Goal: Communication & Community: Share content

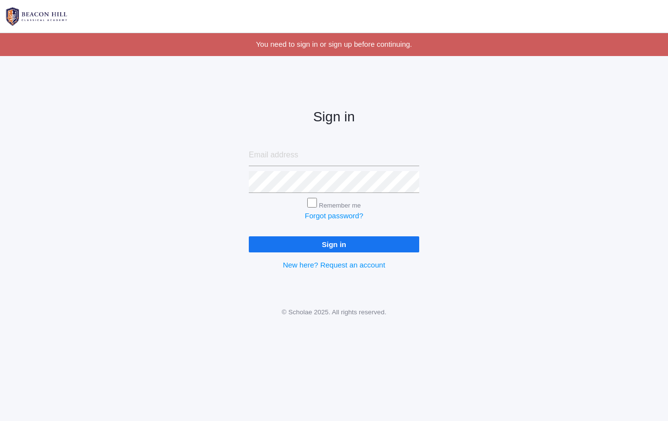
click at [288, 159] on input "email" at bounding box center [334, 155] width 170 height 22
type input "lucas@beaconhillclassical.org"
click at [311, 241] on input "Sign in" at bounding box center [334, 244] width 170 height 16
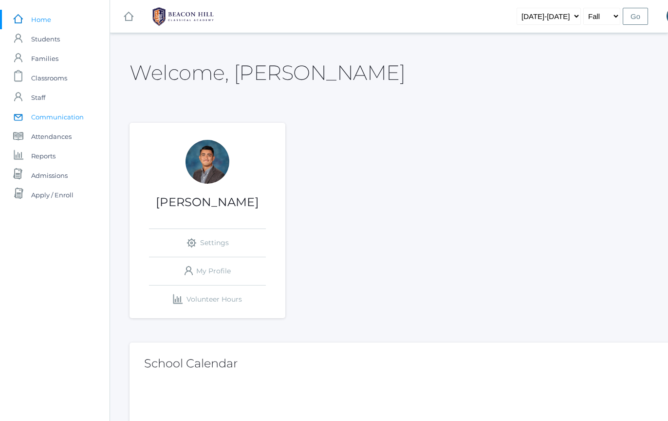
click at [64, 114] on span "Communication" at bounding box center [57, 116] width 53 height 19
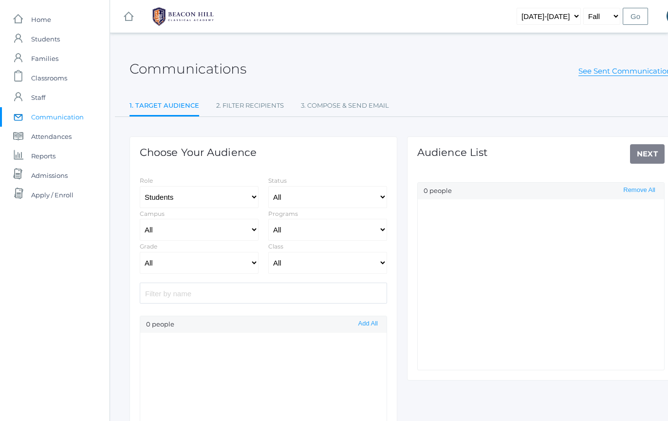
select select "Enrolled"
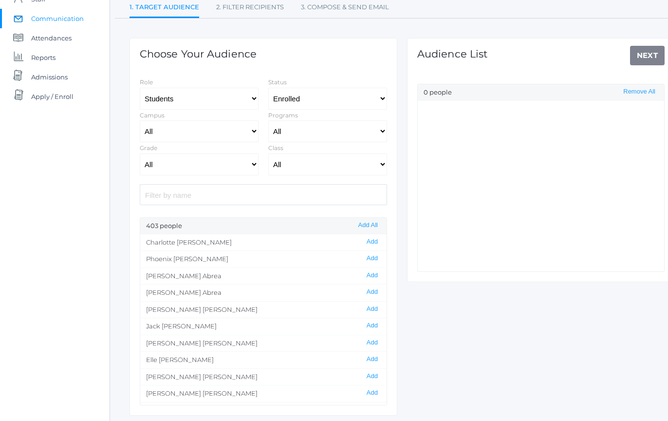
scroll to position [105, 0]
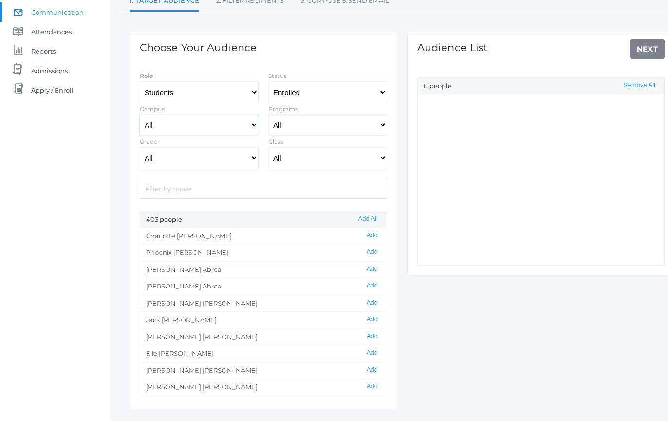
click at [236, 129] on select "All [GEOGRAPHIC_DATA]" at bounding box center [199, 125] width 119 height 22
click at [248, 125] on select "All [GEOGRAPHIC_DATA]" at bounding box center [199, 125] width 119 height 22
select select "upper"
click at [251, 128] on select "All [GEOGRAPHIC_DATA]" at bounding box center [199, 125] width 119 height 22
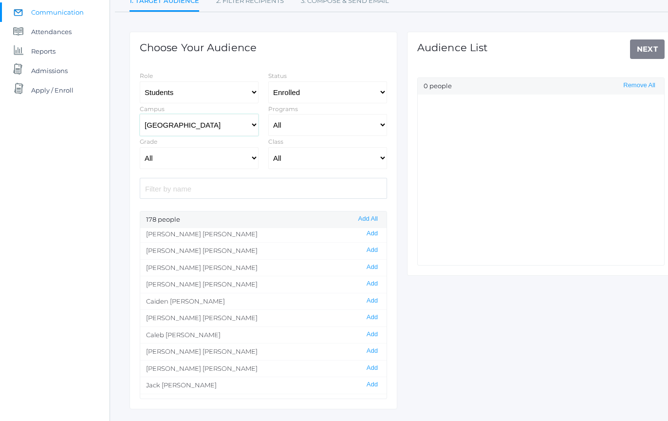
scroll to position [0, 0]
click at [375, 219] on button "Add All" at bounding box center [368, 219] width 25 height 8
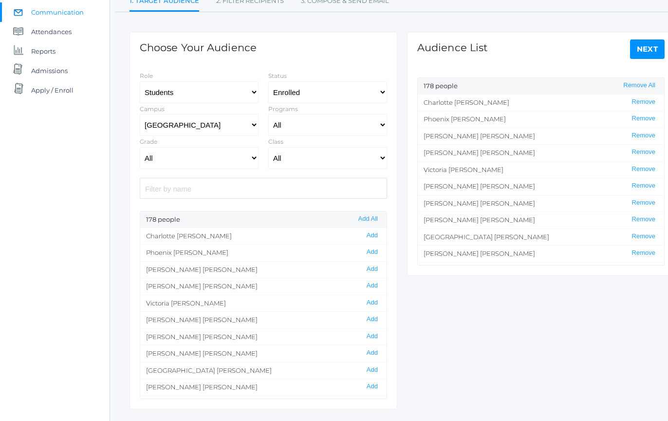
click at [639, 48] on link "Next" at bounding box center [647, 48] width 35 height 19
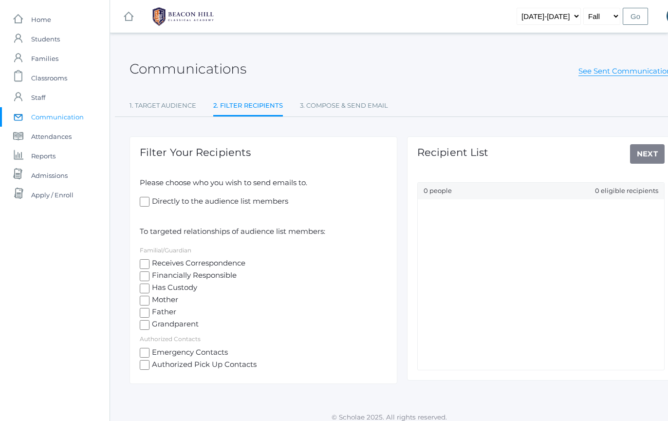
scroll to position [8, 0]
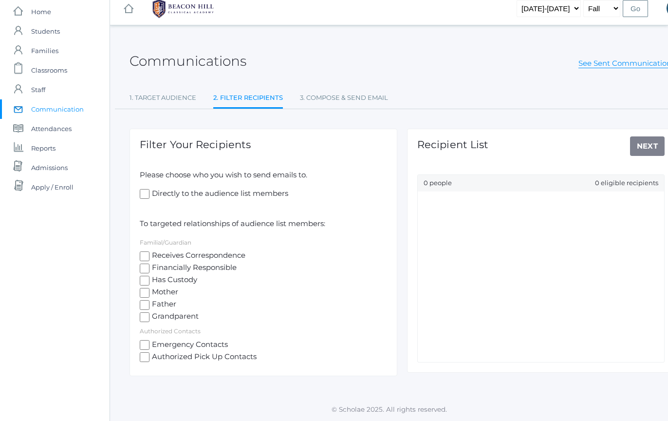
click at [169, 289] on span "Mother" at bounding box center [164, 292] width 29 height 12
click at [150, 289] on input "Mother" at bounding box center [145, 293] width 10 height 10
checkbox input "true"
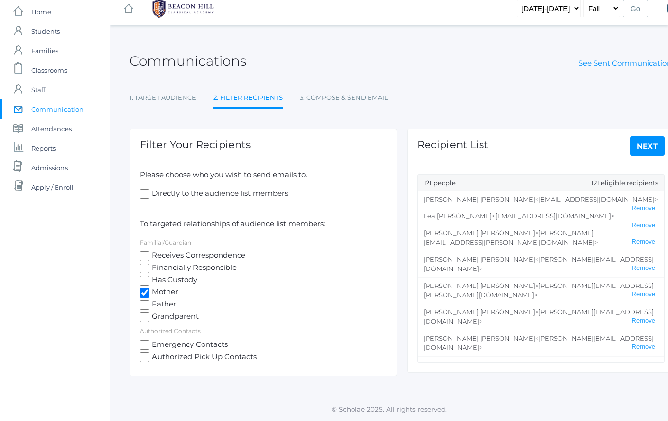
click at [167, 309] on span "Father" at bounding box center [163, 305] width 27 height 12
click at [150, 309] on input "Father" at bounding box center [145, 305] width 10 height 10
checkbox input "true"
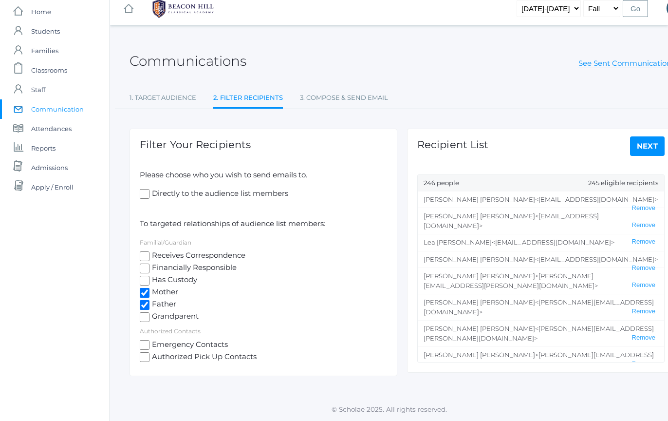
scroll to position [0, 0]
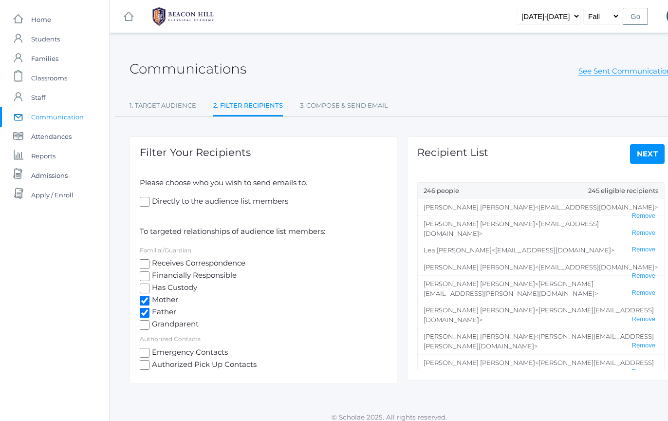
click at [640, 147] on link "Next" at bounding box center [647, 153] width 35 height 19
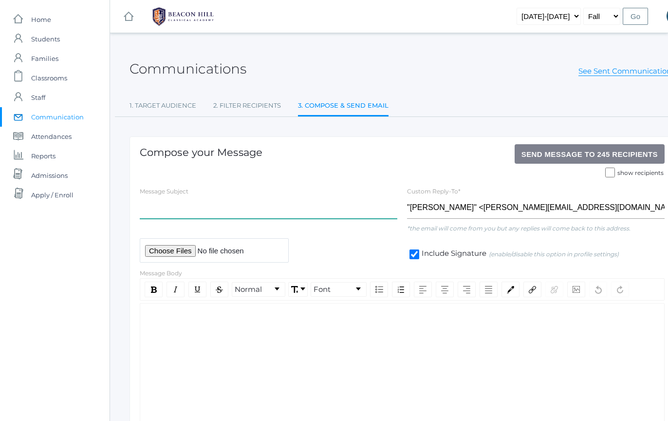
click at [328, 216] on input "text" at bounding box center [269, 208] width 258 height 22
click at [209, 213] on input "Letter from the Head of Upper School | [DATE]" at bounding box center [269, 208] width 258 height 22
click at [349, 208] on input "Letter from the Head of Upper School | [DATE]" at bounding box center [269, 208] width 258 height 22
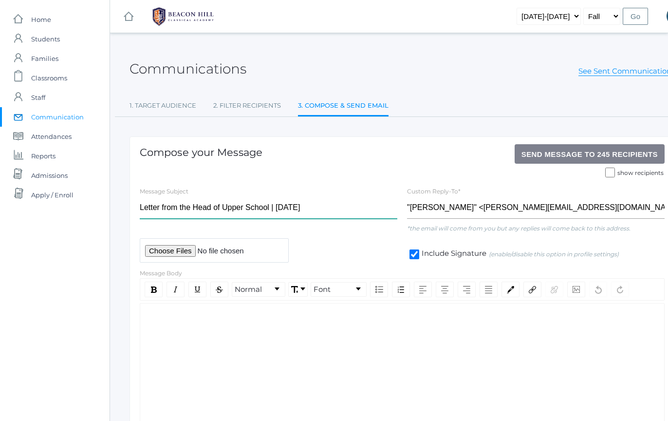
click at [142, 208] on input "Letter from the Head of Upper School | [DATE]" at bounding box center [269, 208] width 258 height 22
click at [155, 208] on input "Letter from the Head of Upper School | [DATE]" at bounding box center [269, 208] width 258 height 22
click at [176, 210] on input "Letter from the Head of Upper School | [DATE]" at bounding box center [269, 208] width 258 height 22
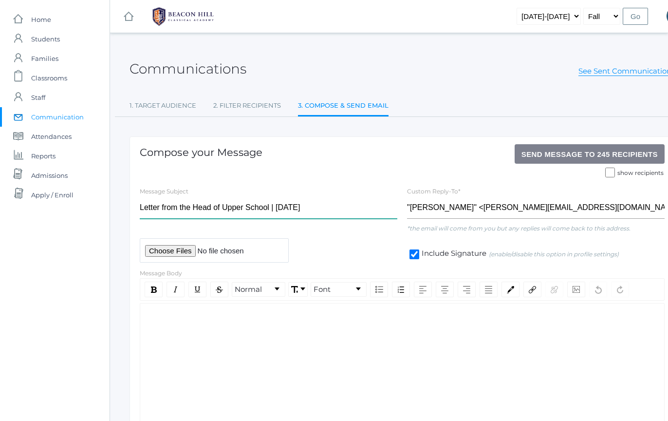
click at [176, 210] on input "Letter from the Head of Upper School | [DATE]" at bounding box center [269, 208] width 258 height 22
type input "Letter from the Head of Upper School | [DATE]"
click at [269, 351] on div "rdw-wrapper" at bounding box center [402, 370] width 525 height 134
paste div "rdw-editor"
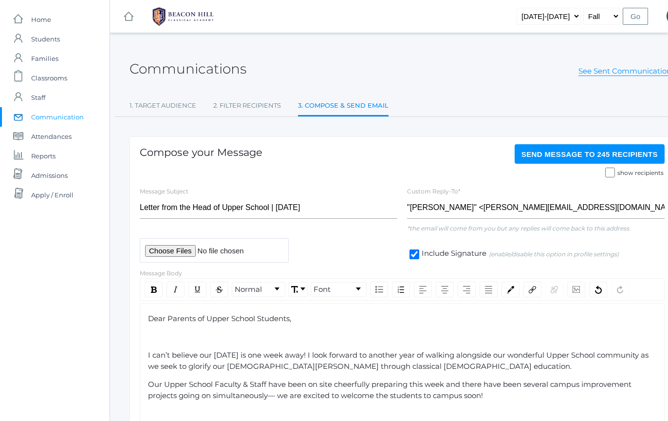
click at [180, 317] on span "Dear Parents of Upper School Students," at bounding box center [219, 318] width 143 height 9
click at [169, 317] on span "Dear Parents of Upper School Students," at bounding box center [219, 318] width 143 height 9
click at [250, 318] on span "Dear Upper School Parents of Upper School Students," at bounding box center [245, 318] width 194 height 9
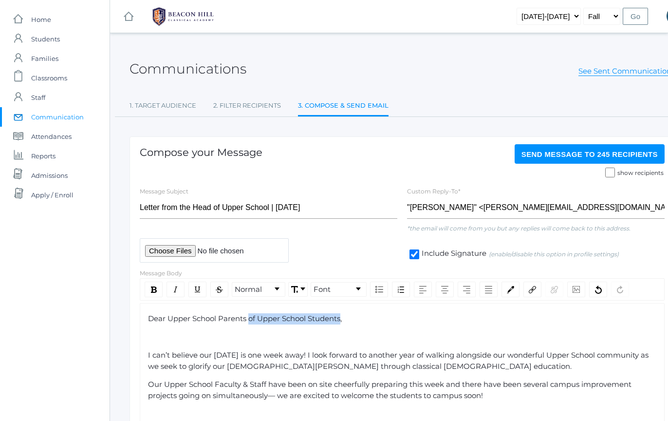
drag, startPoint x: 250, startPoint y: 318, endPoint x: 316, endPoint y: 318, distance: 65.3
click at [316, 318] on span "Dear Upper School Parents of Upper School Students," at bounding box center [245, 318] width 194 height 9
click at [248, 320] on span "Dear Upper School Parents ," at bounding box center [199, 318] width 102 height 9
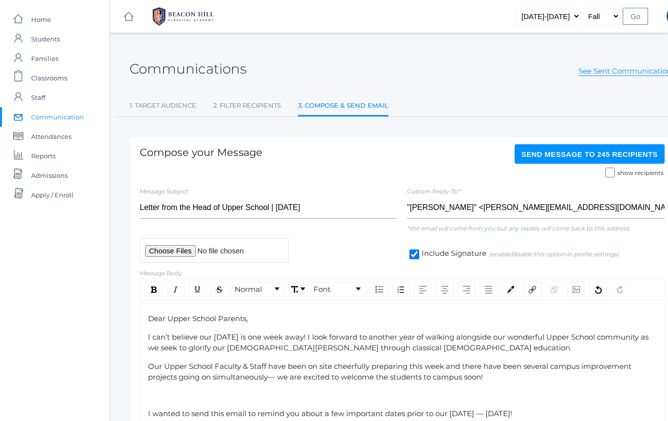
scroll to position [15, 0]
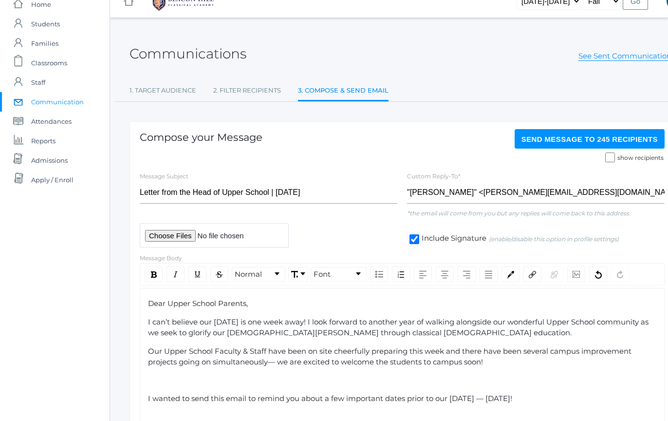
click at [244, 381] on div "rdw-editor" at bounding box center [402, 380] width 509 height 11
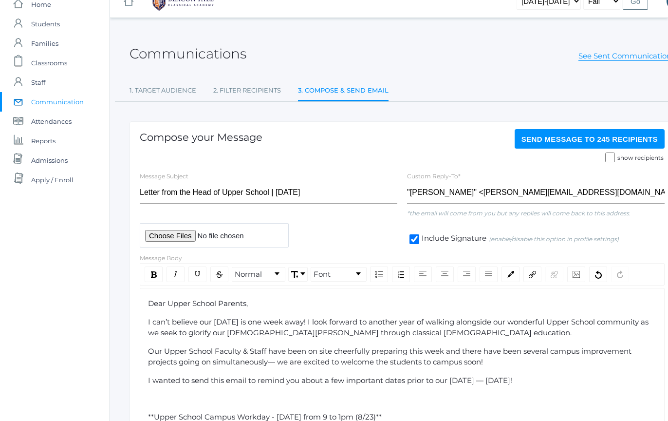
click at [232, 400] on div "rdw-editor" at bounding box center [402, 398] width 509 height 11
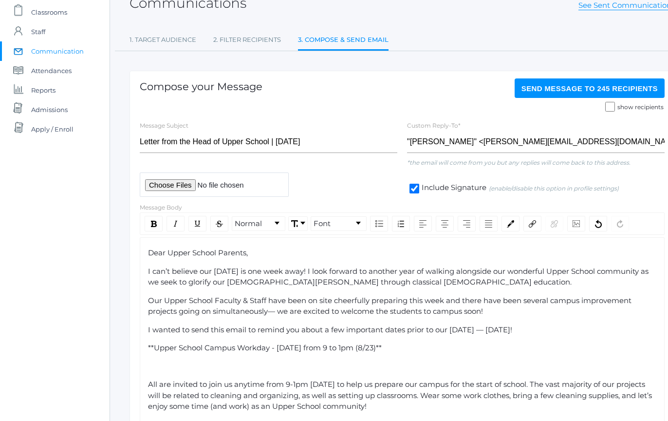
scroll to position [72, 0]
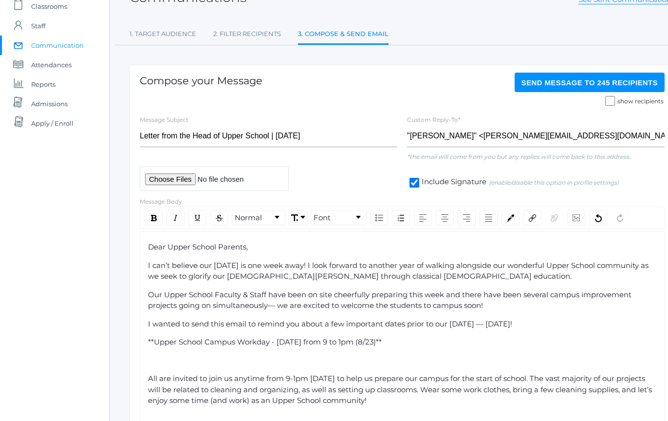
click at [154, 340] on span "**Upper School Campus Workday - [DATE] from 9 to 1pm (8/23)**" at bounding box center [265, 341] width 234 height 9
click at [413, 347] on div "[GEOGRAPHIC_DATA] Campus Workday - [DATE] from 9 to 1pm (8/23)**" at bounding box center [402, 342] width 509 height 11
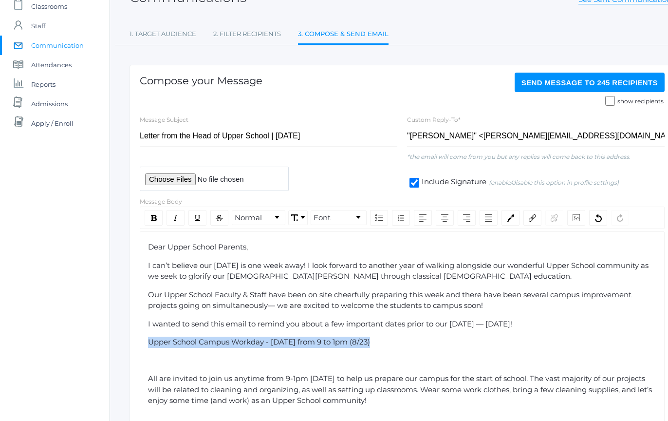
drag, startPoint x: 419, startPoint y: 348, endPoint x: 117, endPoint y: 344, distance: 301.5
click at [151, 218] on img "rdw-inline-control" at bounding box center [154, 218] width 6 height 6
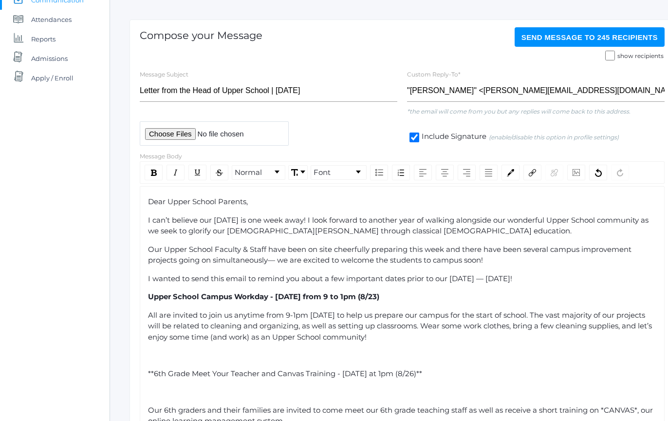
scroll to position [119, 0]
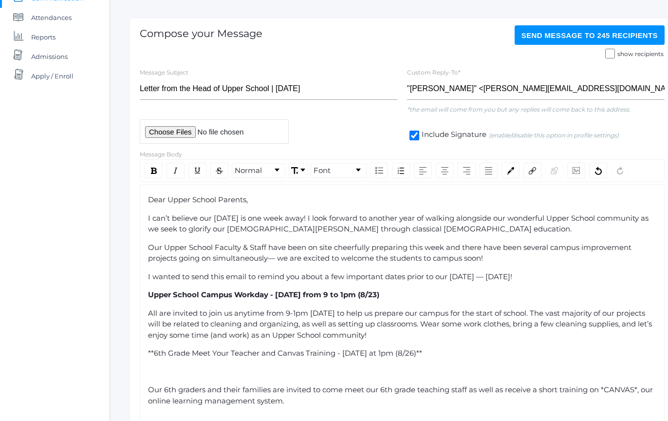
drag, startPoint x: 151, startPoint y: 355, endPoint x: 143, endPoint y: 354, distance: 7.9
click at [431, 357] on div "6th Grade Meet Your Teacher and Canvas Training - [DATE] at 1pm (8/26)**" at bounding box center [402, 353] width 509 height 11
drag, startPoint x: 426, startPoint y: 358, endPoint x: 144, endPoint y: 350, distance: 282.1
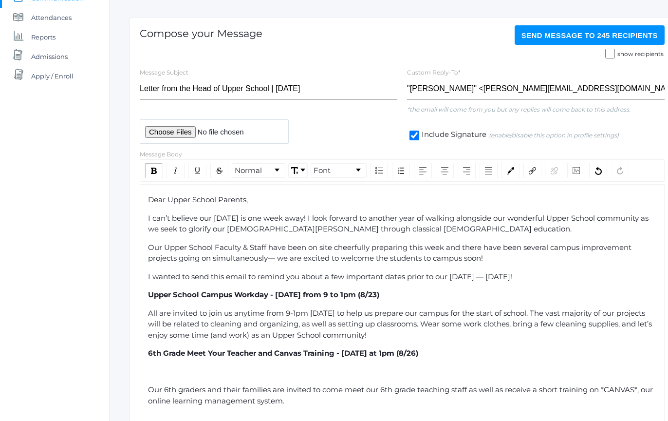
click at [167, 369] on div "rdw-editor" at bounding box center [402, 371] width 509 height 11
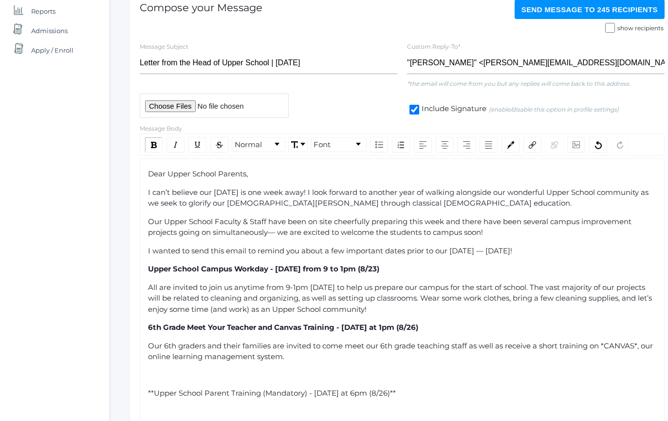
scroll to position [154, 0]
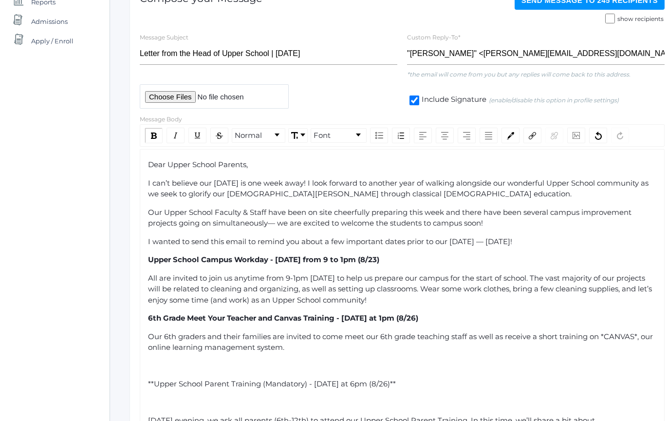
click at [154, 386] on span "**Upper School Parent Training (Mandatory) - [DATE] at 6pm (8/26)**" at bounding box center [272, 383] width 248 height 9
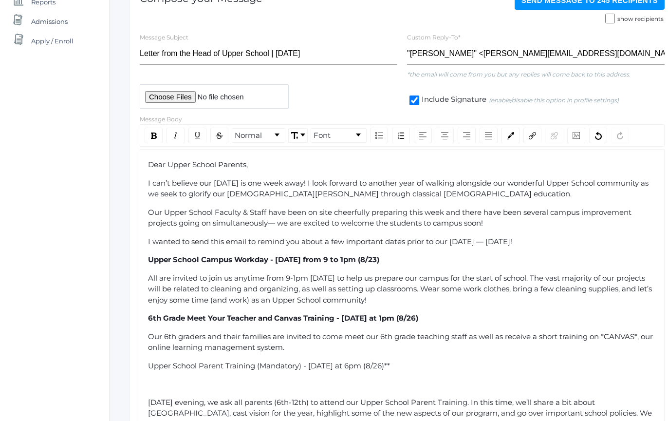
click at [410, 371] on div "Upper School Parent Training (Mandatory) - [DATE] at 6pm (8/26)**" at bounding box center [402, 365] width 509 height 11
drag, startPoint x: 410, startPoint y: 371, endPoint x: 132, endPoint y: 369, distance: 278.6
click at [152, 139] on div "rdw-inline-control" at bounding box center [154, 136] width 18 height 16
click at [226, 348] on span "Our 6th graders and their families are invited to come meet our 6th grade teach…" at bounding box center [401, 342] width 507 height 20
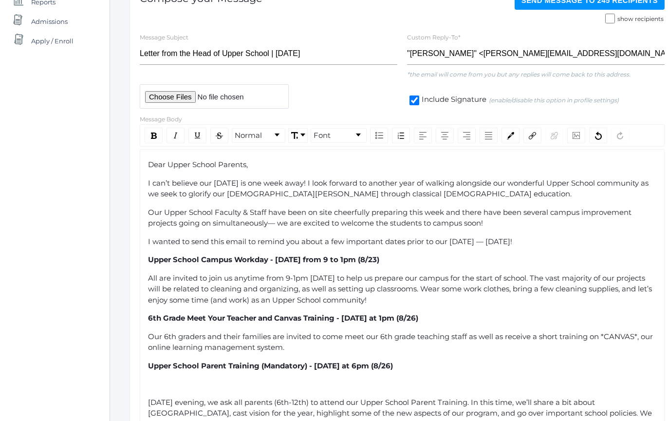
scroll to position [207, 0]
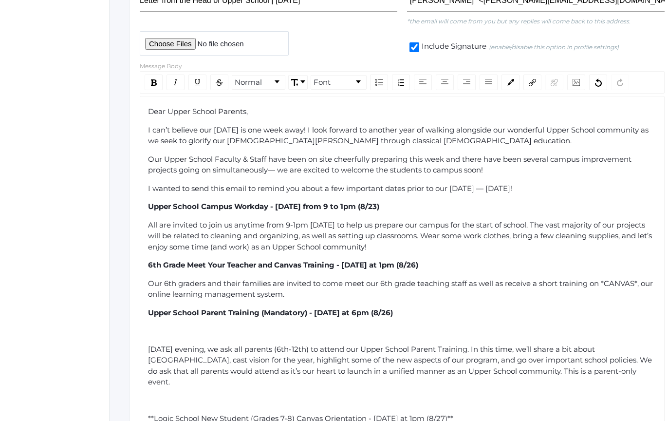
click at [206, 329] on div "rdw-editor" at bounding box center [402, 330] width 509 height 11
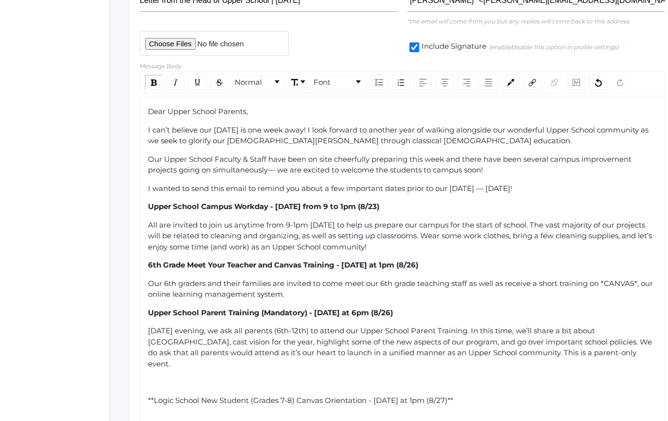
click at [172, 378] on div "rdw-editor" at bounding box center [402, 381] width 509 height 11
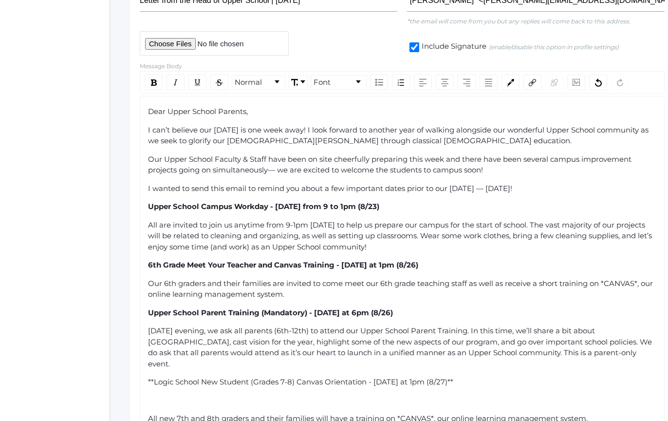
click at [153, 382] on span "**Logic School New Student (Grades 7-8) Canvas Orientation - [DATE] at 1pm (8/2…" at bounding box center [300, 381] width 305 height 9
click at [493, 383] on div "Logic School New Student (Grades 7-8) Canvas Orientation - [DATE] at 1pm (8/27)…" at bounding box center [402, 381] width 509 height 11
drag, startPoint x: 493, startPoint y: 383, endPoint x: 109, endPoint y: 388, distance: 384.3
click at [109, 387] on div "icons/ui/navigation/home Created with Sketch. Home icons/user/plain Created wit…" at bounding box center [334, 318] width 668 height 1050
click at [154, 87] on div "rdw-inline-control" at bounding box center [154, 83] width 18 height 16
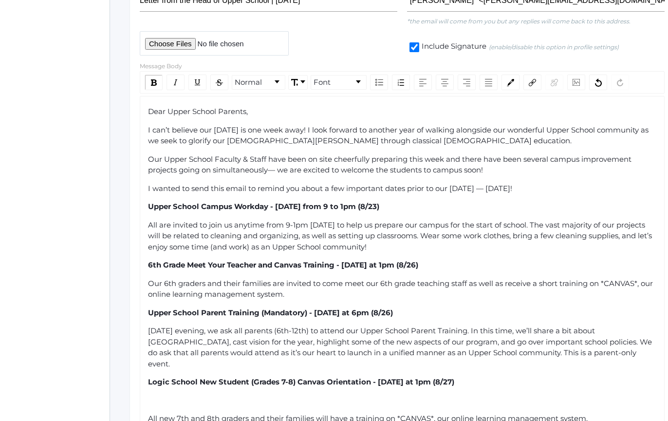
click at [194, 293] on span "Our 6th graders and their families are invited to come meet our 6th grade teach…" at bounding box center [401, 289] width 507 height 20
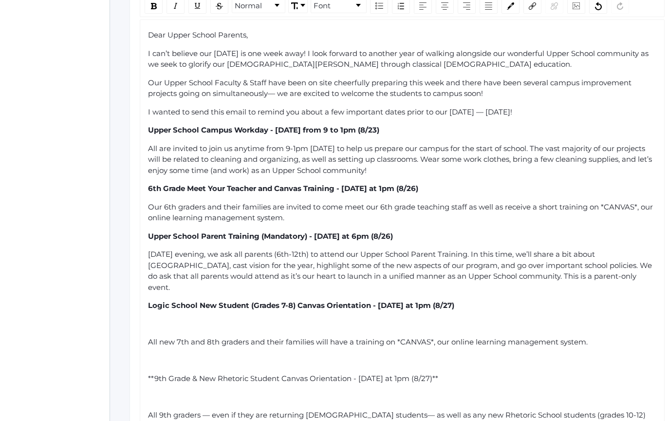
scroll to position [292, 0]
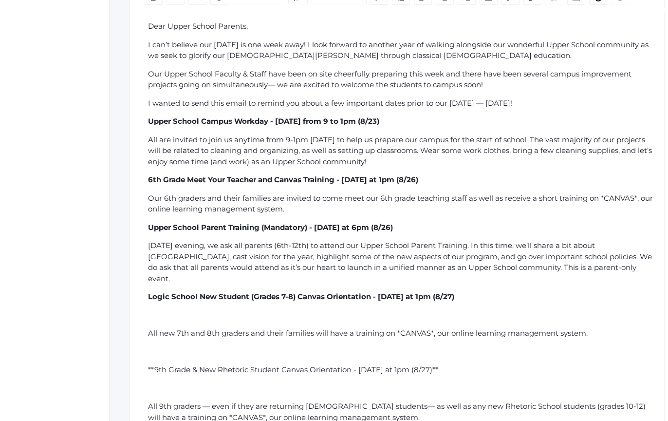
click at [171, 324] on div "Dear Upper School Parents, I can’t believe our [DATE] is one week away! I look …" at bounding box center [402, 359] width 509 height 676
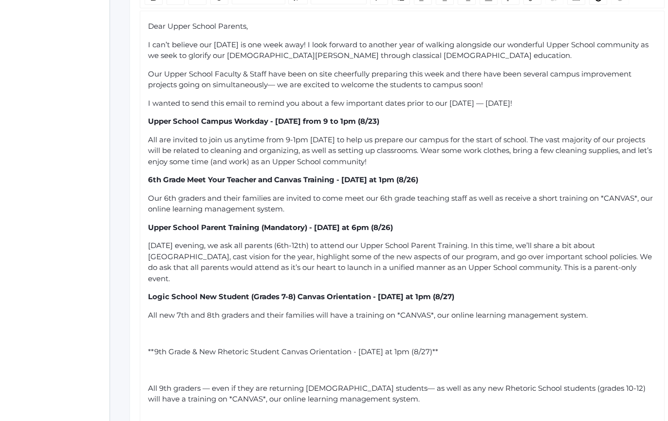
click at [182, 347] on span "**9th Grade & New Rhetoric Student Canvas Orientation - [DATE] at 1pm (8/27)**" at bounding box center [293, 351] width 290 height 9
click at [403, 315] on span "All new 7th and 8th graders and their families will have a training on *CANVAS*…" at bounding box center [368, 314] width 440 height 9
click at [431, 313] on span "All new 7th and 8th graders and their families will have a training on CANVAS*,…" at bounding box center [366, 314] width 437 height 9
click at [418, 314] on span "All new 7th and 8th graders and their families will have a training on CANVAS, …" at bounding box center [365, 314] width 434 height 9
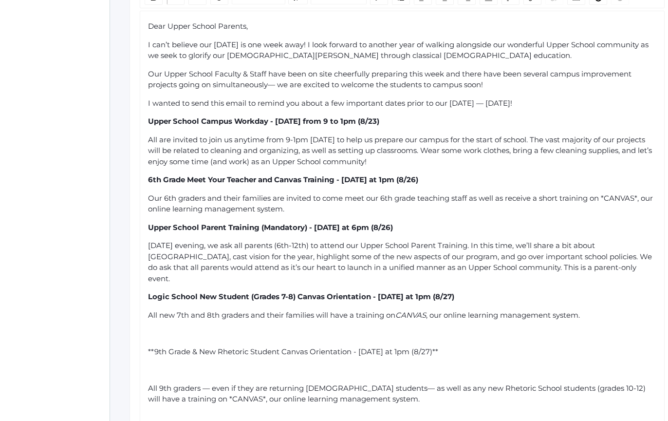
click at [322, 333] on div "rdw-editor" at bounding box center [402, 333] width 509 height 11
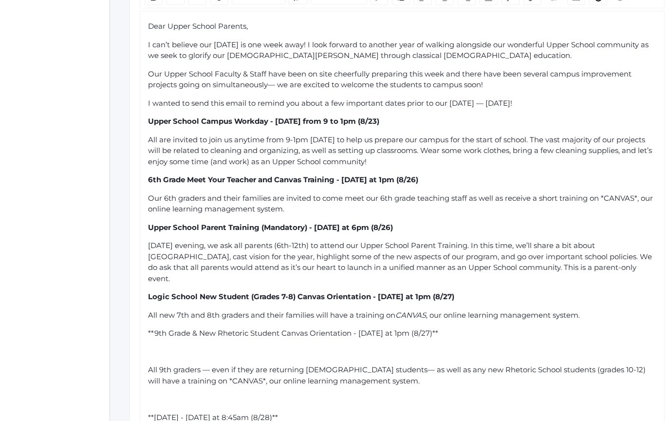
click at [154, 335] on span "**9th Grade & New Rhetoric Student Canvas Orientation - [DATE] at 1pm (8/27)**" at bounding box center [293, 332] width 290 height 9
click at [466, 335] on div "9th Grade & New Rhetoric Student Canvas Orientation - [DATE] at 1pm (8/27)**" at bounding box center [402, 333] width 509 height 11
drag, startPoint x: 466, startPoint y: 335, endPoint x: 144, endPoint y: 335, distance: 322.4
click at [144, 335] on div "Dear Upper School Parents, I can’t believe our [DATE] is one week away! I look …" at bounding box center [402, 341] width 525 height 660
click at [155, 346] on div "rdw-editor" at bounding box center [402, 351] width 509 height 11
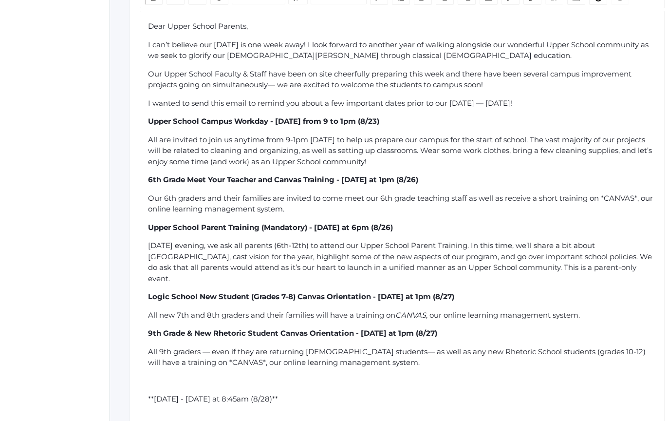
click at [162, 364] on span "All 9th graders — even if they are returning [DEMOGRAPHIC_DATA] students— as we…" at bounding box center [398, 357] width 500 height 20
click at [191, 361] on span "All 9th graders — even if they are returning [DEMOGRAPHIC_DATA] students— as we…" at bounding box center [398, 357] width 500 height 20
click at [181, 361] on span "All 9th graders — even if they are returning [DEMOGRAPHIC_DATA] students— as we…" at bounding box center [398, 357] width 500 height 20
click at [179, 375] on div "Dear Upper School Parents, I can’t believe our [DATE] is one week away! I look …" at bounding box center [402, 331] width 509 height 621
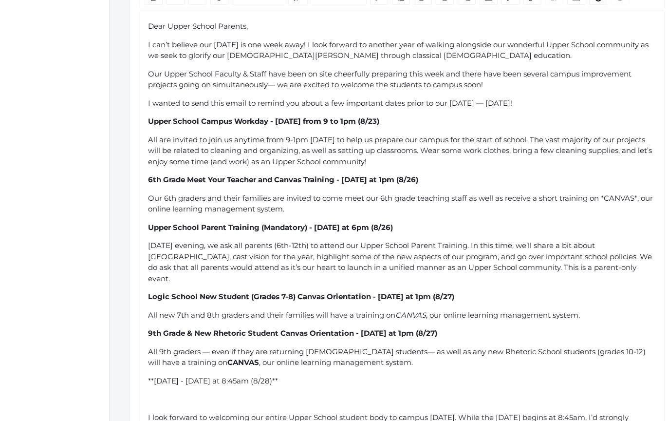
click at [227, 363] on span "CANVAS" at bounding box center [243, 361] width 32 height 9
click at [153, 380] on span "**[DATE] - [DATE] at 8:45am (8/28)**" at bounding box center [213, 380] width 130 height 9
click at [389, 383] on div "[DATE] - [DATE] at 8:45am (8/28)**" at bounding box center [402, 381] width 509 height 11
drag, startPoint x: 389, startPoint y: 383, endPoint x: 139, endPoint y: 379, distance: 250.4
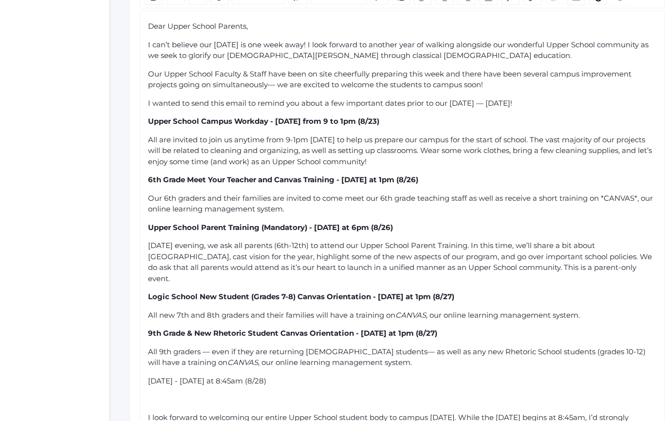
click at [139, 379] on div "Message Body Normal Font Dear Upper School Parents, I can’t believe our [DATE] …" at bounding box center [402, 304] width 535 height 659
click at [178, 395] on div "rdw-editor" at bounding box center [402, 399] width 509 height 11
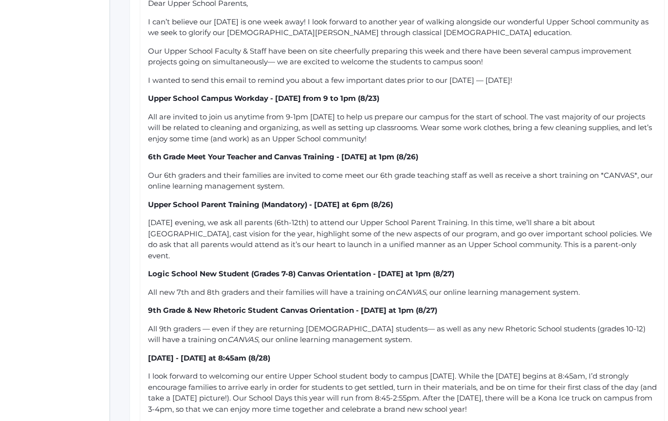
scroll to position [324, 0]
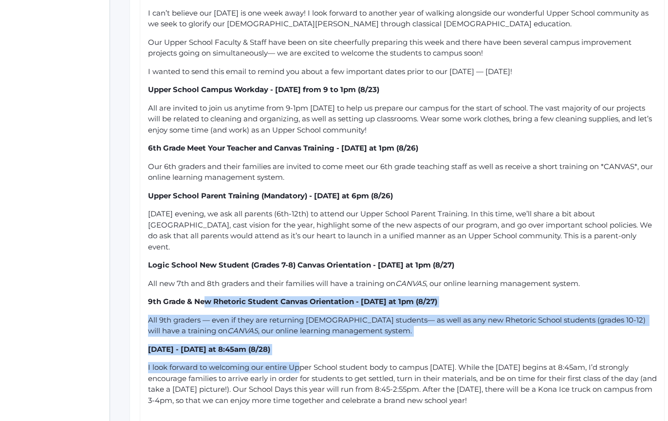
drag, startPoint x: 204, startPoint y: 297, endPoint x: 302, endPoint y: 366, distance: 120.7
click at [302, 366] on div "Dear Upper School Parents, I can’t believe our [DATE] is one week away! I look …" at bounding box center [402, 281] width 509 height 584
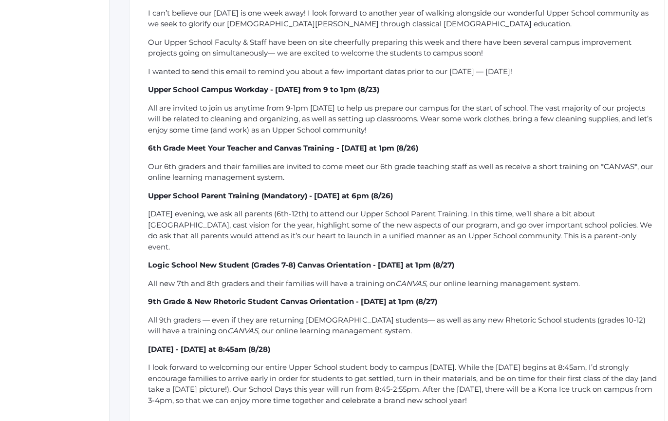
click at [283, 378] on span "I look forward to welcoming our entire Upper School student body to campus [DAT…" at bounding box center [403, 383] width 511 height 42
drag, startPoint x: 283, startPoint y: 378, endPoint x: 268, endPoint y: 378, distance: 15.1
click at [268, 378] on span "I look forward to welcoming our entire Upper School student body to campus [DAT…" at bounding box center [403, 383] width 511 height 42
click at [305, 381] on span "in order for students to get settled, turn in their materials, and be on time f…" at bounding box center [401, 389] width 507 height 31
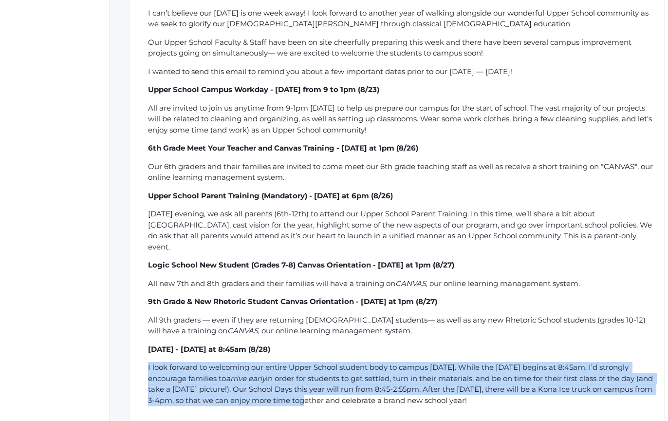
drag, startPoint x: 282, startPoint y: 361, endPoint x: 331, endPoint y: 401, distance: 62.3
click at [328, 399] on div "I look forward to welcoming our entire Upper School student body to campus [DAT…" at bounding box center [402, 384] width 509 height 44
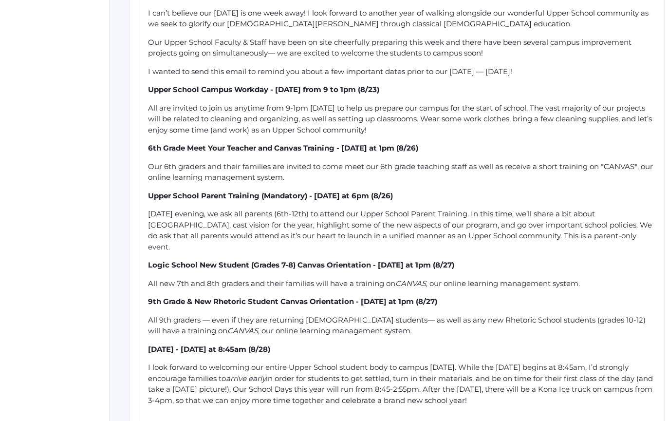
click at [331, 401] on span "in order for students to get settled, turn in their materials, and be on time f…" at bounding box center [401, 389] width 507 height 31
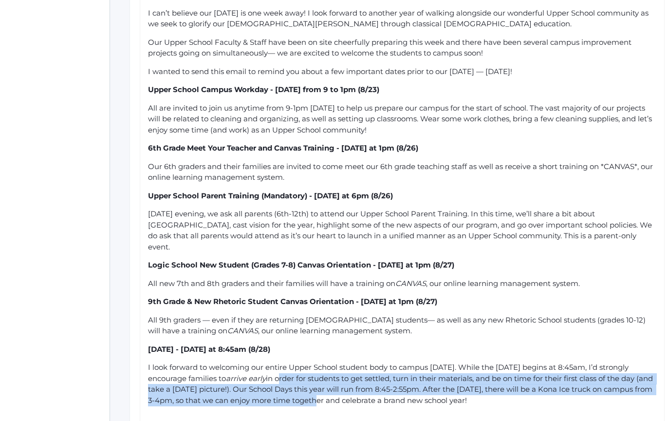
drag, startPoint x: 331, startPoint y: 401, endPoint x: 307, endPoint y: 354, distance: 52.3
click at [308, 356] on div "Dear Upper School Parents, I can’t believe our [DATE] is one week away! I look …" at bounding box center [402, 281] width 509 height 584
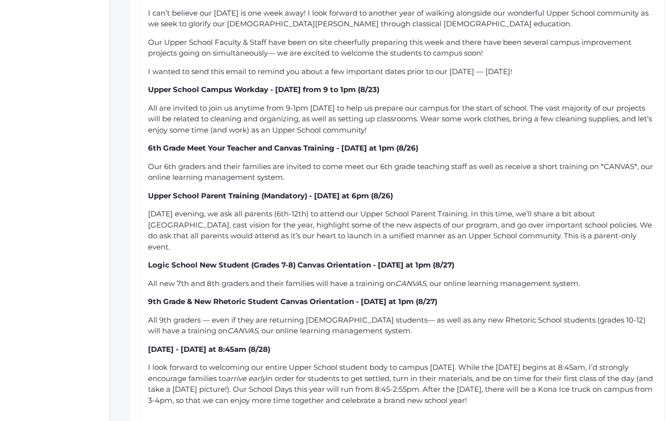
click at [307, 354] on div "[DATE] - [DATE] at 8:45am (8/28)" at bounding box center [402, 349] width 509 height 11
drag, startPoint x: 307, startPoint y: 354, endPoint x: 343, endPoint y: 396, distance: 55.6
click at [341, 395] on div "Dear Upper School Parents, I can’t believe our [DATE] is one week away! I look …" at bounding box center [402, 281] width 509 height 584
click at [343, 396] on span "in order for students to get settled, turn in their materials, and be on time f…" at bounding box center [401, 389] width 507 height 31
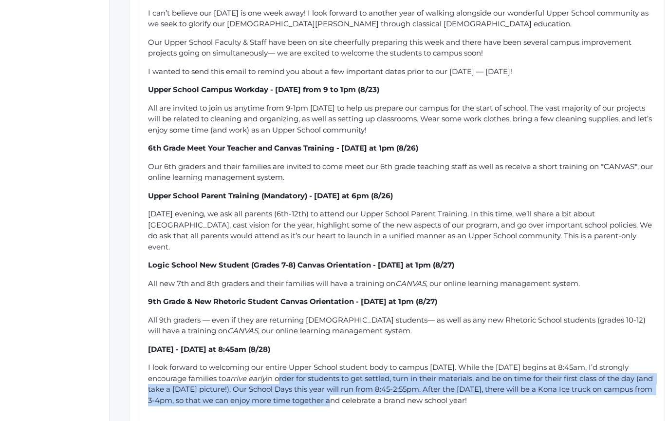
drag, startPoint x: 343, startPoint y: 396, endPoint x: 314, endPoint y: 361, distance: 46.3
click at [315, 363] on div "I look forward to welcoming our entire Upper School student body to campus [DAT…" at bounding box center [402, 384] width 509 height 44
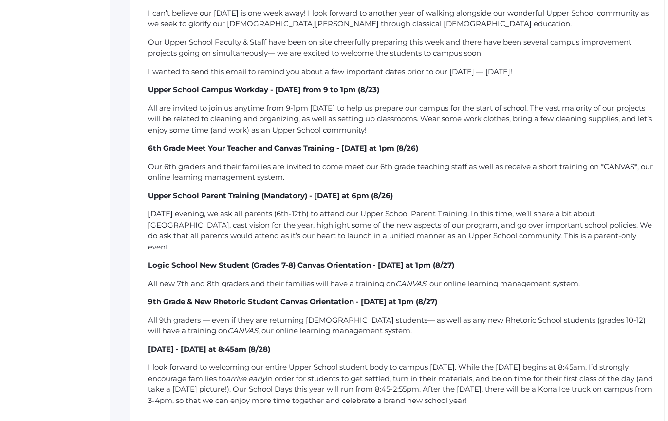
click at [314, 361] on div "Dear Upper School Parents, I can’t believe our [DATE] is one week away! I look …" at bounding box center [402, 281] width 509 height 584
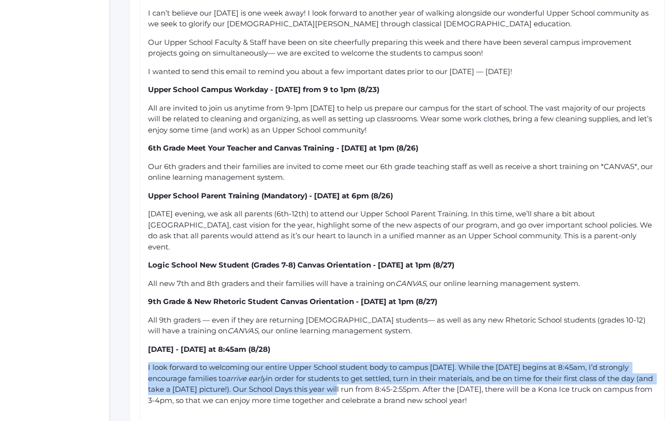
drag, startPoint x: 314, startPoint y: 361, endPoint x: 376, endPoint y: 387, distance: 68.1
click at [376, 387] on div "Dear Upper School Parents, I can’t believe our [DATE] is one week away! I look …" at bounding box center [402, 281] width 509 height 584
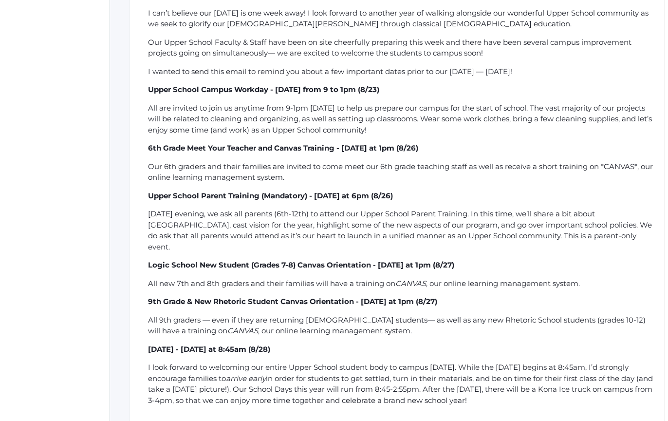
click at [381, 390] on span "in order for students to get settled, turn in their materials, and be on time f…" at bounding box center [401, 389] width 507 height 31
drag, startPoint x: 389, startPoint y: 345, endPoint x: 413, endPoint y: 391, distance: 51.6
click at [412, 390] on div "Dear Upper School Parents, I can’t believe our [DATE] is one week away! I look …" at bounding box center [402, 281] width 509 height 584
click at [413, 391] on span "in order for students to get settled, turn in their materials, and be on time f…" at bounding box center [401, 389] width 507 height 31
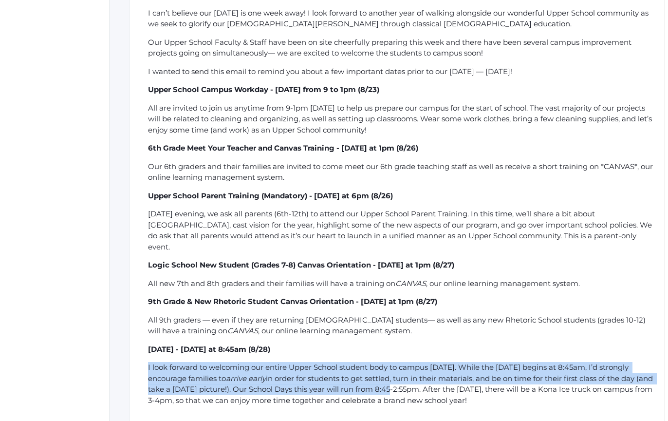
drag, startPoint x: 413, startPoint y: 391, endPoint x: 388, endPoint y: 361, distance: 38.7
click at [388, 361] on div "Dear Upper School Parents, I can’t believe our [DATE] is one week away! I look …" at bounding box center [402, 281] width 509 height 584
click at [386, 360] on div "Dear Upper School Parents, I can’t believe our [DATE] is one week away! I look …" at bounding box center [402, 281] width 509 height 584
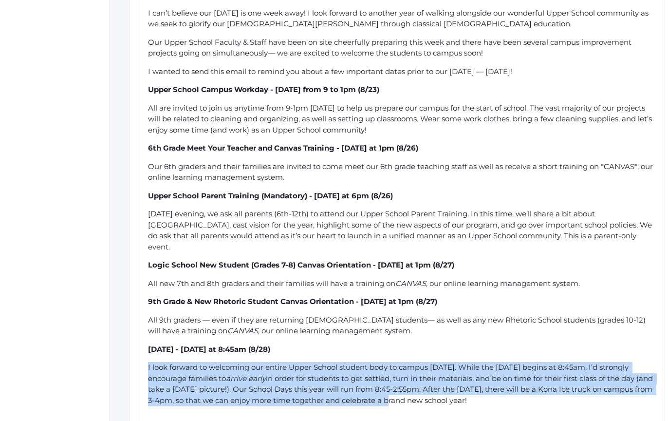
drag, startPoint x: 386, startPoint y: 360, endPoint x: 412, endPoint y: 402, distance: 48.5
click at [411, 402] on div "Dear Upper School Parents, I can’t believe our [DATE] is one week away! I look …" at bounding box center [402, 281] width 509 height 584
click at [412, 402] on span "in order for students to get settled, turn in their materials, and be on time f…" at bounding box center [401, 389] width 507 height 31
drag, startPoint x: 412, startPoint y: 402, endPoint x: 380, endPoint y: 343, distance: 66.9
click at [380, 344] on div "Dear Upper School Parents, I can’t believe our [DATE] is one week away! I look …" at bounding box center [402, 281] width 509 height 584
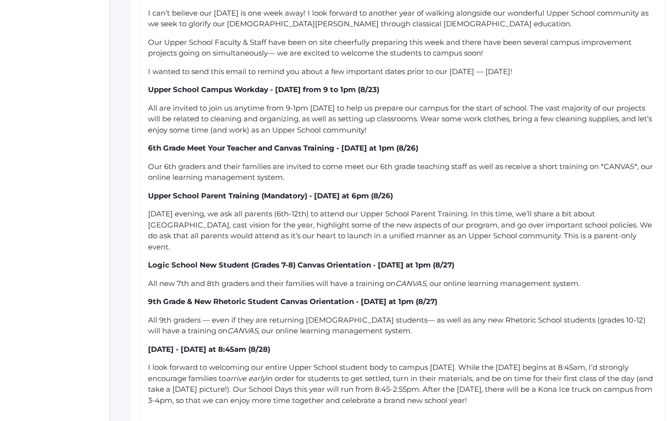
click at [380, 343] on div "Dear Upper School Parents, I can’t believe our [DATE] is one week away! I look …" at bounding box center [402, 281] width 509 height 584
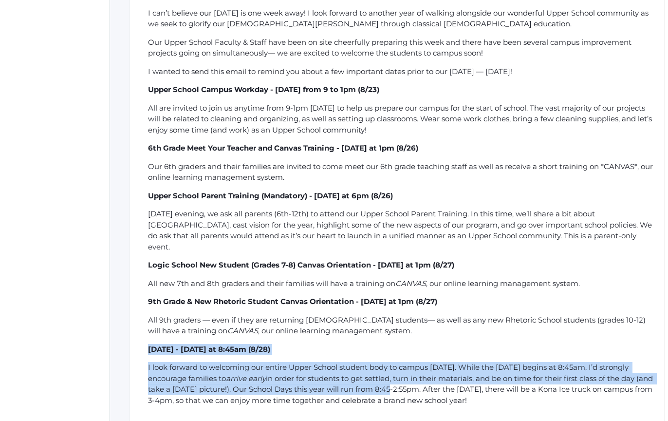
drag, startPoint x: 380, startPoint y: 343, endPoint x: 422, endPoint y: 388, distance: 61.7
click at [421, 388] on div "Dear Upper School Parents, I can’t believe our [DATE] is one week away! I look …" at bounding box center [402, 281] width 509 height 584
click at [422, 388] on span "in order for students to get settled, turn in their materials, and be on time f…" at bounding box center [401, 389] width 507 height 31
drag, startPoint x: 422, startPoint y: 388, endPoint x: 381, endPoint y: 353, distance: 53.9
click at [381, 354] on div "Dear Upper School Parents, I can’t believe our [DATE] is one week away! I look …" at bounding box center [402, 281] width 509 height 584
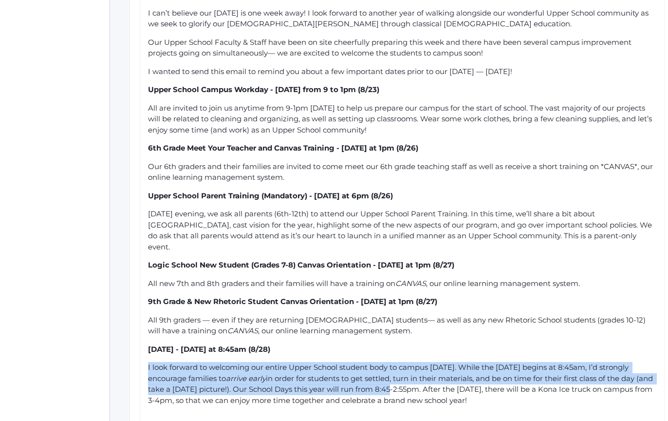
click at [381, 353] on div "[DATE] - [DATE] at 8:45am (8/28)" at bounding box center [402, 349] width 509 height 11
drag, startPoint x: 381, startPoint y: 353, endPoint x: 395, endPoint y: 401, distance: 49.6
click at [395, 401] on div "Dear Upper School Parents, I can’t believe our [DATE] is one week away! I look …" at bounding box center [402, 281] width 509 height 584
click at [397, 404] on span "in order for students to get settled, turn in their materials, and be on time f…" at bounding box center [401, 389] width 507 height 31
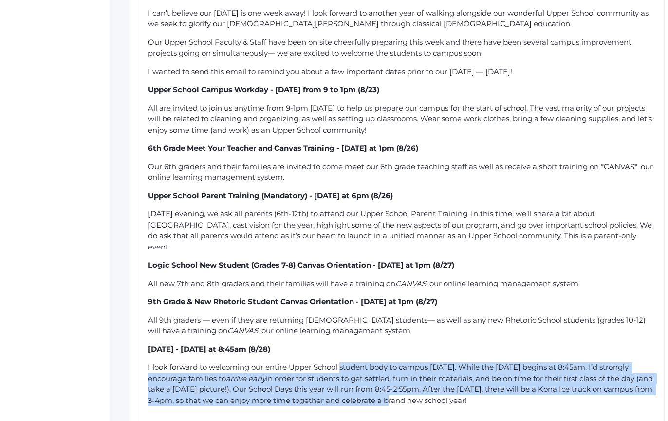
drag, startPoint x: 397, startPoint y: 404, endPoint x: 349, endPoint y: 366, distance: 61.0
click at [350, 366] on div "I look forward to welcoming our entire Upper School student body to campus [DAT…" at bounding box center [402, 384] width 509 height 44
click at [349, 366] on span "I look forward to welcoming our entire Upper School student body to campus [DAT…" at bounding box center [389, 372] width 483 height 20
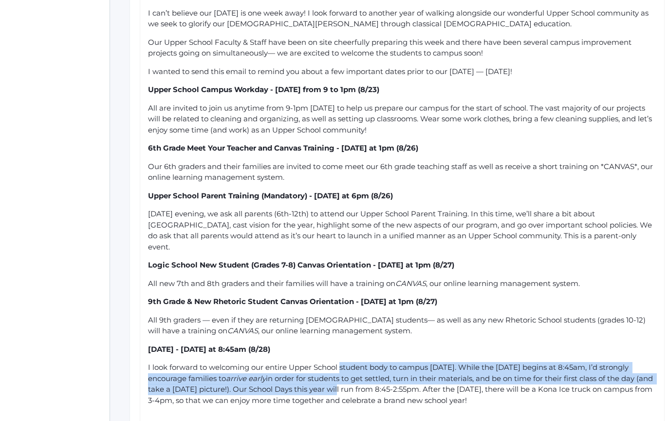
drag, startPoint x: 349, startPoint y: 366, endPoint x: 374, endPoint y: 395, distance: 37.7
click at [372, 393] on div "I look forward to welcoming our entire Upper School student body to campus [DAT…" at bounding box center [402, 384] width 509 height 44
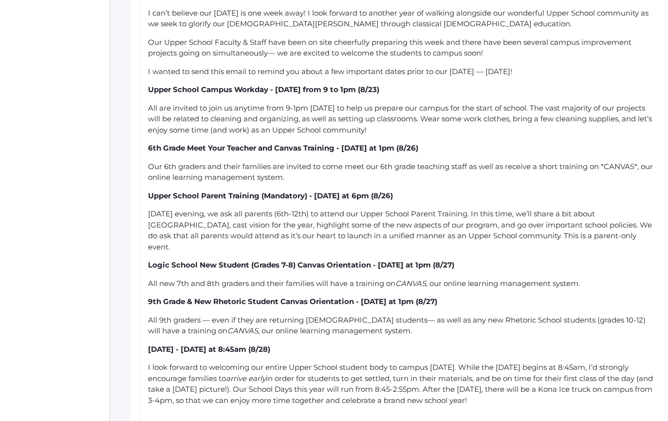
click at [374, 395] on div "I look forward to welcoming our entire Upper School student body to campus [DAT…" at bounding box center [402, 384] width 509 height 44
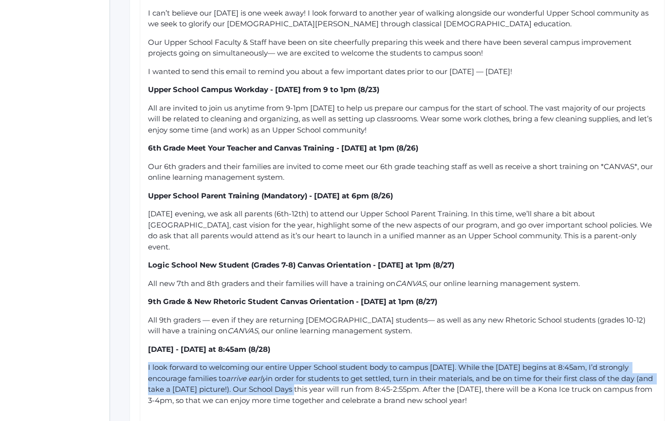
drag, startPoint x: 324, startPoint y: 380, endPoint x: 341, endPoint y: 394, distance: 22.1
click at [331, 386] on div "Dear Upper School Parents, I can’t believe our [DATE] is one week away! I look …" at bounding box center [402, 281] width 509 height 584
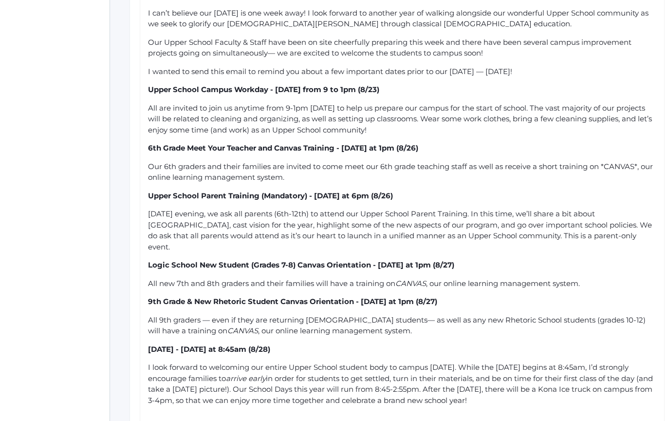
click at [341, 394] on div "I look forward to welcoming our entire Upper School student body to campus [DAT…" at bounding box center [402, 384] width 509 height 44
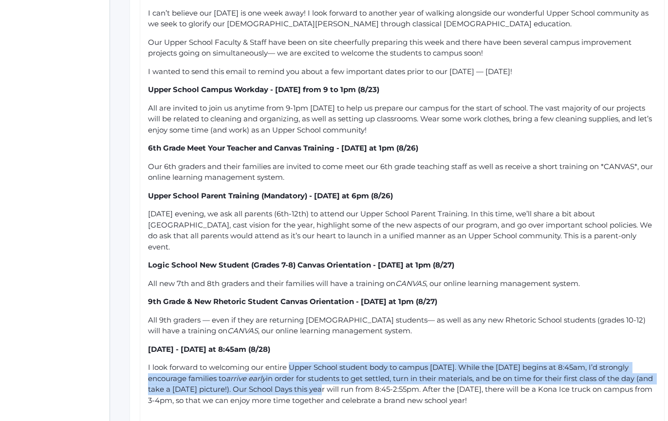
drag, startPoint x: 341, startPoint y: 394, endPoint x: 301, endPoint y: 367, distance: 48.1
click at [304, 369] on div "I look forward to welcoming our entire Upper School student body to campus [DAT…" at bounding box center [402, 384] width 509 height 44
click at [301, 367] on span "I look forward to welcoming our entire Upper School student body to campus [DAT…" at bounding box center [389, 372] width 483 height 20
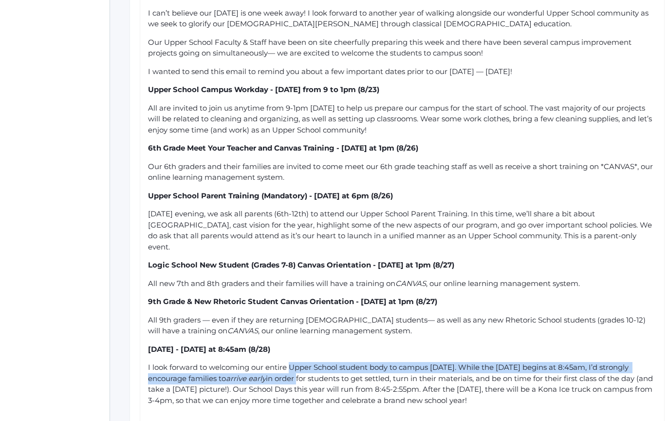
drag, startPoint x: 301, startPoint y: 367, endPoint x: 325, endPoint y: 389, distance: 32.8
click at [322, 387] on div "I look forward to welcoming our entire Upper School student body to campus [DAT…" at bounding box center [402, 384] width 509 height 44
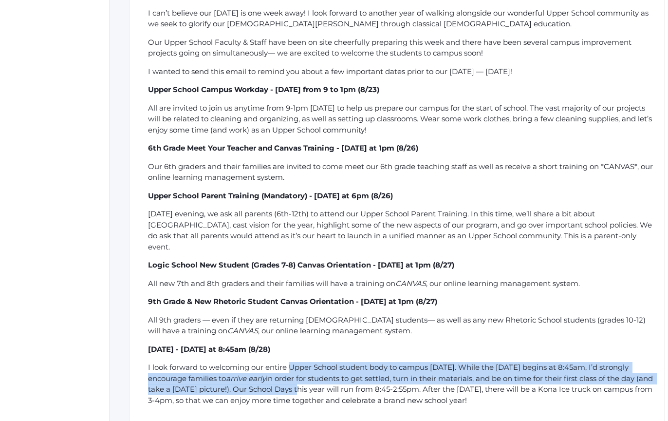
click at [325, 389] on span "in order for students to get settled, turn in their materials, and be on time f…" at bounding box center [401, 389] width 507 height 31
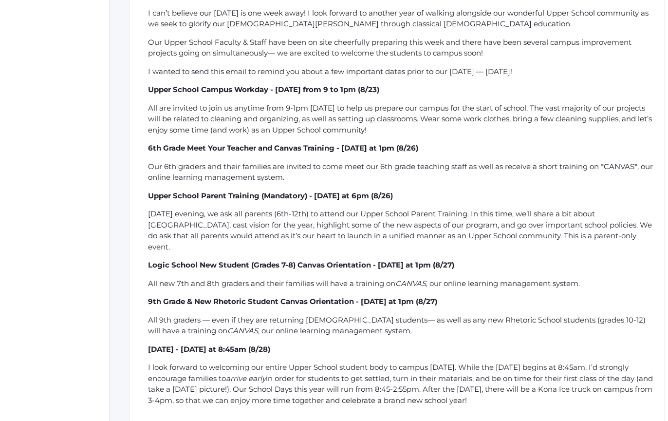
click at [317, 389] on span "in order for students to get settled, turn in their materials, and be on time f…" at bounding box center [401, 389] width 507 height 31
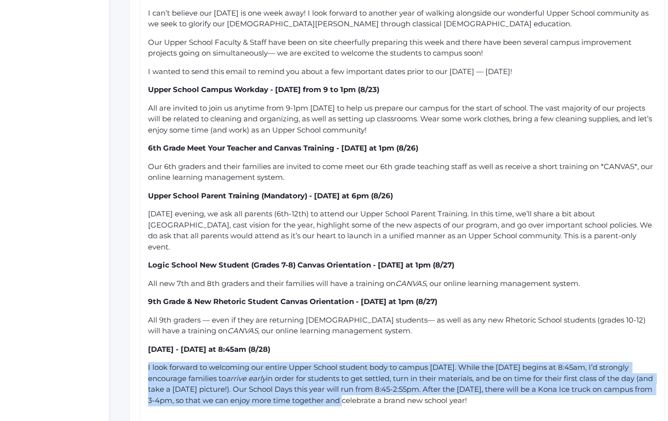
drag, startPoint x: 310, startPoint y: 367, endPoint x: 366, endPoint y: 401, distance: 65.6
click at [365, 401] on div "Dear Upper School Parents, I can’t believe our [DATE] is one week away! I look …" at bounding box center [402, 281] width 509 height 584
click at [366, 401] on span "in order for students to get settled, turn in their materials, and be on time f…" at bounding box center [401, 389] width 507 height 31
drag, startPoint x: 366, startPoint y: 401, endPoint x: 317, endPoint y: 357, distance: 65.9
click at [319, 358] on div "Dear Upper School Parents, I can’t believe our [DATE] is one week away! I look …" at bounding box center [402, 281] width 509 height 584
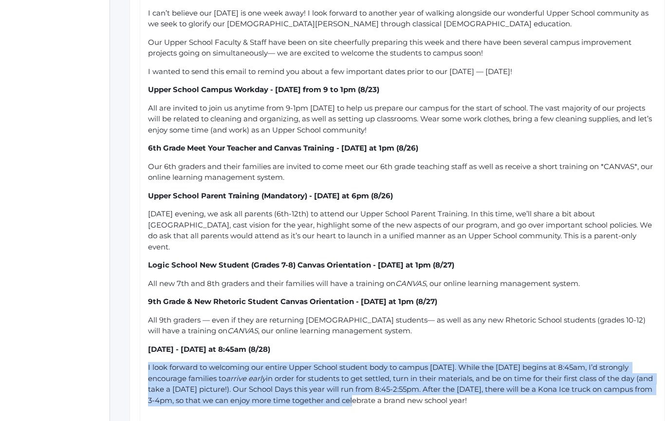
click at [317, 357] on div "Dear Upper School Parents, I can’t believe our [DATE] is one week away! I look …" at bounding box center [402, 281] width 509 height 584
drag, startPoint x: 317, startPoint y: 357, endPoint x: 386, endPoint y: 397, distance: 80.1
click at [385, 396] on div "Dear Upper School Parents, I can’t believe our [DATE] is one week away! I look …" at bounding box center [402, 281] width 509 height 584
click at [386, 397] on span "in order for students to get settled, turn in their materials, and be on time f…" at bounding box center [401, 389] width 507 height 31
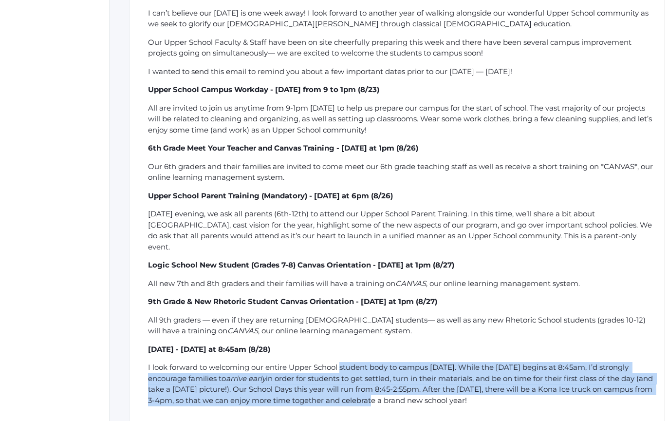
drag, startPoint x: 386, startPoint y: 397, endPoint x: 357, endPoint y: 360, distance: 47.2
click at [357, 360] on div "Dear Upper School Parents, I can’t believe our [DATE] is one week away! I look …" at bounding box center [402, 281] width 509 height 584
click at [356, 358] on div "Dear Upper School Parents, I can’t believe our [DATE] is one week away! I look …" at bounding box center [402, 281] width 509 height 584
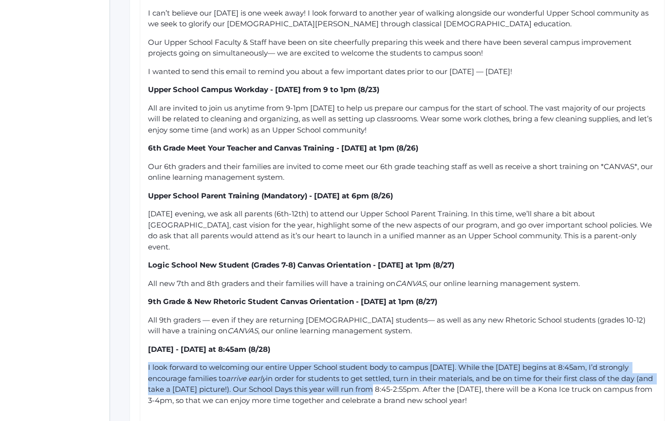
drag, startPoint x: 356, startPoint y: 358, endPoint x: 411, endPoint y: 397, distance: 67.8
click at [409, 395] on div "Dear Upper School Parents, I can’t believe our [DATE] is one week away! I look …" at bounding box center [402, 281] width 509 height 584
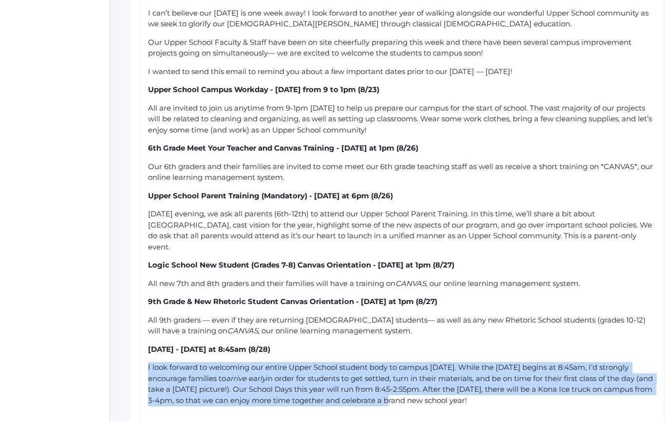
click at [411, 397] on span "in order for students to get settled, turn in their materials, and be on time f…" at bounding box center [401, 389] width 507 height 31
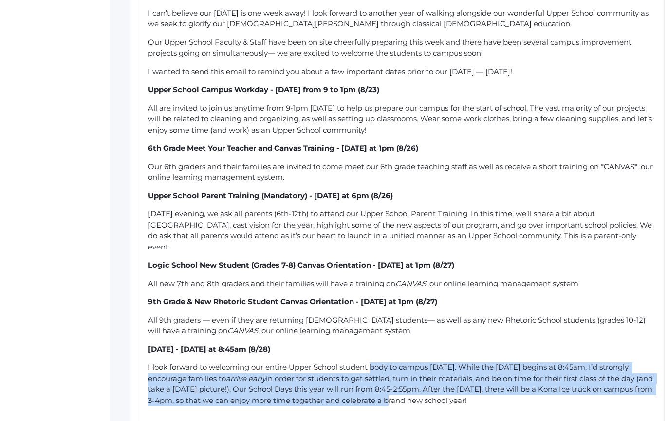
drag, startPoint x: 411, startPoint y: 397, endPoint x: 382, endPoint y: 364, distance: 44.2
click at [382, 364] on div "I look forward to welcoming our entire Upper School student body to campus [DAT…" at bounding box center [402, 384] width 509 height 44
click at [382, 364] on span "I look forward to welcoming our entire Upper School student body to campus [DAT…" at bounding box center [389, 372] width 483 height 20
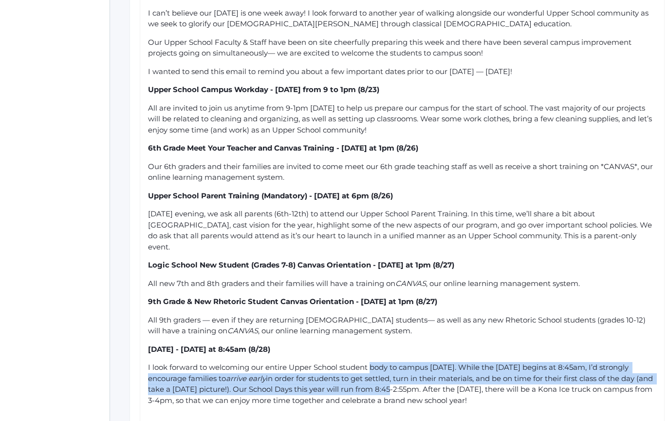
drag, startPoint x: 382, startPoint y: 364, endPoint x: 425, endPoint y: 397, distance: 54.8
click at [422, 395] on div "I look forward to welcoming our entire Upper School student body to campus [DAT…" at bounding box center [402, 384] width 509 height 44
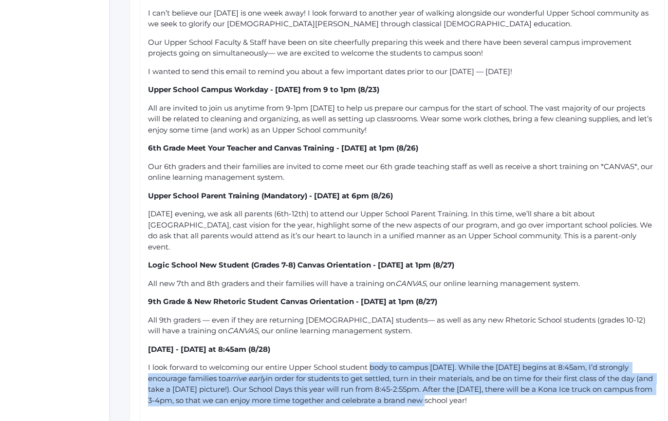
click at [425, 397] on span "in order for students to get settled, turn in their materials, and be on time f…" at bounding box center [401, 389] width 507 height 31
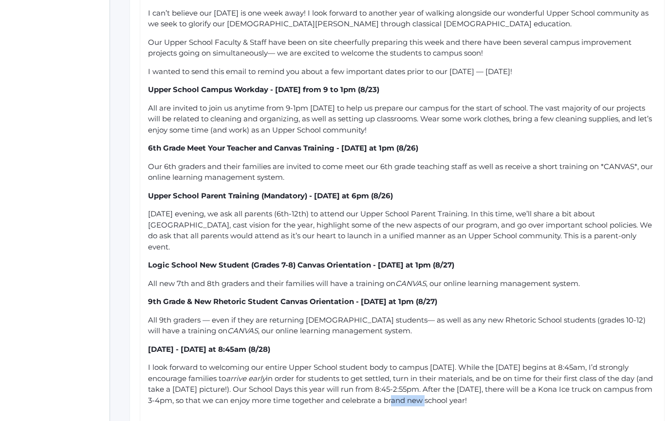
click at [425, 397] on span "in order for students to get settled, turn in their materials, and be on time f…" at bounding box center [401, 389] width 507 height 31
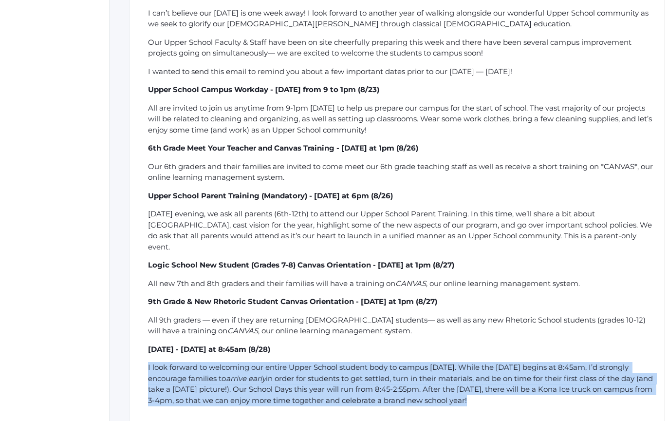
click at [425, 397] on span "in order for students to get settled, turn in their materials, and be on time f…" at bounding box center [401, 389] width 507 height 31
click at [447, 384] on div "I look forward to welcoming our entire Upper School student body to campus [DAT…" at bounding box center [402, 384] width 509 height 44
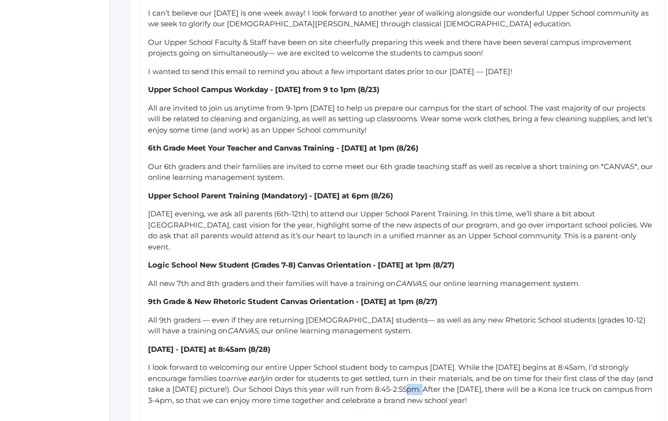
click at [447, 384] on div "I look forward to welcoming our entire Upper School student body to campus [DAT…" at bounding box center [402, 384] width 509 height 44
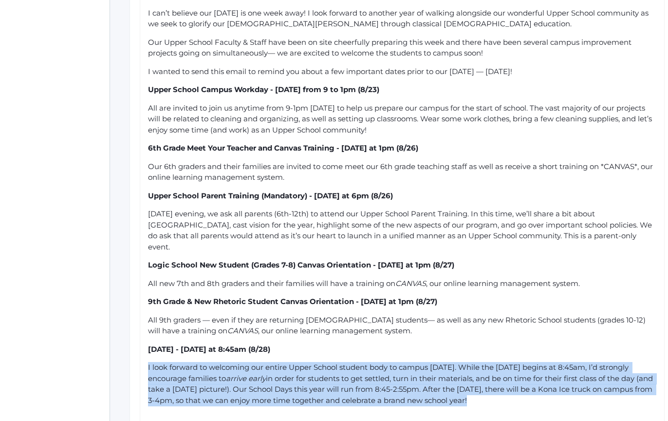
click at [447, 384] on div "I look forward to welcoming our entire Upper School student body to campus [DAT…" at bounding box center [402, 384] width 509 height 44
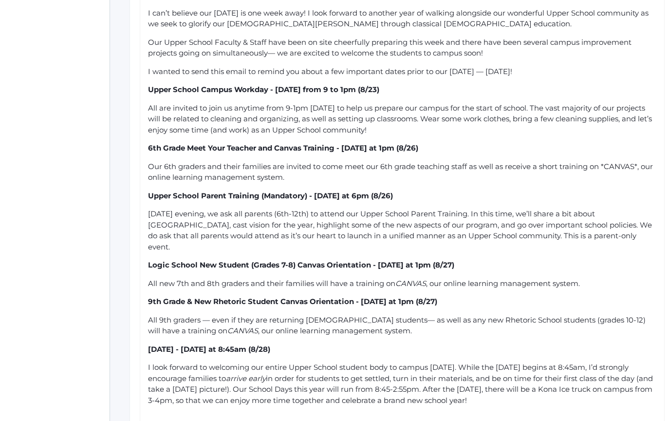
click at [447, 384] on div "I look forward to welcoming our entire Upper School student body to campus [DAT…" at bounding box center [402, 384] width 509 height 44
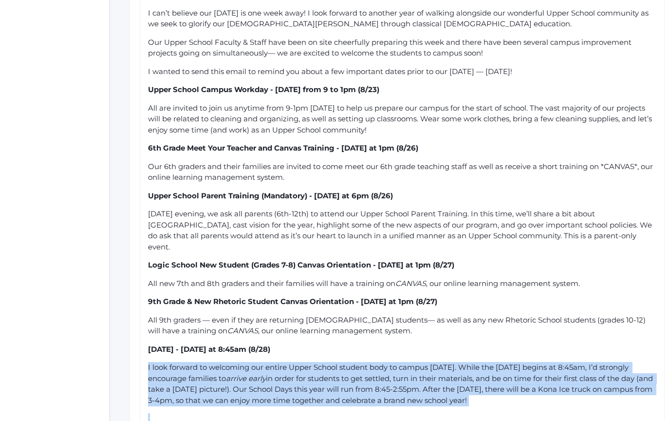
scroll to position [372, 0]
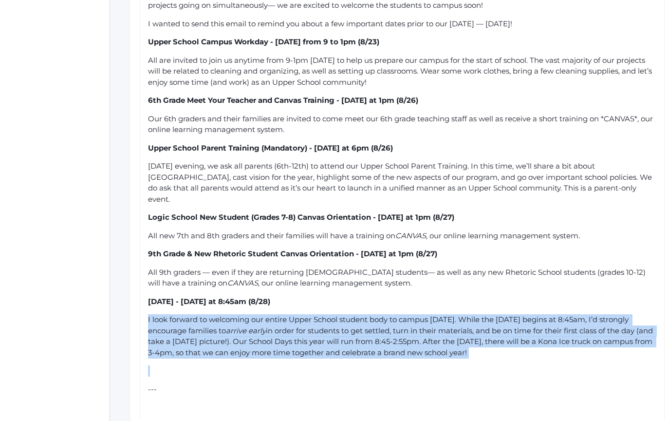
click at [481, 352] on span "in order for students to get settled, turn in their materials, and be on time f…" at bounding box center [401, 341] width 507 height 31
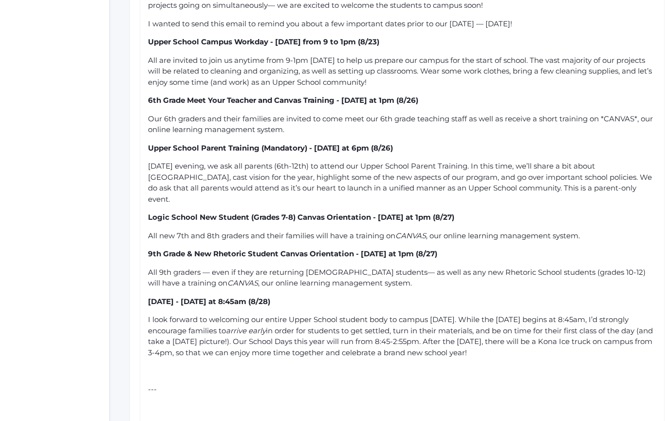
click at [528, 380] on div "Dear Upper School Parents, I can’t believe our [DATE] is one week away! I look …" at bounding box center [402, 234] width 509 height 584
click at [530, 372] on div "rdw-editor" at bounding box center [402, 370] width 509 height 11
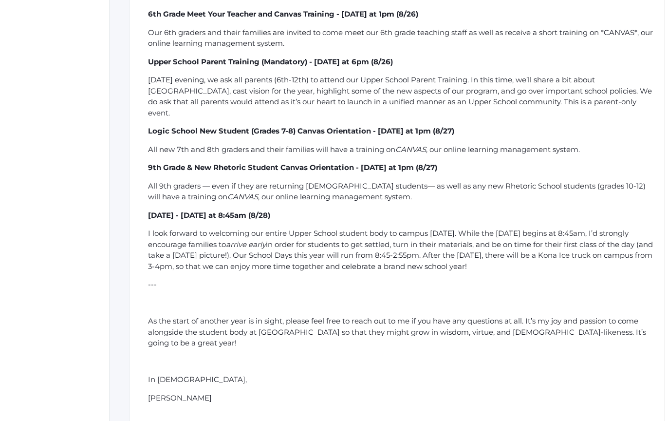
click at [229, 296] on div "Dear Upper School Parents, I can’t believe our [DATE] is one week away! I look …" at bounding box center [402, 138] width 509 height 566
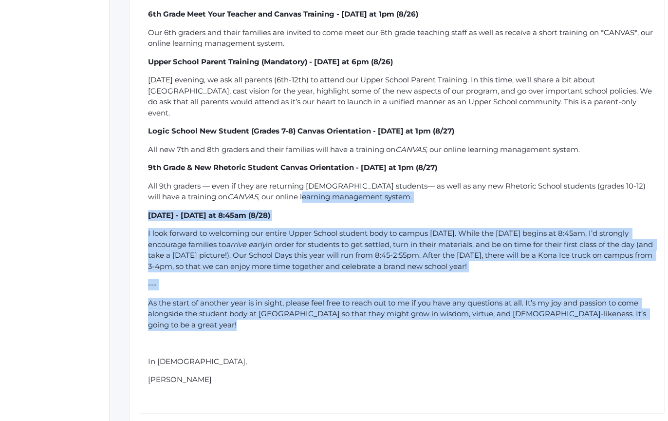
drag, startPoint x: 234, startPoint y: 202, endPoint x: 296, endPoint y: 344, distance: 154.9
click at [295, 341] on div "Dear Upper School Parents, I can’t believe our [DATE] is one week away! I look …" at bounding box center [402, 129] width 509 height 548
click at [296, 344] on div "Dear Upper School Parents, I can’t believe our [DATE] is one week away! I look …" at bounding box center [402, 129] width 509 height 548
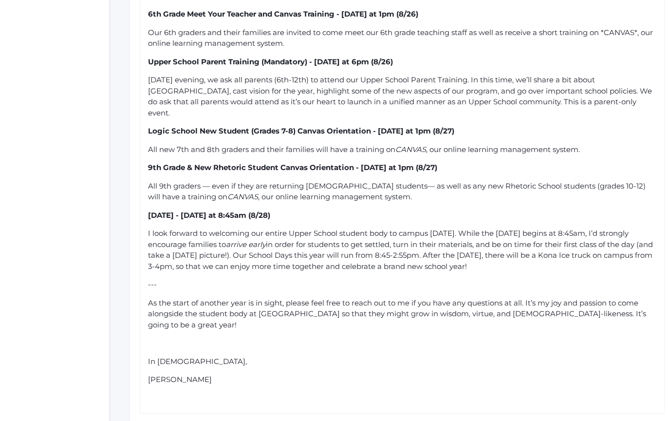
click at [521, 253] on span "in order for students to get settled, turn in their materials, and be on time f…" at bounding box center [401, 255] width 507 height 31
drag, startPoint x: 489, startPoint y: 203, endPoint x: 523, endPoint y: 326, distance: 127.3
click at [521, 324] on div "Dear Upper School Parents, I can’t believe our [DATE] is one week away! I look …" at bounding box center [402, 129] width 509 height 548
click at [523, 326] on div "Dear Upper School Parents, I can’t believe our [DATE] is one week away! I look …" at bounding box center [402, 129] width 509 height 548
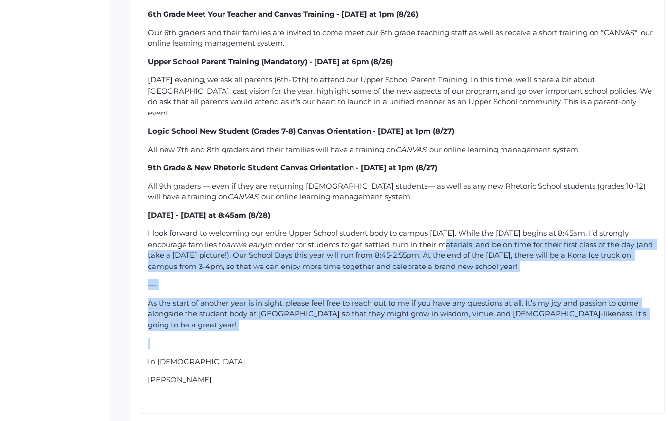
drag
click at [478, 204] on div "Dear Upper School Parents, I can’t believe our [DATE] is one week away! I look …" at bounding box center [402, 129] width 509 height 548
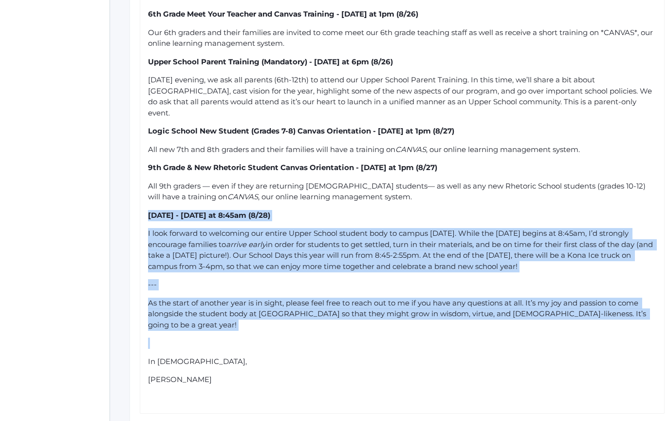
click at [478, 203] on div "Dear Upper School Parents, I can’t believe our [DATE] is one week away! I look …" at bounding box center [402, 129] width 509 height 548
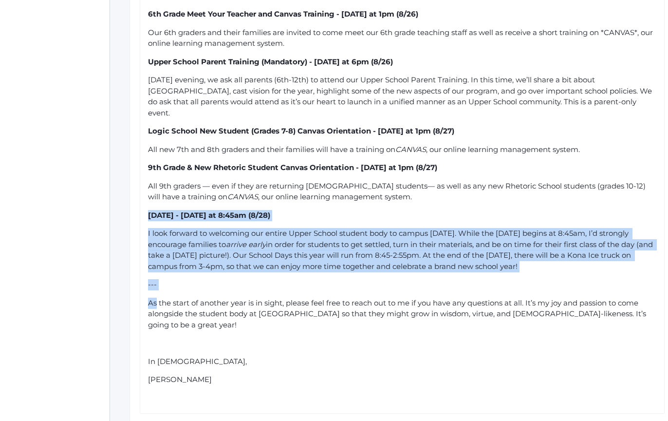
click at [511, 336] on div "Dear Upper School Parents, I can’t believe our [DATE] is one week away! I look …" at bounding box center [402, 129] width 509 height 548
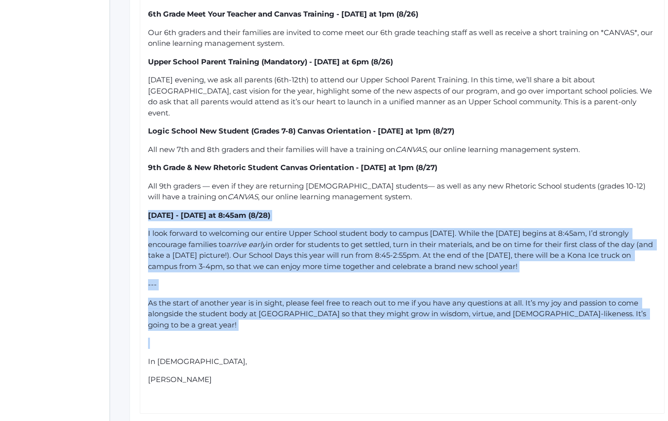
click at [511, 338] on div "Dear Upper School Parents, I can’t believe our [DATE] is one week away! I look …" at bounding box center [402, 129] width 509 height 548
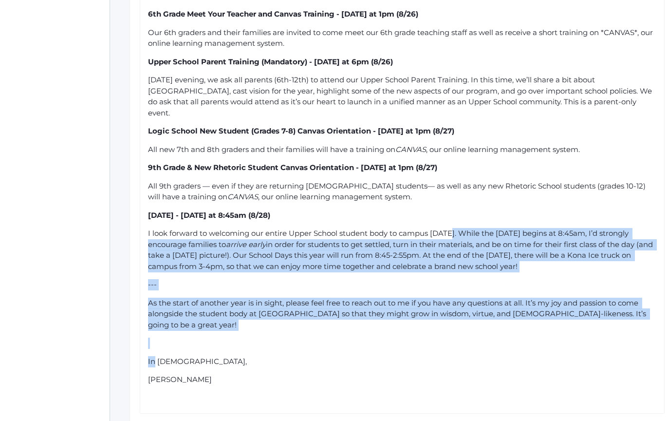
click at [471, 214] on div "Dear Upper School Parents, I can’t believe our [DATE] is one week away! I look …" at bounding box center [402, 129] width 509 height 548
click at [471, 212] on div "[DATE] - [DATE] at 8:45am (8/28)" at bounding box center [402, 215] width 509 height 11
click at [502, 349] on div "Dear Upper School Parents, I can’t believe our [DATE] is one week away! I look …" at bounding box center [402, 129] width 509 height 548
click at [503, 356] on div "In [DEMOGRAPHIC_DATA]," at bounding box center [402, 361] width 509 height 11
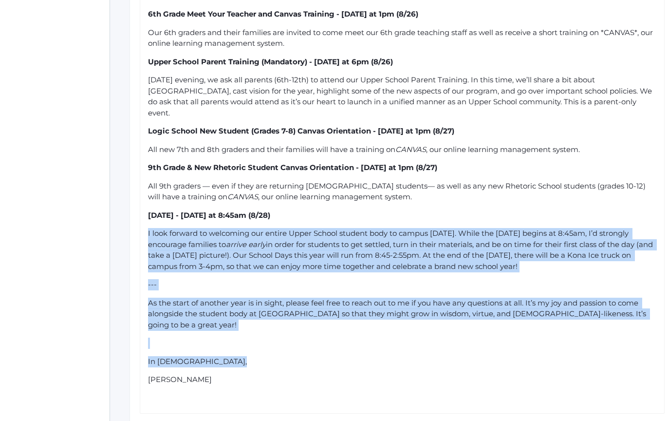
click at [462, 223] on div "Dear Upper School Parents, I can’t believe our [DATE] is one week away! I look …" at bounding box center [402, 129] width 509 height 548
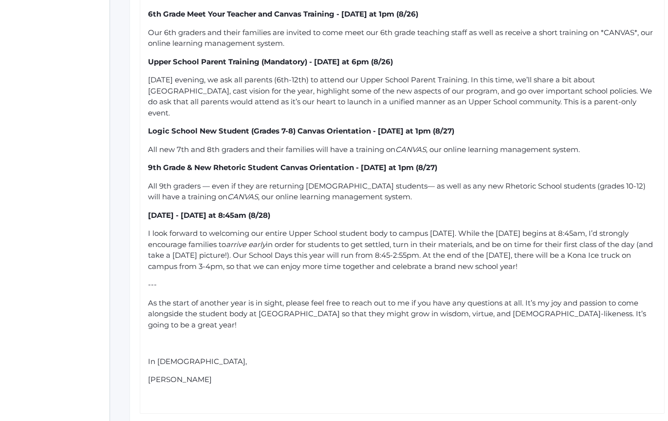
click at [462, 220] on div "[DATE] - [DATE] at 8:45am (8/28)" at bounding box center [402, 215] width 509 height 11
click at [486, 334] on div "Dear Upper School Parents, I can’t believe our [DATE] is one week away! I look …" at bounding box center [402, 129] width 509 height 548
click at [489, 341] on div "Dear Upper School Parents, I can’t believe our [DATE] is one week away! I look …" at bounding box center [402, 129] width 509 height 548
click at [373, 294] on div "Dear Upper School Parents, I can’t believe our [DATE] is one week away! I look …" at bounding box center [402, 129] width 509 height 548
click at [394, 338] on div "rdw-editor" at bounding box center [402, 343] width 509 height 11
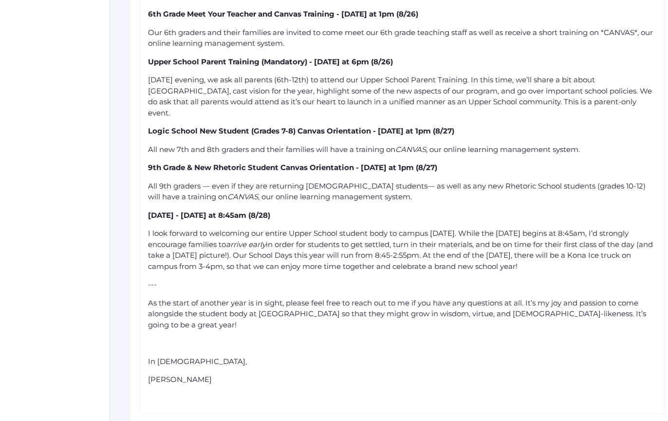
click at [353, 338] on div "rdw-editor" at bounding box center [402, 343] width 509 height 11
click at [550, 269] on span "in order for students to get settled, turn in their materials, and be on time f…" at bounding box center [401, 255] width 507 height 31
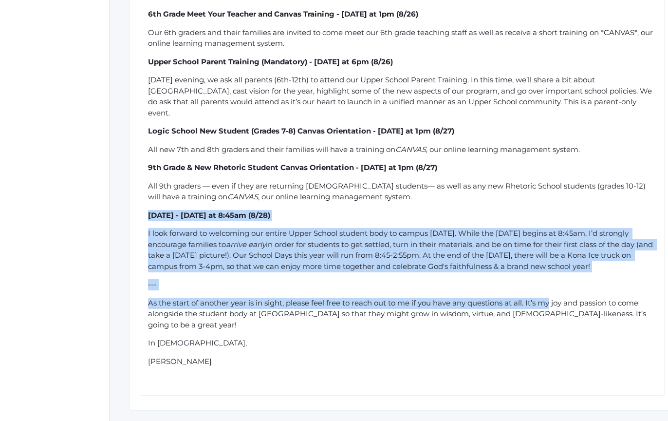
click at [553, 322] on div "Dear Upper School Parents, I can’t believe our [DATE] is one week away! I look …" at bounding box center [402, 120] width 509 height 530
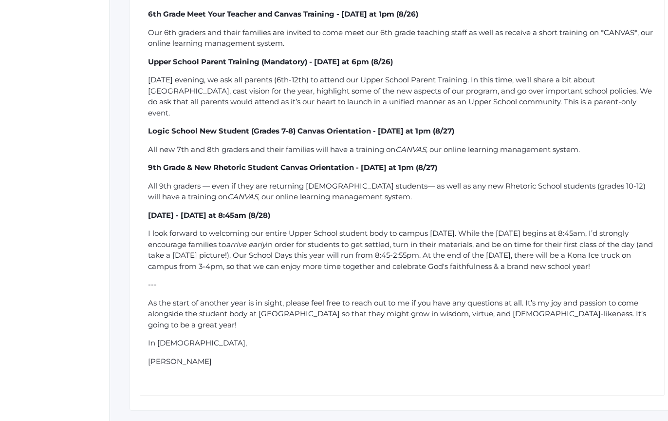
click at [554, 324] on span "As the start of another year is in sight, please feel free to reach out to me i…" at bounding box center [398, 313] width 500 height 31
click at [526, 228] on div "Dear Upper School Parents, I can’t believe our [DATE] is one week away! I look …" at bounding box center [402, 120] width 509 height 530
click at [524, 224] on div "Dear Upper School Parents, I can’t believe our [DATE] is one week away! I look …" at bounding box center [402, 120] width 509 height 530
click at [505, 266] on span "in order for students to get settled, turn in their materials, and be on time f…" at bounding box center [401, 255] width 507 height 31
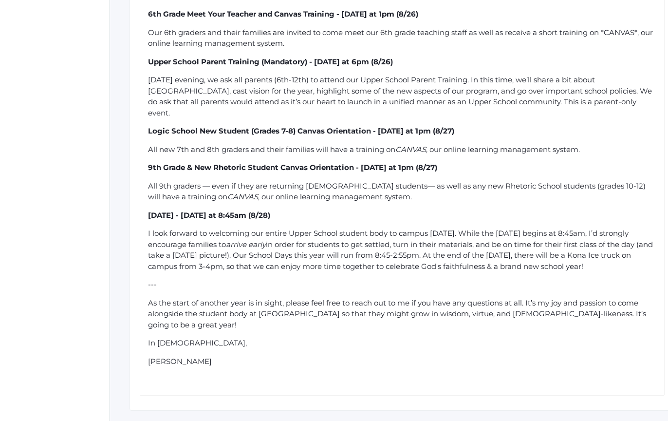
click at [494, 320] on div "Dear Upper School Parents, I can’t believe our [DATE] is one week away! I look …" at bounding box center [402, 120] width 509 height 530
click at [495, 324] on span "As the start of another year is in sight, please feel free to reach out to me i…" at bounding box center [398, 313] width 500 height 31
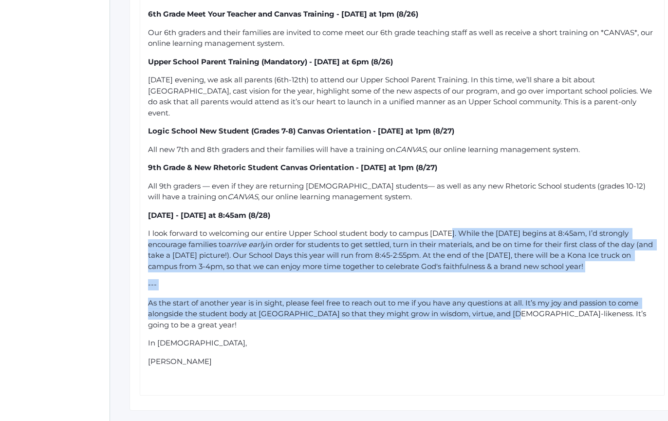
click at [459, 229] on div "Dear Upper School Parents, I can’t believe our [DATE] is one week away! I look …" at bounding box center [402, 120] width 509 height 530
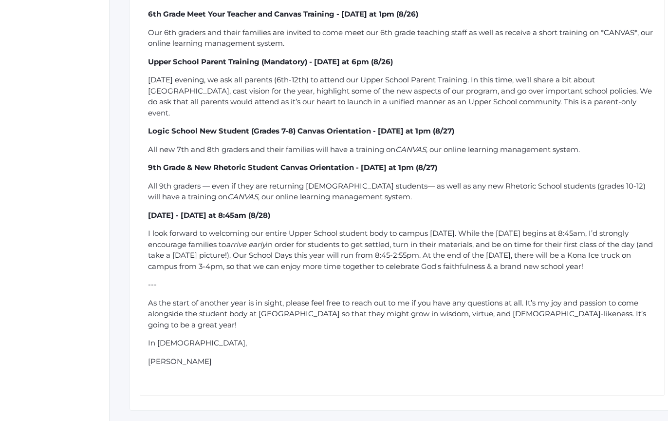
click at [458, 224] on div "Dear Upper School Parents, I can’t believe our [DATE] is one week away! I look …" at bounding box center [402, 120] width 509 height 530
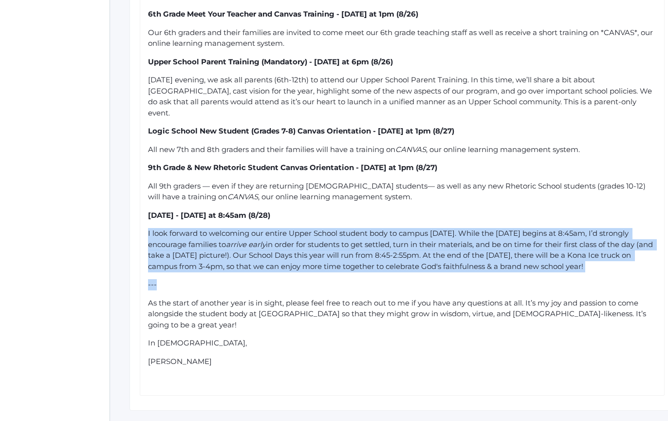
click at [490, 328] on div "Dear Upper School Parents, I can’t believe our [DATE] is one week away! I look …" at bounding box center [402, 120] width 509 height 530
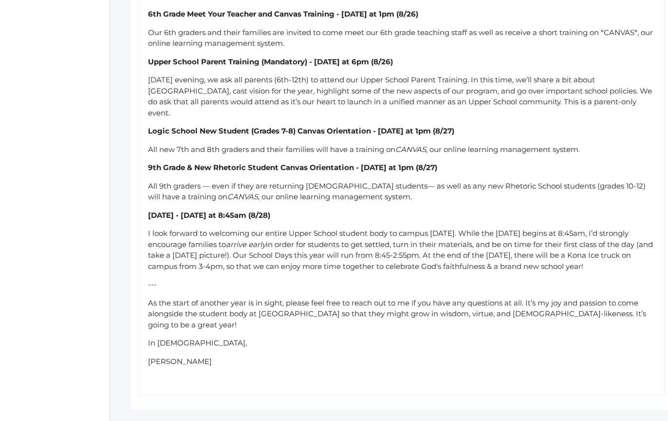
click at [494, 334] on div "Dear Upper School Parents, I can’t believe our [DATE] is one week away! I look …" at bounding box center [402, 120] width 509 height 530
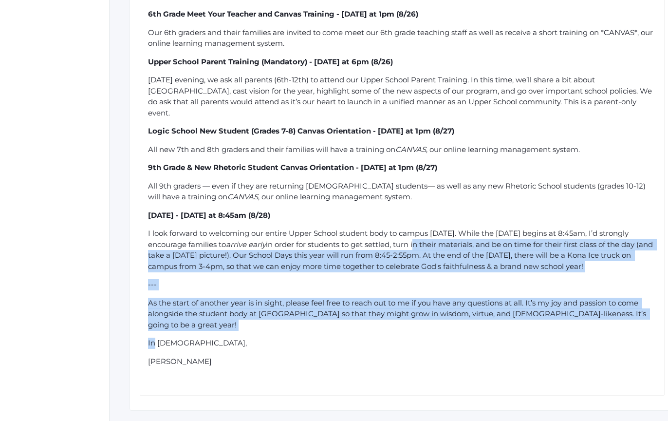
click at [451, 235] on div "Dear Upper School Parents, I can’t believe our [DATE] is one week away! I look …" at bounding box center [402, 120] width 509 height 530
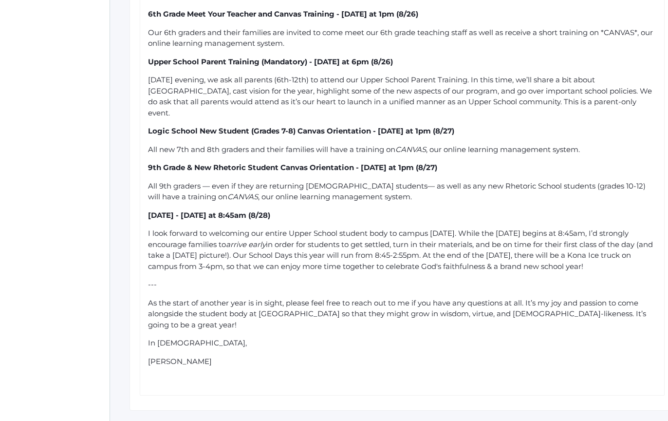
click at [450, 232] on span "I look forward to welcoming our entire Upper School student body to campus [DAT…" at bounding box center [389, 238] width 483 height 20
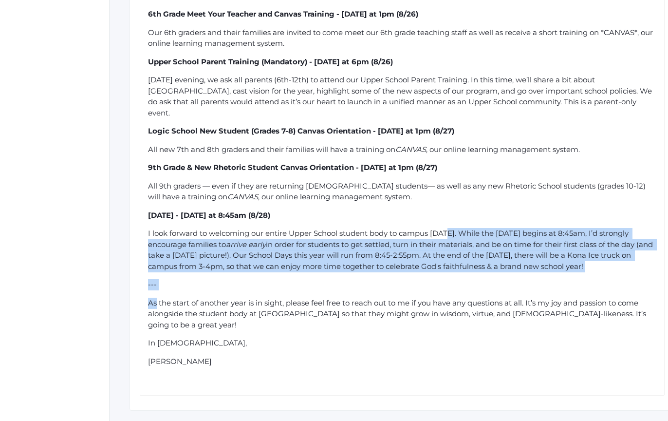
click at [475, 325] on div "Dear Upper School Parents, I can’t believe our [DATE] is one week away! I look …" at bounding box center [402, 120] width 509 height 530
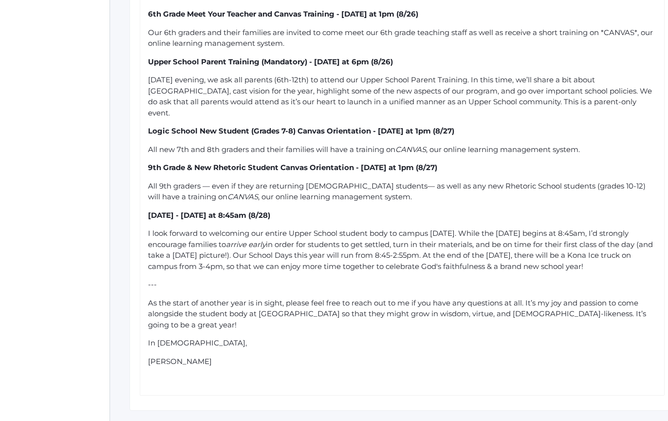
click at [480, 335] on div "Dear Upper School Parents, I can’t believe our [DATE] is one week away! I look …" at bounding box center [402, 120] width 509 height 530
click at [241, 317] on span "As the start of another year is in sight, please feel free to reach out to me i…" at bounding box center [398, 313] width 500 height 31
click at [214, 316] on span "As the start of another year is in sight, please feel free to reach out to me i…" at bounding box center [398, 313] width 500 height 31
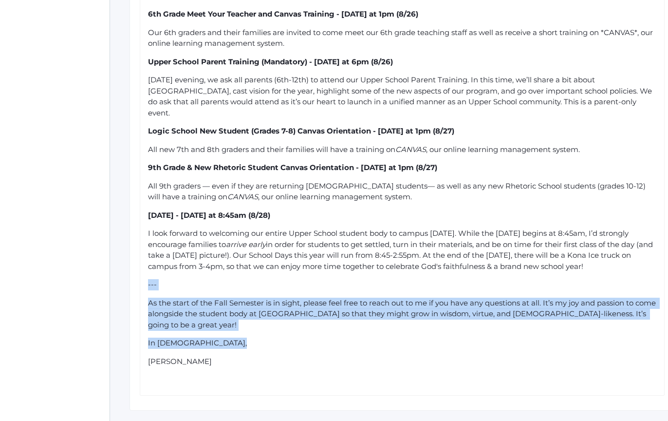
click at [248, 355] on div "Dear Upper School Parents, I can’t believe our [DATE] is one week away! I look …" at bounding box center [402, 120] width 509 height 530
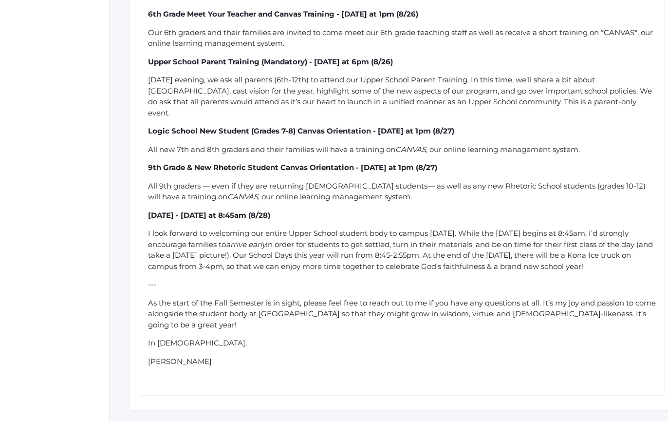
click at [232, 290] on div "---" at bounding box center [402, 284] width 509 height 11
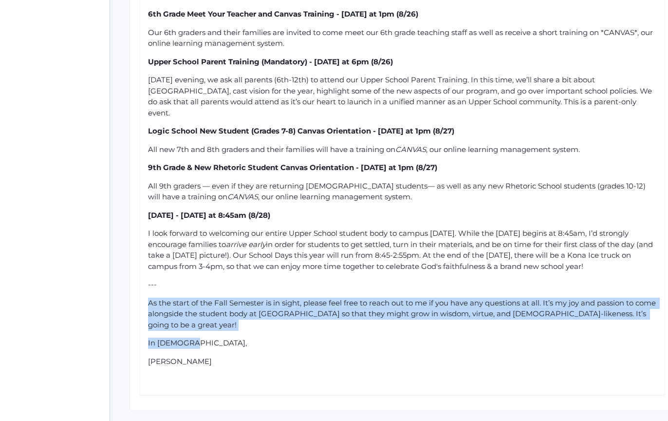
click at [254, 348] on div "Dear Upper School Parents, I can’t believe our [DATE] is one week away! I look …" at bounding box center [402, 120] width 509 height 530
click at [255, 350] on div "Dear Upper School Parents, I can’t believe our [DATE] is one week away! I look …" at bounding box center [402, 120] width 509 height 530
click at [220, 263] on div "Dear Upper School Parents, I can’t believe our [DATE] is one week away! I look …" at bounding box center [402, 120] width 509 height 530
click at [220, 263] on span "in order for students to get settled, turn in their materials, and be on time f…" at bounding box center [401, 255] width 507 height 31
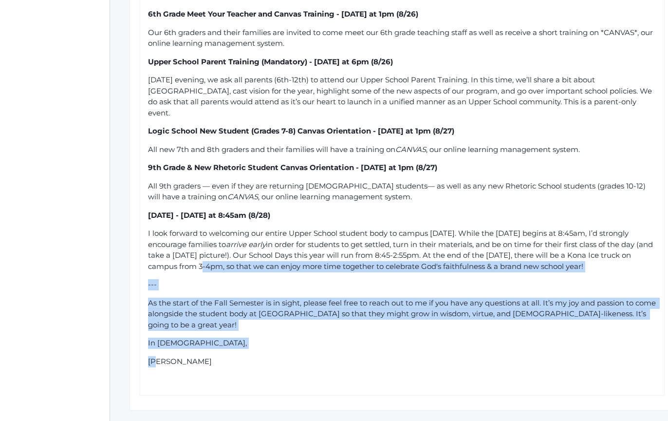
drag, startPoint x: 220, startPoint y: 263, endPoint x: 261, endPoint y: 349, distance: 95.6
click at [261, 349] on div "Dear Upper School Parents, I can’t believe our [DATE] is one week away! I look …" at bounding box center [402, 120] width 509 height 530
click at [263, 353] on div "Dear Upper School Parents, I can’t believe our [DATE] is one week away! I look …" at bounding box center [402, 120] width 509 height 530
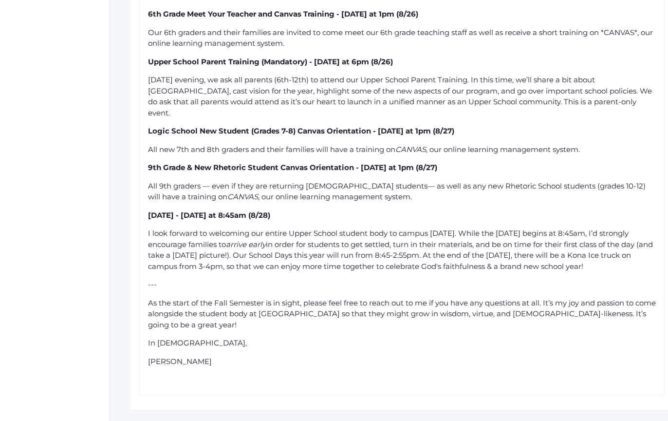
click at [271, 323] on span "As the start of the Fall Semester is in sight, please feel free to reach out to…" at bounding box center [403, 313] width 510 height 31
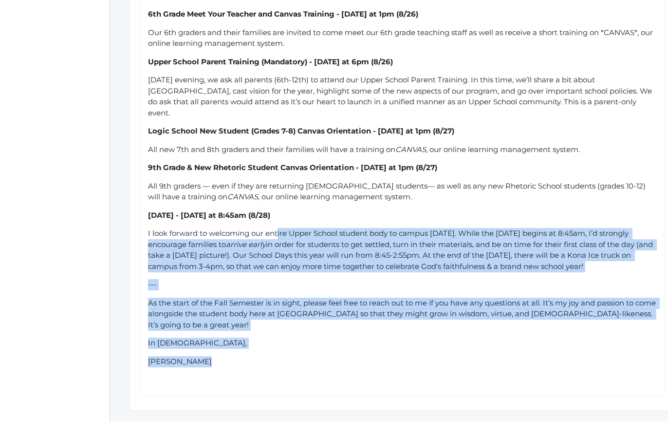
drag, startPoint x: 316, startPoint y: 375, endPoint x: 278, endPoint y: 230, distance: 149.0
click at [278, 230] on div "Dear Upper School Parents, I can’t believe our [DATE] is one week away! I look …" at bounding box center [402, 120] width 509 height 530
click at [433, 374] on div "Dear Upper School Parents, I can’t believe our [DATE] is one week away! I look …" at bounding box center [402, 120] width 509 height 530
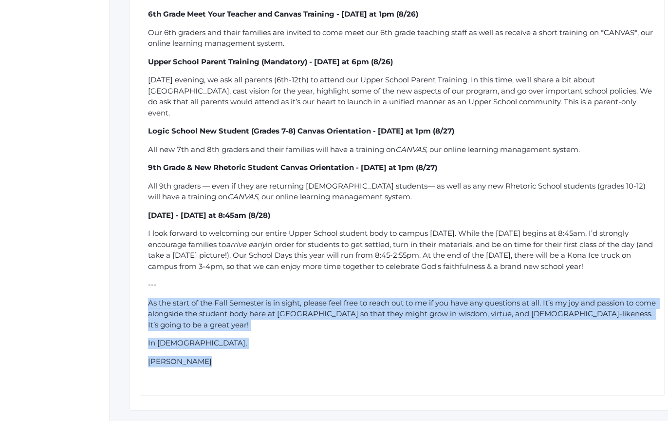
drag, startPoint x: 490, startPoint y: 307, endPoint x: 489, endPoint y: 297, distance: 9.8
click at [489, 299] on div "Dear Upper School Parents, I can’t believe our [DATE] is one week away! I look …" at bounding box center [402, 120] width 509 height 530
click at [598, 359] on div "[PERSON_NAME]" at bounding box center [402, 361] width 509 height 11
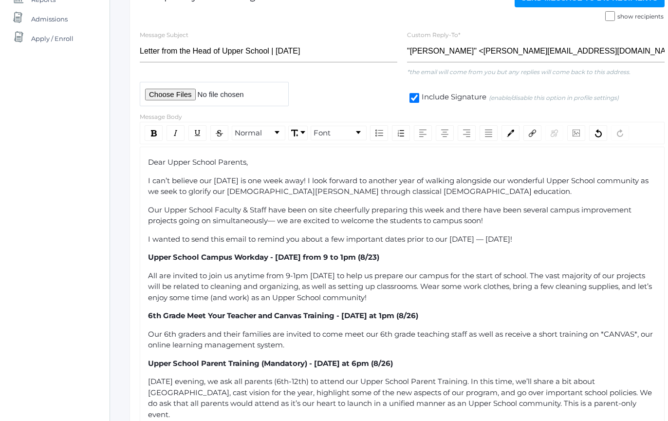
scroll to position [127, 0]
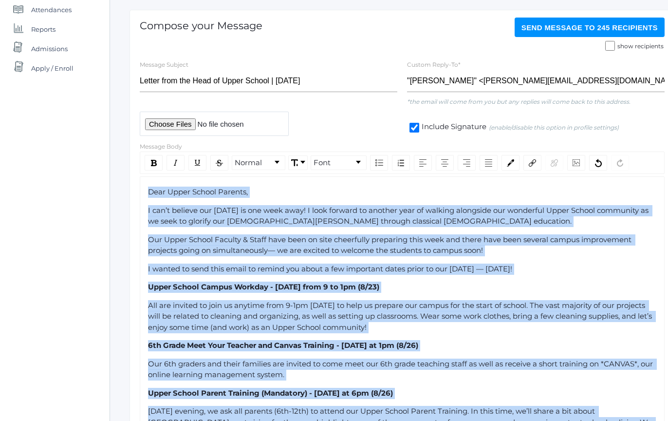
click at [130, 181] on div "Compose your Message Send Message to 245 recipients show recipients Message Sub…" at bounding box center [402, 376] width 545 height 732
click at [337, 166] on link "Font" at bounding box center [338, 163] width 55 height 14
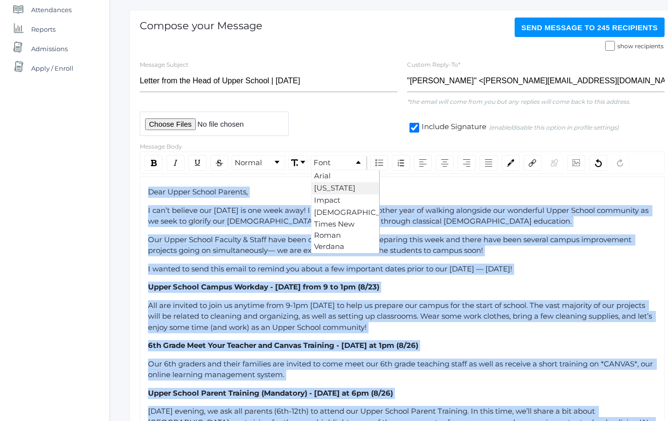
click at [343, 190] on li "[US_STATE]" at bounding box center [345, 188] width 67 height 12
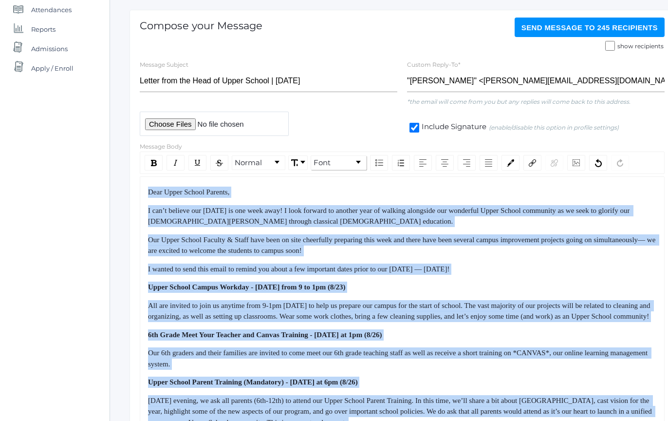
click at [333, 250] on span "Our Upper School Faculty & Staff have been on site cheerfully preparing this we…" at bounding box center [402, 245] width 509 height 19
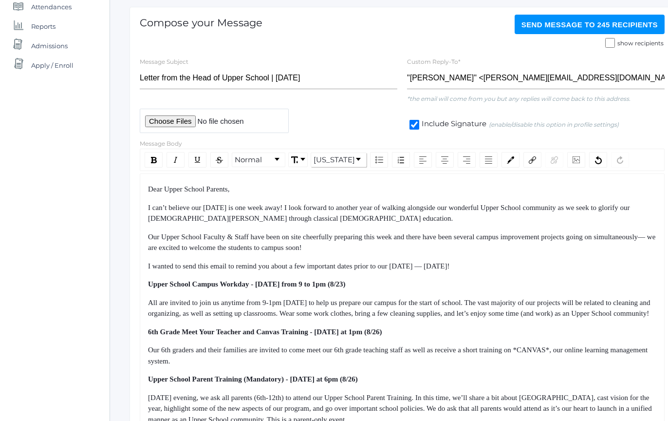
scroll to position [118, 0]
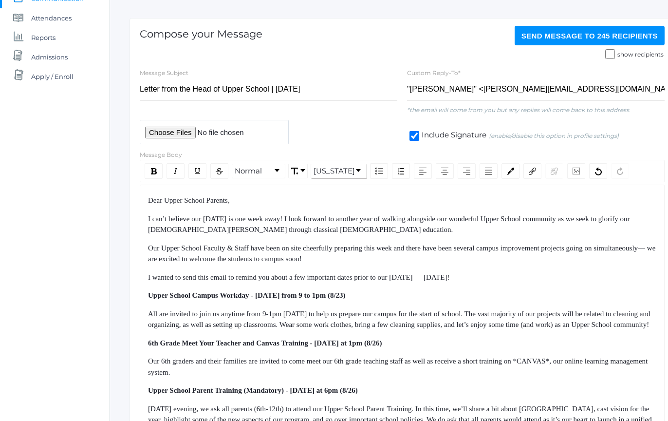
click at [333, 250] on span "Our Upper School Faculty & Staff have been on site cheerfully preparing this we…" at bounding box center [402, 253] width 509 height 19
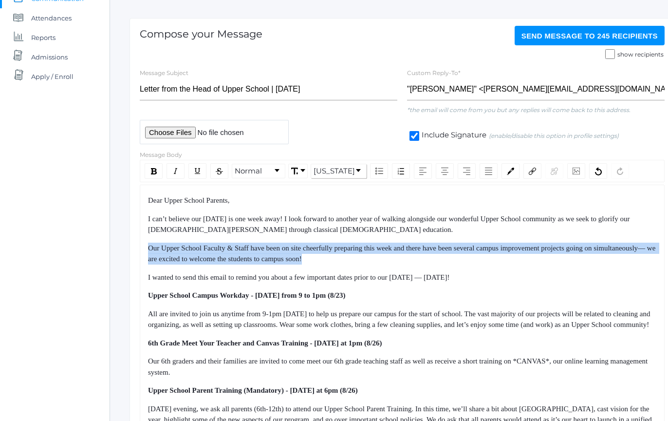
click at [333, 250] on span "Our Upper School Faculty & Staff have been on site cheerfully preparing this we…" at bounding box center [402, 253] width 509 height 19
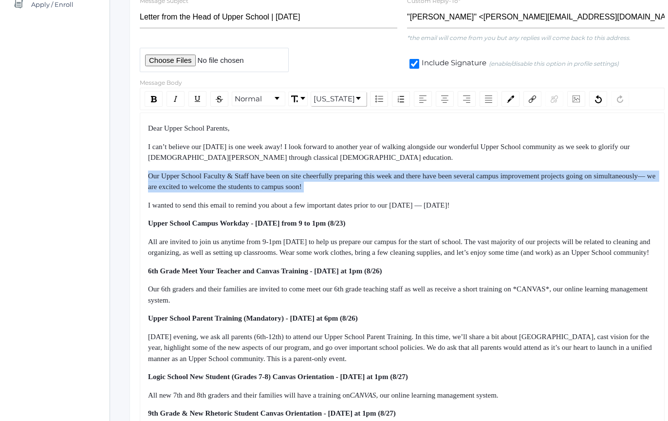
scroll to position [203, 0]
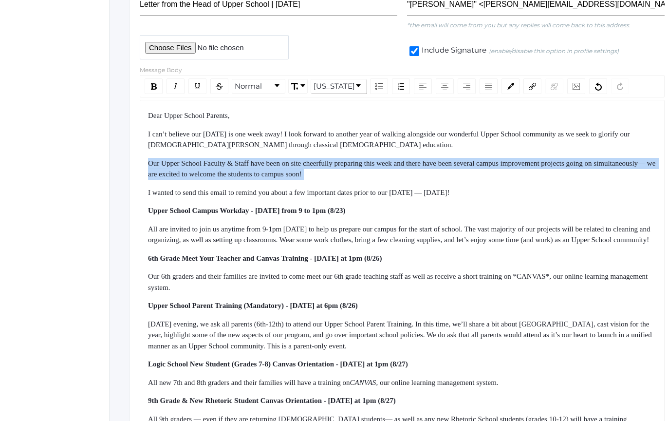
click at [333, 236] on span "All are invited to join us anytime from 9-1pm [DATE] to help us prepare our cam…" at bounding box center [400, 234] width 504 height 19
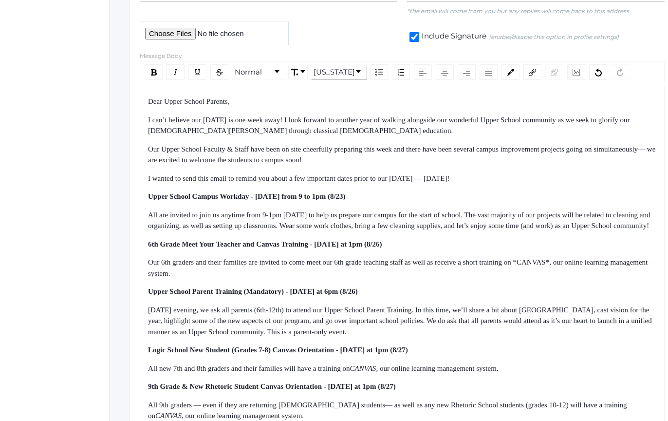
scroll to position [218, 0]
drag, startPoint x: 269, startPoint y: 199, endPoint x: 309, endPoint y: 232, distance: 52.2
click at [309, 232] on div "Dear Upper School Parents, I can’t believe our [DATE] is one week away! I look …" at bounding box center [402, 343] width 509 height 497
click at [309, 230] on div "All are invited to join us anytime from 9-1pm [DATE] to help us prepare our cam…" at bounding box center [402, 219] width 509 height 22
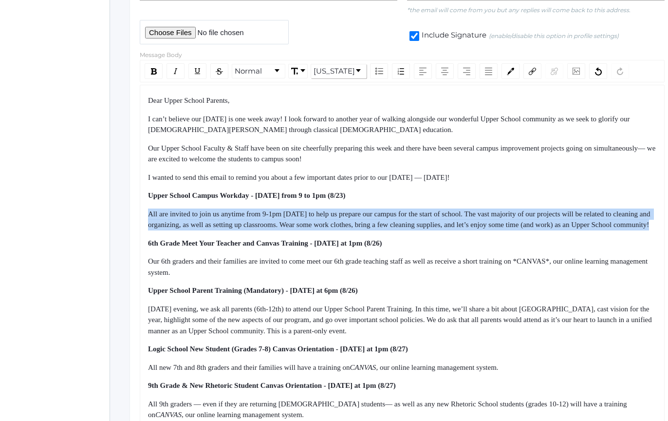
drag, startPoint x: 309, startPoint y: 232, endPoint x: 158, endPoint y: 207, distance: 153.7
click at [158, 207] on div "Dear Upper School Parents, I can’t believe our [DATE] is one week away! I look …" at bounding box center [402, 343] width 509 height 497
click at [157, 206] on div "Dear Upper School Parents, I can’t believe our [DATE] is one week away! I look …" at bounding box center [402, 343] width 509 height 497
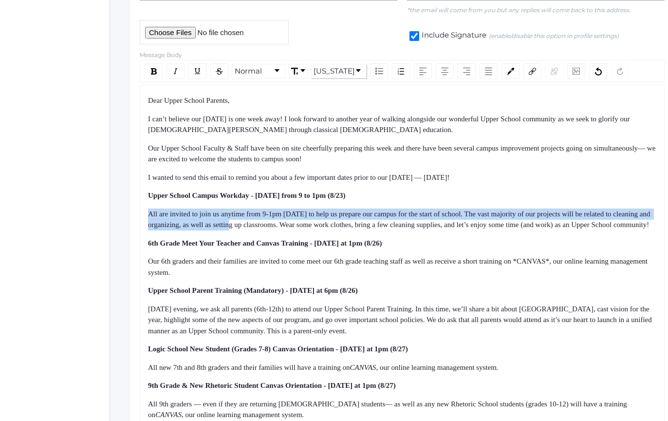
drag, startPoint x: 157, startPoint y: 206, endPoint x: 289, endPoint y: 227, distance: 133.7
click at [288, 227] on div "Dear Upper School Parents, I can’t believe our [DATE] is one week away! I look …" at bounding box center [402, 343] width 509 height 497
click at [289, 227] on span "All are invited to join us anytime from 9-1pm [DATE] to help us prepare our cam…" at bounding box center [400, 219] width 504 height 19
drag, startPoint x: 289, startPoint y: 227, endPoint x: 214, endPoint y: 212, distance: 76.5
click at [216, 212] on span "All are invited to join us anytime from 9-1pm [DATE] to help us prepare our cam…" at bounding box center [400, 219] width 504 height 19
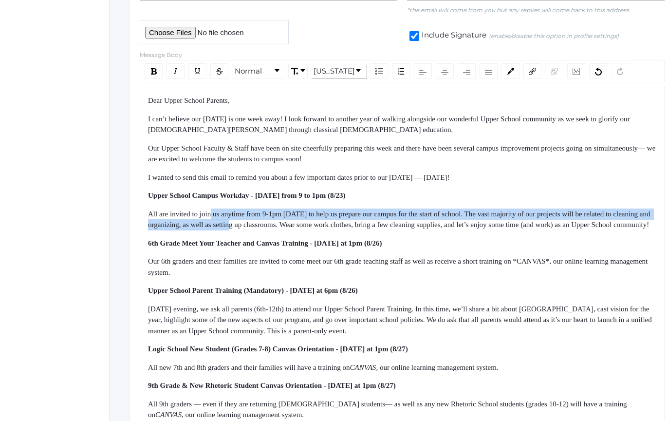
click at [214, 212] on span "All are invited to join us anytime from 9-1pm [DATE] to help us prepare our cam…" at bounding box center [400, 219] width 504 height 19
drag, startPoint x: 214, startPoint y: 212, endPoint x: 270, endPoint y: 232, distance: 59.5
click at [269, 229] on span "All are invited to join us anytime from 9-1pm [DATE] to help us prepare our cam…" at bounding box center [400, 219] width 504 height 19
click at [270, 229] on span "All are invited to join us anytime from 9-1pm [DATE] to help us prepare our cam…" at bounding box center [400, 219] width 504 height 19
drag, startPoint x: 270, startPoint y: 232, endPoint x: 215, endPoint y: 202, distance: 63.2
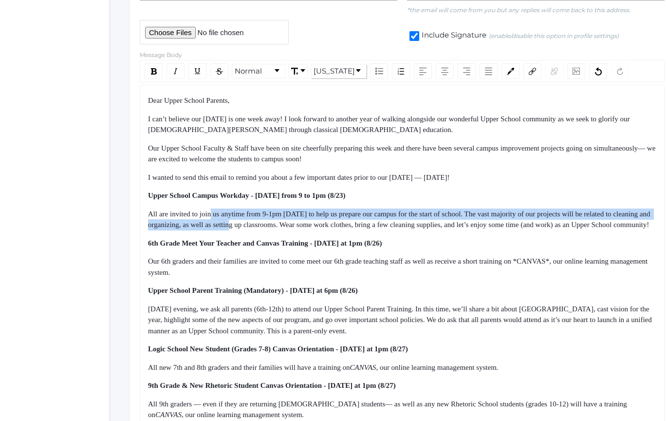
click at [215, 202] on div "Dear Upper School Parents, I can’t believe our [DATE] is one week away! I look …" at bounding box center [402, 343] width 509 height 497
click at [215, 203] on div "Dear Upper School Parents, I can’t believe our [DATE] is one week away! I look …" at bounding box center [402, 343] width 509 height 497
drag, startPoint x: 215, startPoint y: 203, endPoint x: 282, endPoint y: 230, distance: 72.5
click at [281, 229] on div "Dear Upper School Parents, I can’t believe our [DATE] is one week away! I look …" at bounding box center [402, 343] width 509 height 497
click at [282, 230] on div "All are invited to join us anytime from 9-1pm [DATE] to help us prepare our cam…" at bounding box center [402, 219] width 509 height 22
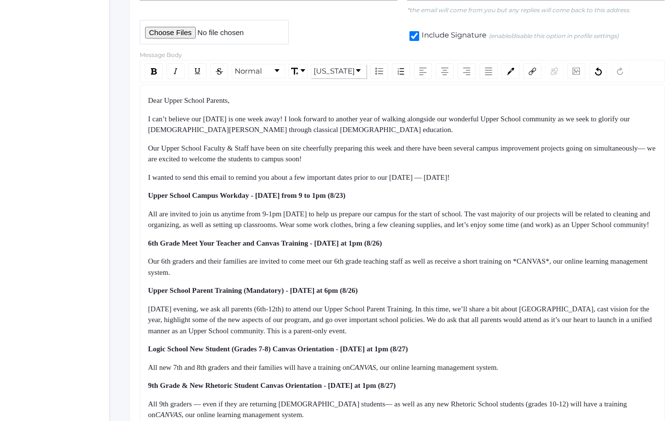
click at [301, 217] on span "All are invited to join us anytime from 9-1pm [DATE] to help us prepare our cam…" at bounding box center [400, 219] width 504 height 19
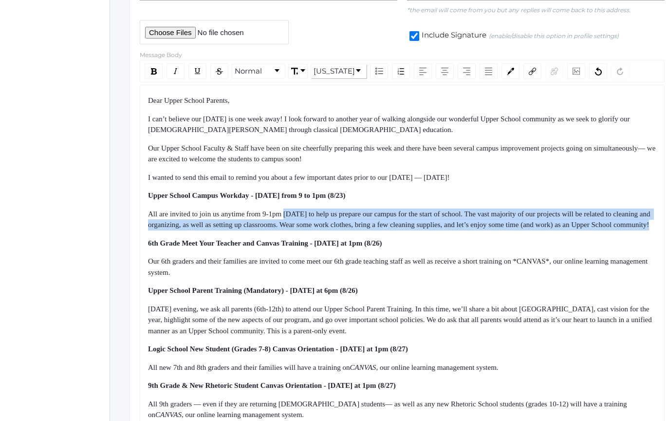
drag, startPoint x: 301, startPoint y: 217, endPoint x: 313, endPoint y: 236, distance: 23.0
click at [313, 230] on div "All are invited to join us anytime from 9-1pm [DATE] to help us prepare our cam…" at bounding box center [402, 219] width 509 height 22
drag, startPoint x: 313, startPoint y: 236, endPoint x: 292, endPoint y: 210, distance: 33.3
click at [293, 210] on div "All are invited to join us anytime from 9-1pm [DATE] to help us prepare our cam…" at bounding box center [402, 219] width 509 height 22
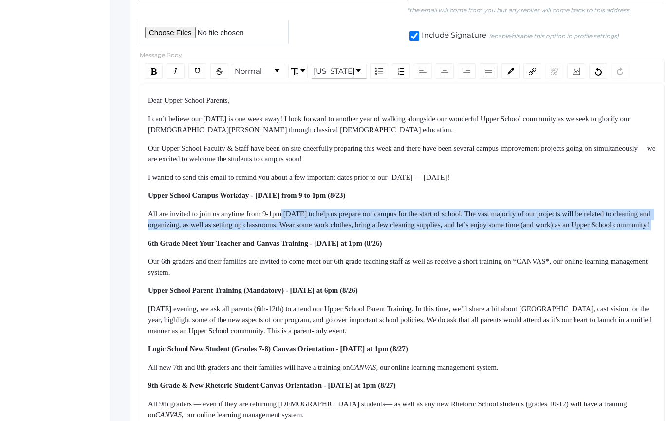
click at [292, 210] on span "All are invited to join us anytime from 9-1pm [DATE] to help us prepare our cam…" at bounding box center [400, 219] width 504 height 19
drag, startPoint x: 292, startPoint y: 210, endPoint x: 321, endPoint y: 238, distance: 40.0
click at [321, 230] on div "All are invited to join us anytime from 9-1pm [DATE] to help us prepare our cam…" at bounding box center [402, 219] width 509 height 22
click at [323, 230] on div "All are invited to join us anytime from 9-1pm [DATE] to help us prepare our cam…" at bounding box center [402, 219] width 509 height 22
drag, startPoint x: 323, startPoint y: 240, endPoint x: 315, endPoint y: 216, distance: 25.1
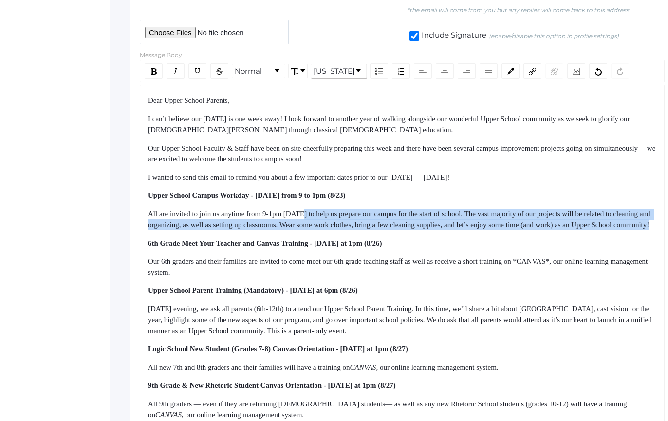
click at [315, 216] on div "All are invited to join us anytime from 9-1pm [DATE] to help us prepare our cam…" at bounding box center [402, 219] width 509 height 22
click at [315, 215] on span "All are invited to join us anytime from 9-1pm [DATE] to help us prepare our cam…" at bounding box center [400, 219] width 504 height 19
drag, startPoint x: 315, startPoint y: 215, endPoint x: 344, endPoint y: 232, distance: 33.6
click at [344, 230] on div "All are invited to join us anytime from 9-1pm [DATE] to help us prepare our cam…" at bounding box center [402, 219] width 509 height 22
click at [345, 230] on div "All are invited to join us anytime from 9-1pm [DATE] to help us prepare our cam…" at bounding box center [402, 219] width 509 height 22
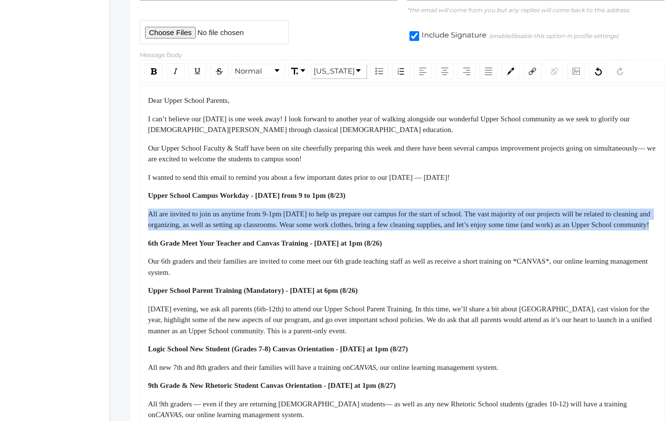
drag, startPoint x: 345, startPoint y: 232, endPoint x: 333, endPoint y: 203, distance: 32.3
click at [333, 203] on div "Dear Upper School Parents, I can’t believe our [DATE] is one week away! I look …" at bounding box center [402, 343] width 509 height 497
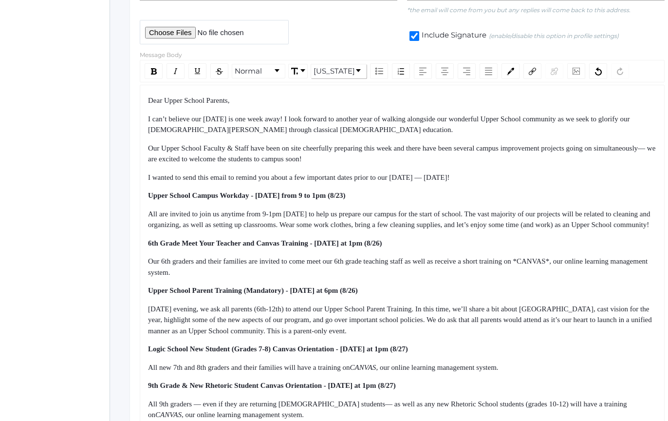
click at [333, 201] on div "Dear Upper School Parents, I can’t believe our [DATE] is one week away! I look …" at bounding box center [402, 343] width 509 height 497
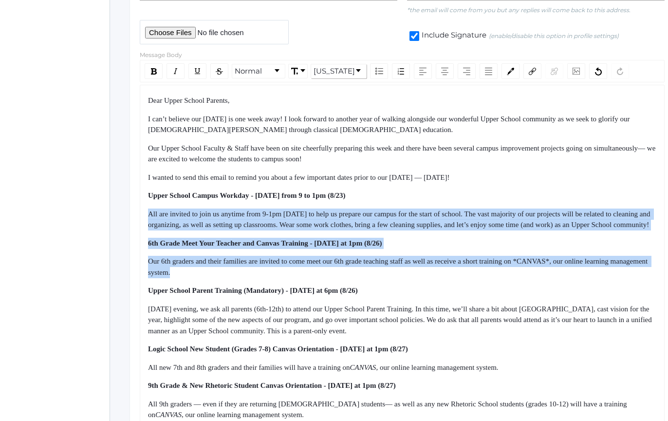
drag, startPoint x: 333, startPoint y: 201, endPoint x: 459, endPoint y: 284, distance: 151.6
click at [459, 283] on div "Dear Upper School Parents, I can’t believe our [DATE] is one week away! I look …" at bounding box center [402, 343] width 509 height 497
click at [459, 278] on div "Our 6th graders and their families are invited to come meet our 6th grade teach…" at bounding box center [402, 267] width 509 height 22
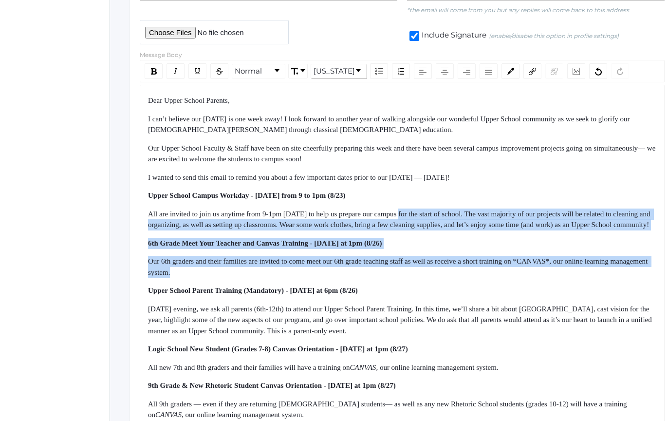
drag, startPoint x: 459, startPoint y: 284, endPoint x: 423, endPoint y: 205, distance: 86.9
click at [424, 207] on div "Dear Upper School Parents, I can’t believe our [DATE] is one week away! I look …" at bounding box center [402, 343] width 509 height 497
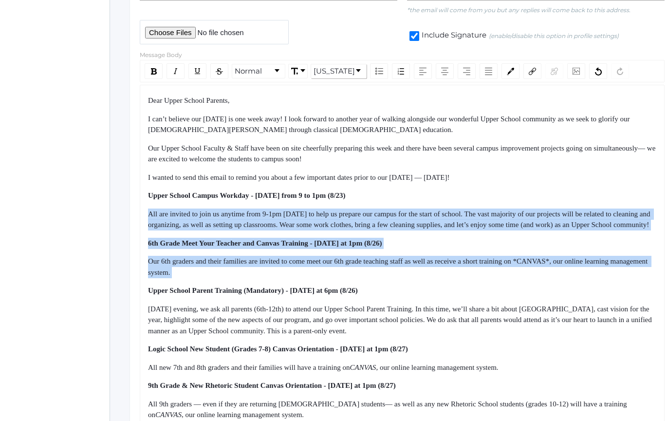
click at [423, 205] on div "Dear Upper School Parents, I can’t believe our [DATE] is one week away! I look …" at bounding box center [402, 343] width 509 height 497
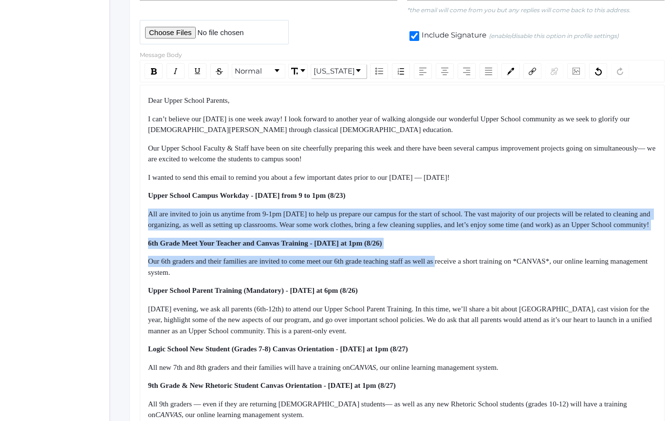
drag, startPoint x: 423, startPoint y: 205, endPoint x: 463, endPoint y: 280, distance: 85.2
click at [462, 280] on div "Dear Upper School Parents, I can’t believe our [DATE] is one week away! I look …" at bounding box center [402, 343] width 509 height 497
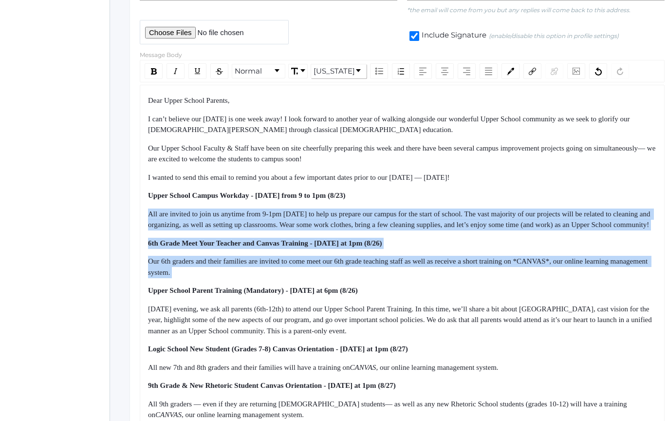
click at [463, 278] on div "Our 6th graders and their families are invited to come meet our 6th grade teach…" at bounding box center [402, 267] width 509 height 22
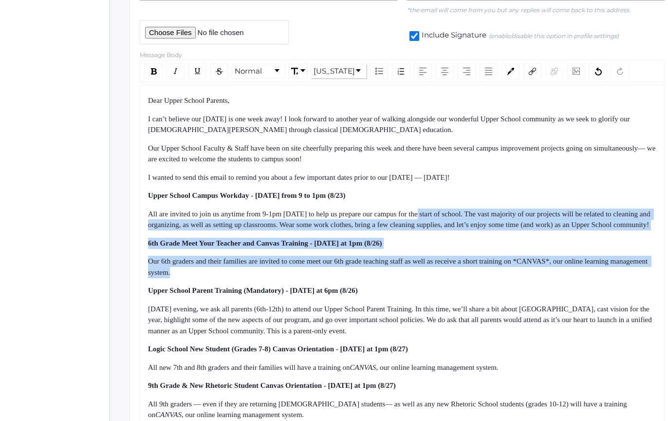
drag, startPoint x: 463, startPoint y: 280, endPoint x: 436, endPoint y: 210, distance: 74.6
click at [437, 212] on div "Dear Upper School Parents, I can’t believe our [DATE] is one week away! I look …" at bounding box center [402, 343] width 509 height 497
click at [436, 210] on span "All are invited to join us anytime from 9-1pm [DATE] to help us prepare our cam…" at bounding box center [400, 219] width 504 height 19
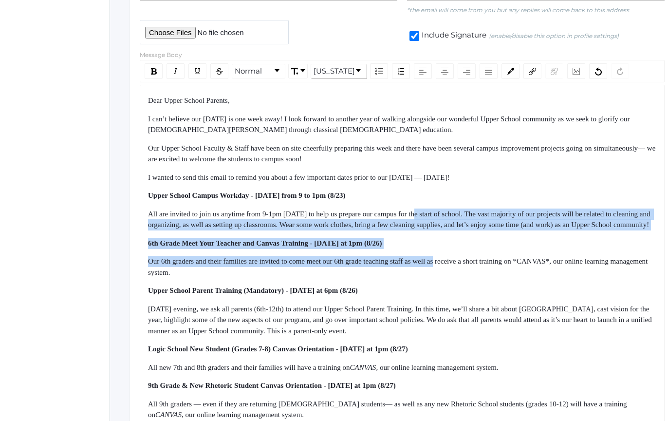
drag, startPoint x: 436, startPoint y: 210, endPoint x: 470, endPoint y: 290, distance: 86.8
click at [467, 284] on div "Dear Upper School Parents, I can’t believe our [DATE] is one week away! I look …" at bounding box center [402, 343] width 509 height 497
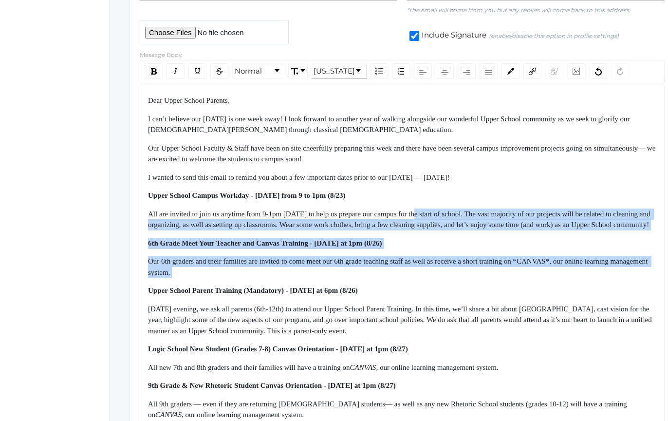
click at [470, 290] on div "Dear Upper School Parents, I can’t believe our [DATE] is one week away! I look …" at bounding box center [402, 343] width 509 height 497
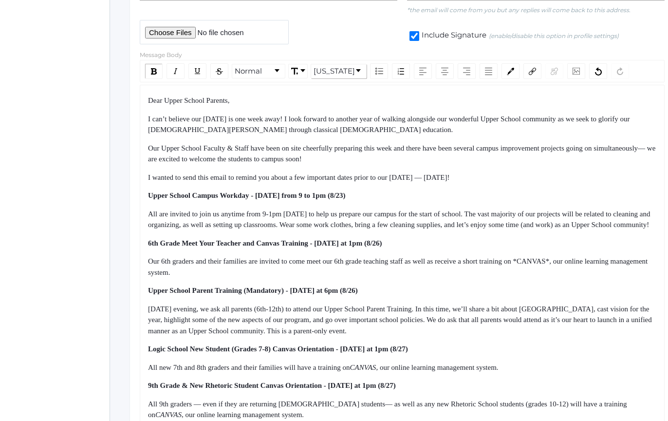
click at [425, 245] on div "Dear Upper School Parents, I can’t believe our [DATE] is one week away! I look …" at bounding box center [402, 343] width 509 height 497
click at [419, 230] on div "All are invited to join us anytime from 9-1pm [DATE] to help us prepare our cam…" at bounding box center [402, 219] width 509 height 22
drag, startPoint x: 413, startPoint y: 204, endPoint x: 435, endPoint y: 231, distance: 35.6
click at [434, 231] on div "Dear Upper School Parents, I can’t believe our [DATE] is one week away! I look …" at bounding box center [402, 343] width 509 height 497
click at [435, 230] on div "All are invited to join us anytime from 9-1pm [DATE] to help us prepare our cam…" at bounding box center [402, 219] width 509 height 22
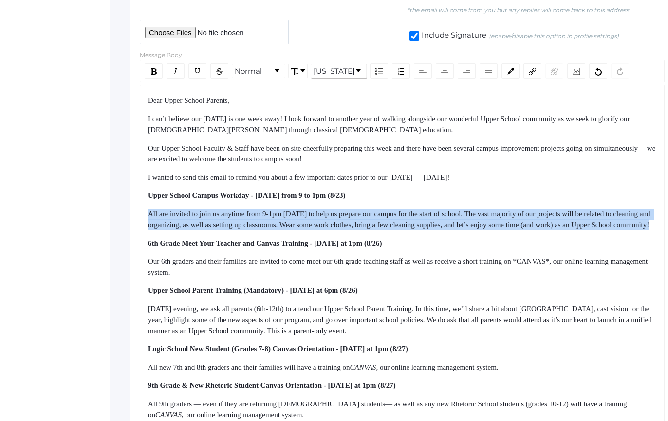
drag, startPoint x: 435, startPoint y: 231, endPoint x: 423, endPoint y: 203, distance: 31.4
click at [423, 204] on div "Dear Upper School Parents, I can’t believe our [DATE] is one week away! I look …" at bounding box center [402, 343] width 509 height 497
click at [423, 203] on div "Dear Upper School Parents, I can’t believe our [DATE] is one week away! I look …" at bounding box center [402, 343] width 509 height 497
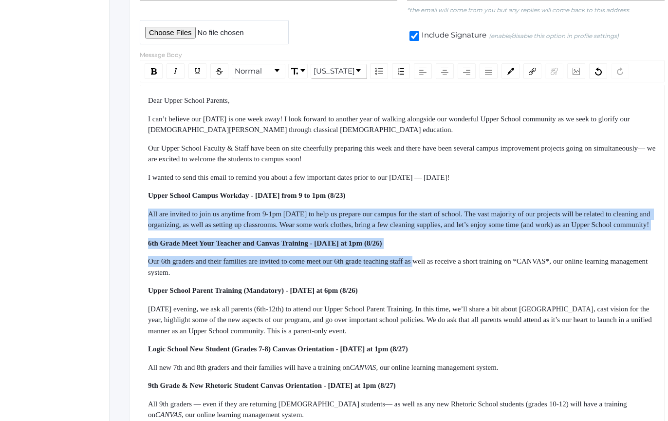
drag, startPoint x: 423, startPoint y: 203, endPoint x: 437, endPoint y: 268, distance: 66.9
click at [437, 268] on div "Dear Upper School Parents, I can’t believe our [DATE] is one week away! I look …" at bounding box center [402, 343] width 509 height 497
click at [437, 268] on span "Our 6th graders and their families are invited to come meet our 6th grade teach…" at bounding box center [399, 266] width 502 height 19
drag, startPoint x: 437, startPoint y: 268, endPoint x: 420, endPoint y: 237, distance: 35.5
click at [421, 237] on div "Dear Upper School Parents, I can’t believe our [DATE] is one week away! I look …" at bounding box center [402, 343] width 509 height 497
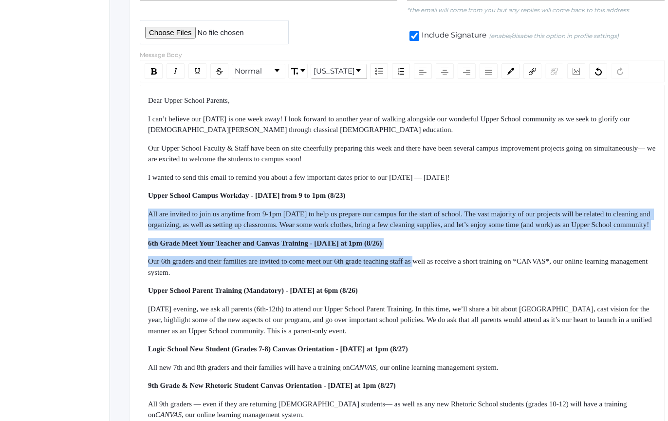
click at [420, 230] on div "All are invited to join us anytime from 9-1pm [DATE] to help us prepare our cam…" at bounding box center [402, 219] width 509 height 22
drag, startPoint x: 420, startPoint y: 237, endPoint x: 441, endPoint y: 285, distance: 52.4
click at [441, 285] on div "Dear Upper School Parents, I can’t believe our [DATE] is one week away! I look …" at bounding box center [402, 343] width 509 height 497
click at [441, 278] on div "Our 6th graders and their families are invited to come meet our 6th grade teach…" at bounding box center [402, 267] width 509 height 22
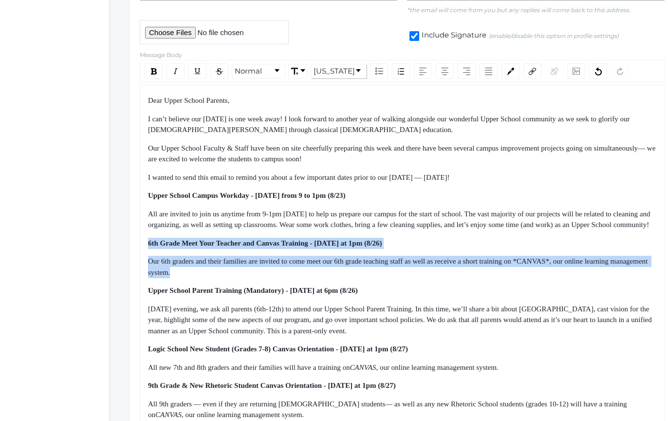
drag, startPoint x: 441, startPoint y: 285, endPoint x: 400, endPoint y: 244, distance: 57.9
click at [400, 244] on div "Dear Upper School Parents, I can’t believe our [DATE] is one week away! I look …" at bounding box center [402, 343] width 509 height 497
drag, startPoint x: 400, startPoint y: 244, endPoint x: 418, endPoint y: 280, distance: 40.3
click at [418, 280] on div "Dear Upper School Parents, I can’t believe our [DATE] is one week away! I look …" at bounding box center [402, 343] width 509 height 497
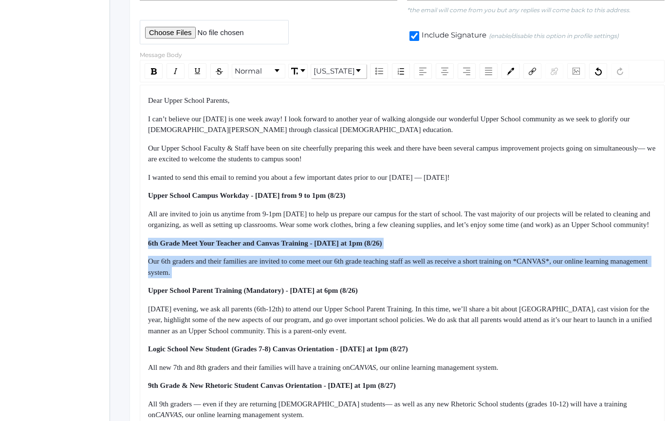
click at [418, 278] on div "Our 6th graders and their families are invited to come meet our 6th grade teach…" at bounding box center [402, 267] width 509 height 22
drag, startPoint x: 418, startPoint y: 280, endPoint x: 150, endPoint y: 252, distance: 269.8
click at [152, 253] on div "Dear Upper School Parents, I can’t believe our [DATE] is one week away! I look …" at bounding box center [402, 343] width 509 height 497
click at [150, 247] on span "6th Grade Meet Your Teacher and Canvas Training - [DATE] at 1pm (8/26)" at bounding box center [265, 243] width 234 height 8
drag, startPoint x: 150, startPoint y: 252, endPoint x: 239, endPoint y: 282, distance: 93.6
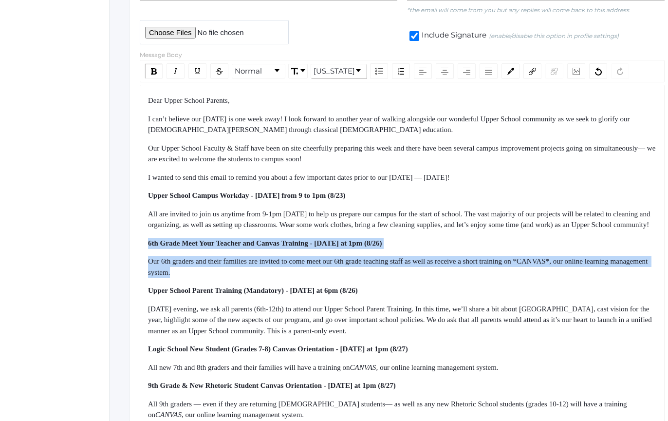
click at [239, 282] on div "Dear Upper School Parents, I can’t believe our [DATE] is one week away! I look …" at bounding box center [402, 343] width 509 height 497
click at [239, 278] on div "Our 6th graders and their families are invited to come meet our 6th grade teach…" at bounding box center [402, 267] width 509 height 22
drag, startPoint x: 239, startPoint y: 283, endPoint x: 150, endPoint y: 254, distance: 93.2
click at [150, 254] on div "Dear Upper School Parents, I can’t believe our [DATE] is one week away! I look …" at bounding box center [402, 343] width 509 height 497
click at [150, 247] on span "6th Grade Meet Your Teacher and Canvas Training - [DATE] at 1pm (8/26)" at bounding box center [265, 243] width 234 height 8
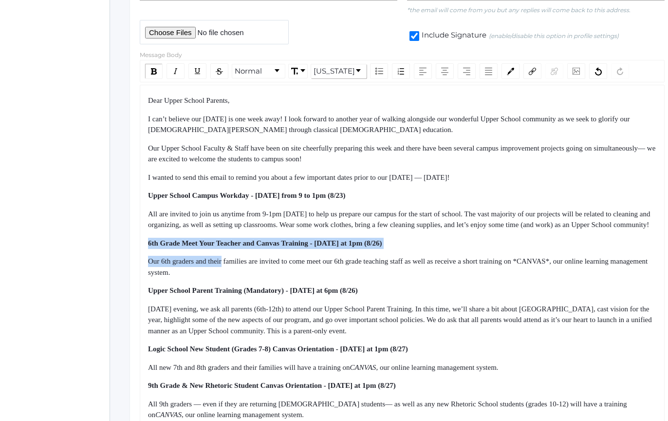
drag, startPoint x: 150, startPoint y: 254, endPoint x: 234, endPoint y: 279, distance: 88.2
click at [232, 279] on div "Dear Upper School Parents, I can’t believe our [DATE] is one week away! I look …" at bounding box center [402, 343] width 509 height 497
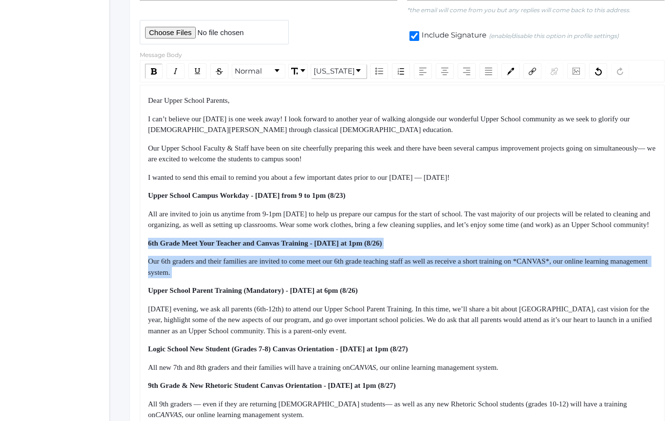
click at [234, 278] on div "Our 6th graders and their families are invited to come meet our 6th grade teach…" at bounding box center [402, 267] width 509 height 22
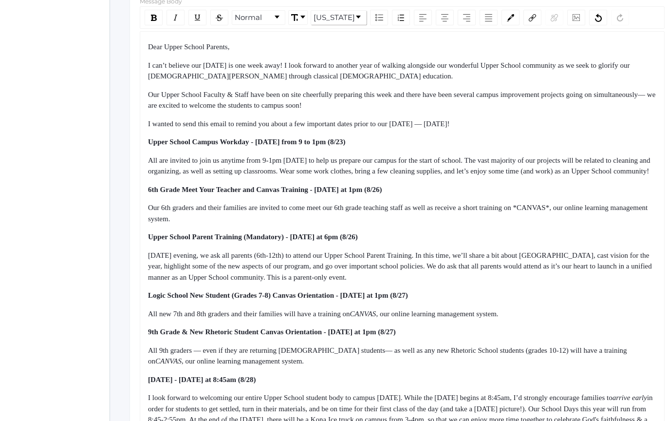
scroll to position [272, 0]
drag, startPoint x: 240, startPoint y: 184, endPoint x: 329, endPoint y: 231, distance: 101.5
click at [328, 230] on div "Dear Upper School Parents, I can’t believe our [DATE] is one week away! I look …" at bounding box center [402, 289] width 509 height 497
click at [329, 224] on div "Our 6th graders and their families are invited to come meet our 6th grade teach…" at bounding box center [402, 213] width 509 height 22
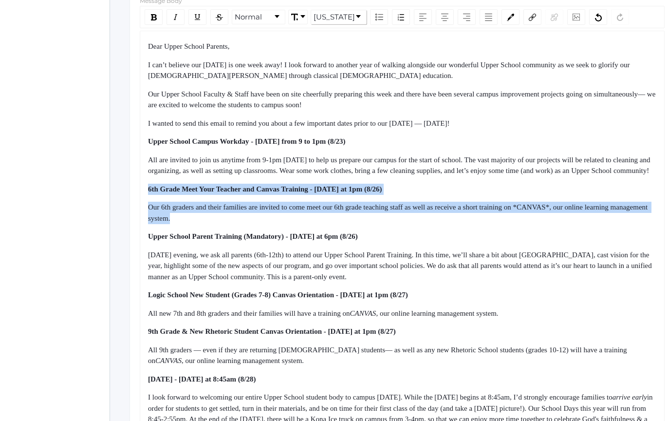
click at [272, 191] on div "Dear Upper School Parents, I can’t believe our [DATE] is one week away! I look …" at bounding box center [402, 289] width 509 height 497
click at [271, 191] on div "Dear Upper School Parents, I can’t believe our [DATE] is one week away! I look …" at bounding box center [402, 289] width 509 height 497
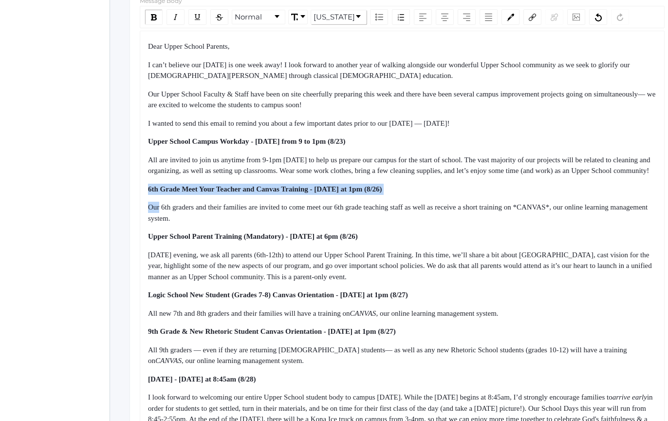
click at [294, 220] on div "Dear Upper School Parents, I can’t believe our [DATE] is one week away! I look …" at bounding box center [402, 289] width 509 height 497
click at [297, 221] on span "Our 6th graders and their families are invited to come meet our 6th grade teach…" at bounding box center [399, 212] width 502 height 19
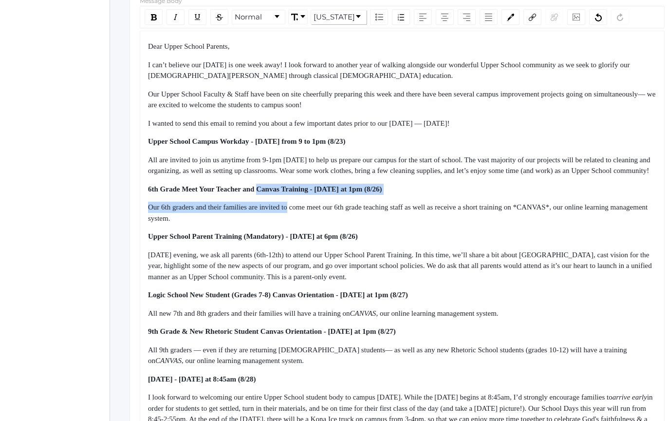
click at [282, 193] on div "Dear Upper School Parents, I can’t believe our [DATE] is one week away! I look …" at bounding box center [402, 289] width 509 height 497
click at [281, 191] on div "Dear Upper School Parents, I can’t believe our [DATE] is one week away! I look …" at bounding box center [402, 289] width 509 height 497
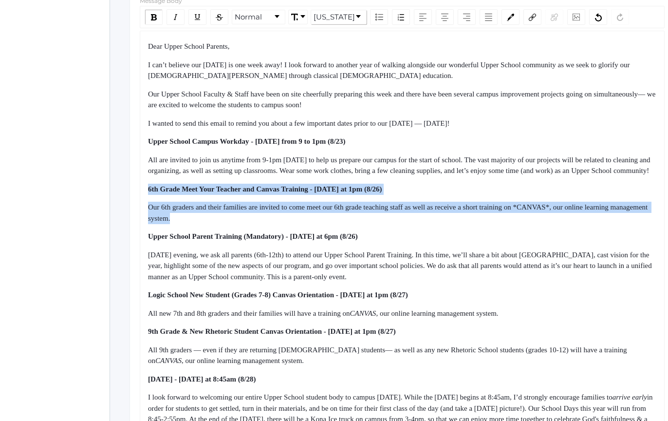
click at [311, 234] on div "Dear Upper School Parents, I can’t believe our [DATE] is one week away! I look …" at bounding box center [402, 289] width 509 height 497
click at [311, 224] on div "Our 6th graders and their families are invited to come meet our 6th grade teach…" at bounding box center [402, 213] width 509 height 22
click at [305, 186] on div "Dear Upper School Parents, I can’t believe our [DATE] is one week away! I look …" at bounding box center [402, 289] width 509 height 497
click at [305, 176] on div "All are invited to join us anytime from 9-1pm [DATE] to help us prepare our cam…" at bounding box center [402, 165] width 509 height 22
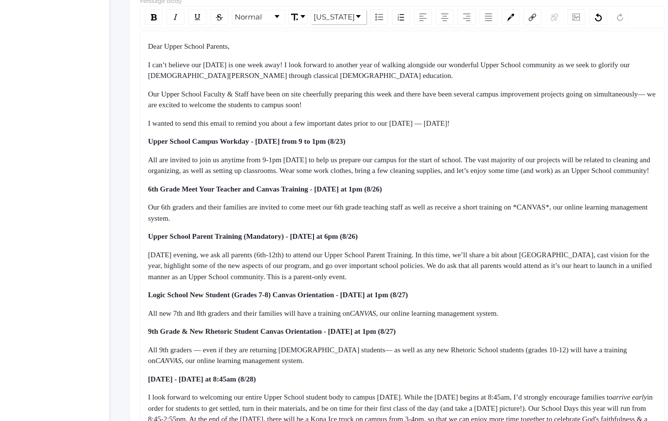
click at [552, 213] on div "Our 6th graders and their families are invited to come meet our 6th grade teach…" at bounding box center [402, 213] width 509 height 22
click at [580, 218] on span "Our 6th graders and their families are invited to come meet our 6th grade teach…" at bounding box center [397, 212] width 498 height 19
click at [562, 218] on span "Our 6th graders and their families are invited to come meet our 6th grade teach…" at bounding box center [395, 212] width 494 height 19
click at [538, 211] on span "CANVAS" at bounding box center [524, 207] width 26 height 8
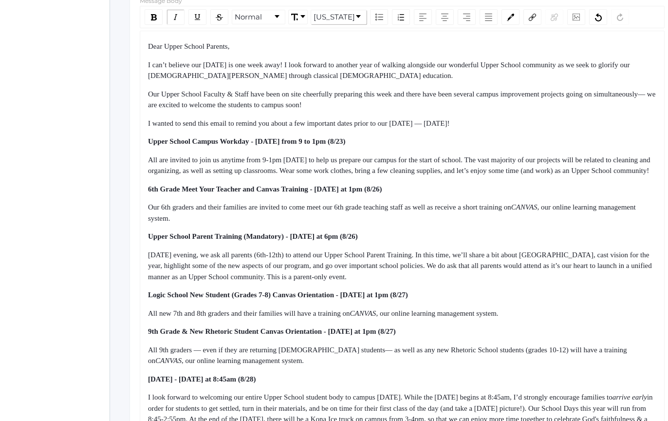
click at [552, 225] on div "Dear Upper School Parents, I can’t believe our [DATE] is one week away! I look …" at bounding box center [402, 289] width 509 height 497
click at [554, 224] on div "Our 6th graders and their families are invited to come meet our 6th grade teach…" at bounding box center [402, 213] width 509 height 22
click at [529, 194] on div "Dear Upper School Parents, I can’t believe our [DATE] is one week away! I look …" at bounding box center [402, 289] width 509 height 497
click at [527, 193] on div "Dear Upper School Parents, I can’t believe our [DATE] is one week away! I look …" at bounding box center [402, 289] width 509 height 497
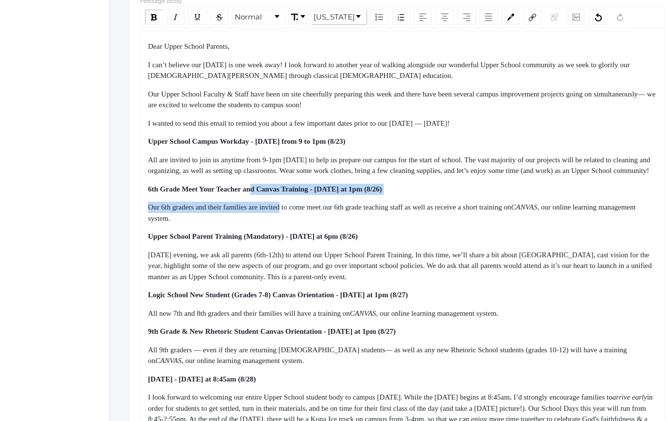
click at [314, 237] on div "Dear Upper School Parents, I can’t believe our [DATE] is one week away! I look …" at bounding box center [402, 289] width 509 height 497
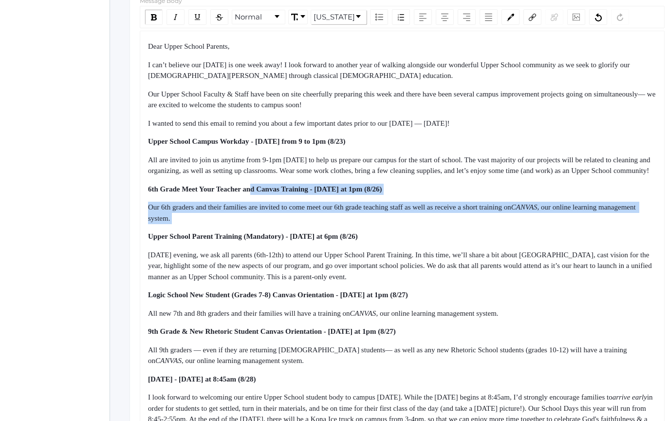
click at [315, 239] on div "Dear Upper School Parents, I can’t believe our [DATE] is one week away! I look …" at bounding box center [402, 289] width 509 height 497
click at [280, 195] on div "Dear Upper School Parents, I can’t believe our [DATE] is one week away! I look …" at bounding box center [402, 289] width 509 height 497
click at [277, 195] on div "6th Grade Meet Your Teacher and Canvas Training - [DATE] at 1pm (8/26)" at bounding box center [402, 189] width 509 height 11
click at [316, 240] on div "Dear Upper School Parents, I can’t believe our [DATE] is one week away! I look …" at bounding box center [402, 289] width 509 height 497
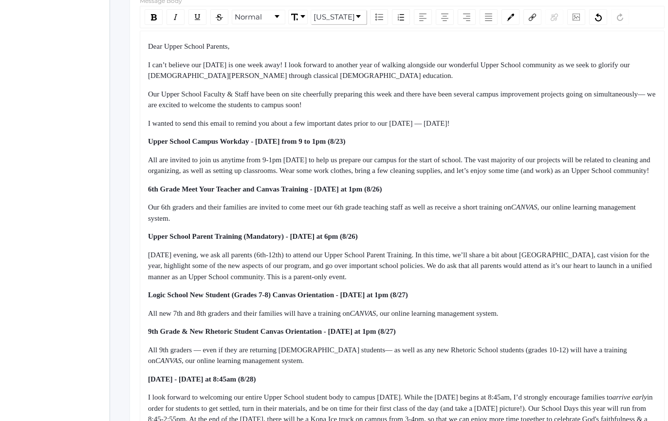
click at [321, 240] on span "Upper School Parent Training (Mandatory) - [DATE] at 6pm (8/26)" at bounding box center [253, 236] width 210 height 8
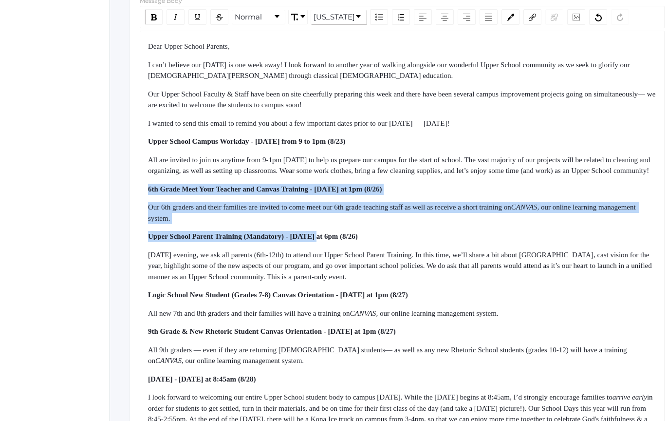
click at [285, 189] on div "Dear Upper School Parents, I can’t believe our [DATE] is one week away! I look …" at bounding box center [402, 289] width 509 height 497
click at [284, 188] on div "Dear Upper School Parents, I can’t believe our [DATE] is one week away! I look …" at bounding box center [402, 289] width 509 height 497
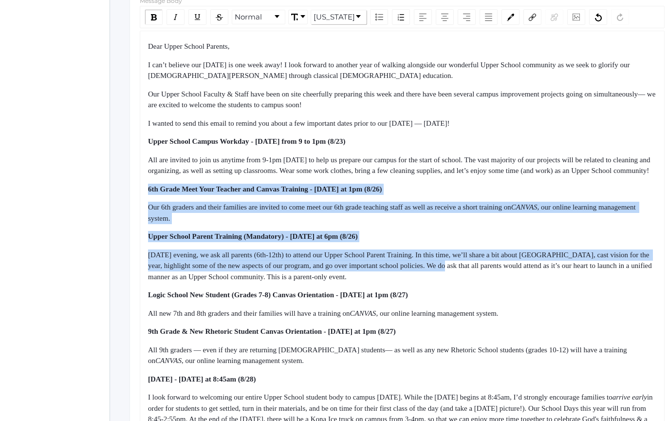
click at [507, 282] on div "Dear Upper School Parents, I can’t believe our [DATE] is one week away! I look …" at bounding box center [402, 289] width 509 height 497
click at [509, 281] on span "[DATE] evening, we ask all parents (6th-12th) to attend our Upper School Parent…" at bounding box center [401, 266] width 506 height 30
click at [467, 178] on div "Dear Upper School Parents, I can’t believe our [DATE] is one week away! I look …" at bounding box center [402, 289] width 509 height 497
click at [466, 176] on div "All are invited to join us anytime from 9-1pm [DATE] to help us prepare our cam…" at bounding box center [402, 165] width 509 height 22
click at [534, 292] on div "Dear Upper School Parents, I can’t believe our [DATE] is one week away! I look …" at bounding box center [402, 289] width 509 height 497
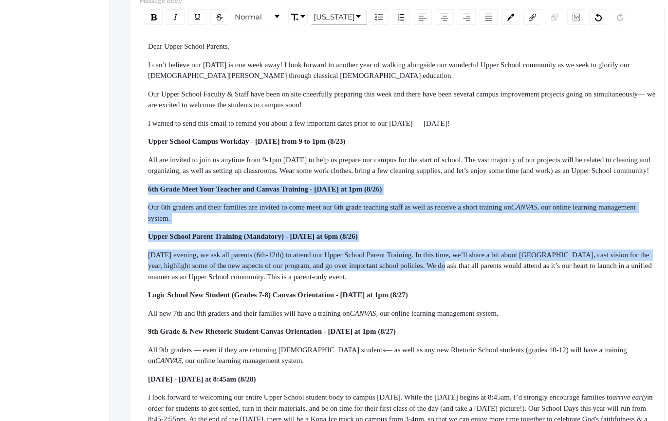
click at [535, 282] on div "[DATE] evening, we ask all parents (6th-12th) to attend our Upper School Parent…" at bounding box center [402, 265] width 509 height 33
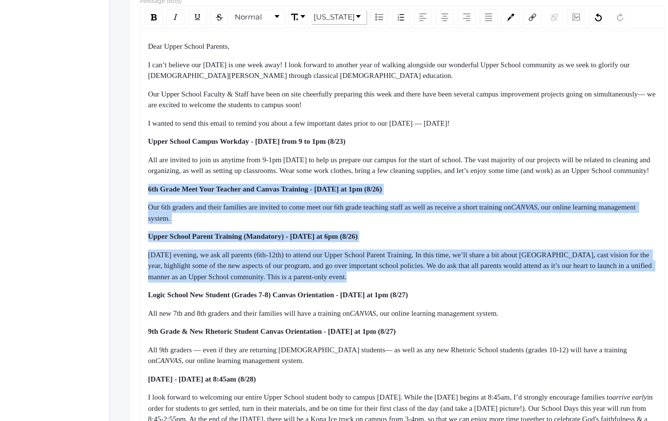
click at [491, 185] on div "Dear Upper School Parents, I can’t believe our [DATE] is one week away! I look …" at bounding box center [402, 289] width 509 height 497
click at [490, 176] on div "All are invited to join us anytime from 9-1pm [DATE] to help us prepare our cam…" at bounding box center [402, 165] width 509 height 22
click at [536, 284] on div "Dear Upper School Parents, I can’t believe our [DATE] is one week away! I look …" at bounding box center [402, 289] width 509 height 497
click at [536, 282] on div "[DATE] evening, we ask all parents (6th-12th) to attend our Upper School Parent…" at bounding box center [402, 265] width 509 height 33
click at [499, 230] on div "Dear Upper School Parents, I can’t believe our [DATE] is one week away! I look …" at bounding box center [402, 289] width 509 height 497
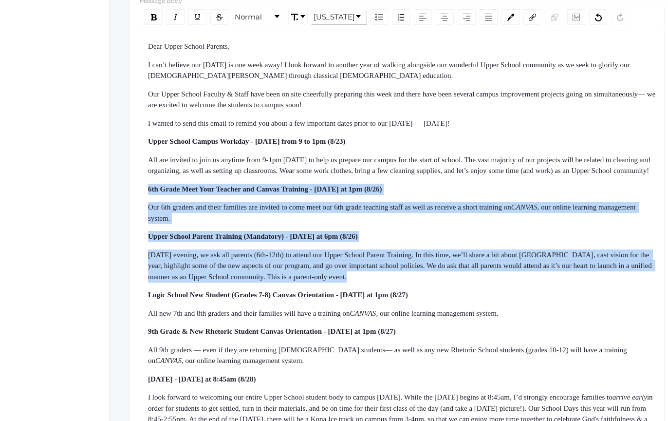
click at [499, 224] on div "Our 6th graders and their families are invited to come meet our 6th grade teach…" at bounding box center [402, 213] width 509 height 22
click at [515, 244] on div "Dear Upper School Parents, I can’t believe our [DATE] is one week away! I look …" at bounding box center [402, 289] width 509 height 497
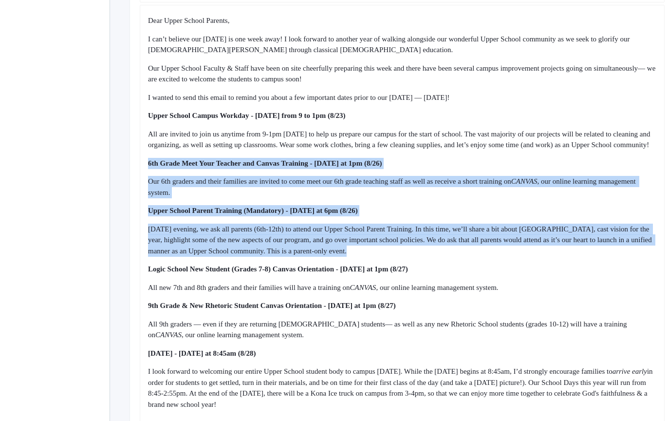
scroll to position [304, 0]
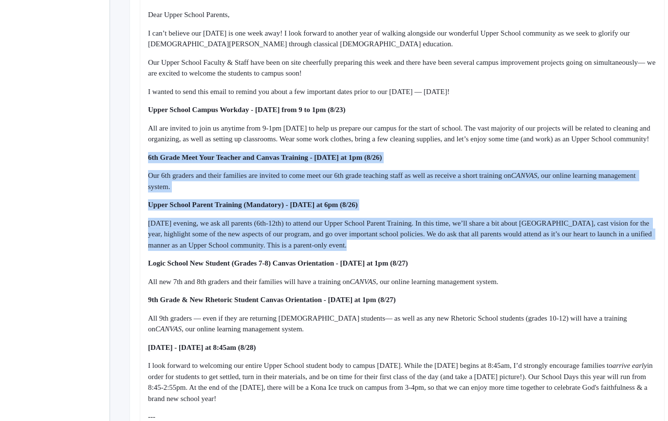
click at [345, 244] on span "[DATE] evening, we ask all parents (6th-12th) to attend our Upper School Parent…" at bounding box center [401, 234] width 506 height 30
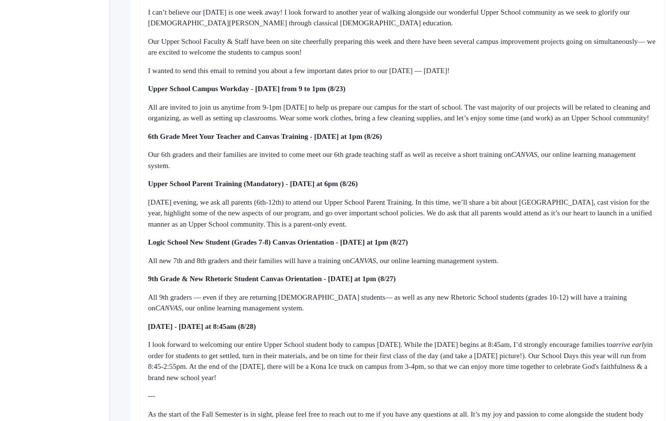
scroll to position [325, 0]
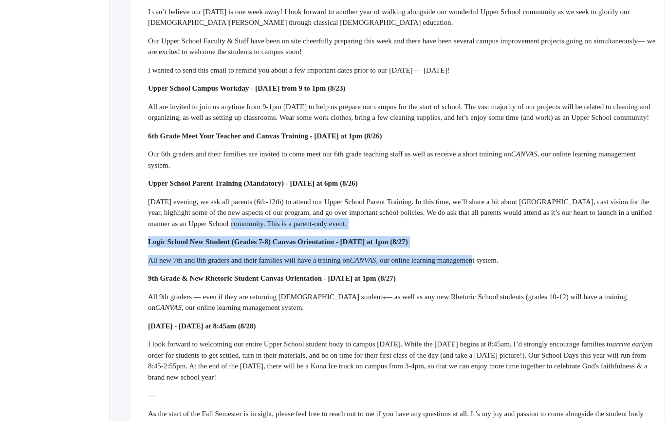
click at [506, 275] on div "Dear Upper School Parents, I can’t believe our [DATE] is one week away! I look …" at bounding box center [402, 236] width 509 height 497
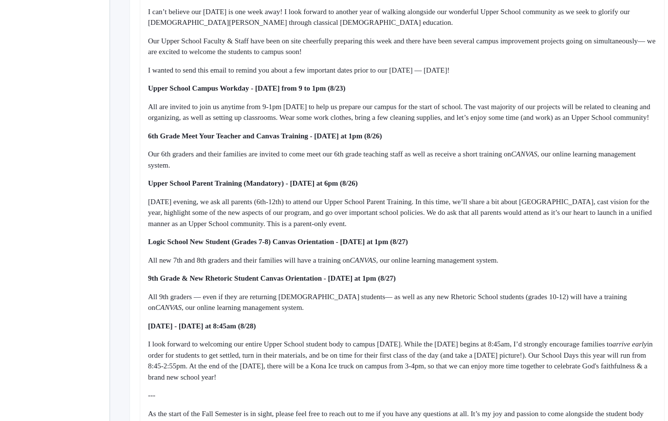
click at [508, 266] on div "All new 7th and 8th graders and their families will have a training on CANVAS ,…" at bounding box center [402, 260] width 509 height 11
click at [486, 251] on div "Dear Upper School Parents, I can’t believe our [DATE] is one week away! I look …" at bounding box center [402, 236] width 509 height 497
click at [485, 247] on div "Logic School New Student (Grades 7-8) Canvas Orientation - [DATE] at 1pm (8/27)" at bounding box center [402, 241] width 509 height 11
click at [548, 285] on div "Dear Upper School Parents, I can’t believe our [DATE] is one week away! I look …" at bounding box center [402, 236] width 509 height 497
click at [549, 284] on div "9th Grade & New Rhetoric Student Canvas Orientation - [DATE] at 1pm (8/27)" at bounding box center [402, 278] width 509 height 11
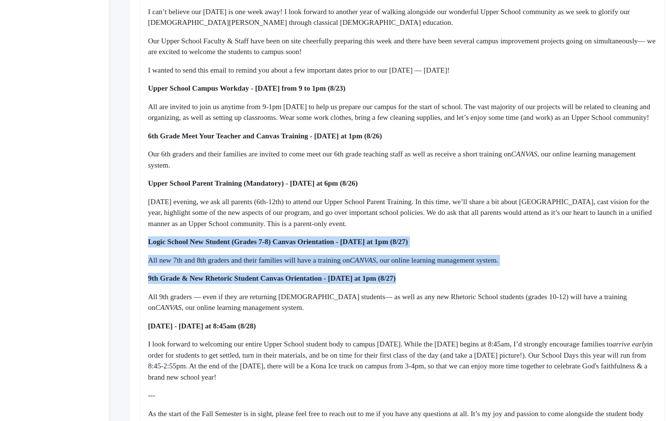
click at [536, 243] on div "Dear Upper School Parents, I can’t believe our [DATE] is one week away! I look …" at bounding box center [402, 236] width 509 height 497
click at [536, 242] on div "Dear Upper School Parents, I can’t believe our [DATE] is one week away! I look …" at bounding box center [402, 236] width 509 height 497
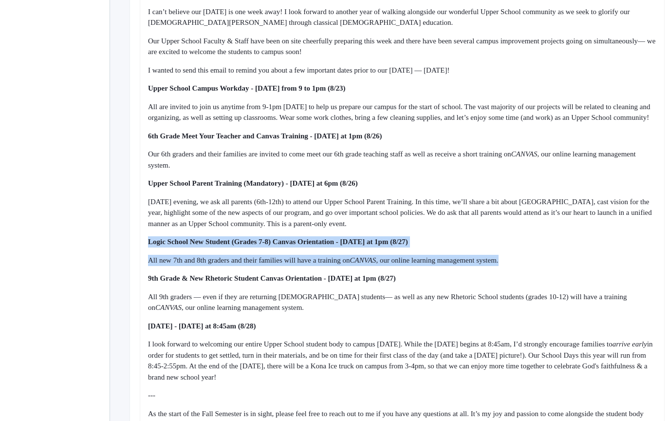
click at [560, 272] on div "Dear Upper School Parents, I can’t believe our [DATE] is one week away! I look …" at bounding box center [402, 236] width 509 height 497
click at [560, 266] on div "All new 7th and 8th graders and their families will have a training on CANVAS ,…" at bounding box center [402, 260] width 509 height 11
click at [534, 238] on div "Dear Upper School Parents, I can’t believe our [DATE] is one week away! I look …" at bounding box center [402, 236] width 509 height 497
click at [533, 229] on div "[DATE] evening, we ask all parents (6th-12th) to attend our Upper School Parent…" at bounding box center [402, 212] width 509 height 33
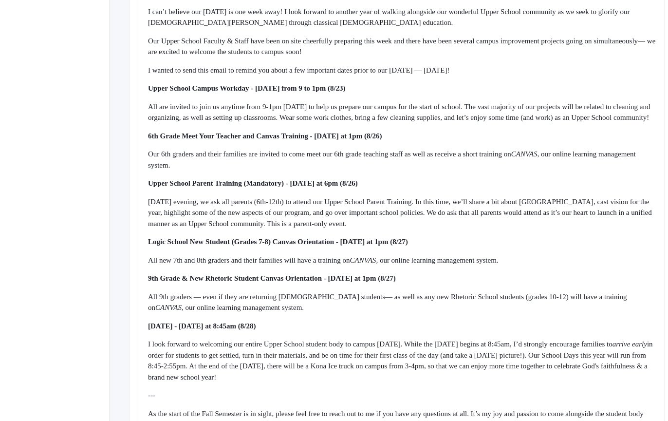
click at [376, 264] on span "CANVAS" at bounding box center [363, 260] width 26 height 8
click at [400, 279] on div "Dear Upper School Parents, I can’t believe our [DATE] is one week away! I look …" at bounding box center [402, 236] width 509 height 497
click at [538, 158] on span "CANVAS" at bounding box center [524, 154] width 26 height 8
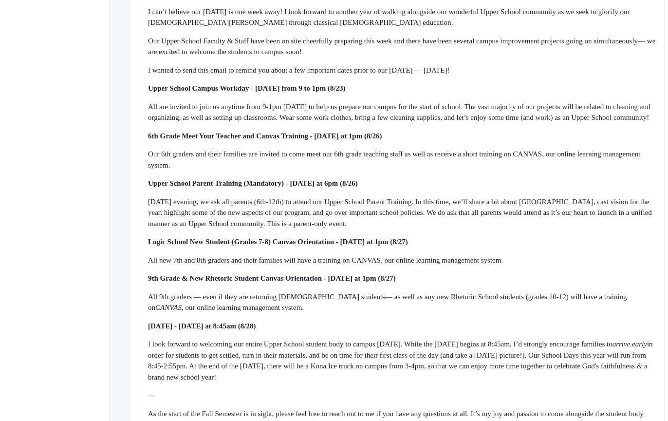
click at [182, 308] on span "CANVAS" at bounding box center [168, 307] width 26 height 8
click at [623, 306] on span "All 9th graders — even if they are returning [DEMOGRAPHIC_DATA] students— as we…" at bounding box center [393, 302] width 490 height 19
click at [625, 342] on div "Dear Upper School Parents, I can’t believe our [DATE] is one week away! I look …" at bounding box center [402, 236] width 509 height 497
click at [625, 343] on div "Dear Upper School Parents, I can’t believe our [DATE] is one week away! I look …" at bounding box center [402, 236] width 509 height 497
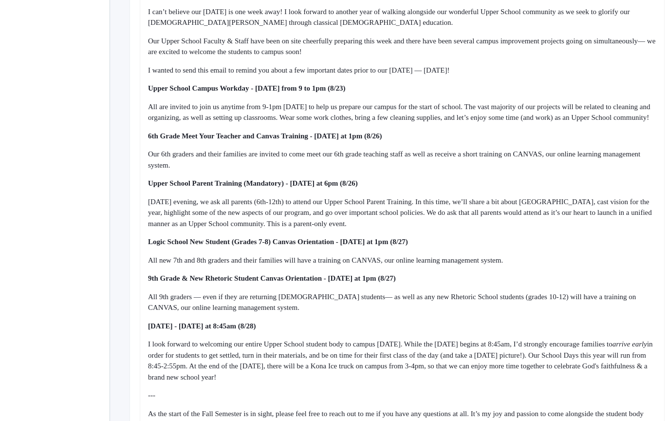
click at [574, 219] on div "Dear Upper School Parents, I can’t believe our [DATE] is one week away! I look …" at bounding box center [402, 236] width 509 height 497
click at [573, 216] on span "[DATE] evening, we ask all parents (6th-12th) to attend our Upper School Parent…" at bounding box center [401, 213] width 506 height 30
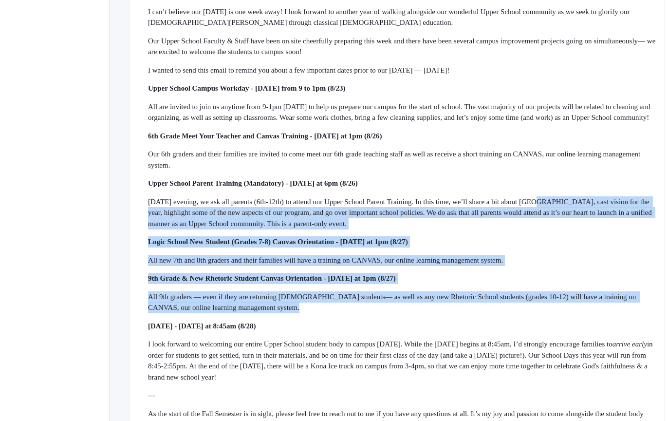
click at [597, 323] on div "Dear Upper School Parents, I can’t believe our [DATE] is one week away! I look …" at bounding box center [402, 236] width 509 height 497
click at [599, 325] on div "Dear Upper School Parents, I can’t believe our [DATE] is one week away! I look …" at bounding box center [402, 236] width 509 height 497
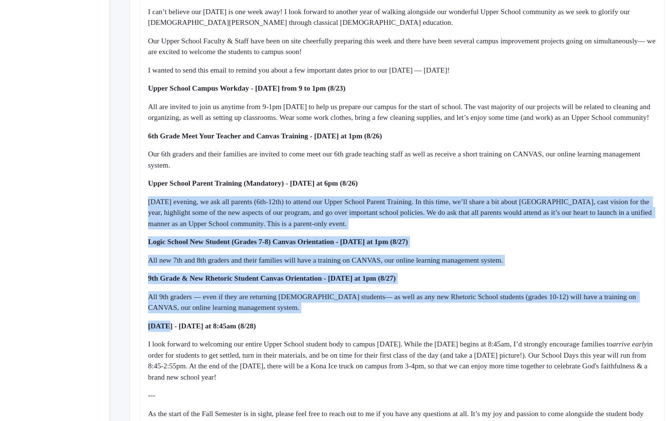
click at [555, 207] on div "Dear Upper School Parents, I can’t believe our [DATE] is one week away! I look …" at bounding box center [402, 236] width 509 height 497
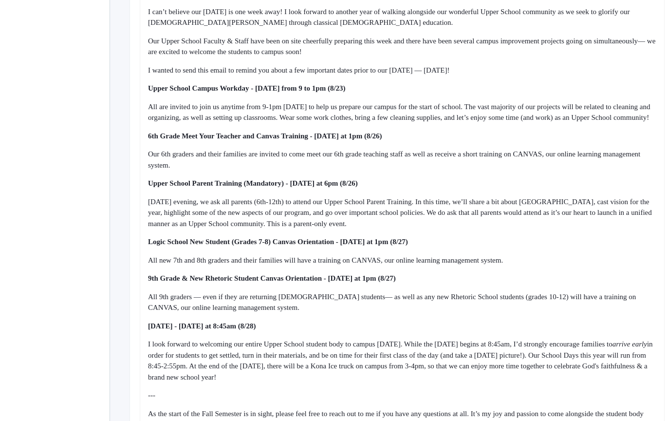
click at [554, 189] on div "Upper School Parent Training (Mandatory) - [DATE] at 6pm (8/26)" at bounding box center [402, 183] width 509 height 11
click at [581, 330] on div "Dear Upper School Parents, I can’t believe our [DATE] is one week away! I look …" at bounding box center [402, 236] width 509 height 497
click at [583, 332] on div "[DATE] - [DATE] at 8:45am (8/28)" at bounding box center [402, 325] width 509 height 11
click at [550, 285] on div "Dear Upper School Parents, I can’t believe our [DATE] is one week away! I look …" at bounding box center [402, 236] width 509 height 497
click at [550, 284] on div "9th Grade & New Rhetoric Student Canvas Orientation - [DATE] at 1pm (8/27)" at bounding box center [402, 278] width 509 height 11
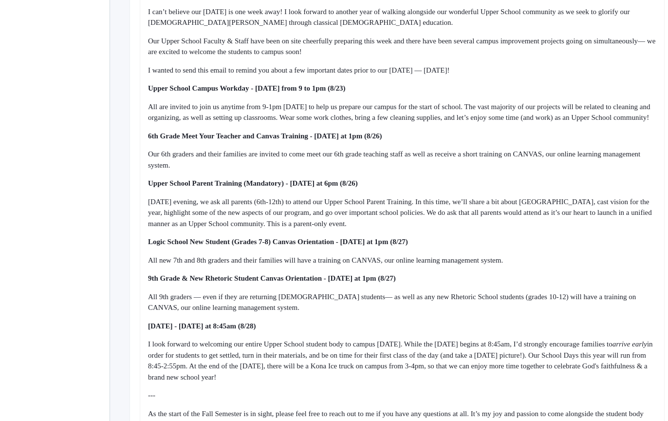
drag, startPoint x: 526, startPoint y: 199, endPoint x: 537, endPoint y: 328, distance: 130.0
click at [536, 326] on div "Dear Upper School Parents, I can’t believe our [DATE] is one week away! I look …" at bounding box center [402, 236] width 509 height 497
click at [537, 328] on div "Dear Upper School Parents, I can’t believe our [DATE] is one week away! I look …" at bounding box center [402, 236] width 509 height 497
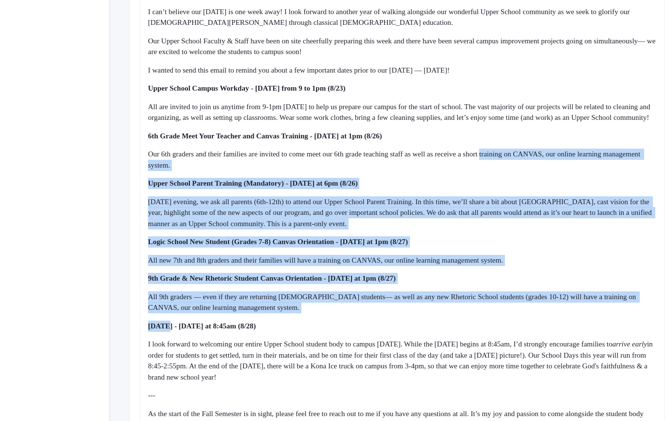
drag, startPoint x: 537, startPoint y: 328, endPoint x: 513, endPoint y: 147, distance: 182.7
click at [513, 150] on div "Dear Upper School Parents, I can’t believe our [DATE] is one week away! I look …" at bounding box center [402, 236] width 509 height 497
click at [513, 142] on div "6th Grade Meet Your Teacher and Canvas Training - [DATE] at 1pm (8/26)" at bounding box center [402, 136] width 509 height 11
drag, startPoint x: 513, startPoint y: 147, endPoint x: 520, endPoint y: 333, distance: 185.7
click at [518, 325] on div "Dear Upper School Parents, I can’t believe our [DATE] is one week away! I look …" at bounding box center [402, 236] width 509 height 497
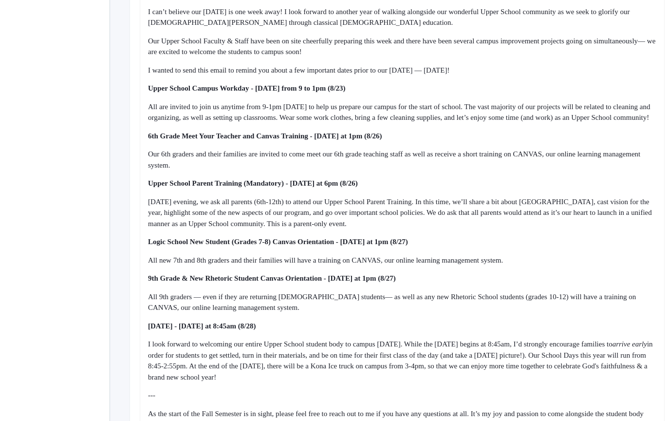
click at [520, 332] on div "[DATE] - [DATE] at 8:45am (8/28)" at bounding box center [402, 325] width 509 height 11
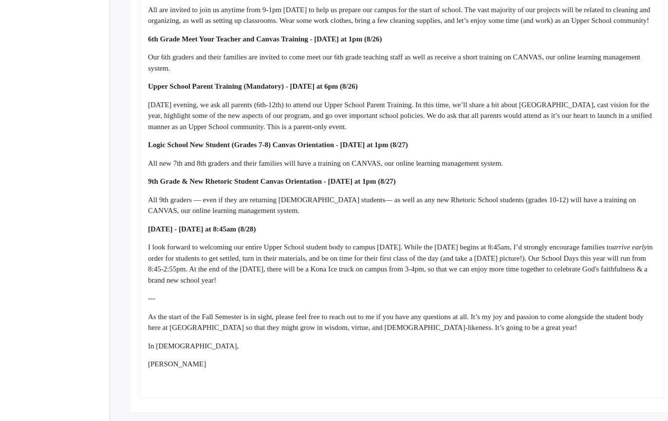
scroll to position [434, 0]
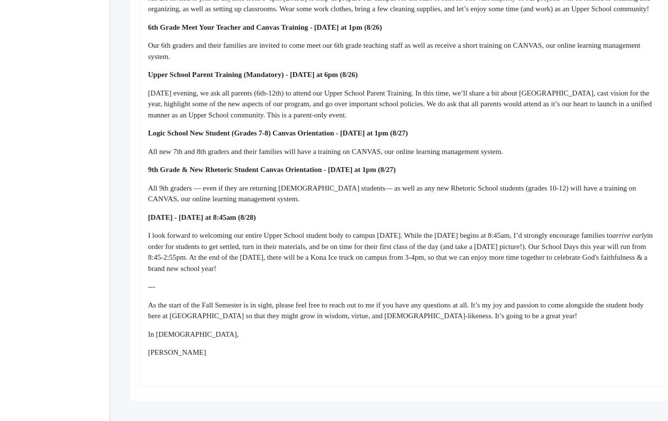
click at [237, 221] on span "[DATE] - [DATE] at 8:45am (8/28)" at bounding box center [202, 217] width 108 height 8
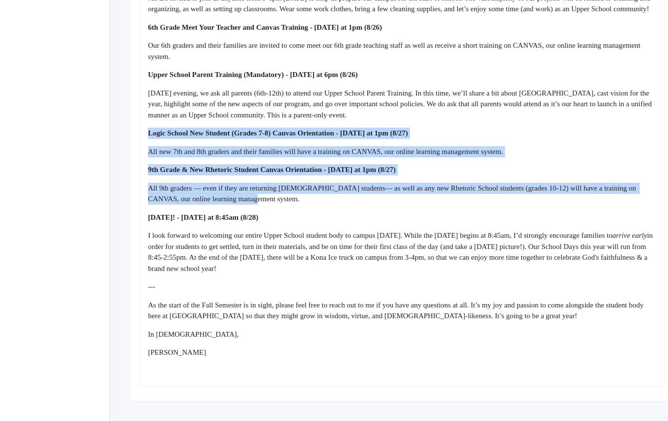
drag, startPoint x: 259, startPoint y: 161, endPoint x: 318, endPoint y: 273, distance: 126.3
click at [312, 265] on div "Dear Upper School Parents, I can’t believe our [DATE] is one week away! I look …" at bounding box center [402, 127] width 509 height 497
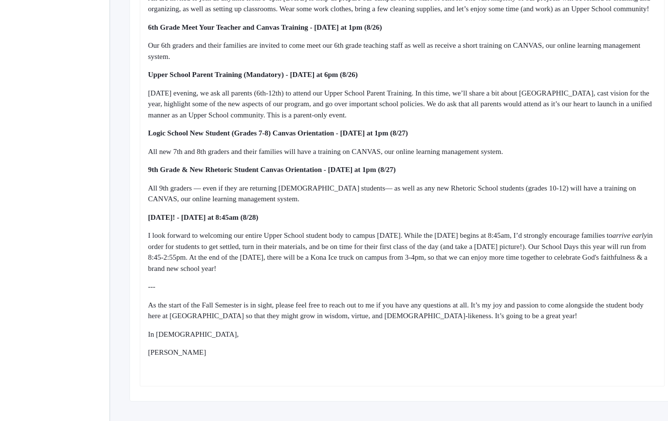
click at [318, 273] on div "I look forward to welcoming our entire Upper School student body to campus [DAT…" at bounding box center [402, 252] width 509 height 44
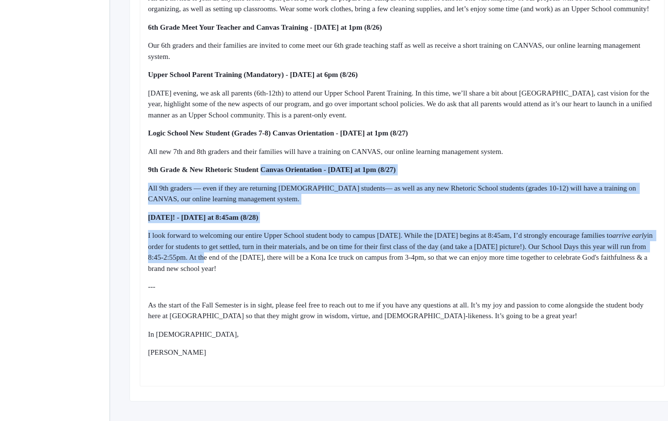
drag, startPoint x: 318, startPoint y: 273, endPoint x: 266, endPoint y: 126, distance: 156.2
click at [266, 126] on div "Dear Upper School Parents, I can’t believe our [DATE] is one week away! I look …" at bounding box center [402, 127] width 509 height 497
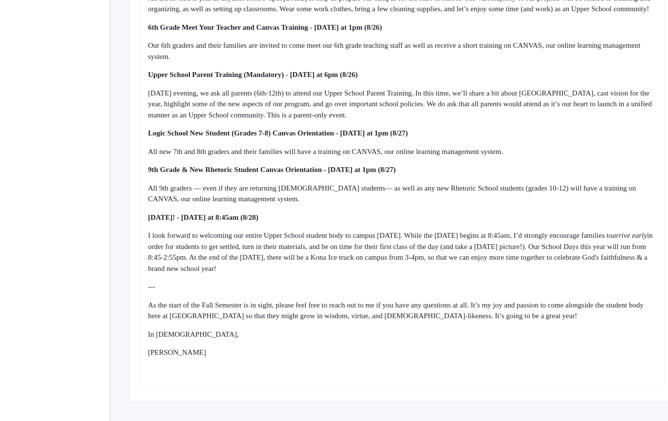
click at [265, 119] on div "[DATE] evening, we ask all parents (6th-12th) to attend our Upper School Parent…" at bounding box center [402, 104] width 509 height 33
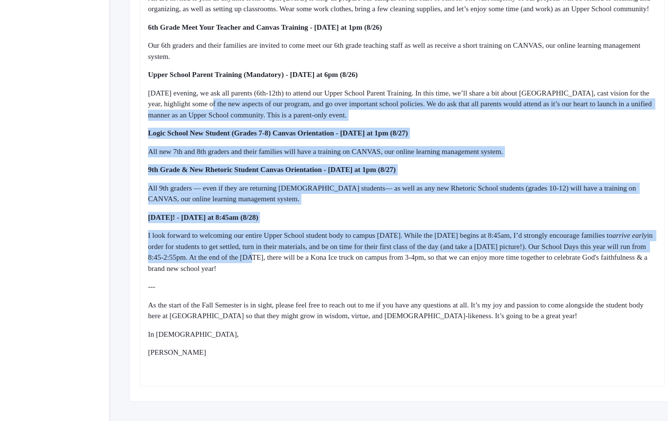
drag, startPoint x: 265, startPoint y: 119, endPoint x: 381, endPoint y: 273, distance: 192.7
click at [373, 265] on div "Dear Upper School Parents, I can’t believe our [DATE] is one week away! I look …" at bounding box center [402, 127] width 509 height 497
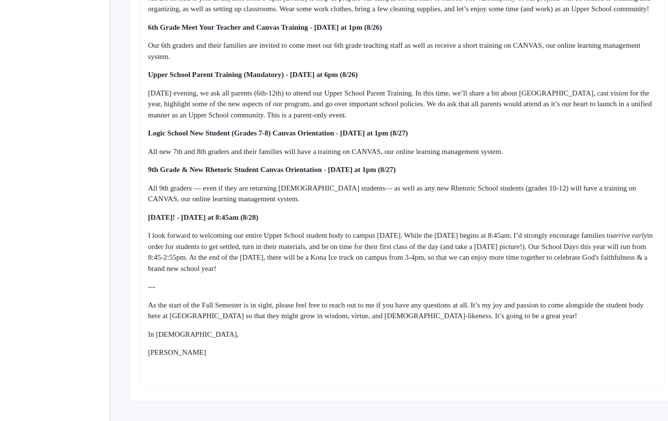
click at [381, 273] on div "I look forward to welcoming our entire Upper School student body to campus [DAT…" at bounding box center [402, 252] width 509 height 44
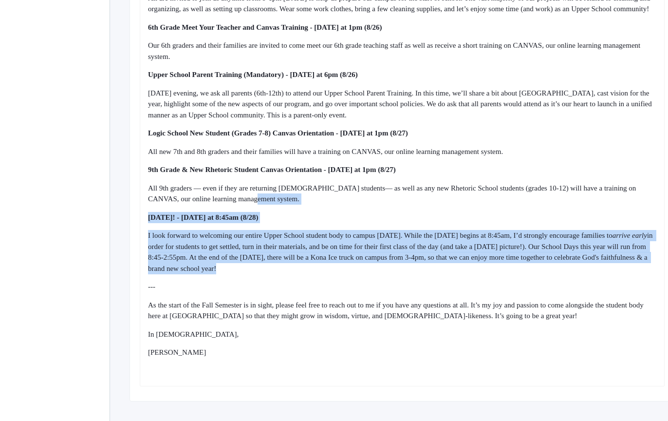
drag, startPoint x: 313, startPoint y: 210, endPoint x: 483, endPoint y: 287, distance: 186.4
click at [479, 287] on div "Dear Upper School Parents, I can’t believe our [DATE] is one week away! I look …" at bounding box center [402, 127] width 509 height 497
click at [483, 287] on div "Dear Upper School Parents, I can’t believe our [DATE] is one week away! I look …" at bounding box center [402, 127] width 509 height 497
drag, startPoint x: 483, startPoint y: 287, endPoint x: 465, endPoint y: 213, distance: 76.3
click at [465, 213] on div "Dear Upper School Parents, I can’t believe our [DATE] is one week away! I look …" at bounding box center [402, 127] width 509 height 497
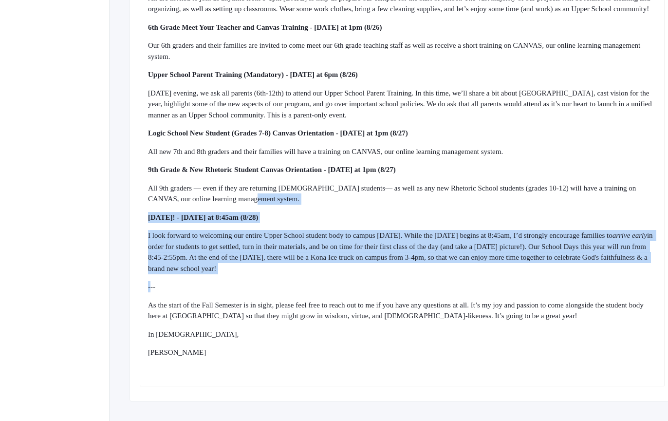
click at [465, 205] on div "All 9th graders — even if they are returning [DEMOGRAPHIC_DATA] students— as we…" at bounding box center [402, 194] width 509 height 22
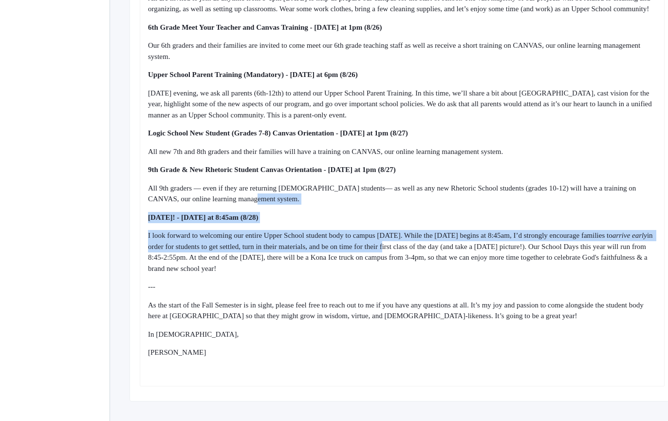
drag, startPoint x: 465, startPoint y: 210, endPoint x: 506, endPoint y: 275, distance: 76.9
click at [505, 274] on div "Dear Upper School Parents, I can’t believe our [DATE] is one week away! I look …" at bounding box center [402, 127] width 509 height 497
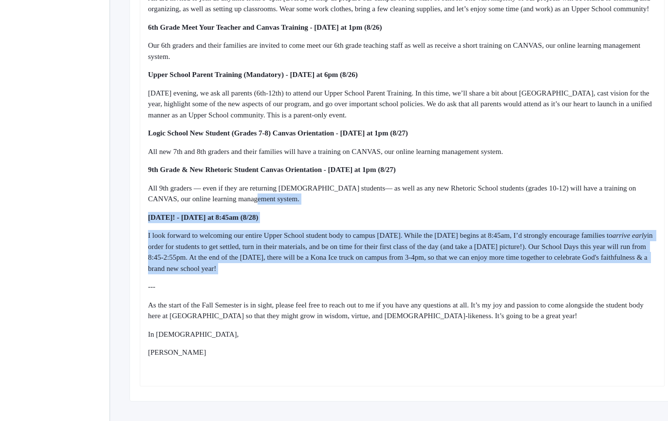
click at [506, 274] on div "I look forward to welcoming our entire Upper School student body to campus [DAT…" at bounding box center [402, 252] width 509 height 44
drag, startPoint x: 506, startPoint y: 275, endPoint x: 485, endPoint y: 208, distance: 69.6
click at [485, 209] on div "Dear Upper School Parents, I can’t believe our [DATE] is one week away! I look …" at bounding box center [402, 127] width 509 height 497
click at [485, 205] on div "All 9th graders — even if they are returning [DEMOGRAPHIC_DATA] students— as we…" at bounding box center [402, 194] width 509 height 22
drag, startPoint x: 485, startPoint y: 208, endPoint x: 526, endPoint y: 282, distance: 84.2
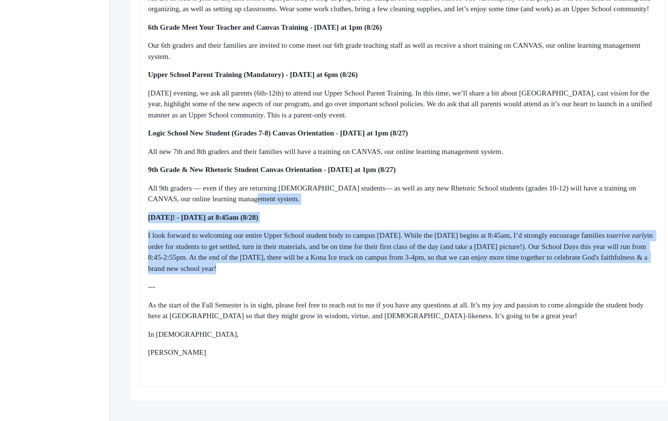
click at [526, 281] on div "Dear Upper School Parents, I can’t believe our [DATE] is one week away! I look …" at bounding box center [402, 127] width 509 height 497
click at [526, 274] on div "I look forward to welcoming our entire Upper School student body to campus [DAT…" at bounding box center [402, 252] width 509 height 44
drag, startPoint x: 526, startPoint y: 282, endPoint x: 498, endPoint y: 208, distance: 79.0
click at [498, 208] on div "Dear Upper School Parents, I can’t believe our [DATE] is one week away! I look …" at bounding box center [402, 127] width 509 height 497
click at [497, 205] on div "All 9th graders — even if they are returning [DEMOGRAPHIC_DATA] students— as we…" at bounding box center [402, 194] width 509 height 22
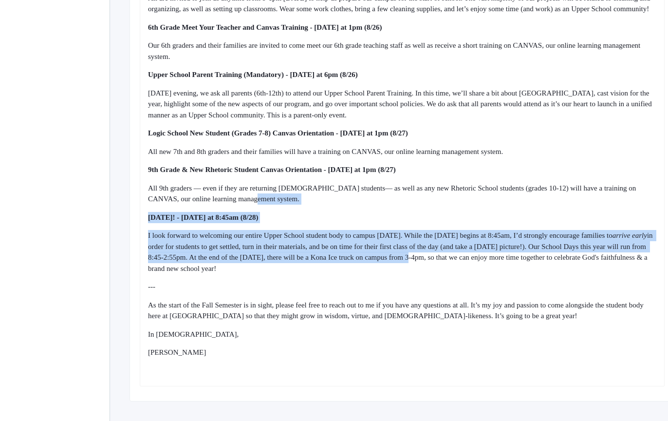
drag, startPoint x: 497, startPoint y: 207, endPoint x: 518, endPoint y: 266, distance: 62.8
click at [518, 266] on div "Dear Upper School Parents, I can’t believe our [DATE] is one week away! I look …" at bounding box center [402, 127] width 509 height 497
click at [522, 272] on div "I look forward to welcoming our entire Upper School student body to campus [DAT…" at bounding box center [402, 252] width 509 height 44
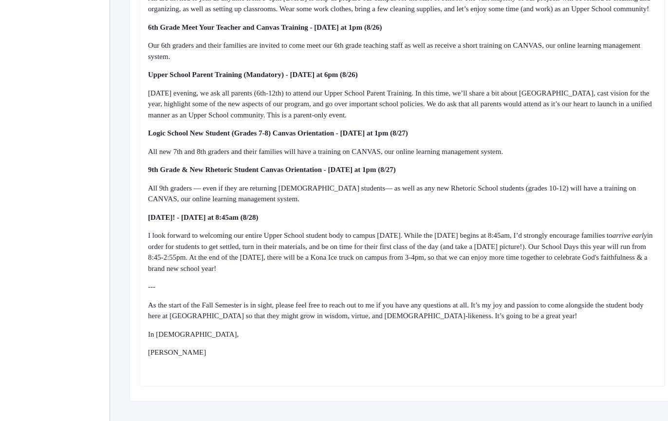
click at [613, 239] on span "arrive early" at bounding box center [630, 235] width 35 height 8
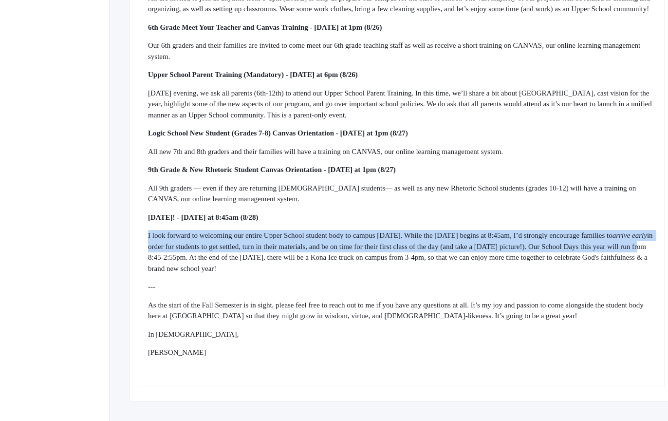
drag, startPoint x: 203, startPoint y: 239, endPoint x: 265, endPoint y: 270, distance: 70.4
click at [260, 267] on div "Dear Upper School Parents, I can’t believe our [DATE] is one week away! I look …" at bounding box center [402, 127] width 509 height 497
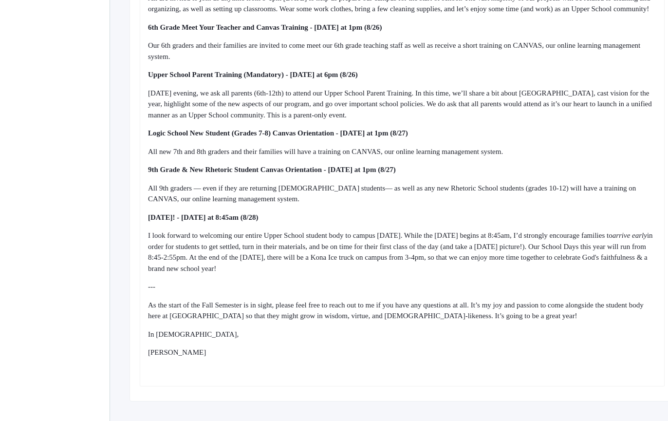
click at [265, 270] on span "in order for students to get settled, turn in their materials, and be on time f…" at bounding box center [401, 251] width 507 height 41
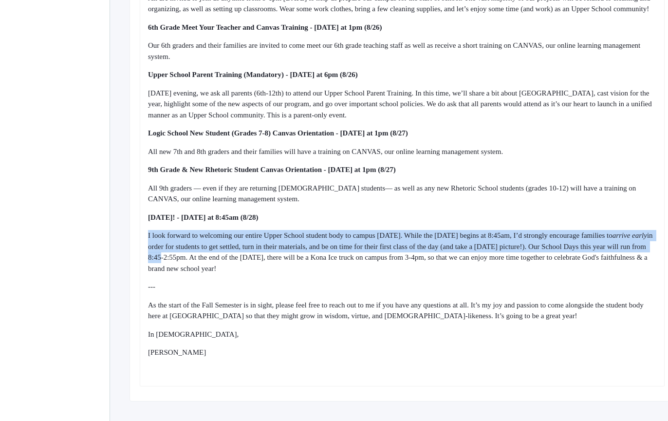
drag, startPoint x: 265, startPoint y: 270, endPoint x: 227, endPoint y: 227, distance: 58.0
click at [230, 230] on div "Dear Upper School Parents, I can’t believe our [DATE] is one week away! I look …" at bounding box center [402, 127] width 509 height 497
click at [227, 221] on span "[DATE]! - [DATE] at 8:45am (8/28)" at bounding box center [203, 217] width 111 height 8
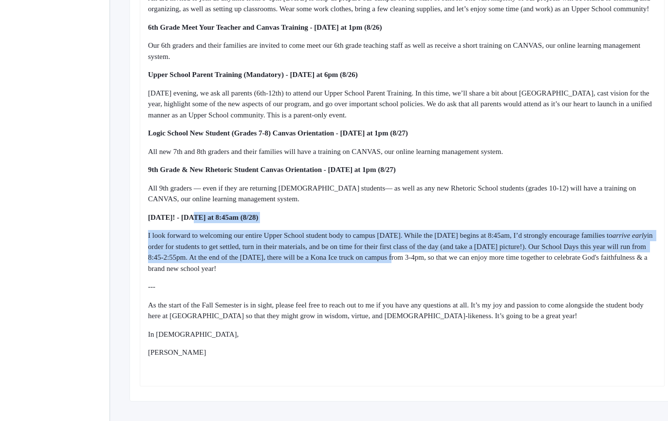
drag, startPoint x: 227, startPoint y: 227, endPoint x: 514, endPoint y: 274, distance: 291.2
click at [514, 274] on div "Dear Upper School Parents, I can’t believe our [DATE] is one week away! I look …" at bounding box center [402, 127] width 509 height 497
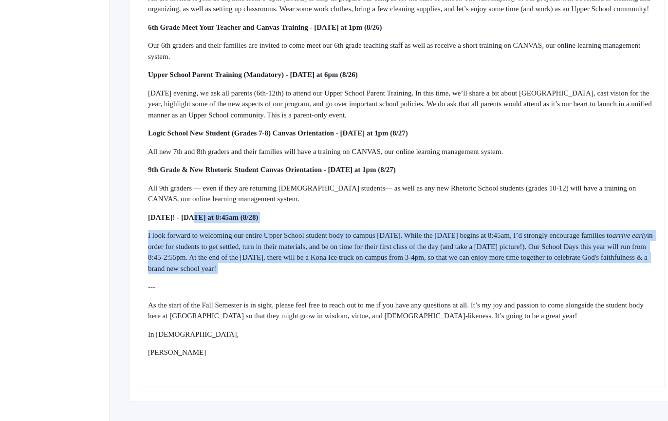
click at [514, 274] on div "I look forward to welcoming our entire Upper School student body to campus [DAT…" at bounding box center [402, 252] width 509 height 44
drag, startPoint x: 514, startPoint y: 256, endPoint x: 506, endPoint y: 216, distance: 40.9
click at [506, 218] on div "Dear Upper School Parents, I can’t believe our [DATE] is one week away! I look …" at bounding box center [402, 127] width 509 height 497
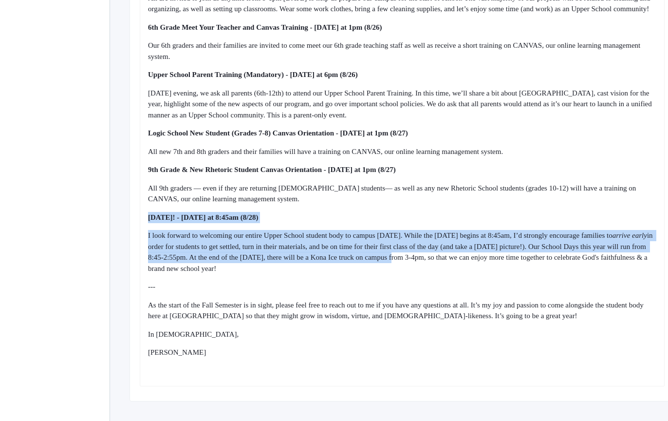
click at [506, 216] on div "Dear Upper School Parents, I can’t believe our [DATE] is one week away! I look …" at bounding box center [402, 127] width 509 height 497
drag, startPoint x: 506, startPoint y: 216, endPoint x: 542, endPoint y: 283, distance: 76.7
click at [540, 282] on div "Dear Upper School Parents, I can’t believe our [DATE] is one week away! I look …" at bounding box center [402, 127] width 509 height 497
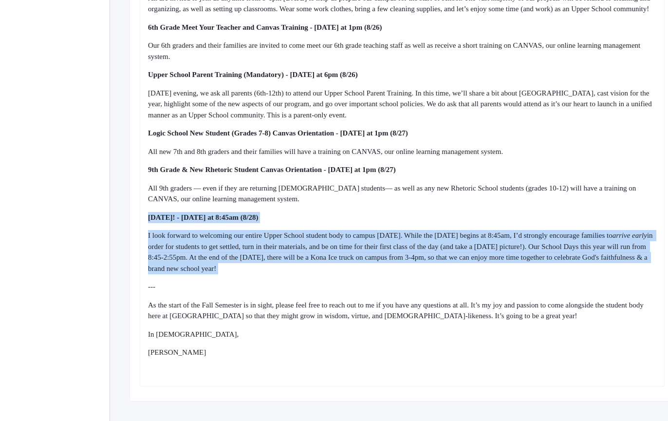
click at [542, 274] on div "I look forward to welcoming our entire Upper School student body to campus [DAT…" at bounding box center [402, 252] width 509 height 44
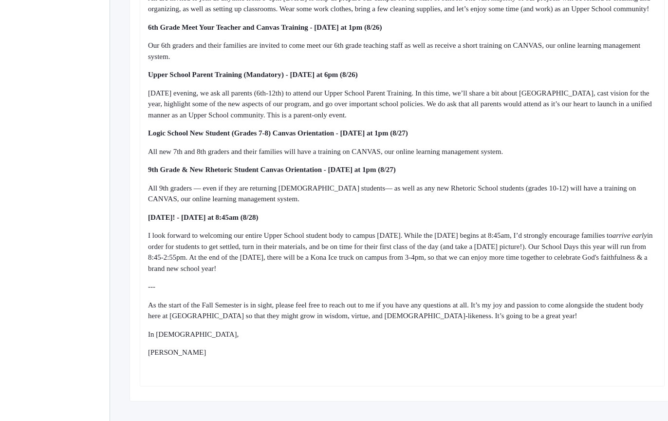
click at [176, 239] on span "I look forward to welcoming our entire Upper School student body to campus [DAT…" at bounding box center [380, 235] width 465 height 8
click at [201, 256] on div "I look forward to welcoming our entire Upper School student body to campus [DAT…" at bounding box center [402, 252] width 509 height 44
click at [613, 239] on span "arrive early" at bounding box center [630, 235] width 35 height 8
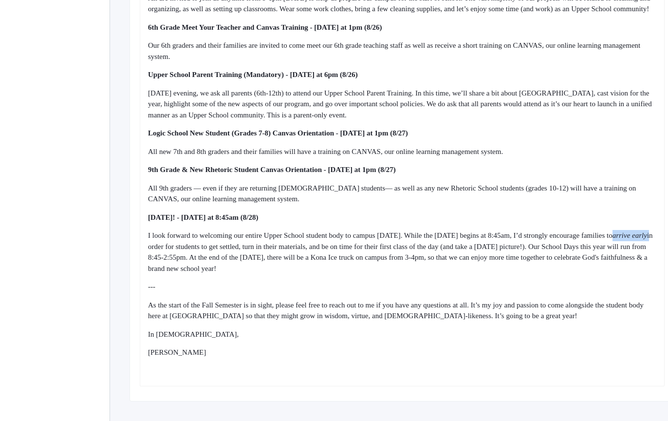
click at [223, 259] on div "I look forward to welcoming our entire Upper School student body to campus [DAT…" at bounding box center [402, 252] width 509 height 44
click at [613, 239] on span "arrive early" at bounding box center [630, 235] width 35 height 8
click at [240, 270] on span "in order for students to get settled, turn in their materials, and be on time f…" at bounding box center [401, 251] width 507 height 41
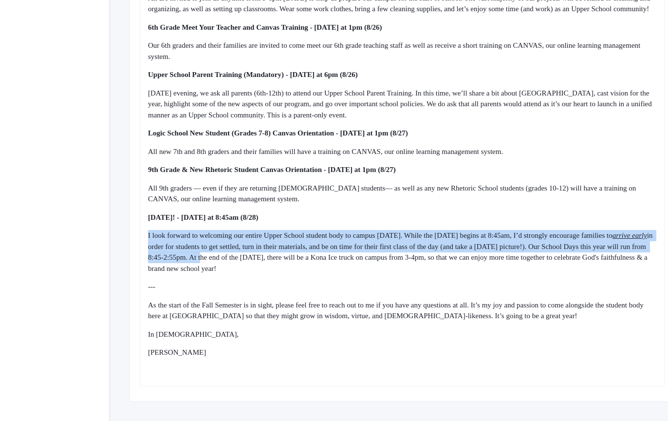
click at [330, 271] on div "Dear Upper School Parents, I can’t believe our [DATE] is one week away! I look …" at bounding box center [402, 127] width 509 height 497
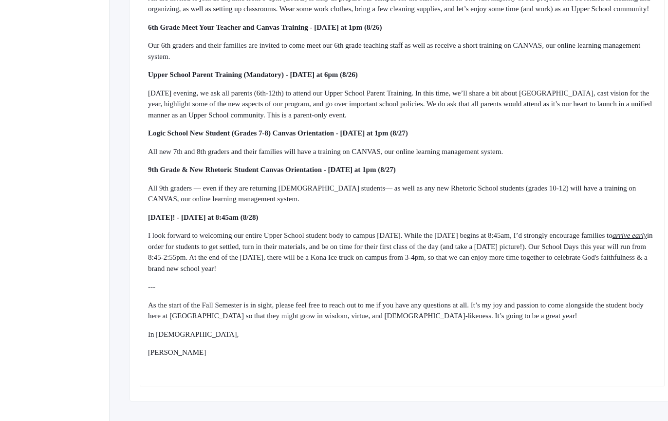
click at [366, 271] on span "in order for students to get settled, turn in their materials, and be on time f…" at bounding box center [401, 251] width 507 height 41
click at [180, 273] on div "I look forward to welcoming our entire Upper School student body to campus [DAT…" at bounding box center [402, 252] width 509 height 44
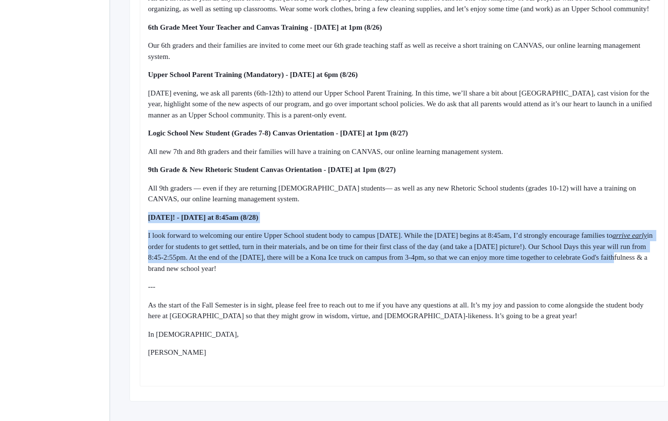
click at [264, 278] on div "Dear Upper School Parents, I can’t believe our [DATE] is one week away! I look …" at bounding box center [402, 127] width 509 height 497
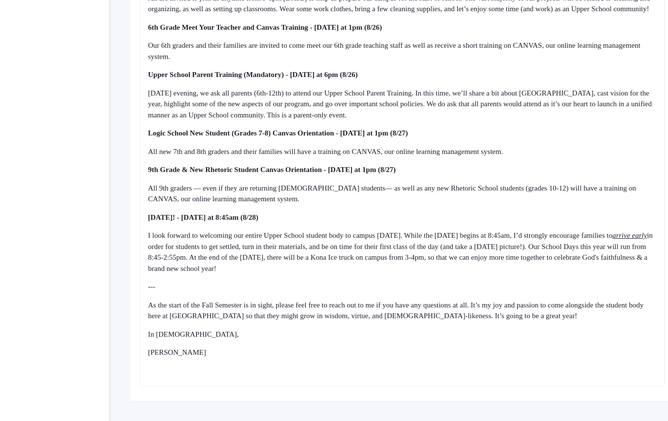
click at [268, 272] on span "in order for students to get settled, turn in their materials, and be on time f…" at bounding box center [401, 251] width 507 height 41
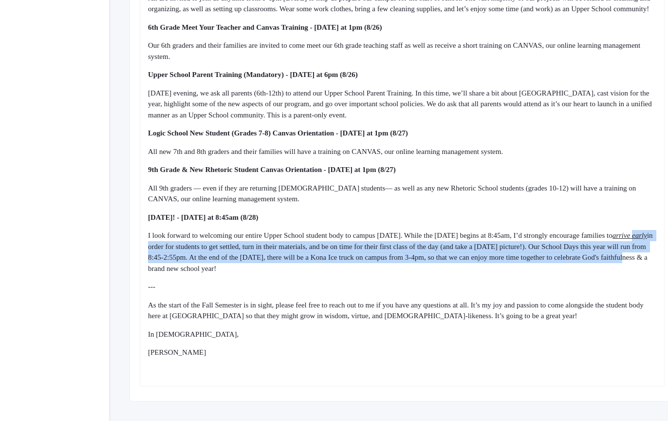
click at [180, 235] on div "Dear Upper School Parents, I can’t believe our [DATE] is one week away! I look …" at bounding box center [402, 127] width 509 height 497
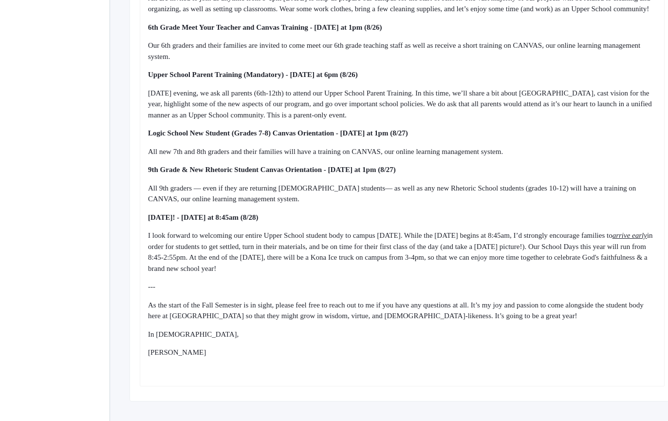
click at [178, 233] on div "Dear Upper School Parents, I can’t believe our [DATE] is one week away! I look …" at bounding box center [402, 127] width 509 height 497
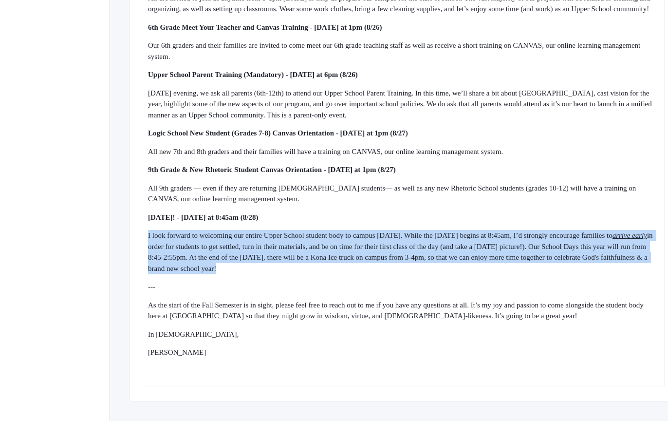
click at [506, 280] on div "Dear Upper School Parents, I can’t believe our [DATE] is one week away! I look …" at bounding box center [402, 127] width 509 height 497
click at [507, 274] on div "I look forward to welcoming our entire Upper School student body to campus [DAT…" at bounding box center [402, 252] width 509 height 44
click at [485, 199] on div "Dear Upper School Parents, I can’t believe our [DATE] is one week away! I look …" at bounding box center [402, 127] width 509 height 497
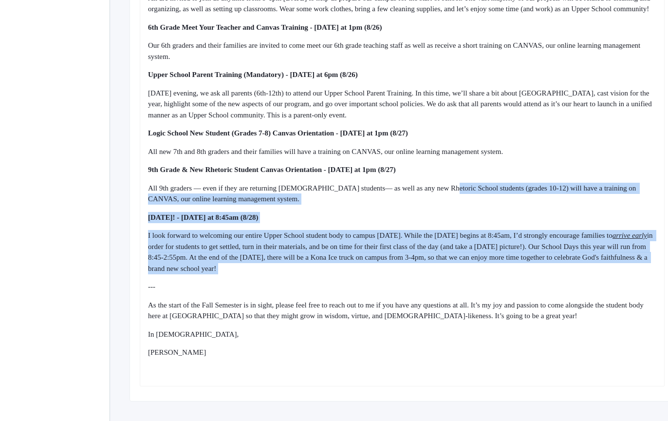
click at [485, 195] on span "All 9th graders — even if they are returning [DEMOGRAPHIC_DATA] students— as we…" at bounding box center [393, 193] width 490 height 19
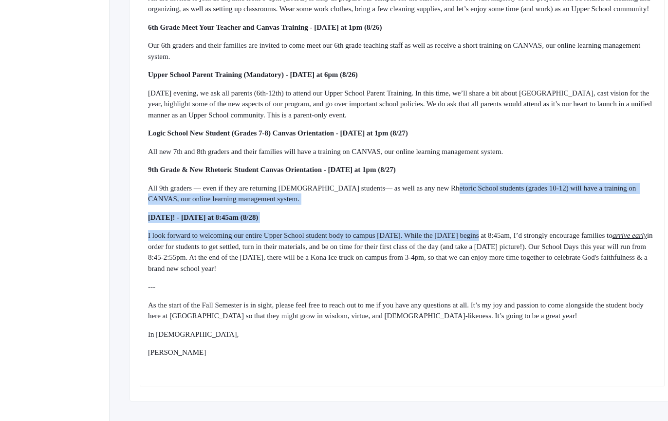
click at [508, 274] on div "Dear Upper School Parents, I can’t believe our [DATE] is one week away! I look …" at bounding box center [402, 127] width 509 height 497
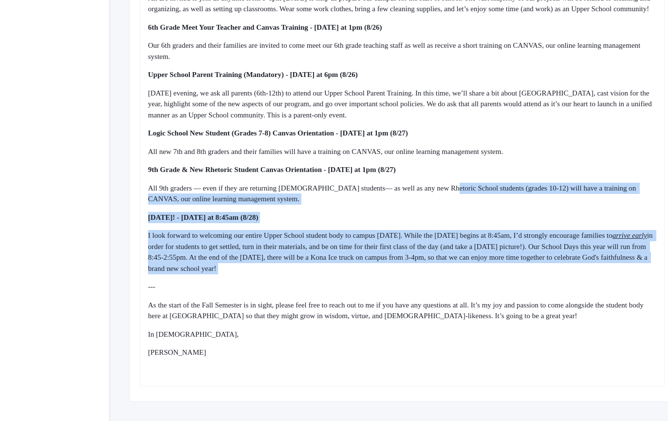
click at [508, 274] on div "I look forward to welcoming our entire Upper School student body to campus [DAT…" at bounding box center [402, 252] width 509 height 44
click at [476, 213] on div "Dear Upper School Parents, I can’t believe our [DATE] is one week away! I look …" at bounding box center [402, 127] width 509 height 497
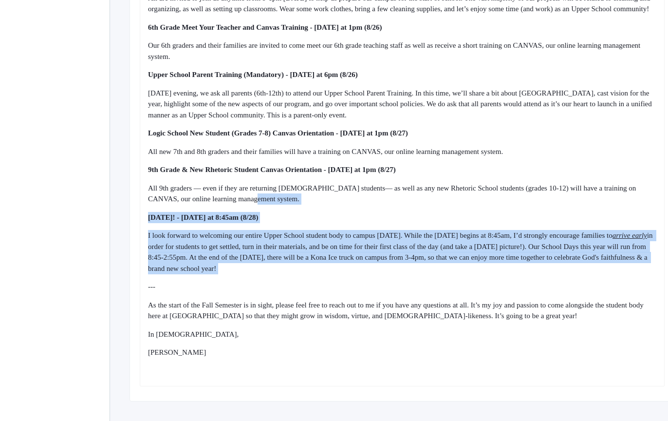
click at [475, 205] on div "All 9th graders — even if they are returning [DEMOGRAPHIC_DATA] students— as we…" at bounding box center [402, 194] width 509 height 22
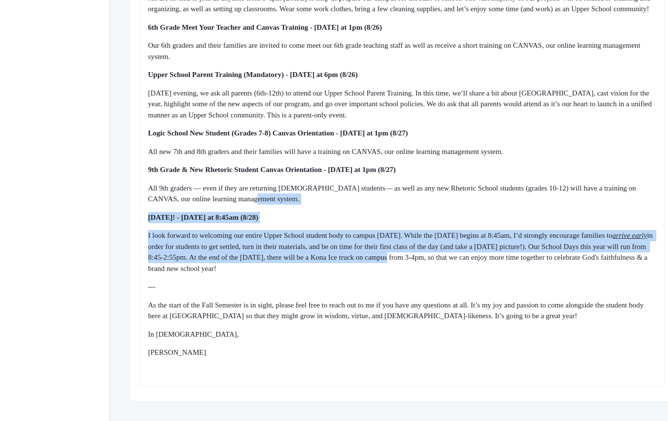
click at [516, 283] on div "Dear Upper School Parents, I can’t believe our [DATE] is one week away! I look …" at bounding box center [402, 127] width 509 height 497
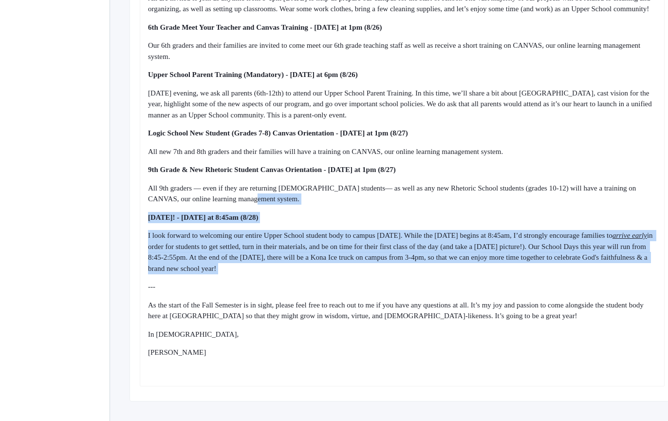
click at [517, 285] on div "Dear Upper School Parents, I can’t believe our [DATE] is one week away! I look …" at bounding box center [402, 127] width 509 height 497
click at [490, 216] on div "Dear Upper School Parents, I can’t believe our [DATE] is one week away! I look …" at bounding box center [402, 127] width 509 height 497
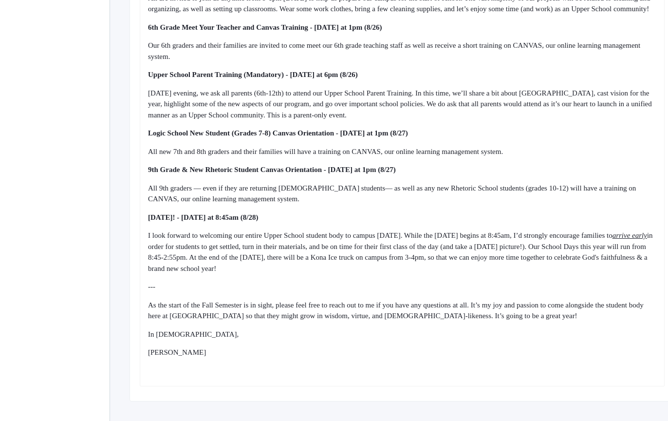
click at [490, 205] on div "All 9th graders — even if they are returning [DEMOGRAPHIC_DATA] students— as we…" at bounding box center [402, 194] width 509 height 22
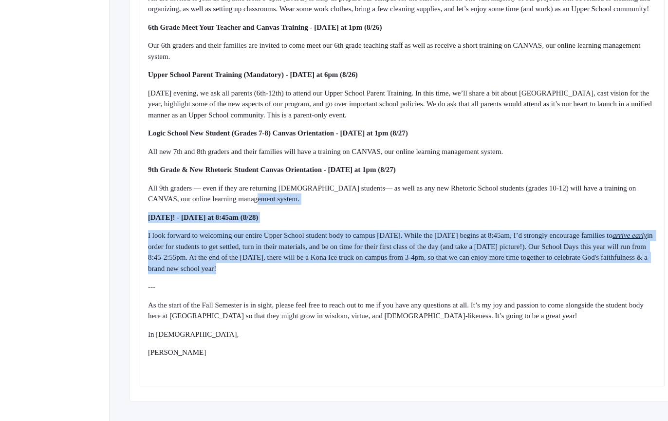
click at [524, 281] on div "Dear Upper School Parents, I can’t believe our [DATE] is one week away! I look …" at bounding box center [402, 127] width 509 height 497
click at [524, 274] on div "I look forward to welcoming our entire Upper School student body to campus [DAT…" at bounding box center [402, 252] width 509 height 44
click at [480, 210] on div "Dear Upper School Parents, I can’t believe our [DATE] is one week away! I look …" at bounding box center [402, 127] width 509 height 497
click at [477, 205] on div "All 9th graders — even if they are returning [DEMOGRAPHIC_DATA] students— as we…" at bounding box center [402, 194] width 509 height 22
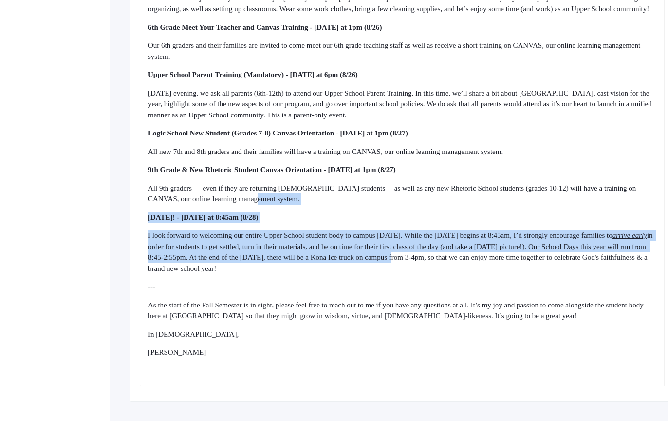
click at [512, 273] on div "Dear Upper School Parents, I can’t believe our [DATE] is one week away! I look …" at bounding box center [402, 127] width 509 height 497
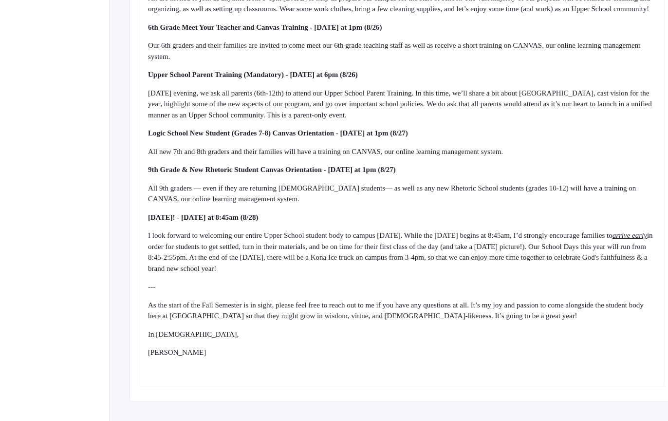
click at [512, 274] on div "I look forward to welcoming our entire Upper School student body to campus [DAT…" at bounding box center [402, 252] width 509 height 44
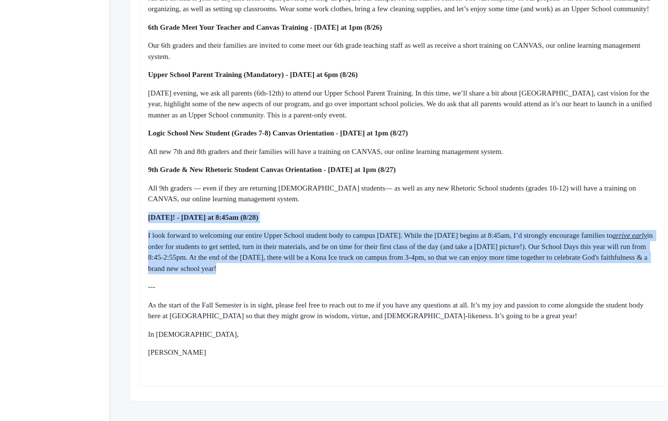
click at [484, 214] on div "Dear Upper School Parents, I can’t believe our [DATE] is one week away! I look …" at bounding box center [402, 127] width 509 height 497
click at [484, 205] on div "All 9th graders — even if they are returning [DEMOGRAPHIC_DATA] students— as we…" at bounding box center [402, 194] width 509 height 22
click at [517, 277] on div "Dear Upper School Parents, I can’t believe our [DATE] is one week away! I look …" at bounding box center [402, 127] width 509 height 497
click at [518, 274] on div "I look forward to welcoming our entire Upper School student body to campus [DAT…" at bounding box center [402, 252] width 509 height 44
click at [487, 208] on div "Dear Upper School Parents, I can’t believe our [DATE] is one week away! I look …" at bounding box center [402, 127] width 509 height 497
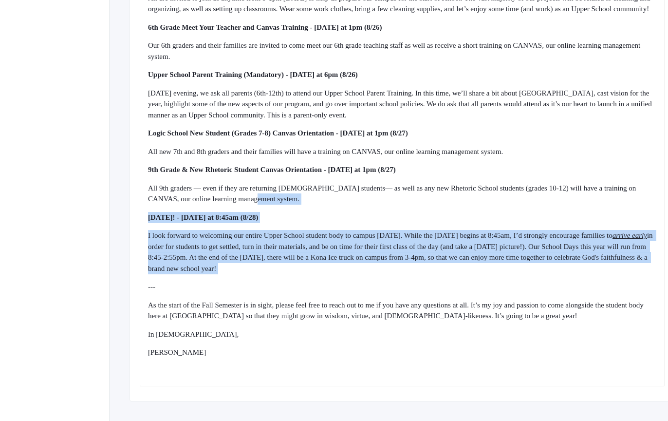
click at [487, 205] on div "All 9th graders — even if they are returning [DEMOGRAPHIC_DATA] students— as we…" at bounding box center [402, 194] width 509 height 22
click at [536, 278] on div "Dear Upper School Parents, I can’t believe our [DATE] is one week away! I look …" at bounding box center [402, 127] width 509 height 497
click at [536, 274] on div "I look forward to welcoming our entire Upper School student body to campus [DAT…" at bounding box center [402, 252] width 509 height 44
click at [505, 217] on div "Dear Upper School Parents, I can’t believe our [DATE] is one week away! I look …" at bounding box center [402, 127] width 509 height 497
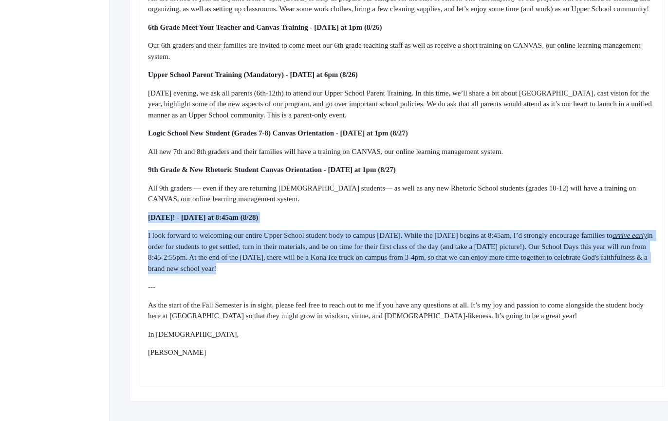
click at [534, 276] on div "Dear Upper School Parents, I can’t believe our [DATE] is one week away! I look …" at bounding box center [402, 127] width 509 height 497
click at [534, 274] on div "I look forward to welcoming our entire Upper School student body to campus [DAT…" at bounding box center [402, 252] width 509 height 44
click at [504, 232] on div "Dear Upper School Parents, I can’t believe our [DATE] is one week away! I look …" at bounding box center [402, 127] width 509 height 497
click at [505, 223] on div "[DATE]! - [DATE] at 8:45am (8/28)" at bounding box center [402, 217] width 509 height 11
click at [527, 279] on div "Dear Upper School Parents, I can’t believe our [DATE] is one week away! I look …" at bounding box center [402, 127] width 509 height 497
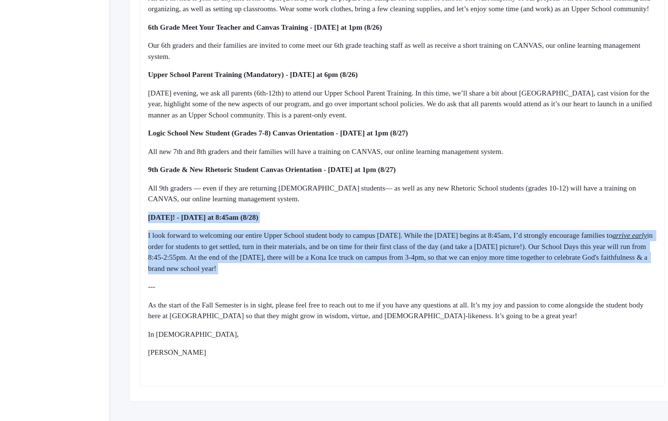
click at [527, 274] on div "I look forward to welcoming our entire Upper School student body to campus [DAT…" at bounding box center [402, 252] width 509 height 44
click at [499, 212] on div "Dear Upper School Parents, I can’t believe our [DATE] is one week away! I look …" at bounding box center [402, 127] width 509 height 497
click at [499, 205] on div "All 9th graders — even if they are returning [DEMOGRAPHIC_DATA] students— as we…" at bounding box center [402, 194] width 509 height 22
click at [518, 288] on div "Dear Upper School Parents, I can’t believe our [DATE] is one week away! I look …" at bounding box center [402, 127] width 509 height 497
click at [518, 289] on div "Dear Upper School Parents, I can’t believe our [DATE] is one week away! I look …" at bounding box center [402, 127] width 509 height 497
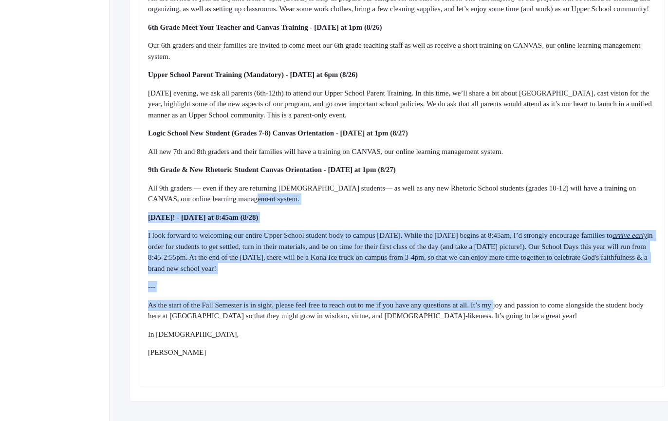
click at [488, 201] on div "Dear Upper School Parents, I can’t believe our [DATE] is one week away! I look …" at bounding box center [402, 127] width 509 height 497
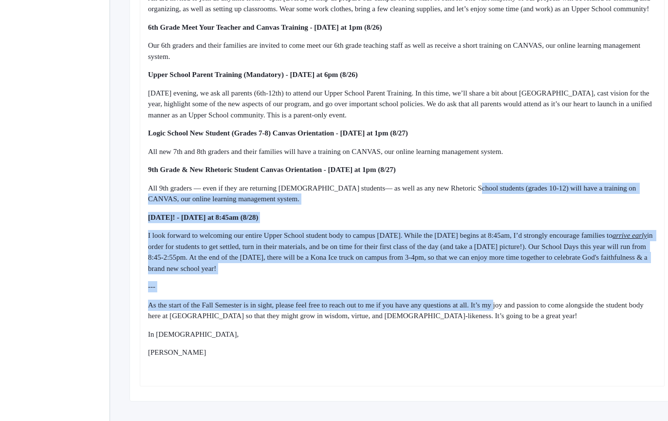
click at [487, 199] on span "All 9th graders — even if they are returning [DEMOGRAPHIC_DATA] students— as we…" at bounding box center [393, 193] width 490 height 19
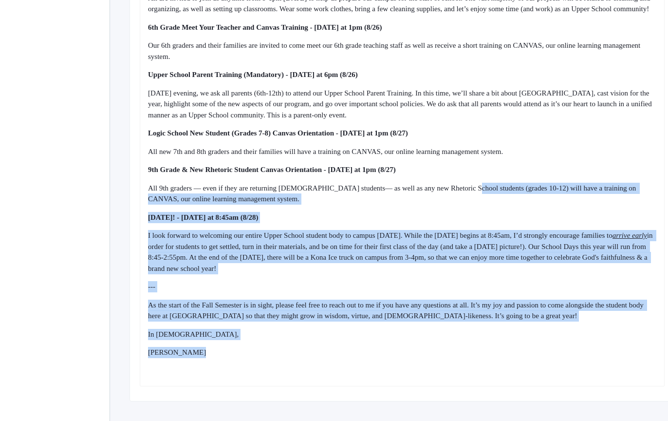
click at [538, 368] on div "Dear Upper School Parents, I can’t believe our [DATE] is one week away! I look …" at bounding box center [402, 127] width 509 height 497
click at [539, 358] on div "[PERSON_NAME]" at bounding box center [402, 352] width 509 height 11
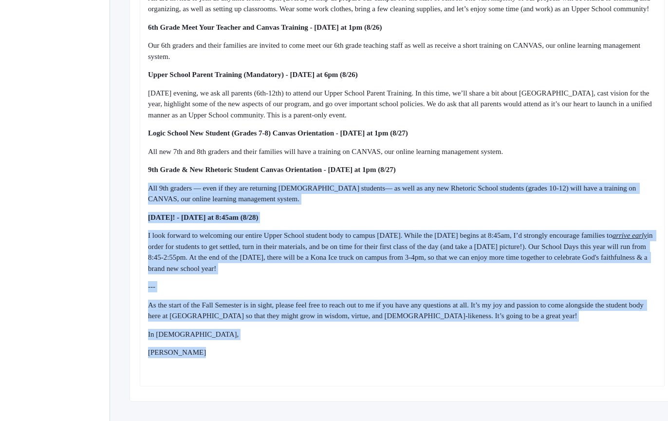
click at [507, 188] on div "Dear Upper School Parents, I can’t believe our [DATE] is one week away! I look …" at bounding box center [402, 127] width 509 height 497
click at [507, 187] on div "Dear Upper School Parents, I can’t believe our [DATE] is one week away! I look …" at bounding box center [402, 127] width 509 height 497
click at [538, 338] on div "Dear Upper School Parents, I can’t believe our [DATE] is one week away! I look …" at bounding box center [402, 127] width 509 height 497
click at [538, 339] on div "Dear Upper School Parents, I can’t believe our [DATE] is one week away! I look …" at bounding box center [402, 127] width 509 height 497
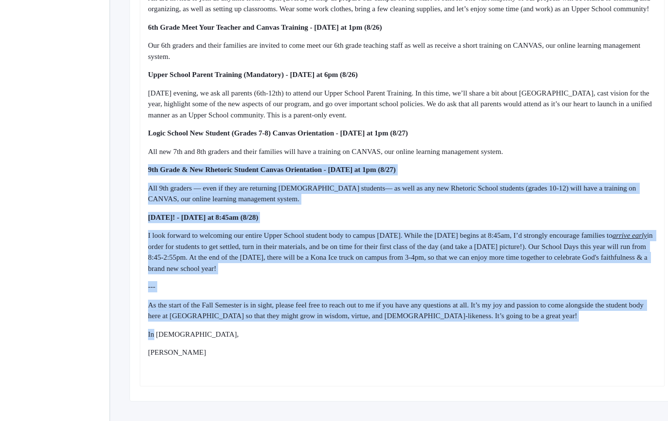
click at [497, 166] on div "Dear Upper School Parents, I can’t believe our [DATE] is one week away! I look …" at bounding box center [402, 127] width 509 height 497
click at [496, 155] on span "All new 7th and 8th graders and their families will have a training on CANVAS, …" at bounding box center [325, 152] width 355 height 8
click at [529, 341] on div "Dear Upper School Parents, I can’t believe our [DATE] is one week away! I look …" at bounding box center [402, 127] width 509 height 497
click at [529, 340] on div "In [DEMOGRAPHIC_DATA]," at bounding box center [402, 334] width 509 height 11
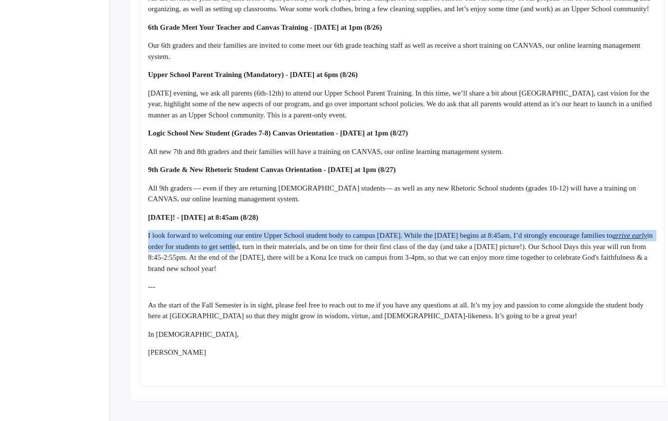
click at [413, 290] on div "Dear Upper School Parents, I can’t believe our [DATE] is one week away! I look …" at bounding box center [402, 127] width 509 height 497
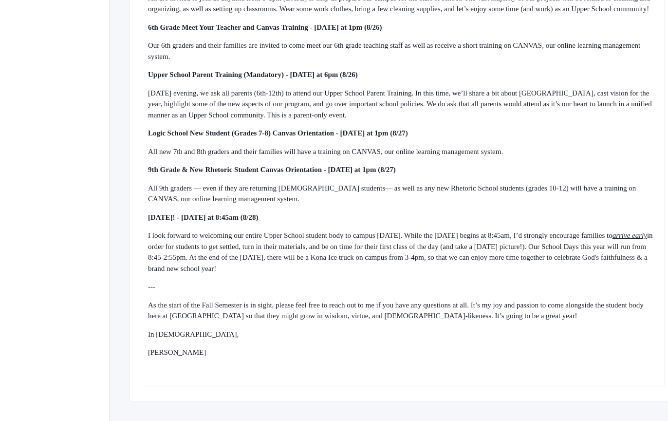
click at [426, 292] on div "---" at bounding box center [402, 286] width 509 height 11
click at [404, 232] on div "Dear Upper School Parents, I can’t believe our [DATE] is one week away! I look …" at bounding box center [402, 127] width 509 height 497
click at [402, 223] on div "[DATE]! - [DATE] at 8:45am (8/28)" at bounding box center [402, 217] width 509 height 11
click at [462, 366] on div "Dear Upper School Parents, I can’t believe our [DATE] is one week away! I look …" at bounding box center [402, 127] width 509 height 497
click at [462, 358] on div "[PERSON_NAME]" at bounding box center [402, 352] width 509 height 11
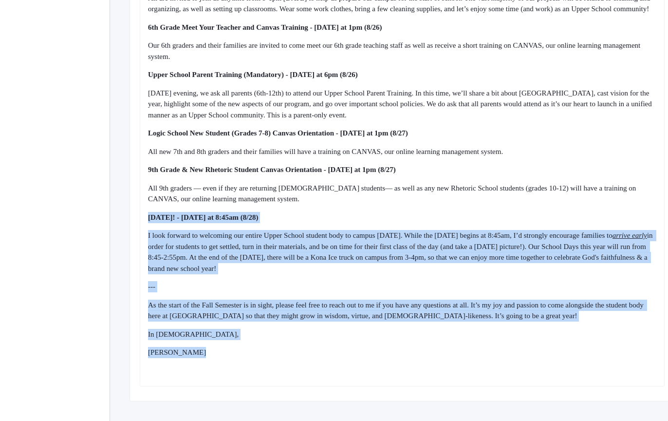
click at [420, 216] on div "Dear Upper School Parents, I can’t believe our [DATE] is one week away! I look …" at bounding box center [402, 127] width 509 height 497
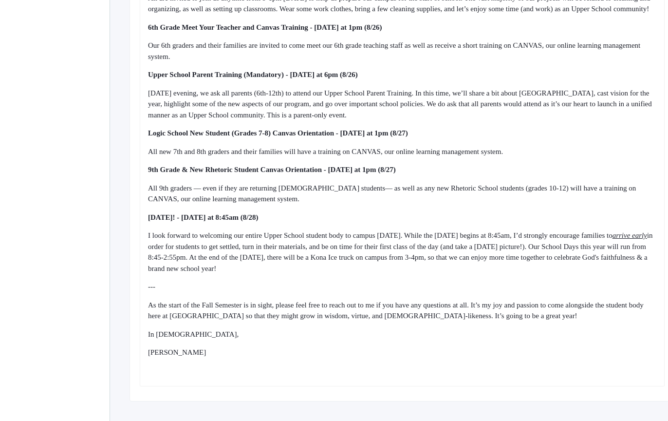
click at [420, 205] on div "All 9th graders — even if they are returning [DEMOGRAPHIC_DATA] students— as we…" at bounding box center [402, 194] width 509 height 22
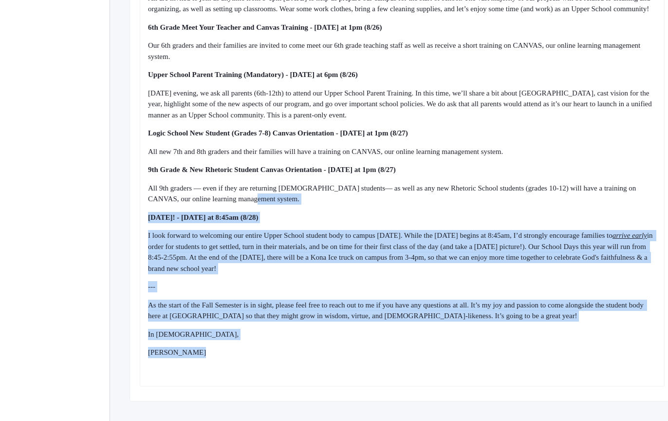
click at [461, 366] on div "Dear Upper School Parents, I can’t believe our [DATE] is one week away! I look …" at bounding box center [402, 127] width 509 height 497
click at [461, 358] on div "[PERSON_NAME]" at bounding box center [402, 352] width 509 height 11
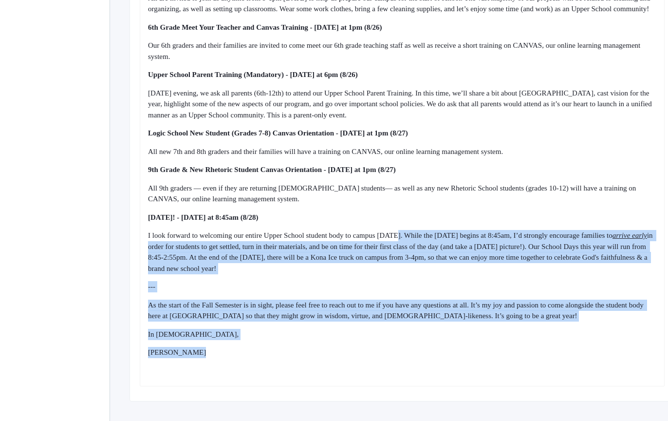
click at [423, 247] on div "Dear Upper School Parents, I can’t believe our [DATE] is one week away! I look …" at bounding box center [402, 127] width 509 height 497
click at [423, 239] on span "I look forward to welcoming our entire Upper School student body to campus [DAT…" at bounding box center [380, 235] width 465 height 8
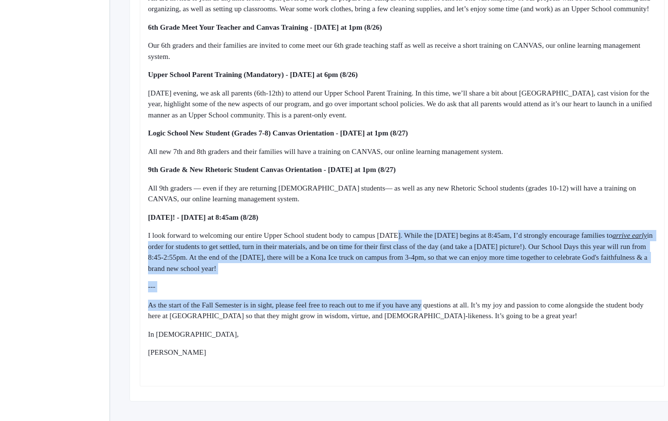
click at [443, 333] on div "Dear Upper School Parents, I can’t believe our [DATE] is one week away! I look …" at bounding box center [402, 127] width 509 height 497
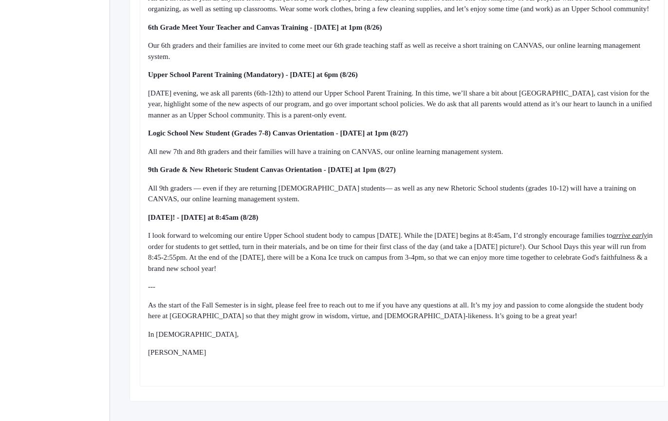
click at [447, 340] on div "In [DEMOGRAPHIC_DATA]," at bounding box center [402, 334] width 509 height 11
click at [437, 317] on span "As the start of the Fall Semester is in sight, please feel free to reach out to…" at bounding box center [396, 310] width 497 height 19
click at [420, 309] on span "any" at bounding box center [414, 305] width 11 height 8
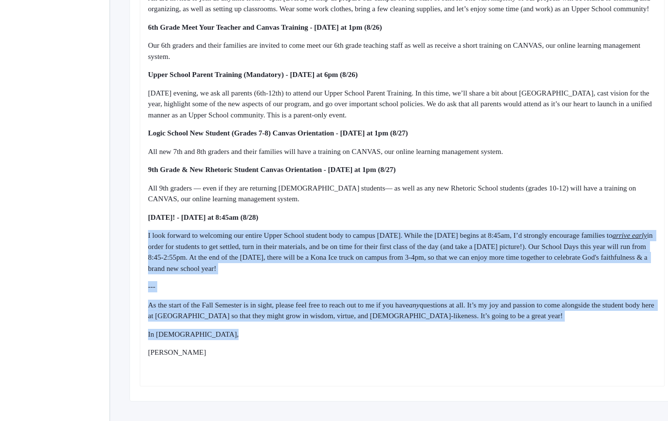
drag, startPoint x: 438, startPoint y: 239, endPoint x: 484, endPoint y: 357, distance: 126.7
click at [483, 356] on div "Dear Upper School Parents, I can’t believe our [DATE] is one week away! I look …" at bounding box center [402, 127] width 509 height 497
click at [484, 357] on div "Dear Upper School Parents, I can’t believe our [DATE] is one week away! I look …" at bounding box center [402, 127] width 509 height 497
drag, startPoint x: 484, startPoint y: 357, endPoint x: 457, endPoint y: 230, distance: 129.8
click at [457, 234] on div "Dear Upper School Parents, I can’t believe our [DATE] is one week away! I look …" at bounding box center [402, 127] width 509 height 497
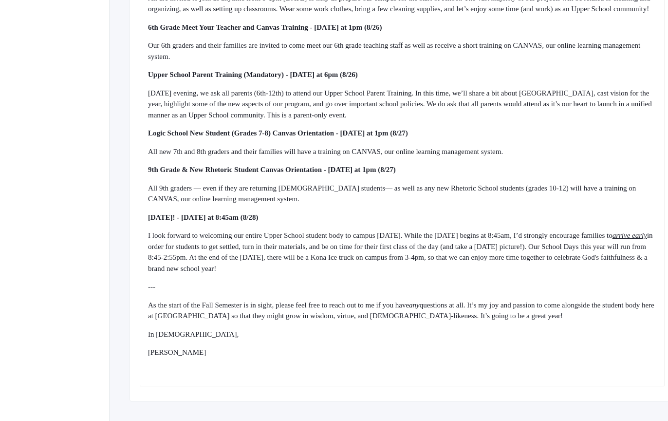
click at [457, 223] on div "[DATE]! - [DATE] at 8:45am (8/28)" at bounding box center [402, 217] width 509 height 11
drag, startPoint x: 457, startPoint y: 230, endPoint x: 487, endPoint y: 359, distance: 132.9
click at [485, 355] on div "Dear Upper School Parents, I can’t believe our [DATE] is one week away! I look …" at bounding box center [402, 127] width 509 height 497
click at [487, 358] on div "[PERSON_NAME]" at bounding box center [402, 352] width 509 height 11
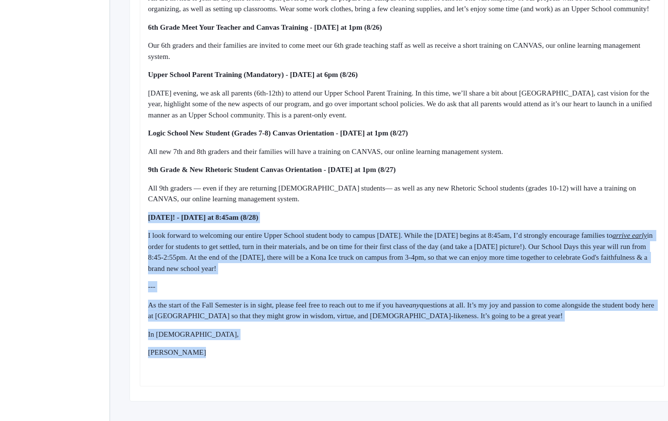
drag, startPoint x: 487, startPoint y: 359, endPoint x: 455, endPoint y: 214, distance: 149.0
click at [455, 217] on div "Dear Upper School Parents, I can’t believe our [DATE] is one week away! I look …" at bounding box center [402, 127] width 509 height 497
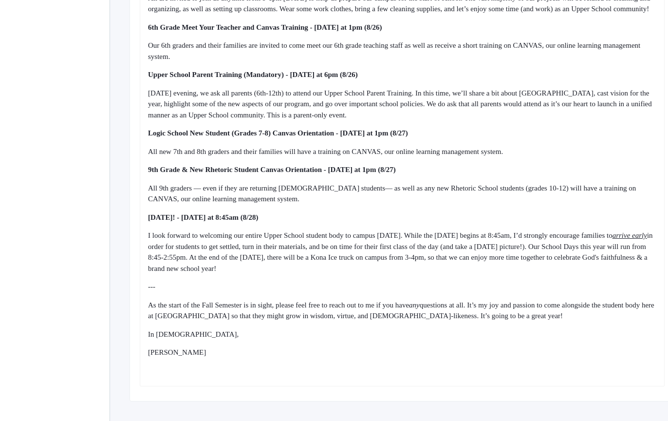
click at [455, 205] on div "All 9th graders — even if they are returning [DEMOGRAPHIC_DATA] students— as we…" at bounding box center [402, 194] width 509 height 22
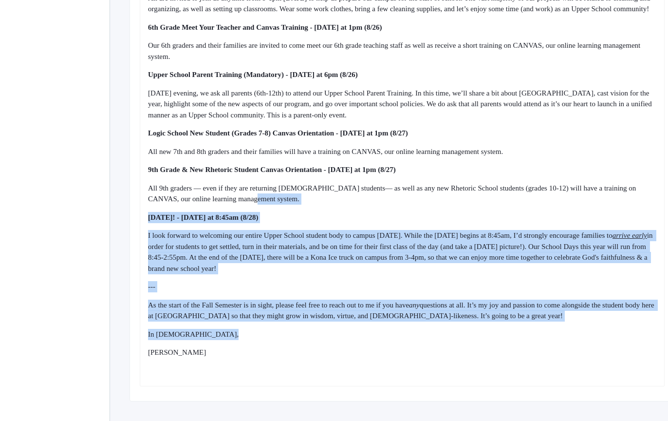
drag, startPoint x: 455, startPoint y: 214, endPoint x: 507, endPoint y: 353, distance: 148.1
click at [505, 348] on div "Dear Upper School Parents, I can’t believe our [DATE] is one week away! I look …" at bounding box center [402, 127] width 509 height 497
click at [507, 353] on div "Dear Upper School Parents, I can’t believe our [DATE] is one week away! I look …" at bounding box center [402, 127] width 509 height 497
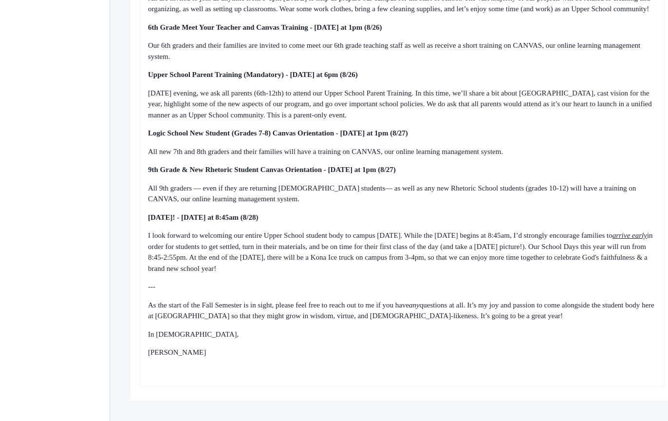
click at [522, 315] on span "questions at all. It’s my joy and passion to come alongside the student body he…" at bounding box center [402, 310] width 508 height 19
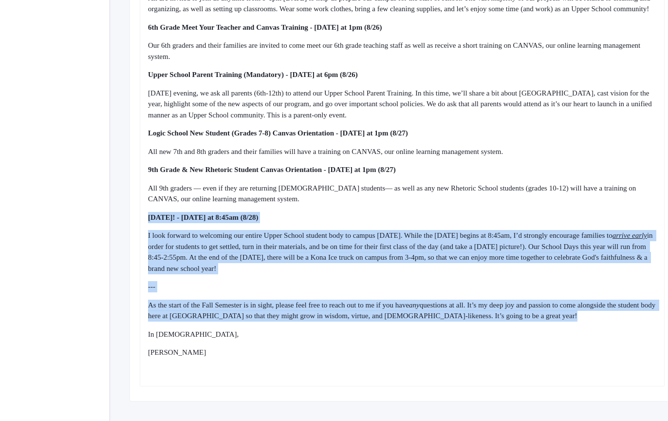
drag, startPoint x: 503, startPoint y: 238, endPoint x: 539, endPoint y: 351, distance: 118.9
click at [538, 350] on div "Dear Upper School Parents, I can’t believe our [DATE] is one week away! I look …" at bounding box center [402, 127] width 509 height 497
click at [539, 351] on div "Dear Upper School Parents, I can’t believe our [DATE] is one week away! I look …" at bounding box center [402, 127] width 509 height 497
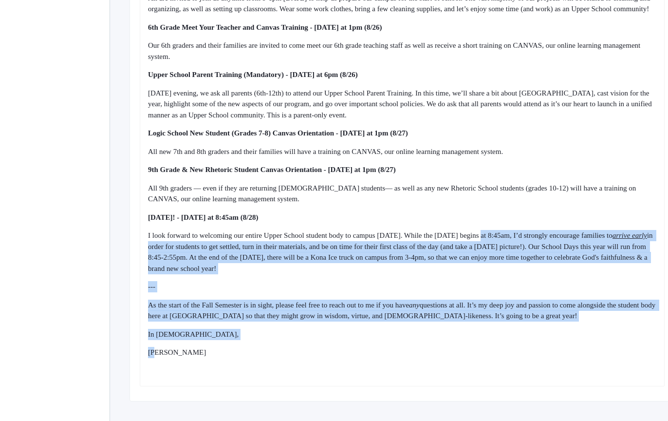
drag, startPoint x: 539, startPoint y: 351, endPoint x: 511, endPoint y: 236, distance: 118.7
click at [511, 238] on div "Dear Upper School Parents, I can’t believe our [DATE] is one week away! I look …" at bounding box center [402, 127] width 509 height 497
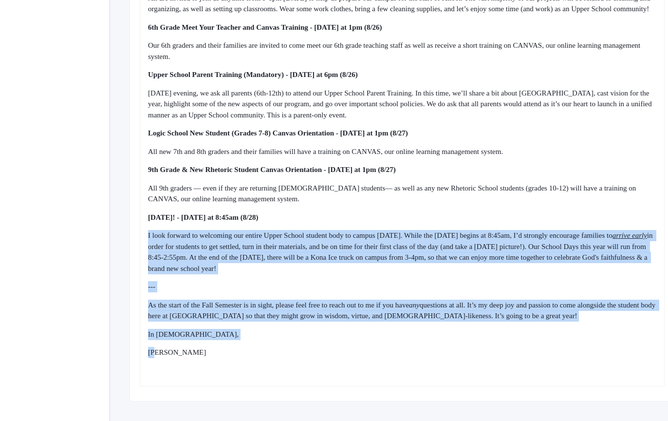
click at [511, 236] on div "Dear Upper School Parents, I can’t believe our [DATE] is one week away! I look …" at bounding box center [402, 127] width 509 height 497
drag, startPoint x: 511, startPoint y: 236, endPoint x: 547, endPoint y: 366, distance: 135.4
click at [547, 366] on div "Dear Upper School Parents, I can’t believe our [DATE] is one week away! I look …" at bounding box center [402, 127] width 509 height 497
click at [547, 358] on div "[PERSON_NAME]" at bounding box center [402, 352] width 509 height 11
drag, startPoint x: 547, startPoint y: 367, endPoint x: 517, endPoint y: 210, distance: 159.2
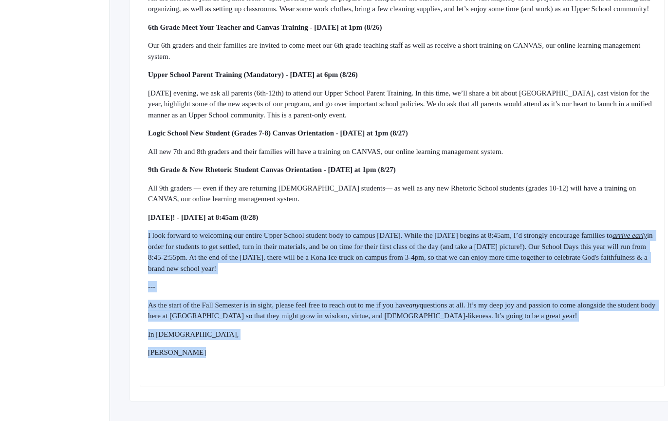
click at [518, 214] on div "Dear Upper School Parents, I can’t believe our [DATE] is one week away! I look …" at bounding box center [402, 127] width 509 height 497
click at [517, 205] on div "All 9th graders — even if they are returning [DEMOGRAPHIC_DATA] students— as we…" at bounding box center [402, 194] width 509 height 22
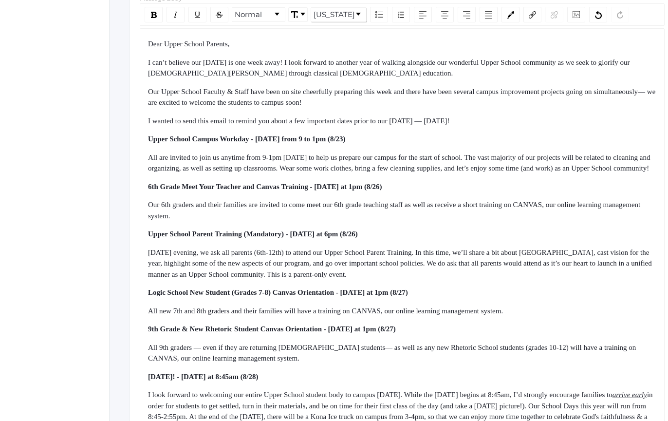
scroll to position [274, 0]
click at [564, 126] on div "I wanted to send this email to remind you about a few important dates prior to …" at bounding box center [402, 121] width 509 height 11
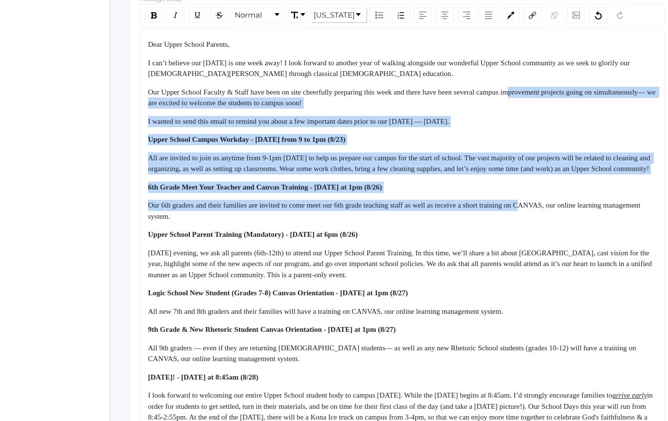
drag, startPoint x: 539, startPoint y: 91, endPoint x: 555, endPoint y: 216, distance: 126.2
click at [555, 213] on div "Dear Upper School Parents, I can’t believe our [DATE] is one week away! I look …" at bounding box center [402, 287] width 509 height 497
click at [555, 216] on span "Our 6th graders and their families are invited to come meet our 6th grade teach…" at bounding box center [395, 210] width 494 height 19
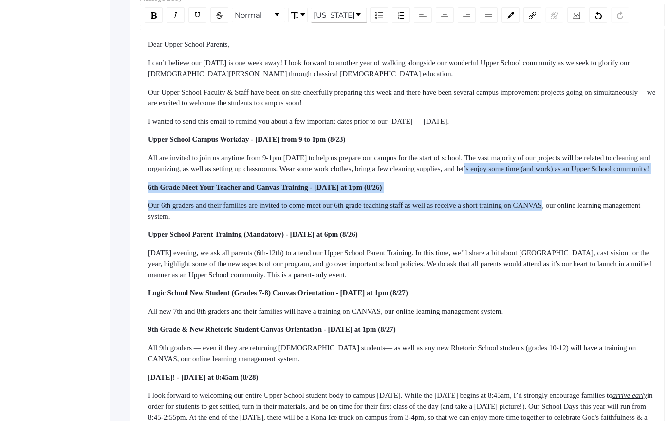
drag, startPoint x: 555, startPoint y: 216, endPoint x: 534, endPoint y: 110, distance: 108.6
click at [534, 111] on div "Dear Upper School Parents, I can’t believe our [DATE] is one week away! I look …" at bounding box center [402, 287] width 509 height 497
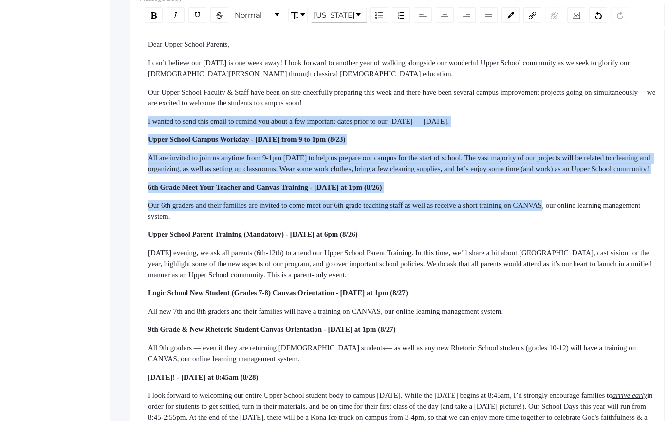
click at [534, 110] on div "Dear Upper School Parents, I can’t believe our [DATE] is one week away! I look …" at bounding box center [402, 287] width 509 height 497
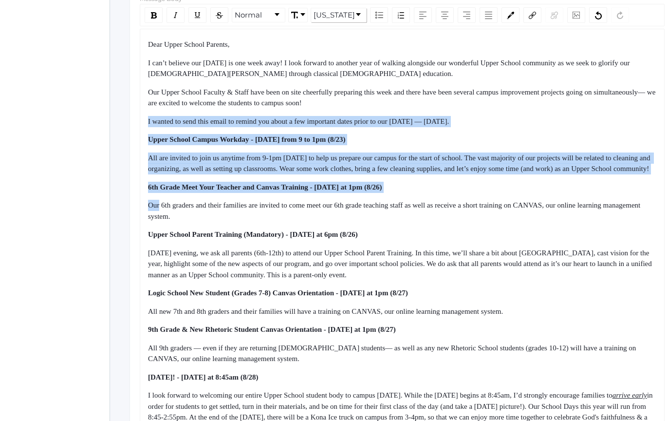
drag, startPoint x: 534, startPoint y: 110, endPoint x: 554, endPoint y: 219, distance: 111.3
click at [552, 212] on div "Dear Upper School Parents, I can’t believe our [DATE] is one week away! I look …" at bounding box center [402, 287] width 509 height 497
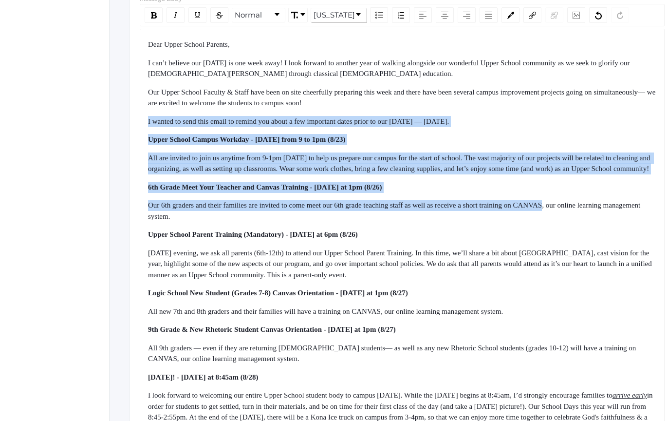
click at [554, 219] on span "Our 6th graders and their families are invited to come meet our 6th grade teach…" at bounding box center [395, 210] width 494 height 19
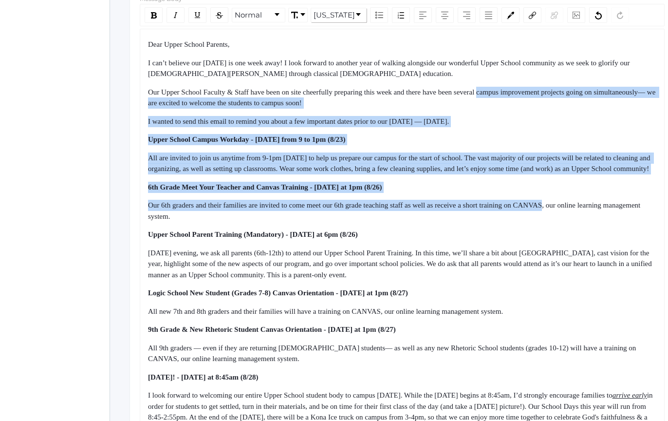
drag, startPoint x: 554, startPoint y: 219, endPoint x: 524, endPoint y: 92, distance: 130.7
click at [525, 97] on div "Dear Upper School Parents, I can’t believe our [DATE] is one week away! I look …" at bounding box center [402, 287] width 509 height 497
click at [524, 92] on span "Our Upper School Faculty & Staff have been on site cheerfully preparing this we…" at bounding box center [402, 97] width 509 height 19
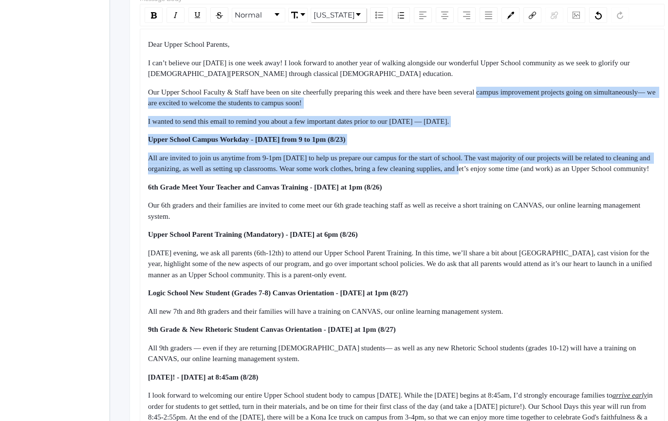
drag, startPoint x: 524, startPoint y: 92, endPoint x: 532, endPoint y: 206, distance: 113.8
click at [532, 206] on div "Dear Upper School Parents, I can’t believe our [DATE] is one week away! I look …" at bounding box center [402, 287] width 509 height 497
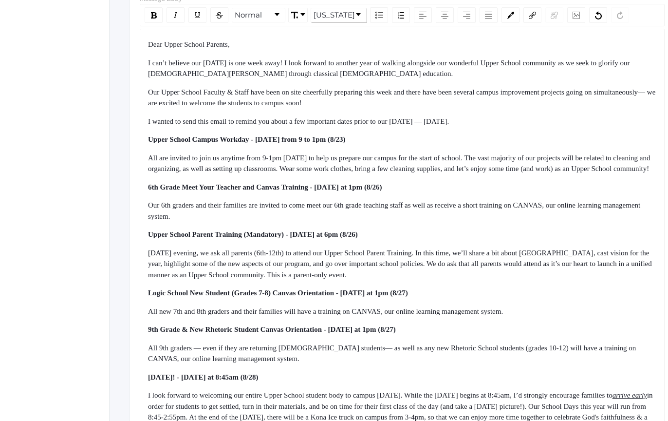
click at [534, 211] on span "Our 6th graders and their families are invited to come meet our 6th grade teach…" at bounding box center [395, 210] width 494 height 19
drag, startPoint x: 488, startPoint y: 144, endPoint x: 505, endPoint y: 182, distance: 41.0
click at [505, 182] on div "Dear Upper School Parents, I can’t believe our [DATE] is one week away! I look …" at bounding box center [402, 287] width 509 height 497
click at [506, 174] on div "All are invited to join us anytime from 9-1pm [DATE] to help us prepare our cam…" at bounding box center [402, 163] width 509 height 22
drag, startPoint x: 506, startPoint y: 185, endPoint x: 489, endPoint y: 139, distance: 48.2
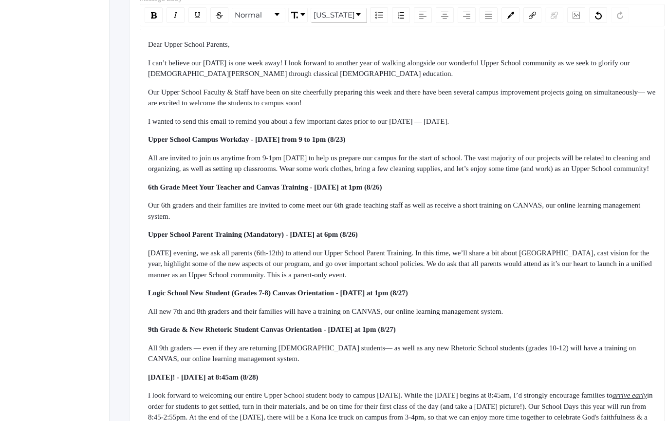
click at [489, 141] on div "Dear Upper School Parents, I can’t believe our [DATE] is one week away! I look …" at bounding box center [402, 287] width 509 height 497
click at [489, 139] on div "Upper School Campus Workday - [DATE] from 9 to 1pm (8/23)" at bounding box center [402, 139] width 509 height 11
drag, startPoint x: 489, startPoint y: 139, endPoint x: 522, endPoint y: 235, distance: 101.3
click at [522, 235] on div "Dear Upper School Parents, I can’t believe our [DATE] is one week away! I look …" at bounding box center [402, 287] width 509 height 497
click at [522, 236] on div "Dear Upper School Parents, I can’t believe our [DATE] is one week away! I look …" at bounding box center [402, 287] width 509 height 497
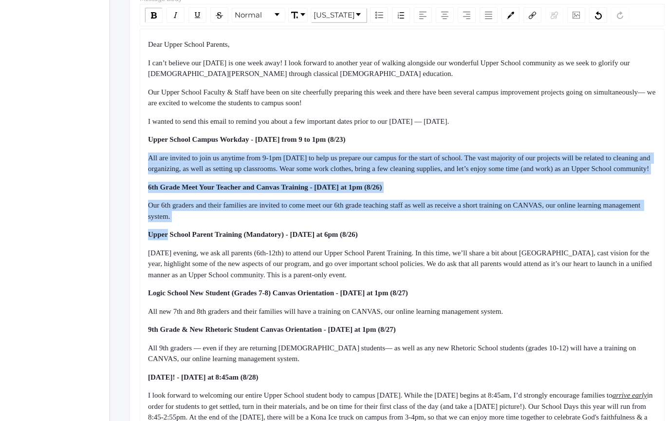
drag, startPoint x: 522, startPoint y: 236, endPoint x: 502, endPoint y: 139, distance: 99.3
click at [502, 139] on div "Dear Upper School Parents, I can’t believe our [DATE] is one week away! I look …" at bounding box center [402, 287] width 509 height 497
click at [502, 139] on div "Upper School Campus Workday - [DATE] from 9 to 1pm (8/23)" at bounding box center [402, 139] width 509 height 11
drag, startPoint x: 502, startPoint y: 139, endPoint x: 525, endPoint y: 225, distance: 89.1
click at [523, 221] on div "Dear Upper School Parents, I can’t believe our [DATE] is one week away! I look …" at bounding box center [402, 287] width 509 height 497
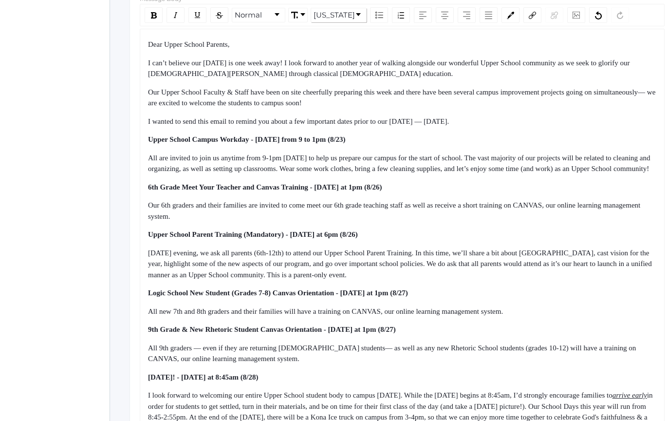
click at [525, 222] on div "Our 6th graders and their families are invited to come meet our 6th grade teach…" at bounding box center [402, 211] width 509 height 22
drag, startPoint x: 525, startPoint y: 225, endPoint x: 506, endPoint y: 185, distance: 44.7
click at [506, 185] on div "Dear Upper School Parents, I can’t believe our [DATE] is one week away! I look …" at bounding box center [402, 287] width 509 height 497
click at [505, 174] on div "All are invited to join us anytime from 9-1pm [DATE] to help us prepare our cam…" at bounding box center [402, 163] width 509 height 22
drag, startPoint x: 505, startPoint y: 184, endPoint x: 525, endPoint y: 232, distance: 52.2
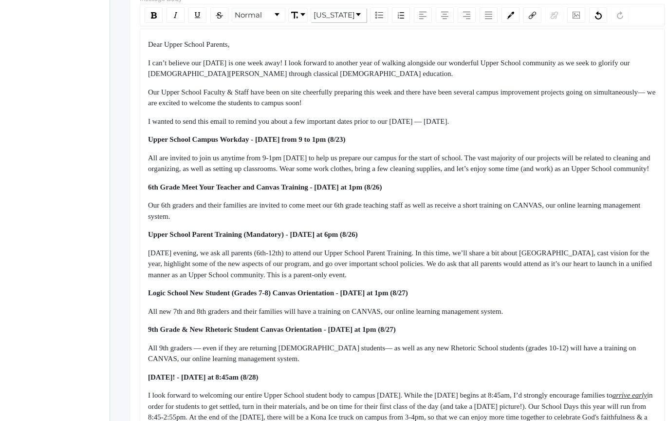
click at [525, 231] on div "Dear Upper School Parents, I can’t believe our [DATE] is one week away! I look …" at bounding box center [402, 287] width 509 height 497
click at [525, 232] on div "Dear Upper School Parents, I can’t believe our [DATE] is one week away! I look …" at bounding box center [402, 287] width 509 height 497
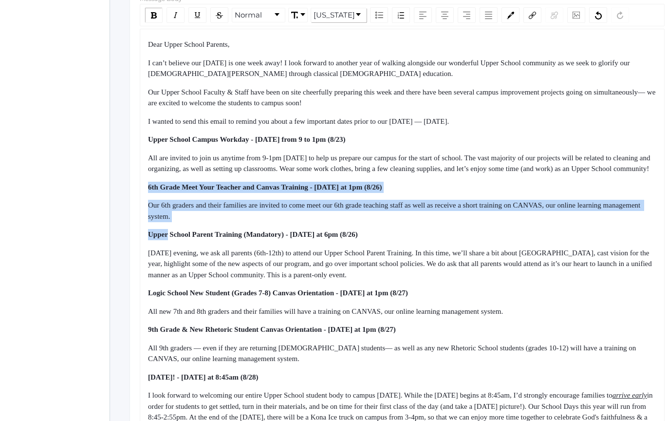
drag, startPoint x: 525, startPoint y: 232, endPoint x: 508, endPoint y: 190, distance: 45.5
click at [508, 189] on div "Dear Upper School Parents, I can’t believe our [DATE] is one week away! I look …" at bounding box center [402, 287] width 509 height 497
click at [508, 190] on div "Dear Upper School Parents, I can’t believe our [DATE] is one week away! I look …" at bounding box center [402, 287] width 509 height 497
drag, startPoint x: 508, startPoint y: 190, endPoint x: 532, endPoint y: 230, distance: 46.9
click at [532, 230] on div "Dear Upper School Parents, I can’t believe our [DATE] is one week away! I look …" at bounding box center [402, 287] width 509 height 497
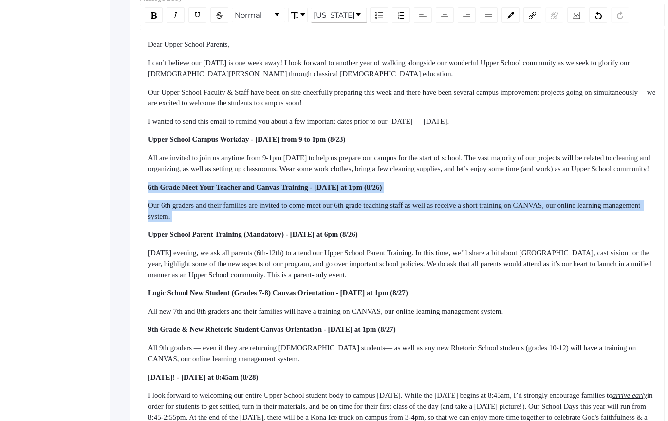
click at [532, 222] on div "Our 6th graders and their families are invited to come meet our 6th grade teach…" at bounding box center [402, 211] width 509 height 22
drag, startPoint x: 532, startPoint y: 230, endPoint x: 523, endPoint y: 187, distance: 43.8
click at [523, 187] on div "Dear Upper School Parents, I can’t believe our [DATE] is one week away! I look …" at bounding box center [402, 287] width 509 height 497
drag, startPoint x: 523, startPoint y: 187, endPoint x: 548, endPoint y: 225, distance: 45.7
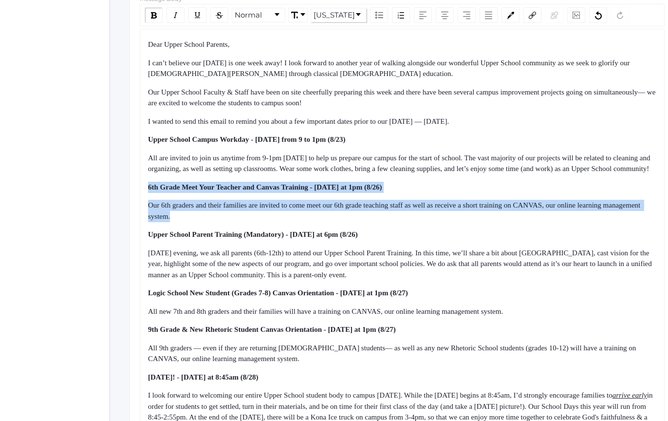
click at [548, 225] on div "Dear Upper School Parents, I can’t believe our [DATE] is one week away! I look …" at bounding box center [402, 287] width 509 height 497
click at [548, 222] on div "Our 6th graders and their families are invited to come meet our 6th grade teach…" at bounding box center [402, 211] width 509 height 22
drag, startPoint x: 548, startPoint y: 225, endPoint x: 535, endPoint y: 189, distance: 38.5
click at [535, 190] on div "Dear Upper School Parents, I can’t believe our [DATE] is one week away! I look …" at bounding box center [402, 287] width 509 height 497
click at [535, 189] on div "Dear Upper School Parents, I can’t believe our [DATE] is one week away! I look …" at bounding box center [402, 287] width 509 height 497
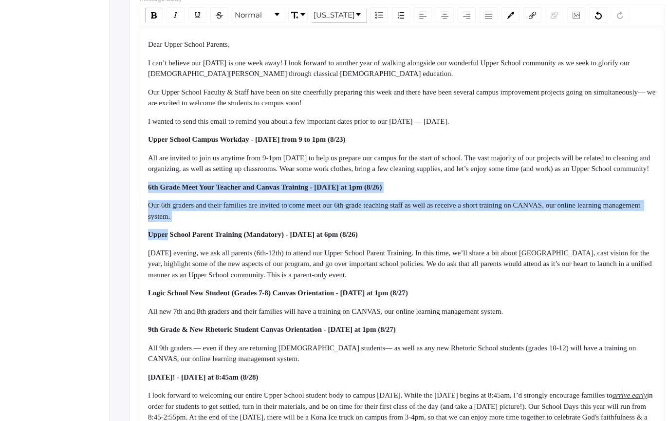
drag, startPoint x: 535, startPoint y: 189, endPoint x: 556, endPoint y: 234, distance: 50.1
click at [556, 234] on div "Dear Upper School Parents, I can’t believe our [DATE] is one week away! I look …" at bounding box center [402, 287] width 509 height 497
drag, startPoint x: 556, startPoint y: 234, endPoint x: 538, endPoint y: 185, distance: 52.6
click at [538, 187] on div "Dear Upper School Parents, I can’t believe our [DATE] is one week away! I look …" at bounding box center [402, 287] width 509 height 497
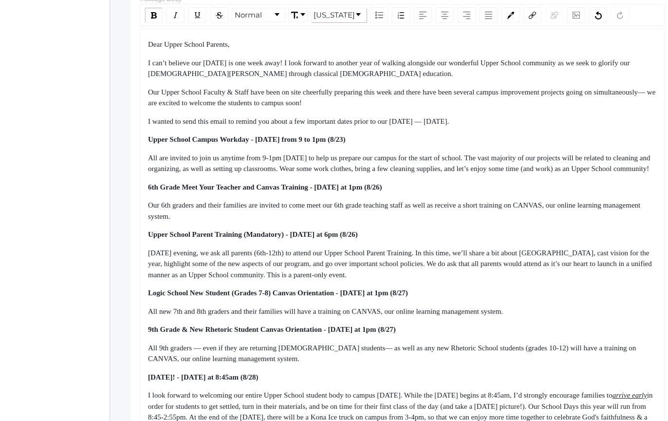
click at [538, 185] on div "Dear Upper School Parents, I can’t believe our [DATE] is one week away! I look …" at bounding box center [402, 287] width 509 height 497
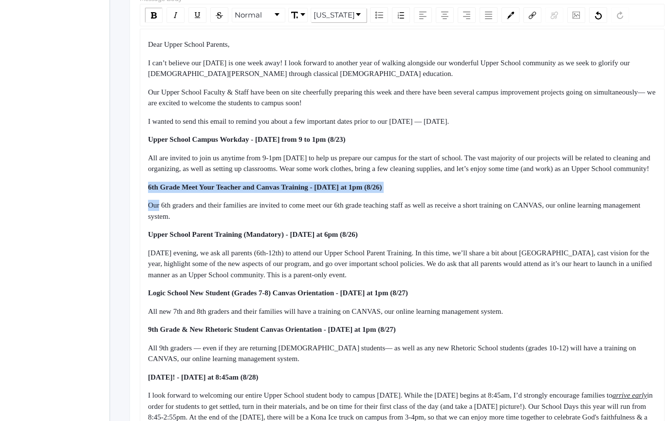
drag, startPoint x: 538, startPoint y: 185, endPoint x: 557, endPoint y: 225, distance: 44.0
click at [556, 223] on div "Dear Upper School Parents, I can’t believe our [DATE] is one week away! I look …" at bounding box center [402, 287] width 509 height 497
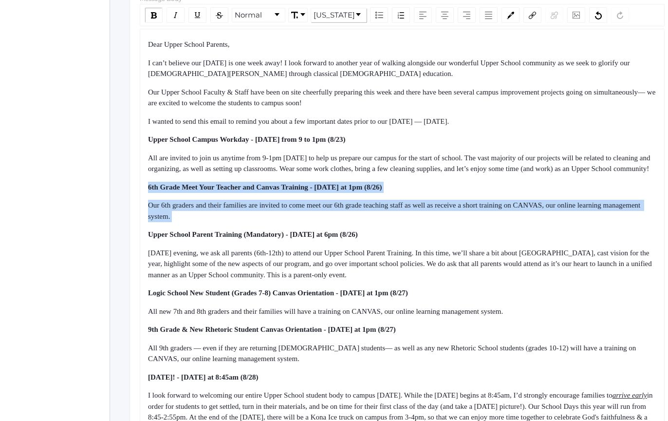
click at [557, 222] on div "Our 6th graders and their families are invited to come meet our 6th grade teach…" at bounding box center [402, 211] width 509 height 22
drag, startPoint x: 557, startPoint y: 225, endPoint x: 539, endPoint y: 184, distance: 44.9
click at [540, 187] on div "Dear Upper School Parents, I can’t believe our [DATE] is one week away! I look …" at bounding box center [402, 287] width 509 height 497
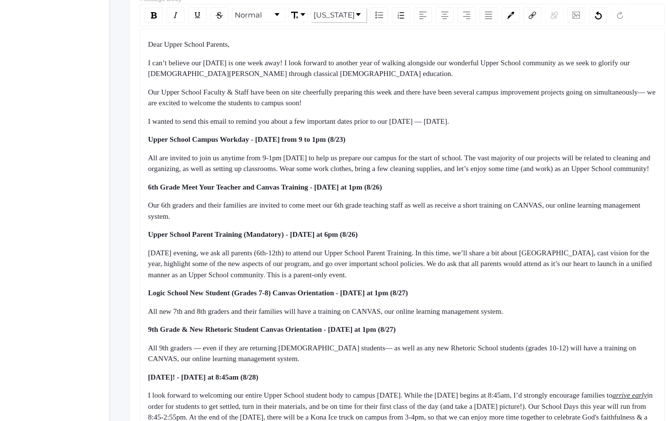
click at [539, 174] on div "All are invited to join us anytime from 9-1pm [DATE] to help us prepare our cam…" at bounding box center [402, 163] width 509 height 22
click at [568, 234] on div "Dear Upper School Parents, I can’t believe our [DATE] is one week away! I look …" at bounding box center [402, 287] width 509 height 497
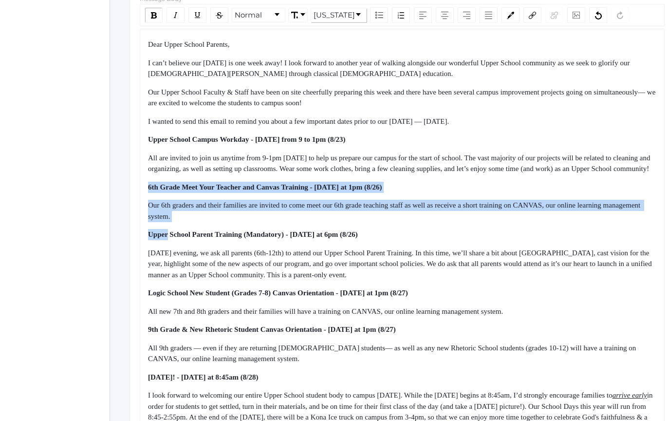
click at [548, 186] on div "Dear Upper School Parents, I can’t believe our [DATE] is one week away! I look …" at bounding box center [402, 287] width 509 height 497
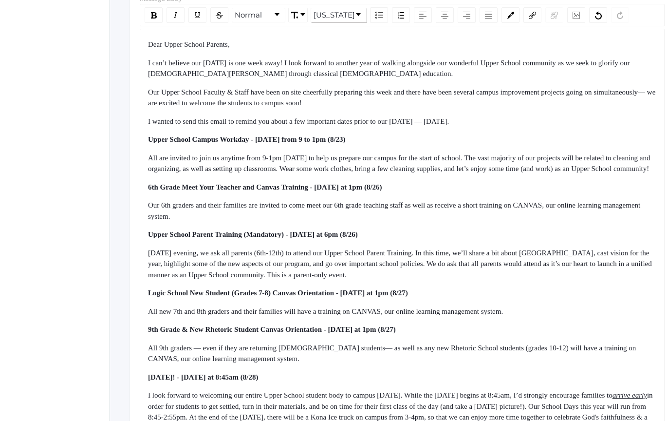
click at [547, 174] on div "All are invited to join us anytime from 9-1pm [DATE] to help us prepare our cam…" at bounding box center [402, 163] width 509 height 22
click at [569, 231] on div "Dear Upper School Parents, I can’t believe our [DATE] is one week away! I look …" at bounding box center [402, 287] width 509 height 497
click at [571, 232] on div "Dear Upper School Parents, I can’t believe our [DATE] is one week away! I look …" at bounding box center [402, 287] width 509 height 497
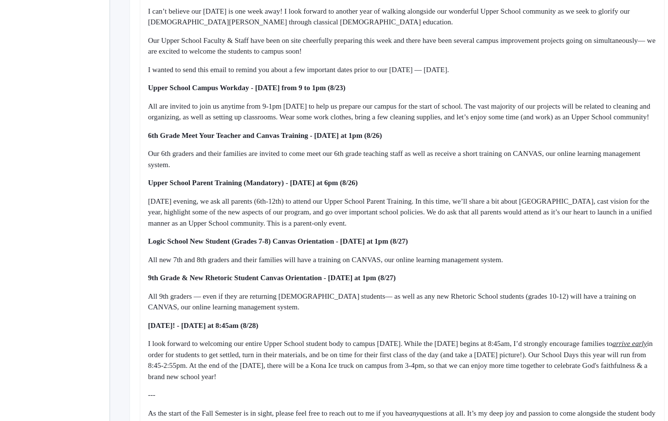
scroll to position [326, 0]
click at [592, 233] on div "Dear Upper School Parents, I can’t believe our [DATE] is one week away! I look …" at bounding box center [402, 235] width 509 height 497
click at [592, 228] on div "[DATE] evening, we ask all parents (6th-12th) to attend our Upper School Parent…" at bounding box center [402, 211] width 509 height 33
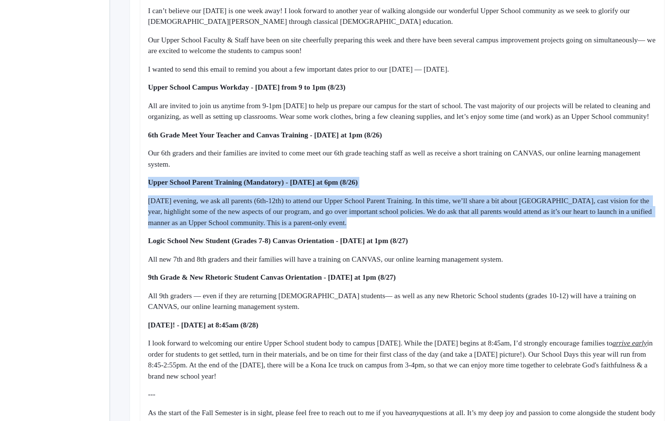
click at [567, 182] on div "Dear Upper School Parents, I can’t believe our [DATE] is one week away! I look …" at bounding box center [402, 235] width 509 height 497
click at [567, 184] on div "Dear Upper School Parents, I can’t believe our [DATE] is one week away! I look …" at bounding box center [402, 235] width 509 height 497
click at [593, 234] on div "Dear Upper School Parents, I can’t believe our [DATE] is one week away! I look …" at bounding box center [402, 235] width 509 height 497
click at [594, 228] on div "[DATE] evening, we ask all parents (6th-12th) to attend our Upper School Parent…" at bounding box center [402, 211] width 509 height 33
click at [572, 188] on div "Dear Upper School Parents, I can’t believe our [DATE] is one week away! I look …" at bounding box center [402, 235] width 509 height 497
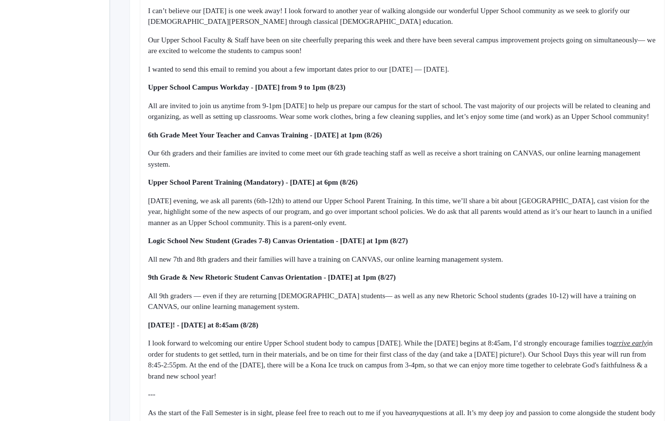
click at [571, 188] on div "Upper School Parent Training (Mandatory) - [DATE] at 6pm (8/26)" at bounding box center [402, 182] width 509 height 11
click at [591, 226] on div "Dear Upper School Parents, I can’t believe our [DATE] is one week away! I look …" at bounding box center [402, 235] width 509 height 497
click at [591, 227] on div "[DATE] evening, we ask all parents (6th-12th) to attend our Upper School Parent…" at bounding box center [402, 211] width 509 height 33
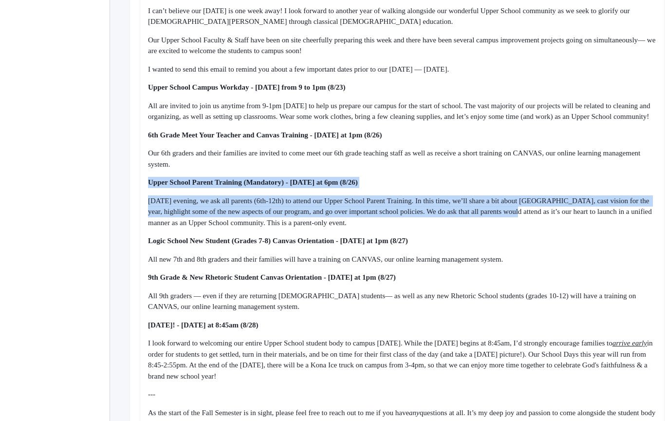
click at [573, 182] on div "Dear Upper School Parents, I can’t believe our [DATE] is one week away! I look …" at bounding box center [402, 235] width 509 height 497
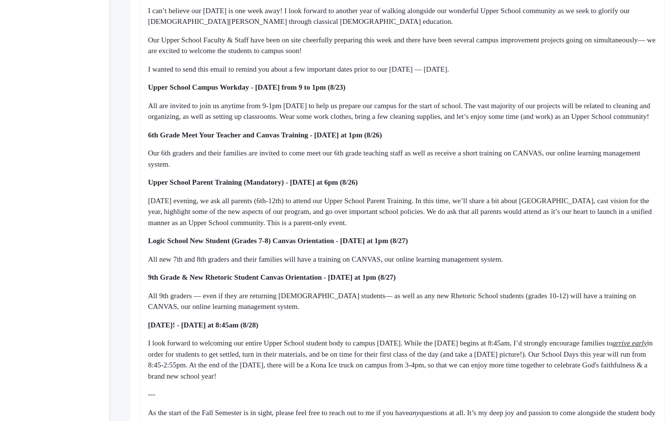
click at [572, 169] on div "Our 6th graders and their families are invited to come meet our 6th grade teach…" at bounding box center [402, 159] width 509 height 22
click at [596, 236] on div "Dear Upper School Parents, I can’t believe our [DATE] is one week away! I look …" at bounding box center [402, 235] width 509 height 497
click at [597, 228] on div "[DATE] evening, we ask all parents (6th-12th) to attend our Upper School Parent…" at bounding box center [402, 211] width 509 height 33
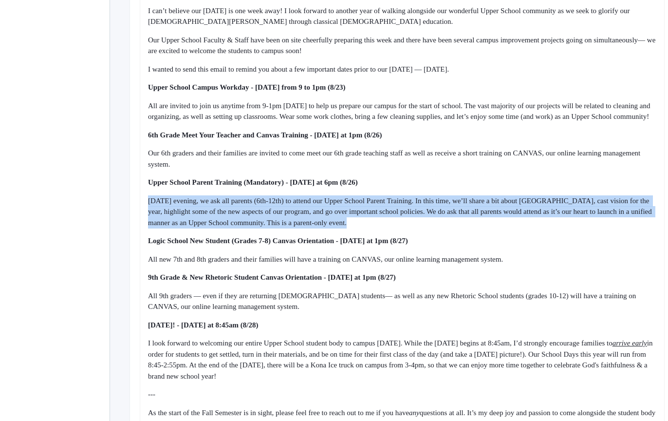
click at [597, 228] on div "[DATE] evening, we ask all parents (6th-12th) to attend our Upper School Parent…" at bounding box center [402, 211] width 509 height 33
click at [594, 220] on span "[DATE] evening, we ask all parents (6th-12th) to attend our Upper School Parent…" at bounding box center [401, 212] width 506 height 30
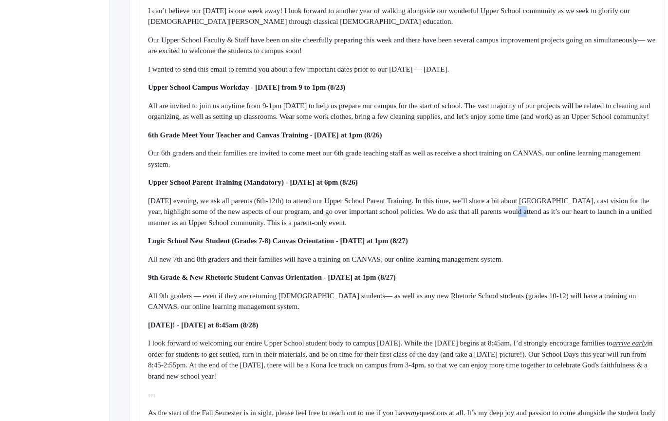
click at [594, 220] on span "[DATE] evening, we ask all parents (6th-12th) to attend our Upper School Parent…" at bounding box center [401, 212] width 506 height 30
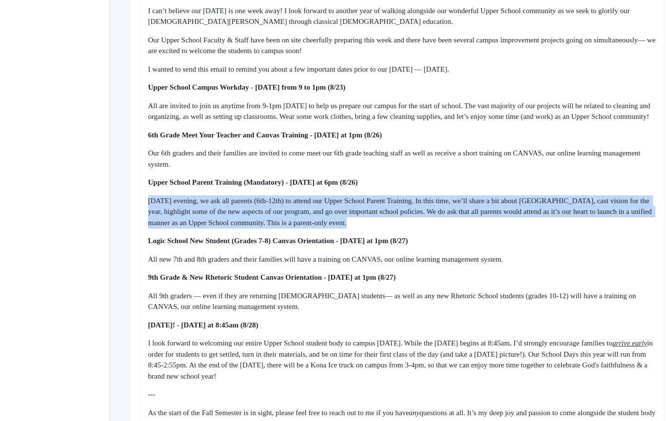
click at [594, 220] on span "[DATE] evening, we ask all parents (6th-12th) to attend our Upper School Parent…" at bounding box center [401, 212] width 506 height 30
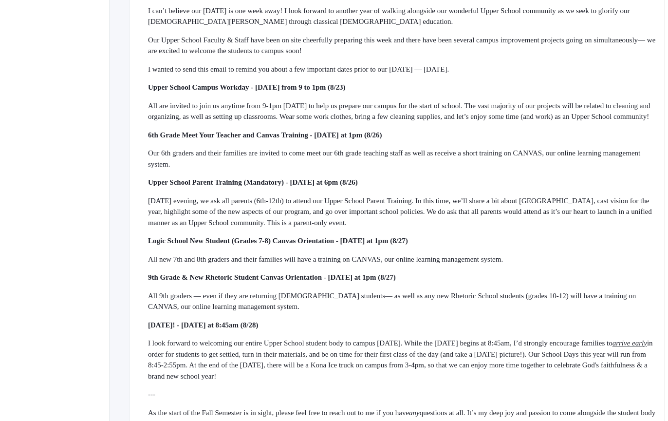
click at [594, 220] on span "[DATE] evening, we ask all parents (6th-12th) to attend our Upper School Parent…" at bounding box center [401, 212] width 506 height 30
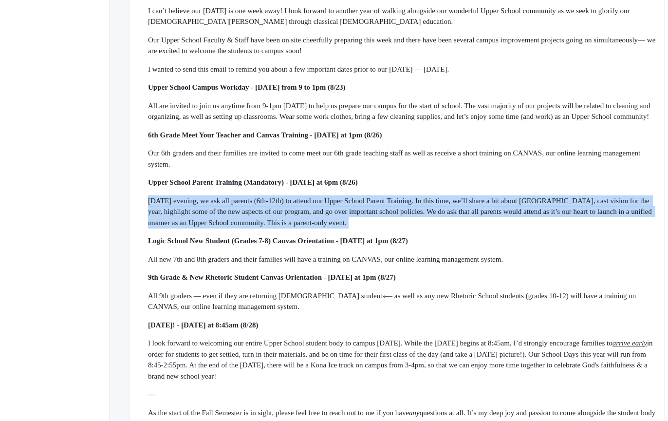
click at [594, 220] on span "[DATE] evening, we ask all parents (6th-12th) to attend our Upper School Parent…" at bounding box center [401, 212] width 506 height 30
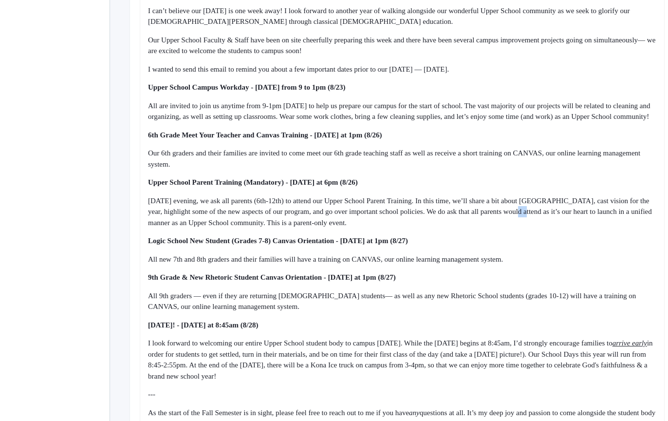
click at [594, 220] on span "[DATE] evening, we ask all parents (6th-12th) to attend our Upper School Parent…" at bounding box center [401, 212] width 506 height 30
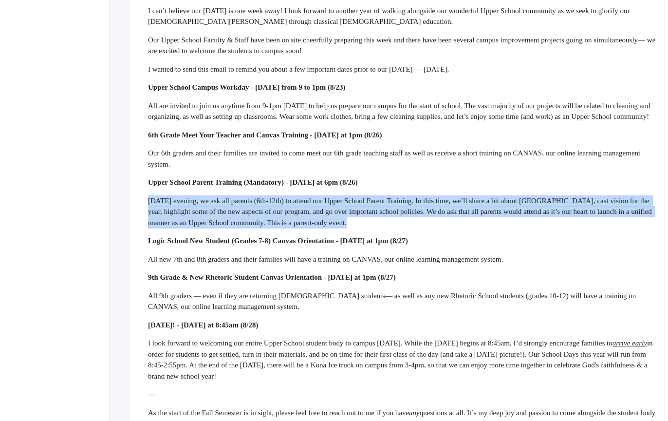
click at [594, 220] on span "[DATE] evening, we ask all parents (6th-12th) to attend our Upper School Parent…" at bounding box center [401, 212] width 506 height 30
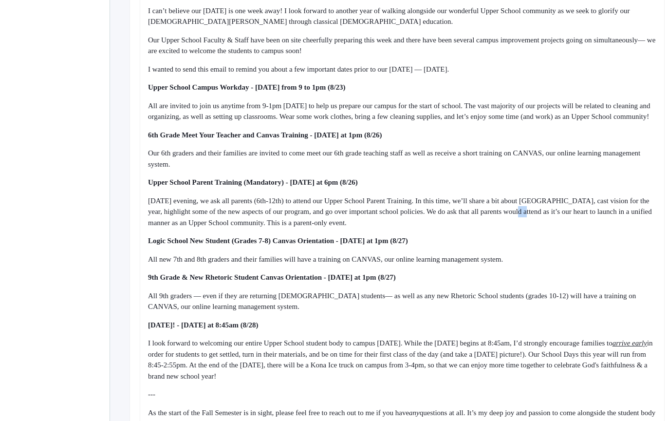
click at [594, 220] on span "[DATE] evening, we ask all parents (6th-12th) to attend our Upper School Parent…" at bounding box center [401, 212] width 506 height 30
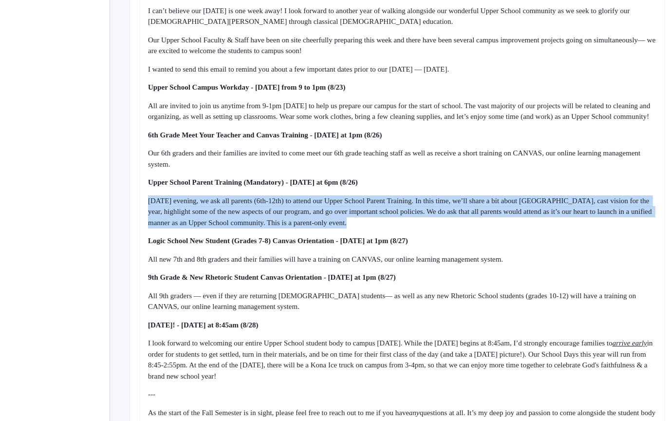
click at [594, 220] on span "[DATE] evening, we ask all parents (6th-12th) to attend our Upper School Parent…" at bounding box center [401, 212] width 506 height 30
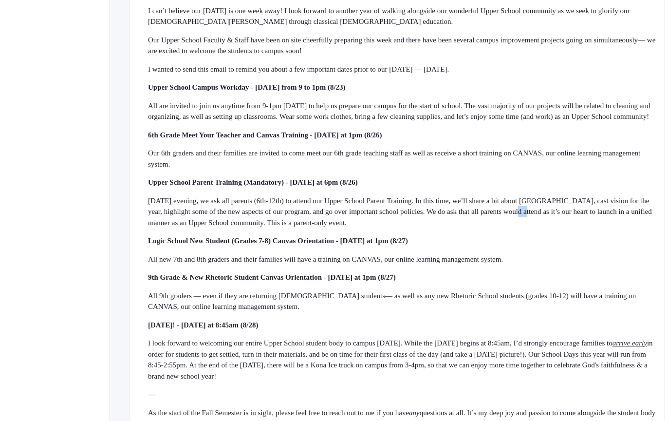
click at [594, 220] on span "[DATE] evening, we ask all parents (6th-12th) to attend our Upper School Parent…" at bounding box center [401, 212] width 506 height 30
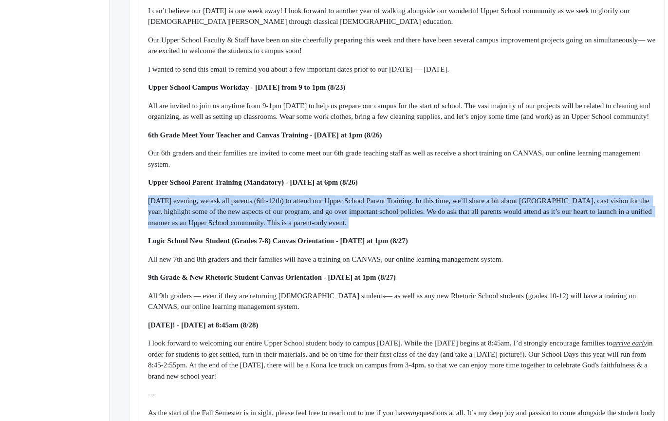
click at [557, 246] on div "Logic School New Student (Grades 7-8) Canvas Orientation - [DATE] at 1pm (8/27)" at bounding box center [402, 240] width 509 height 11
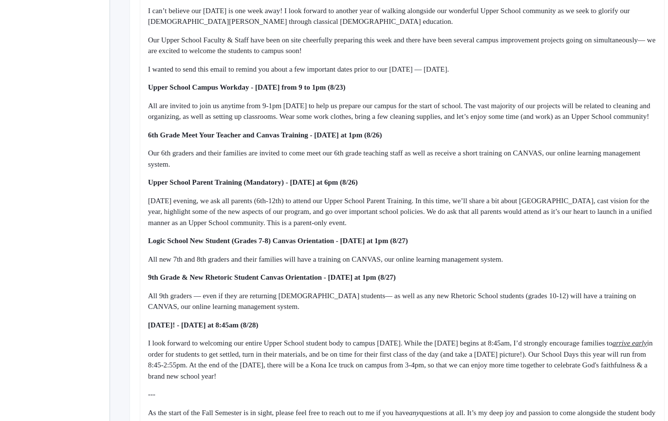
click at [557, 246] on div "Logic School New Student (Grades 7-8) Canvas Orientation - [DATE] at 1pm (8/27)" at bounding box center [402, 240] width 509 height 11
click at [575, 270] on div "Dear Upper School Parents, I can’t believe our [DATE] is one week away! I look …" at bounding box center [402, 235] width 509 height 497
click at [576, 265] on div "All new 7th and 8th graders and their families will have a training on CANVAS, …" at bounding box center [402, 259] width 509 height 11
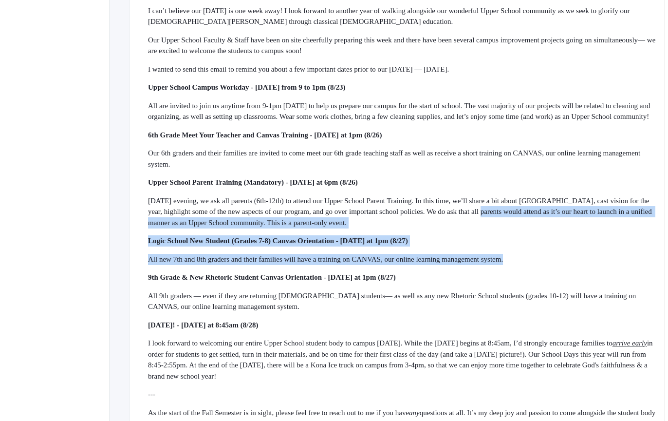
click at [553, 211] on div "Dear Upper School Parents, I can’t believe our [DATE] is one week away! I look …" at bounding box center [402, 235] width 509 height 497
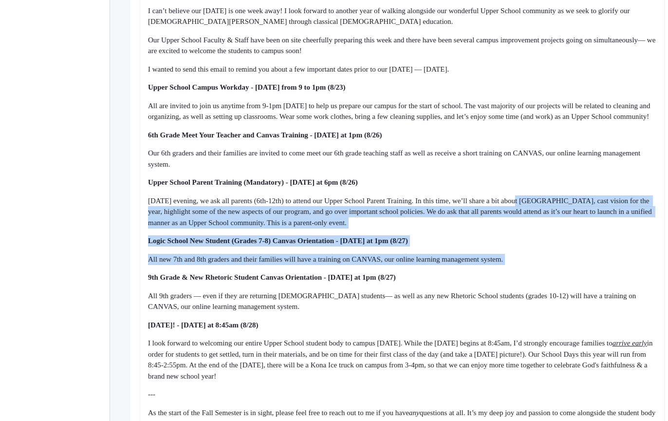
click at [552, 210] on span "[DATE] evening, we ask all parents (6th-12th) to attend our Upper School Parent…" at bounding box center [401, 212] width 506 height 30
click at [587, 280] on div "Dear Upper School Parents, I can’t believe our [DATE] is one week away! I look …" at bounding box center [402, 235] width 509 height 497
click at [589, 282] on div "Dear Upper School Parents, I can’t believe our [DATE] is one week away! I look …" at bounding box center [402, 235] width 509 height 497
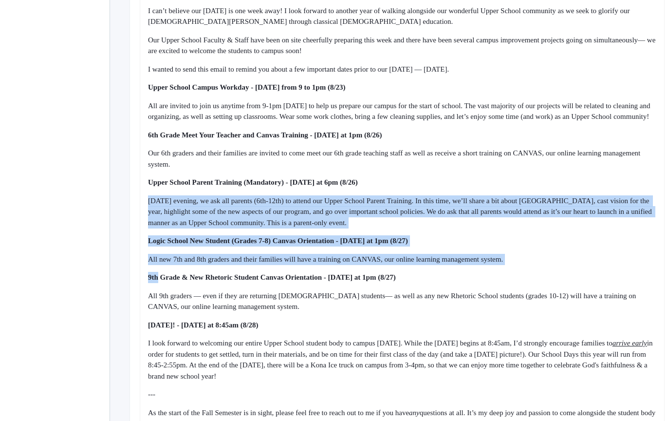
click at [573, 204] on div "Dear Upper School Parents, I can’t believe our [DATE] is one week away! I look …" at bounding box center [402, 235] width 509 height 497
click at [573, 202] on div "Dear Upper School Parents, I can’t believe our [DATE] is one week away! I look …" at bounding box center [402, 235] width 509 height 497
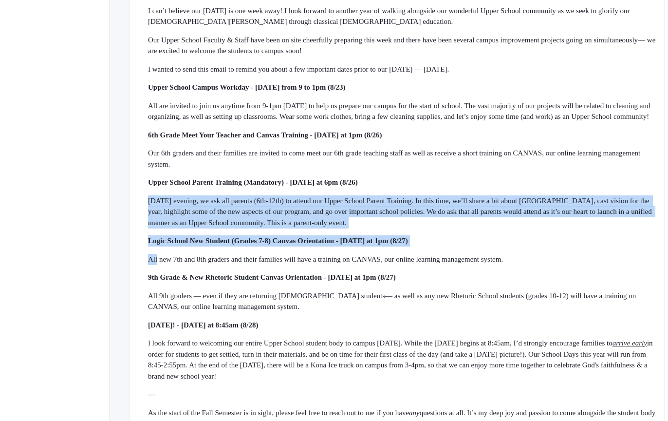
click at [592, 264] on div "Dear Upper School Parents, I can’t believe our [DATE] is one week away! I look …" at bounding box center [402, 235] width 509 height 497
click at [592, 264] on div "All new 7th and 8th graders and their families will have a training on CANVAS, …" at bounding box center [402, 259] width 509 height 11
click at [571, 193] on div "Dear Upper School Parents, I can’t believe our [DATE] is one week away! I look …" at bounding box center [402, 235] width 509 height 497
click at [571, 188] on div "Upper School Parent Training (Mandatory) - [DATE] at 6pm (8/26)" at bounding box center [402, 182] width 509 height 11
click at [598, 264] on div "Dear Upper School Parents, I can’t believe our [DATE] is one week away! I look …" at bounding box center [402, 235] width 509 height 497
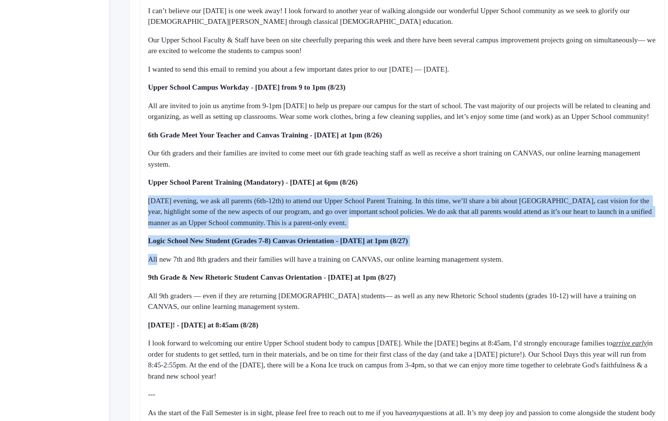
click at [598, 265] on div "All new 7th and 8th graders and their families will have a training on CANVAS, …" at bounding box center [402, 259] width 509 height 11
click at [572, 172] on div "Dear Upper School Parents, I can’t believe our [DATE] is one week away! I look …" at bounding box center [402, 235] width 509 height 497
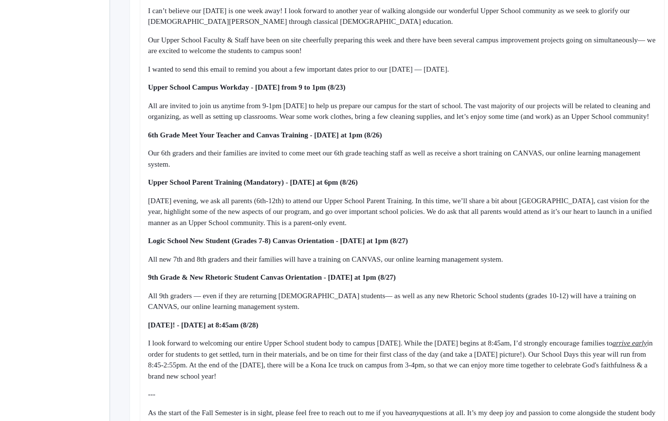
click at [572, 168] on span "Our 6th graders and their families are invited to come meet our 6th grade teach…" at bounding box center [395, 158] width 494 height 19
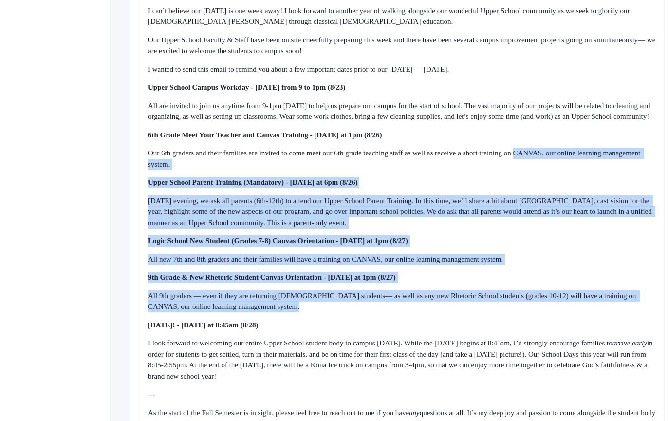
click at [614, 318] on div "Dear Upper School Parents, I can’t believe our [DATE] is one week away! I look …" at bounding box center [402, 235] width 509 height 497
click at [614, 312] on div "All 9th graders — even if they are returning [DEMOGRAPHIC_DATA] students— as we…" at bounding box center [402, 301] width 509 height 22
click at [589, 188] on div "Dear Upper School Parents, I can’t believe our [DATE] is one week away! I look …" at bounding box center [402, 235] width 509 height 497
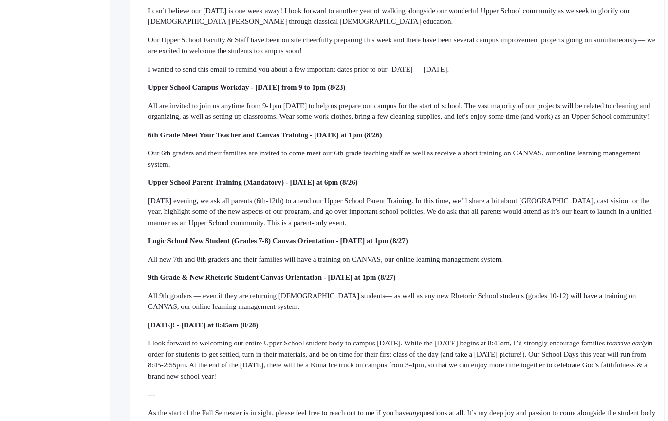
click at [588, 183] on div "Dear Upper School Parents, I can’t believe our [DATE] is one week away! I look …" at bounding box center [402, 235] width 509 height 497
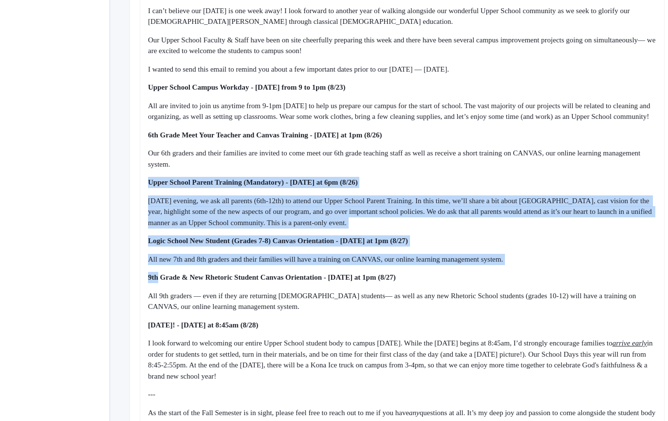
click at [606, 306] on div "Dear Upper School Parents, I can’t believe our [DATE] is one week away! I look …" at bounding box center [402, 235] width 509 height 497
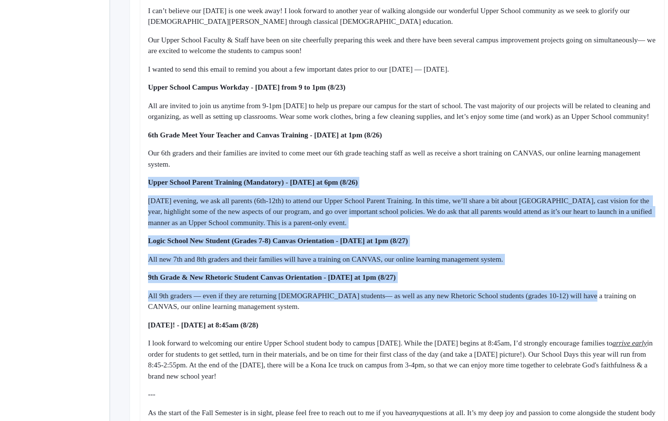
click at [606, 307] on span "All 9th graders — even if they are returning [DEMOGRAPHIC_DATA] students— as we…" at bounding box center [393, 301] width 490 height 19
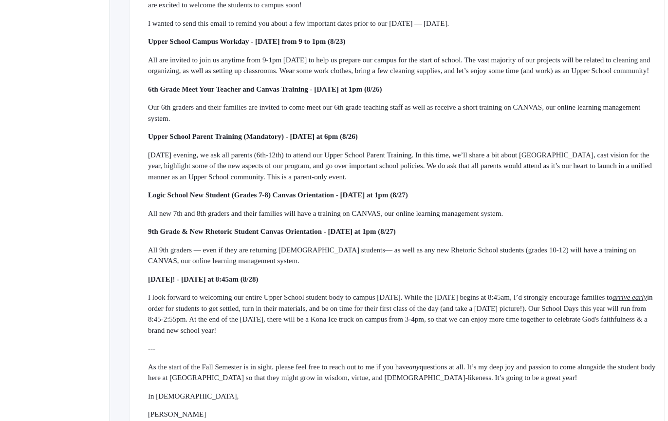
scroll to position [373, 0]
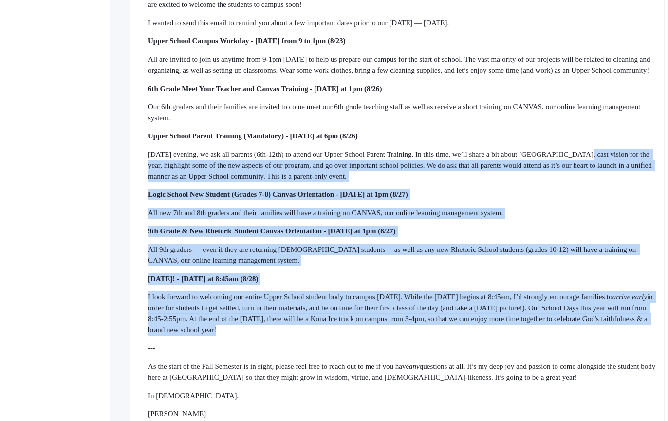
click at [626, 347] on div "Dear Upper School Parents, I can’t believe our [DATE] is one week away! I look …" at bounding box center [402, 189] width 509 height 497
click at [585, 186] on div "Dear Upper School Parents, I can’t believe our [DATE] is one week away! I look …" at bounding box center [402, 189] width 509 height 497
click at [585, 182] on div "[DATE] evening, we ask all parents (6th-12th) to attend our Upper School Parent…" at bounding box center [402, 165] width 509 height 33
click at [597, 282] on div "Dear Upper School Parents, I can’t believe our [DATE] is one week away! I look …" at bounding box center [402, 189] width 509 height 497
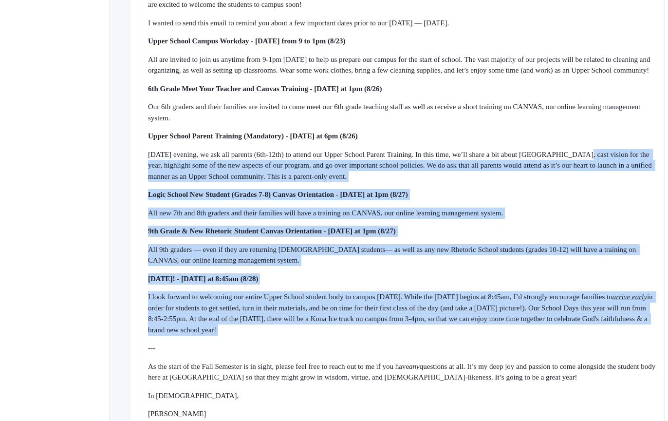
click at [598, 283] on div "Dear Upper School Parents, I can’t believe our [DATE] is one week away! I look …" at bounding box center [402, 189] width 509 height 497
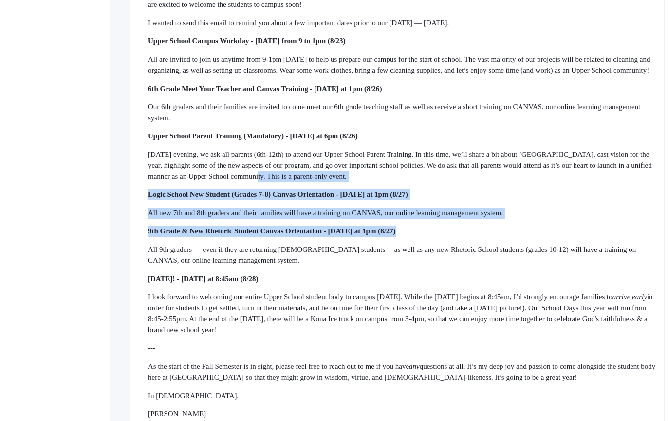
click at [370, 257] on div "Dear Upper School Parents, I can’t believe our [DATE] is one week away! I look …" at bounding box center [402, 189] width 509 height 497
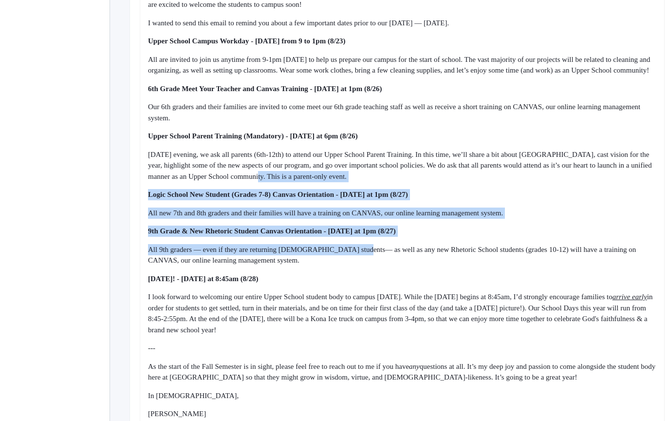
click at [371, 257] on span "All 9th graders — even if they are returning [DEMOGRAPHIC_DATA] students— as we…" at bounding box center [393, 254] width 490 height 19
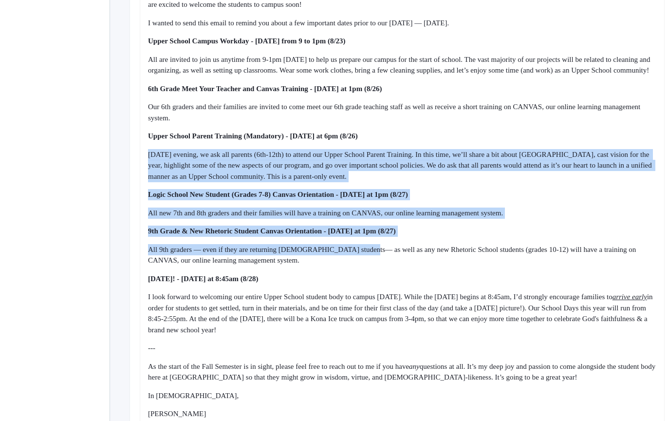
click at [363, 156] on div "Dear Upper School Parents, I can’t believe our [DATE] is one week away! I look …" at bounding box center [402, 189] width 509 height 497
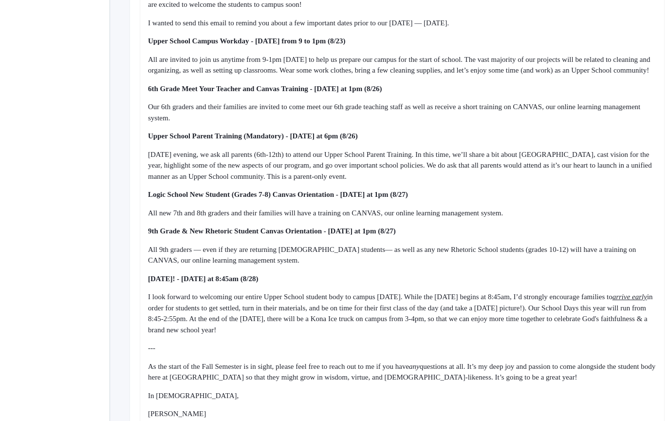
click at [358, 140] on span "Upper School Parent Training (Mandatory) - [DATE] at 6pm (8/26)" at bounding box center [253, 136] width 210 height 8
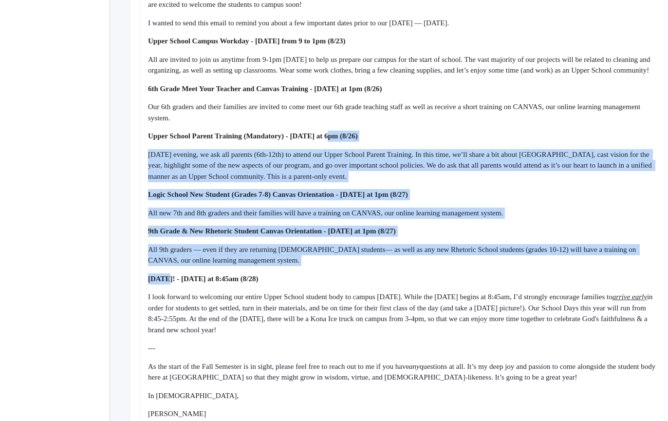
click at [378, 278] on div "Dear Upper School Parents, I can’t believe our [DATE] is one week away! I look …" at bounding box center [402, 189] width 509 height 497
click at [378, 279] on div "Dear Upper School Parents, I can’t believe our [DATE] is one week away! I look …" at bounding box center [402, 189] width 509 height 497
click at [379, 127] on div "Dear Upper School Parents, I can’t believe our [DATE] is one week away! I look …" at bounding box center [402, 189] width 509 height 497
click at [379, 123] on div "Our 6th graders and their families are invited to come meet our 6th grade teach…" at bounding box center [402, 112] width 509 height 22
click at [396, 277] on div "Dear Upper School Parents, I can’t believe our [DATE] is one week away! I look …" at bounding box center [402, 189] width 509 height 497
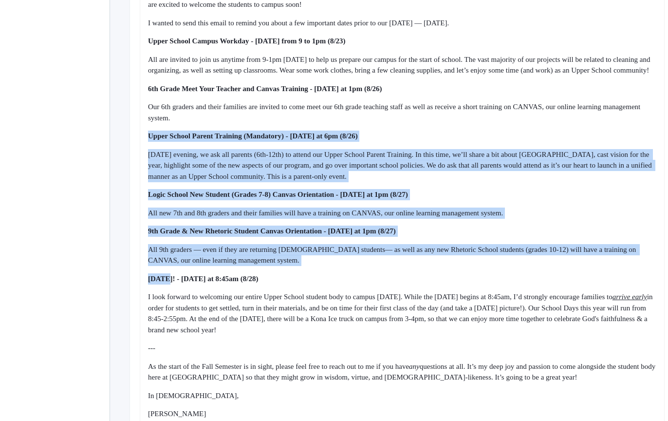
click at [329, 158] on div "Dear Upper School Parents, I can’t believe our [DATE] is one week away! I look …" at bounding box center [402, 189] width 509 height 497
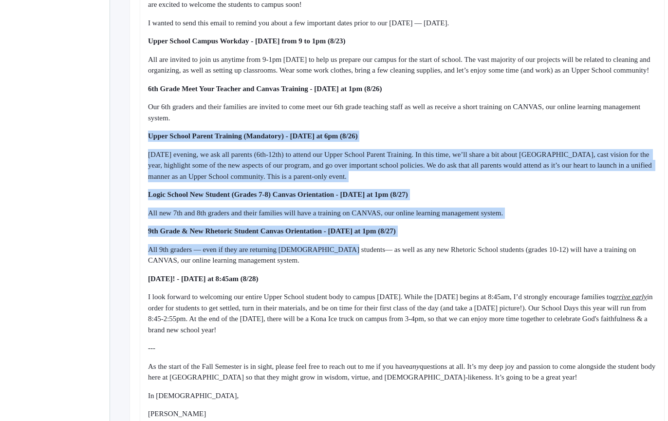
click at [354, 257] on div "Dear Upper School Parents, I can’t believe our [DATE] is one week away! I look …" at bounding box center [402, 189] width 509 height 497
click at [354, 259] on span "All 9th graders — even if they are returning [DEMOGRAPHIC_DATA] students— as we…" at bounding box center [393, 254] width 490 height 19
click at [348, 146] on div "Dear Upper School Parents, I can’t believe our [DATE] is one week away! I look …" at bounding box center [402, 189] width 509 height 497
click at [348, 140] on span "Upper School Parent Training (Mandatory) - [DATE] at 6pm (8/26)" at bounding box center [253, 136] width 210 height 8
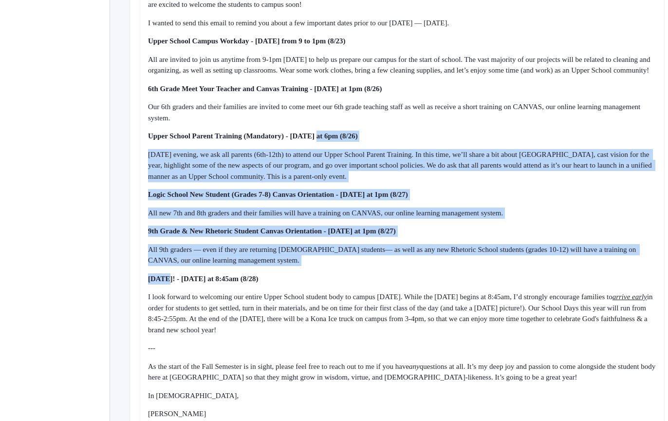
click at [375, 291] on div "Dear Upper School Parents, I can’t believe our [DATE] is one week away! I look …" at bounding box center [402, 189] width 509 height 497
click at [376, 284] on div "[DATE]! - [DATE] at 8:45am (8/28)" at bounding box center [402, 278] width 509 height 11
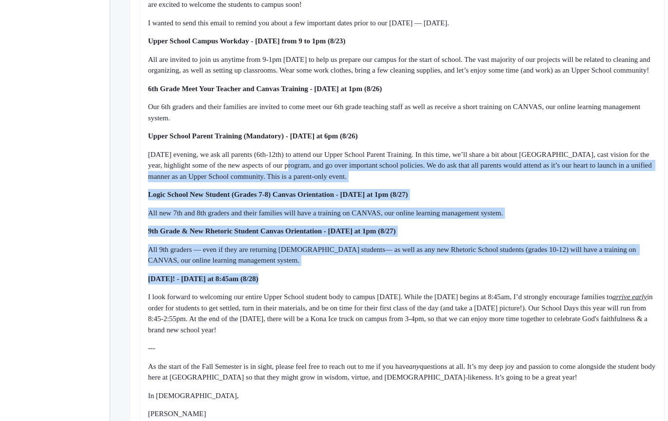
click at [347, 165] on div "Dear Upper School Parents, I can’t believe our [DATE] is one week away! I look …" at bounding box center [402, 189] width 509 height 497
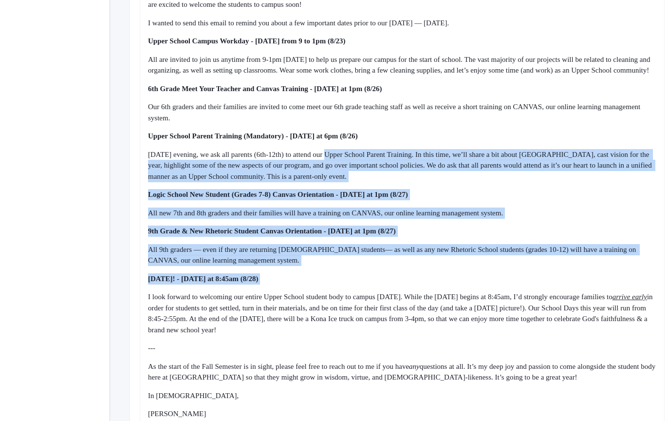
click at [347, 161] on span "[DATE] evening, we ask all parents (6th-12th) to attend our Upper School Parent…" at bounding box center [401, 165] width 506 height 30
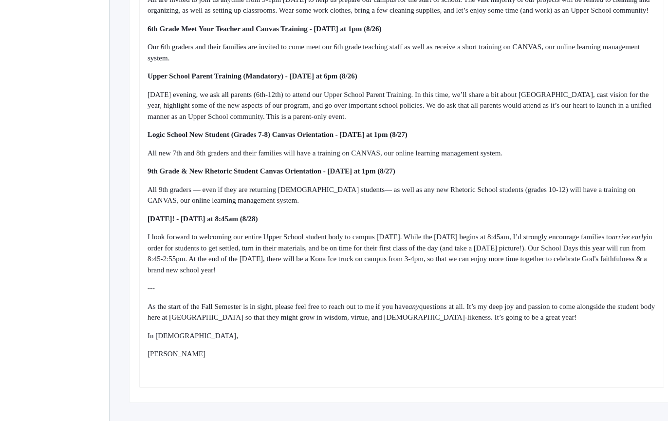
scroll to position [449, 0]
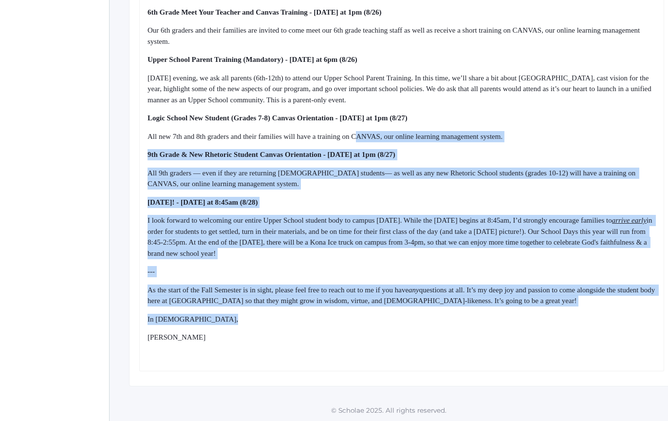
click at [384, 342] on div "Dear Upper School Parents, I can’t believe our [DATE] is one week away! I look …" at bounding box center [402, 112] width 509 height 497
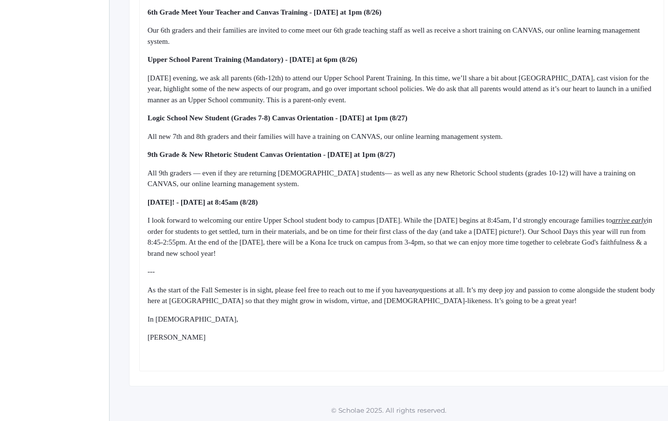
click at [384, 343] on div "[PERSON_NAME]" at bounding box center [402, 337] width 509 height 11
click at [367, 359] on div "Dear Upper School Parents, I can’t believe our [DATE] is one week away! I look …" at bounding box center [402, 112] width 509 height 497
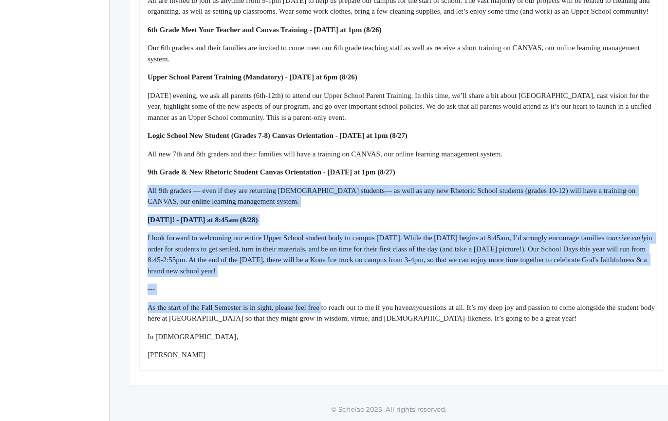
click at [344, 317] on div "Dear Upper School Parents, I can’t believe our [DATE] is one week away! I look …" at bounding box center [402, 121] width 509 height 479
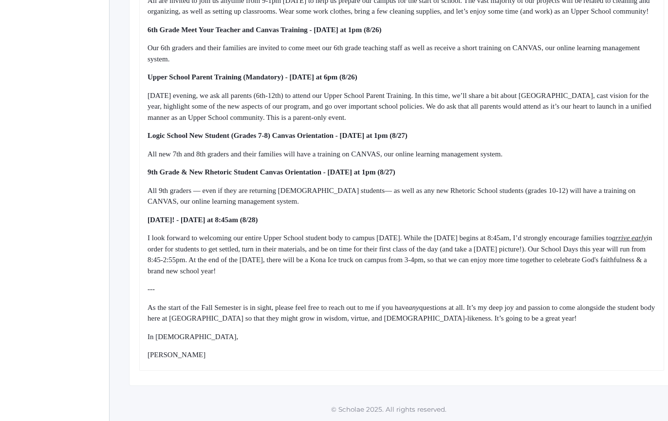
click at [348, 324] on div "Dear Upper School Parents, I can’t believe our [DATE] is one week away! I look …" at bounding box center [402, 121] width 509 height 479
click at [195, 262] on span "in order for students to get settled, turn in their materials, and be on time f…" at bounding box center [401, 254] width 507 height 41
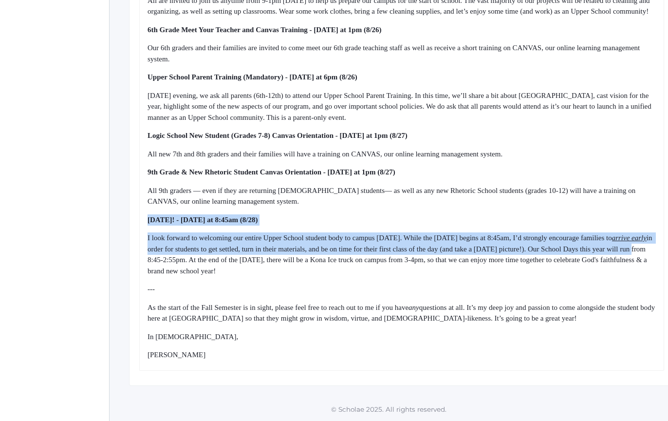
drag, startPoint x: 221, startPoint y: 213, endPoint x: 274, endPoint y: 302, distance: 103.6
click at [273, 300] on div "Dear Upper School Parents, I can’t believe our [DATE] is one week away! I look …" at bounding box center [402, 121] width 509 height 479
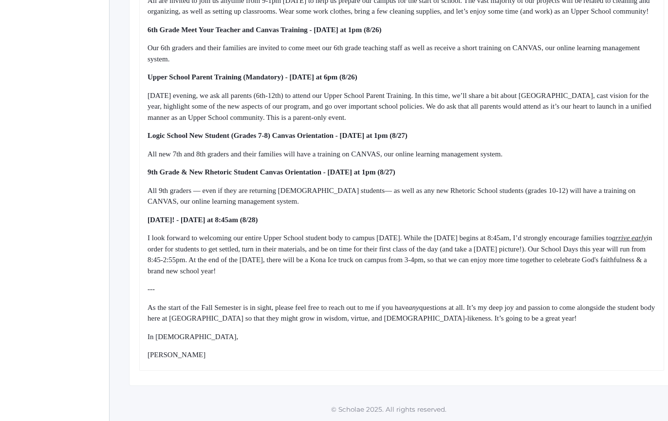
click at [274, 302] on div "As the start of the Fall Semester is in sight, please feel free to reach out to…" at bounding box center [402, 313] width 509 height 22
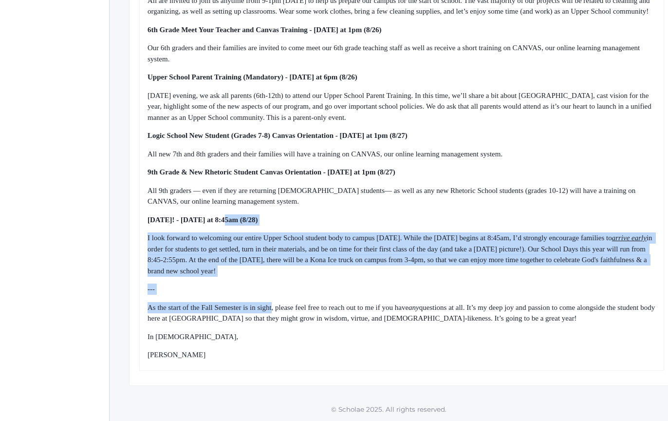
drag, startPoint x: 274, startPoint y: 302, endPoint x: 260, endPoint y: 217, distance: 85.9
click at [260, 219] on div "Dear Upper School Parents, I can’t believe our [DATE] is one week away! I look …" at bounding box center [402, 121] width 509 height 479
click at [258, 217] on span "[DATE]! - [DATE] at 8:45am (8/28)" at bounding box center [203, 220] width 111 height 8
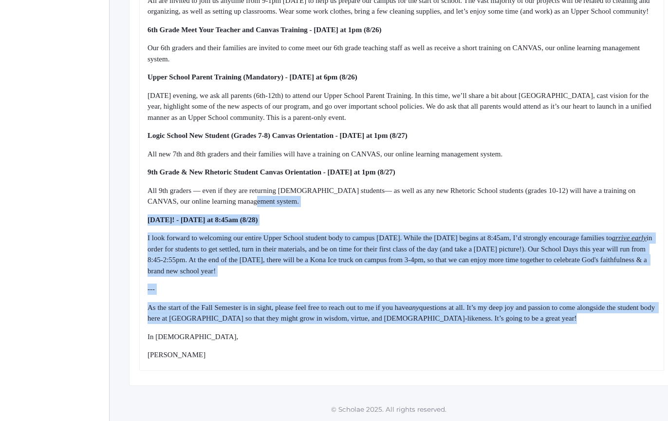
drag, startPoint x: 297, startPoint y: 200, endPoint x: 354, endPoint y: 334, distance: 146.0
click at [351, 331] on div "Dear Upper School Parents, I can’t believe our [DATE] is one week away! I look …" at bounding box center [402, 121] width 509 height 479
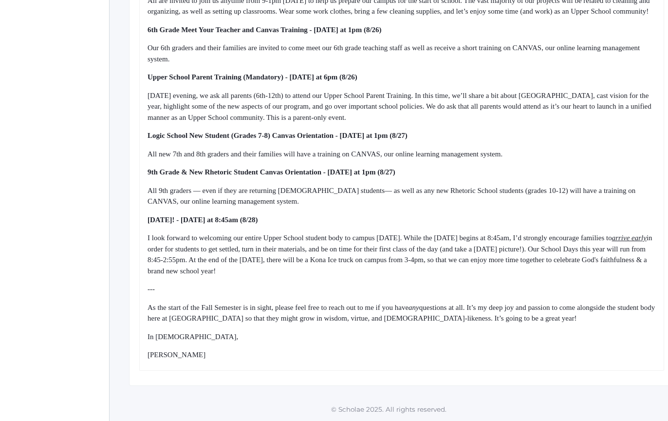
click at [354, 334] on div "In [DEMOGRAPHIC_DATA]," at bounding box center [402, 336] width 509 height 11
drag, startPoint x: 354, startPoint y: 334, endPoint x: 337, endPoint y: 210, distance: 125.4
click at [337, 212] on div "Dear Upper School Parents, I can’t believe our [DATE] is one week away! I look …" at bounding box center [402, 121] width 509 height 479
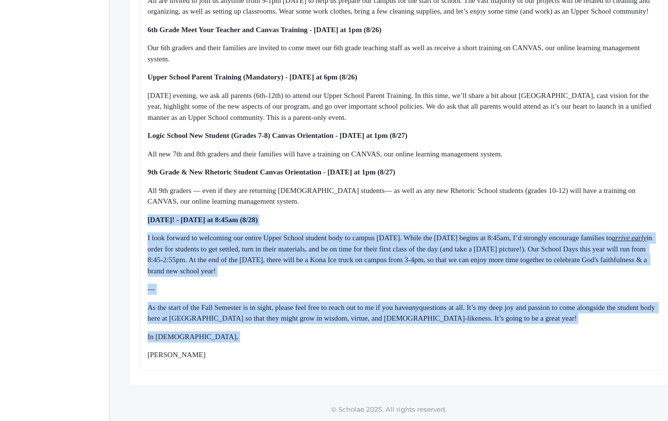
click at [337, 210] on div "Dear Upper School Parents, I can’t believe our [DATE] is one week away! I look …" at bounding box center [402, 121] width 509 height 479
drag, startPoint x: 337, startPoint y: 210, endPoint x: 368, endPoint y: 347, distance: 140.8
click at [367, 346] on div "Dear Upper School Parents, I can’t believe our [DATE] is one week away! I look …" at bounding box center [402, 121] width 509 height 479
click at [368, 347] on div "Dear Upper School Parents, I can’t believe our [DATE] is one week away! I look …" at bounding box center [402, 121] width 509 height 479
drag, startPoint x: 368, startPoint y: 347, endPoint x: 340, endPoint y: 195, distance: 154.5
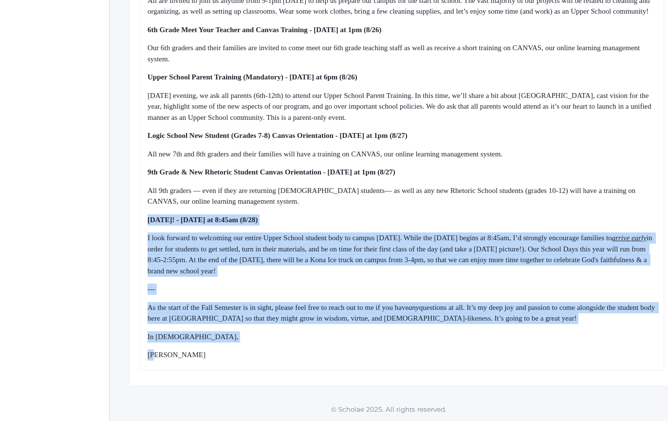
click at [340, 201] on div "Dear Upper School Parents, I can’t believe our [DATE] is one week away! I look …" at bounding box center [402, 121] width 509 height 479
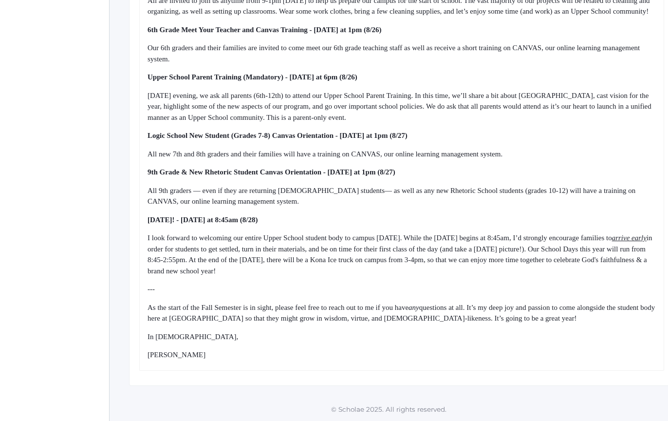
click at [340, 195] on div "All 9th graders — even if they are returning [DEMOGRAPHIC_DATA] students— as we…" at bounding box center [402, 196] width 509 height 22
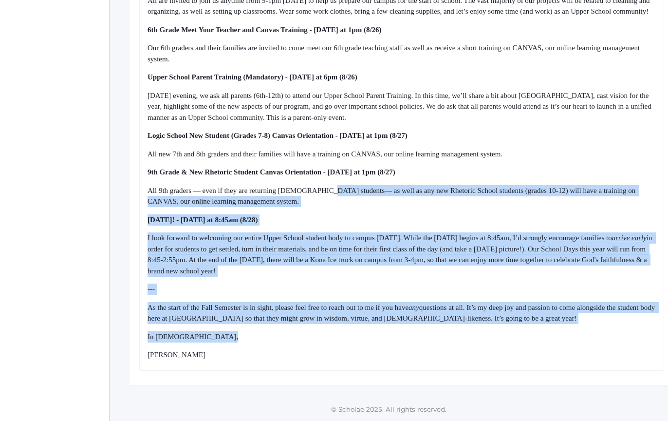
drag, startPoint x: 340, startPoint y: 195, endPoint x: 364, endPoint y: 342, distance: 148.6
click at [363, 340] on div "Dear Upper School Parents, I can’t believe our [DATE] is one week away! I look …" at bounding box center [402, 121] width 509 height 479
click at [364, 342] on div "Dear Upper School Parents, I can’t believe our [DATE] is one week away! I look …" at bounding box center [402, 121] width 509 height 479
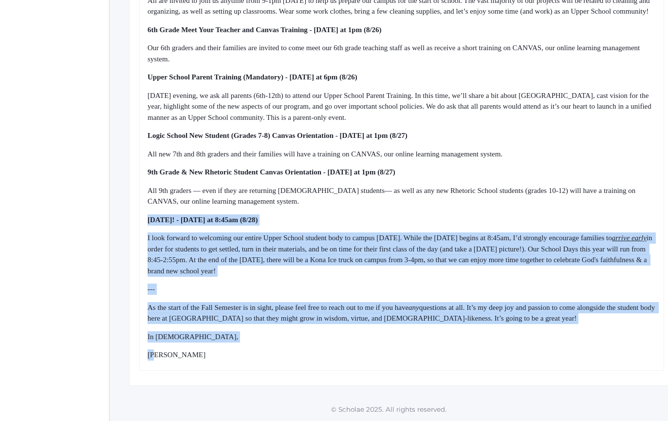
drag, startPoint x: 364, startPoint y: 342, endPoint x: 319, endPoint y: 194, distance: 154.8
click at [319, 194] on div "Dear Upper School Parents, I can’t believe our [DATE] is one week away! I look …" at bounding box center [402, 121] width 509 height 479
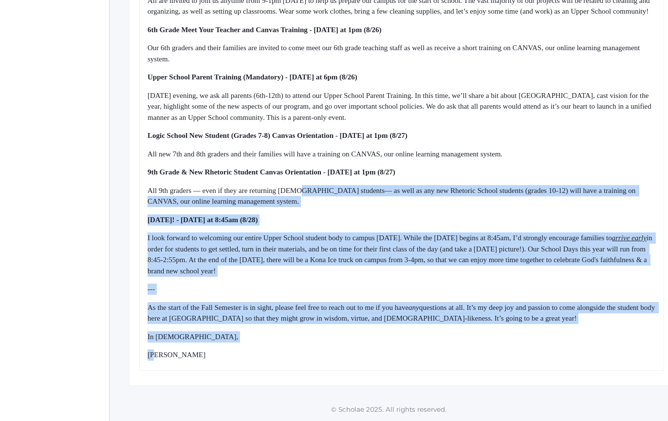
click at [319, 194] on span "All 9th graders — even if they are returning [DEMOGRAPHIC_DATA] students— as we…" at bounding box center [393, 196] width 490 height 19
drag, startPoint x: 319, startPoint y: 194, endPoint x: 373, endPoint y: 355, distance: 169.9
click at [373, 355] on div "Dear Upper School Parents, I can’t believe our [DATE] is one week away! I look …" at bounding box center [402, 121] width 509 height 479
click at [373, 356] on div "[PERSON_NAME]" at bounding box center [402, 354] width 509 height 11
drag, startPoint x: 373, startPoint y: 356, endPoint x: 332, endPoint y: 196, distance: 164.9
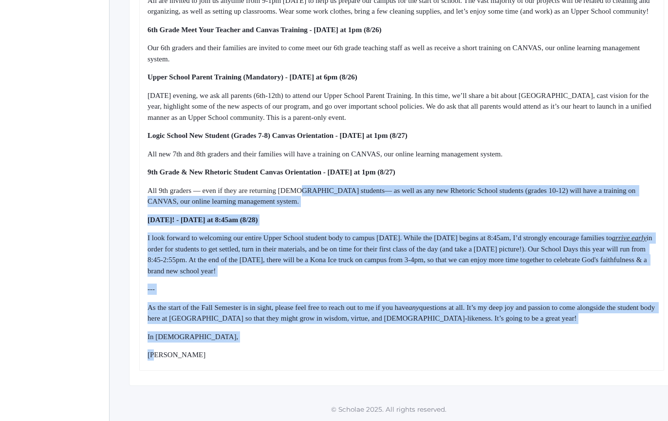
click at [332, 197] on div "Dear Upper School Parents, I can’t believe our [DATE] is one week away! I look …" at bounding box center [402, 121] width 509 height 479
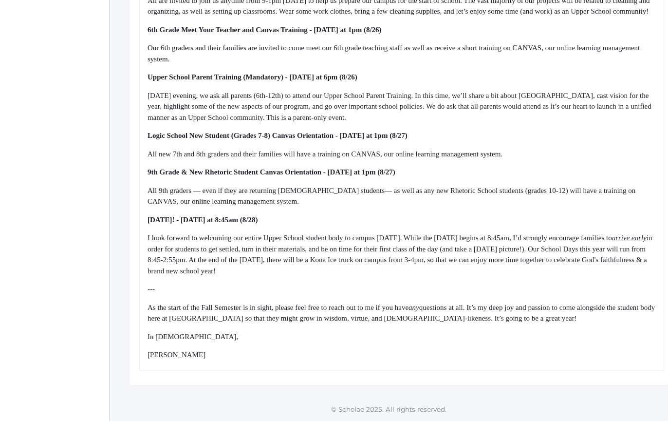
click at [332, 196] on div "All 9th graders — even if they are returning [DEMOGRAPHIC_DATA] students— as we…" at bounding box center [402, 196] width 509 height 22
drag, startPoint x: 332, startPoint y: 196, endPoint x: 390, endPoint y: 366, distance: 179.9
click at [390, 366] on div "Dear Upper School Parents, I can’t believe our [DATE] is one week away! I look …" at bounding box center [401, 120] width 525 height 499
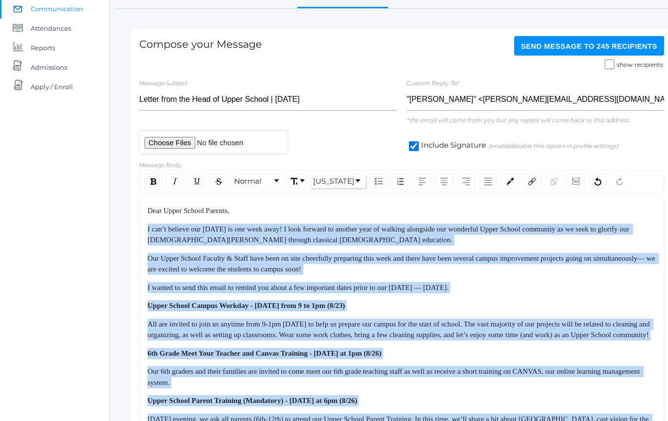
drag, startPoint x: 390, startPoint y: 366, endPoint x: 357, endPoint y: 215, distance: 154.9
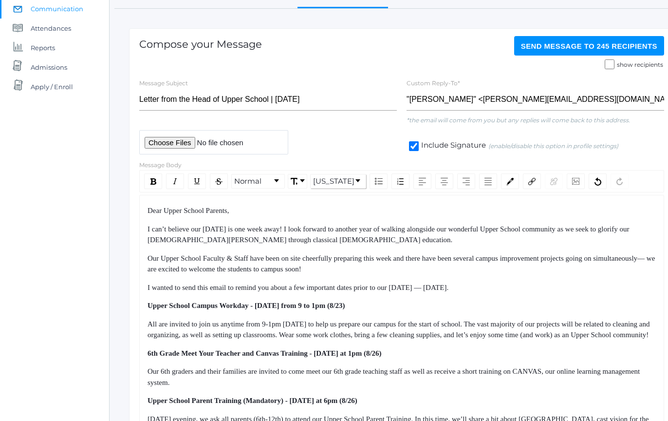
click at [357, 215] on div "Dear Upper School Parents," at bounding box center [402, 210] width 509 height 11
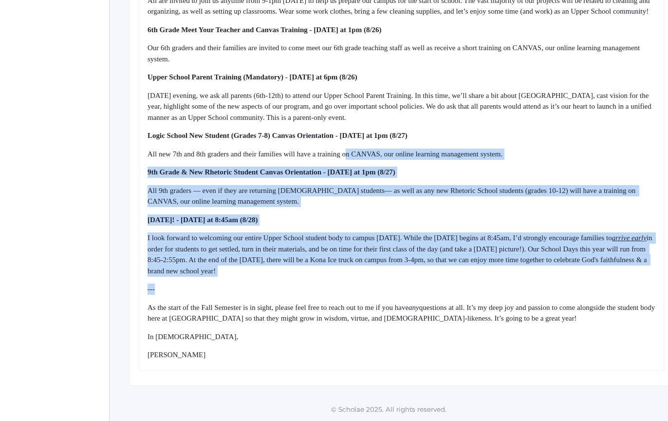
drag, startPoint x: 363, startPoint y: 155, endPoint x: 389, endPoint y: 339, distance: 185.9
click at [385, 332] on div "Dear Upper School Parents, I can’t believe our [DATE] is one week away! I look …" at bounding box center [402, 121] width 509 height 479
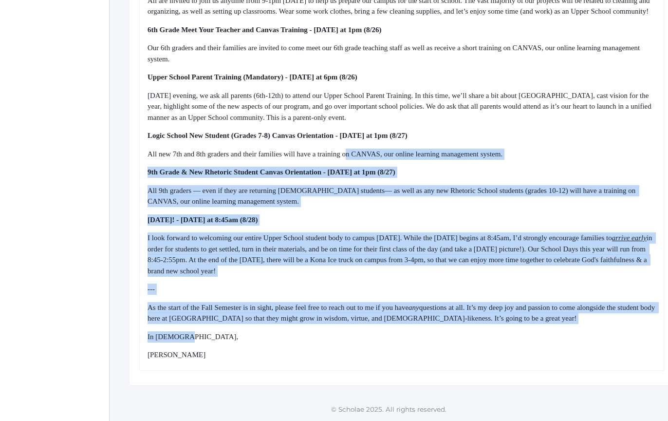
click at [389, 339] on div "In [DEMOGRAPHIC_DATA]," at bounding box center [402, 336] width 509 height 11
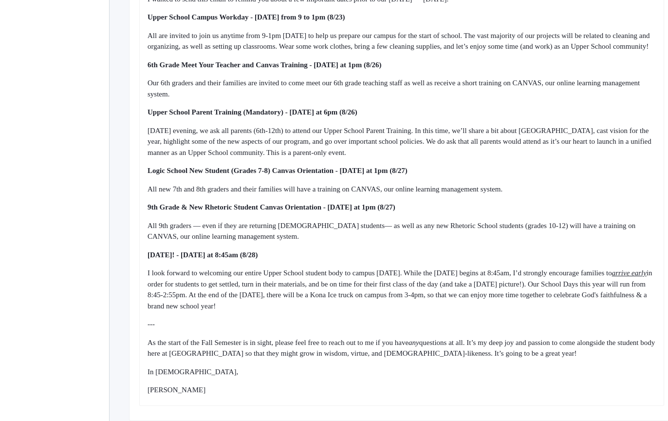
scroll to position [400, 0]
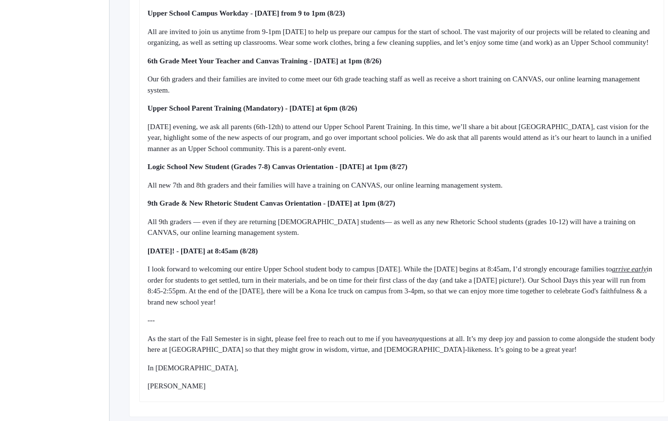
drag, startPoint x: 328, startPoint y: 84, endPoint x: 477, endPoint y: 311, distance: 271.9
click at [477, 311] on div "Dear Upper School Parents, I can’t believe our [DATE] is one week away! I look …" at bounding box center [402, 152] width 509 height 479
click at [477, 307] on div "I look forward to welcoming our entire Upper School student body to campus [DAT…" at bounding box center [402, 285] width 509 height 44
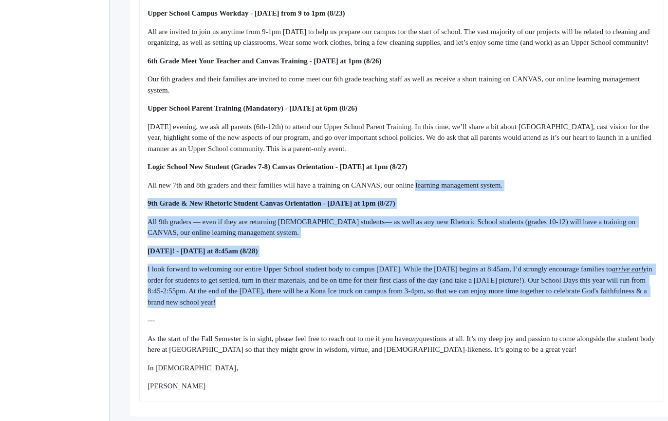
drag, startPoint x: 477, startPoint y: 311, endPoint x: 453, endPoint y: 192, distance: 121.2
click at [454, 194] on div "Dear Upper School Parents, I can’t believe our [DATE] is one week away! I look …" at bounding box center [402, 152] width 509 height 479
click at [453, 189] on span "All new 7th and 8th graders and their families will have a training on CANVAS, …" at bounding box center [325, 185] width 355 height 8
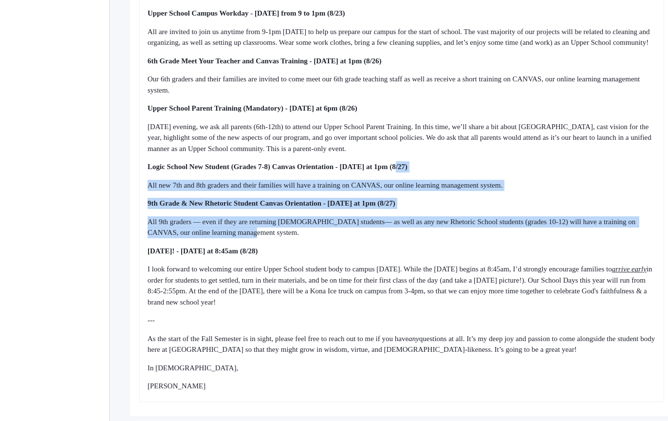
drag, startPoint x: 444, startPoint y: 177, endPoint x: 499, endPoint y: 240, distance: 83.2
click at [499, 239] on div "Dear Upper School Parents, I can’t believe our [DATE] is one week away! I look …" at bounding box center [402, 152] width 509 height 479
click at [499, 238] on div "All 9th graders — even if they are returning [DEMOGRAPHIC_DATA] students— as we…" at bounding box center [402, 227] width 509 height 22
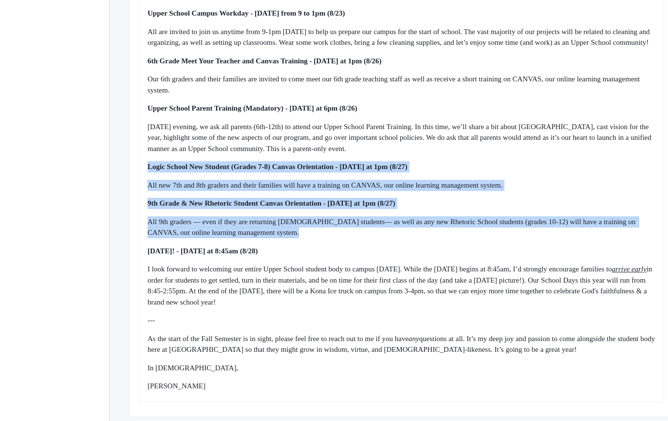
drag, startPoint x: 499, startPoint y: 240, endPoint x: 158, endPoint y: 175, distance: 347.0
click at [159, 174] on div "Dear Upper School Parents, I can’t believe our [DATE] is one week away! I look …" at bounding box center [402, 152] width 509 height 479
click at [158, 170] on span "Logic School New Student (Grades 7-8) Canvas Orientation - [DATE] at 1pm (8/27)" at bounding box center [278, 167] width 260 height 8
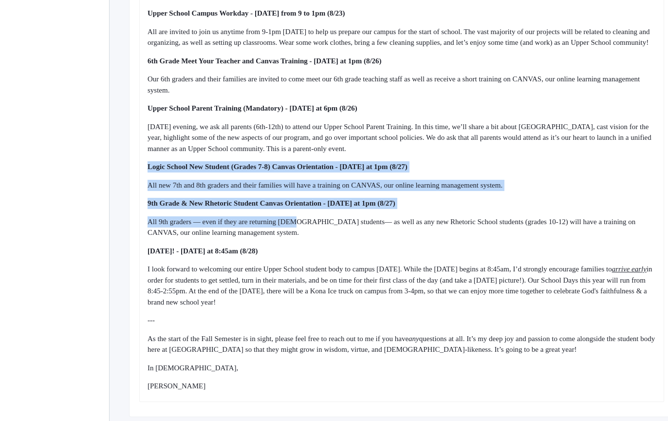
drag, startPoint x: 158, startPoint y: 175, endPoint x: 303, endPoint y: 237, distance: 157.3
click at [301, 237] on div "Dear Upper School Parents, I can’t believe our [DATE] is one week away! I look …" at bounding box center [402, 152] width 509 height 479
click at [303, 237] on div "All 9th graders — even if they are returning [DEMOGRAPHIC_DATA] students— as we…" at bounding box center [402, 227] width 509 height 22
drag, startPoint x: 303, startPoint y: 237, endPoint x: 263, endPoint y: 172, distance: 75.9
click at [263, 172] on div "Dear Upper School Parents, I can’t believe our [DATE] is one week away! I look …" at bounding box center [402, 152] width 509 height 479
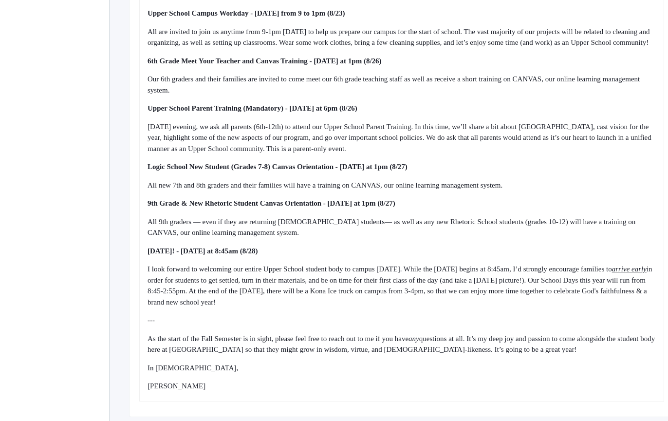
click at [262, 172] on div "Logic School New Student (Grades 7-8) Canvas Orientation - [DATE] at 1pm (8/27)" at bounding box center [402, 166] width 509 height 11
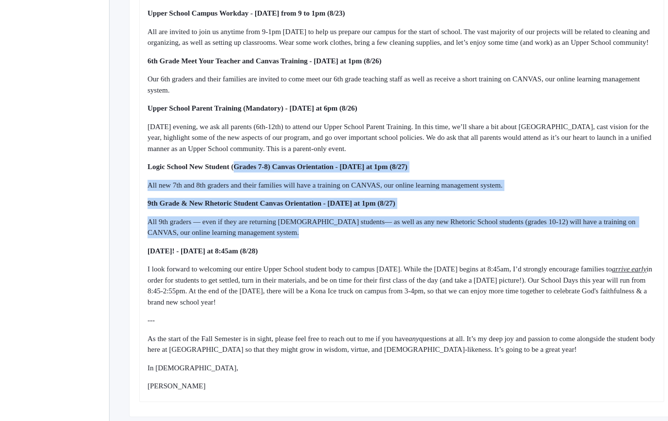
drag, startPoint x: 262, startPoint y: 172, endPoint x: 307, endPoint y: 247, distance: 88.3
click at [306, 247] on div "Dear Upper School Parents, I can’t believe our [DATE] is one week away! I look …" at bounding box center [402, 152] width 509 height 479
click at [307, 238] on div "All 9th graders — even if they are returning [DEMOGRAPHIC_DATA] students— as we…" at bounding box center [402, 227] width 509 height 22
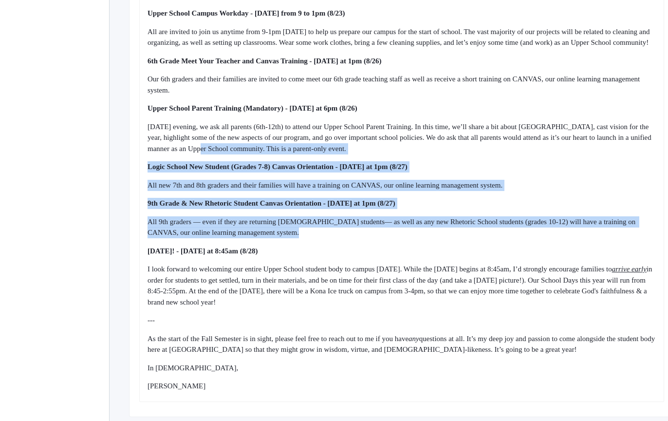
drag, startPoint x: 307, startPoint y: 247, endPoint x: 292, endPoint y: 145, distance: 103.9
click at [292, 145] on div "Dear Upper School Parents, I can’t believe our [DATE] is one week away! I look …" at bounding box center [402, 152] width 509 height 479
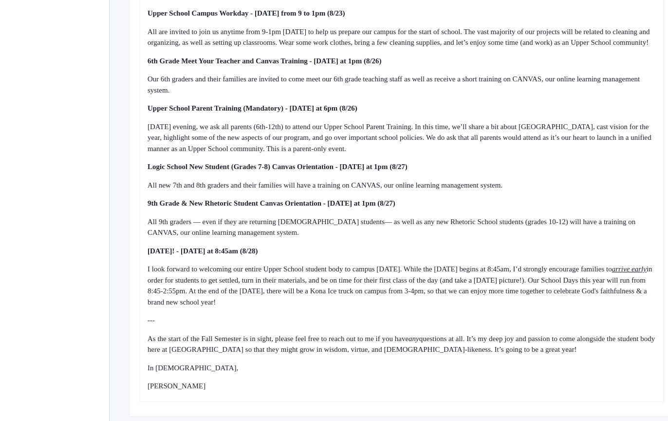
click at [292, 142] on div "[DATE] evening, we ask all parents (6th-12th) to attend our Upper School Parent…" at bounding box center [402, 137] width 509 height 33
drag, startPoint x: 292, startPoint y: 142, endPoint x: 378, endPoint y: 308, distance: 187.8
click at [378, 308] on div "Dear Upper School Parents, I can’t believe our [DATE] is one week away! I look …" at bounding box center [402, 152] width 509 height 479
click at [381, 306] on span "in order for students to get settled, turn in their materials, and be on time f…" at bounding box center [401, 285] width 507 height 41
drag, startPoint x: 288, startPoint y: 106, endPoint x: 512, endPoint y: 400, distance: 369.9
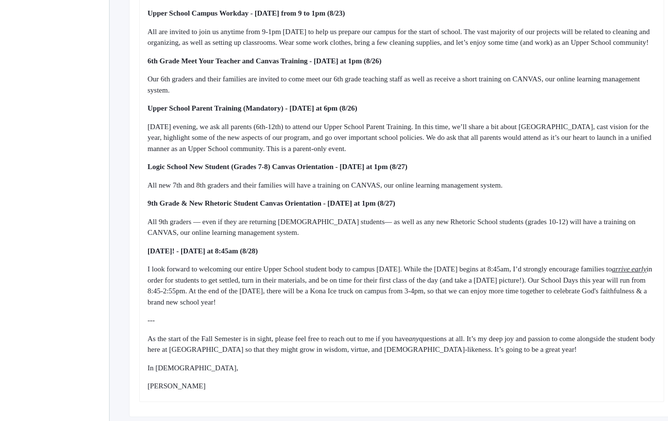
click at [512, 392] on div "Dear Upper School Parents, I can’t believe our [DATE] is one week away! I look …" at bounding box center [402, 152] width 509 height 479
click at [512, 392] on div "[PERSON_NAME]" at bounding box center [402, 385] width 509 height 11
drag, startPoint x: 512, startPoint y: 400, endPoint x: 489, endPoint y: 155, distance: 246.5
click at [489, 158] on div "Dear Upper School Parents, I can’t believe our [DATE] is one week away! I look …" at bounding box center [402, 152] width 509 height 479
click at [489, 152] on span "[DATE] evening, we ask all parents (6th-12th) to attend our Upper School Parent…" at bounding box center [401, 138] width 506 height 30
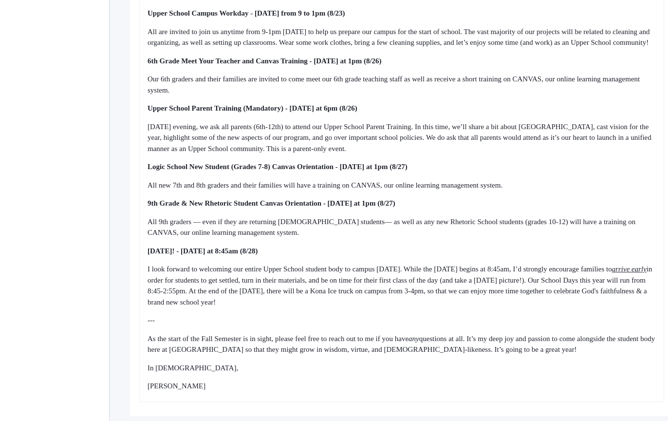
drag, startPoint x: 489, startPoint y: 155, endPoint x: 528, endPoint y: 328, distance: 177.2
click at [526, 322] on div "Dear Upper School Parents, I can’t believe our [DATE] is one week away! I look …" at bounding box center [402, 152] width 509 height 479
click at [528, 326] on div "---" at bounding box center [402, 320] width 509 height 11
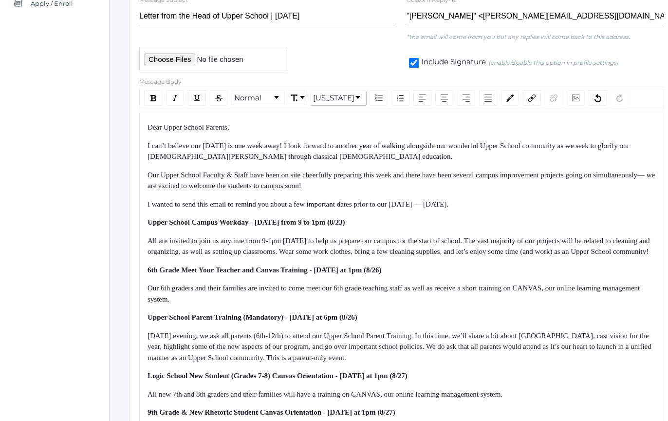
scroll to position [197, 0]
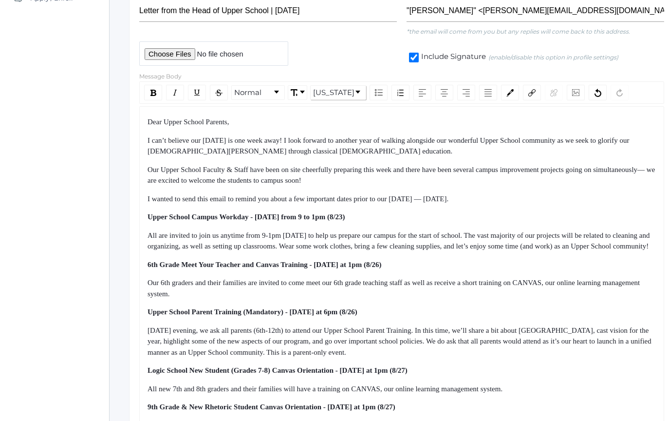
click at [151, 120] on span "Dear Upper School Parents," at bounding box center [188, 122] width 81 height 8
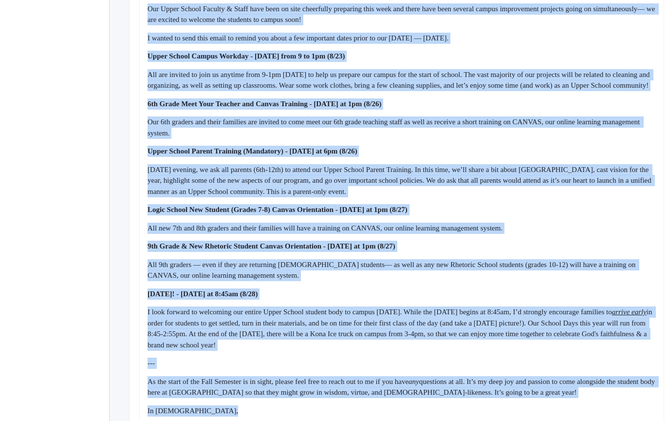
scroll to position [401, 0]
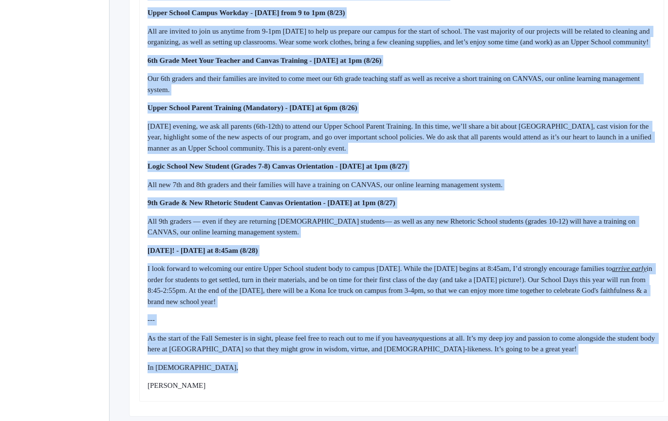
drag, startPoint x: 151, startPoint y: 120, endPoint x: 550, endPoint y: 400, distance: 487.4
click at [550, 391] on div "Dear Upper School Parents, I can’t believe our [DATE] is one week away! I look …" at bounding box center [402, 151] width 509 height 479
click at [550, 391] on div "[PERSON_NAME]" at bounding box center [402, 385] width 509 height 11
drag, startPoint x: 550, startPoint y: 400, endPoint x: 526, endPoint y: 187, distance: 215.2
click at [526, 195] on div "Dear Upper School Parents, I can’t believe our [DATE] is one week away! I look …" at bounding box center [402, 151] width 509 height 479
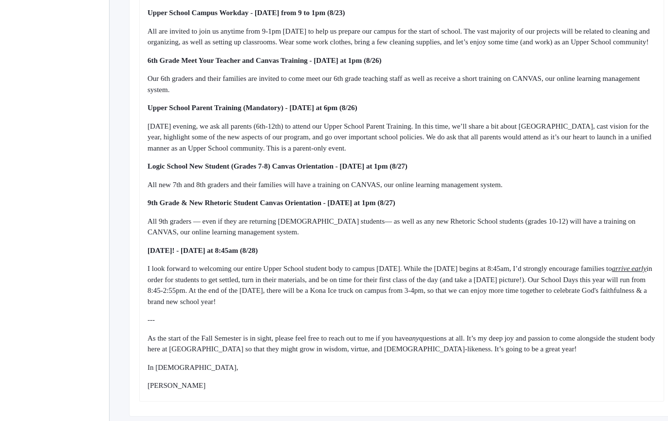
click at [526, 187] on div "Dear Upper School Parents, I can’t believe our [DATE] is one week away! I look …" at bounding box center [402, 151] width 509 height 479
drag, startPoint x: 526, startPoint y: 187, endPoint x: 545, endPoint y: 404, distance: 218.1
click at [545, 401] on div "Dear Upper School Parents, I can’t believe our [DATE] is one week away! I look …" at bounding box center [401, 151] width 525 height 499
click at [547, 391] on div "[PERSON_NAME]" at bounding box center [402, 385] width 509 height 11
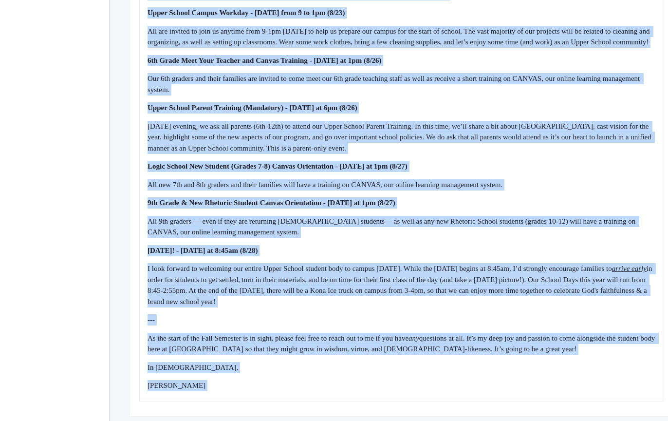
drag, startPoint x: 547, startPoint y: 395, endPoint x: 534, endPoint y: 254, distance: 141.3
click at [535, 254] on div "Dear Upper School Parents, I can’t believe our [DATE] is one week away! I look …" at bounding box center [402, 151] width 509 height 479
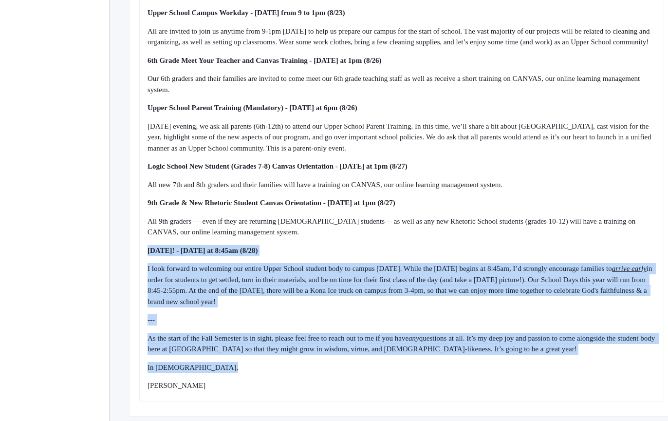
drag, startPoint x: 534, startPoint y: 254, endPoint x: 550, endPoint y: 391, distance: 137.3
click at [550, 390] on div "Dear Upper School Parents, I can’t believe our [DATE] is one week away! I look …" at bounding box center [402, 151] width 509 height 479
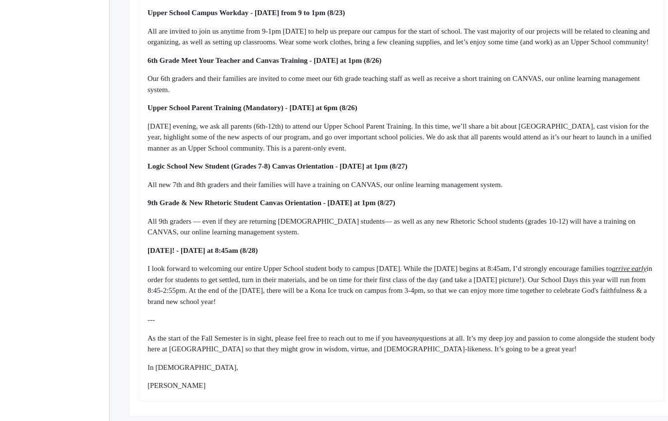
click at [550, 391] on div "[PERSON_NAME]" at bounding box center [402, 385] width 509 height 11
drag, startPoint x: 550, startPoint y: 391, endPoint x: 528, endPoint y: 263, distance: 130.0
click at [528, 263] on div "Dear Upper School Parents, I can’t believe our [DATE] is one week away! I look …" at bounding box center [402, 151] width 509 height 479
drag, startPoint x: 511, startPoint y: 242, endPoint x: 562, endPoint y: 397, distance: 163.3
click at [562, 391] on div "Dear Upper School Parents, I can’t believe our [DATE] is one week away! I look …" at bounding box center [402, 151] width 509 height 479
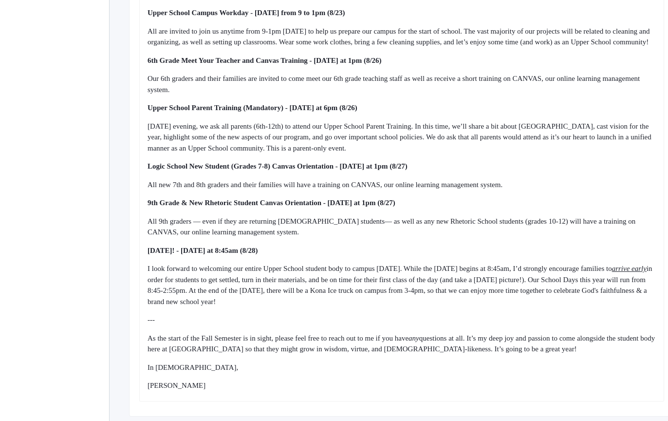
click at [562, 391] on div "[PERSON_NAME]" at bounding box center [402, 385] width 509 height 11
drag, startPoint x: 562, startPoint y: 397, endPoint x: 532, endPoint y: 249, distance: 151.5
click at [532, 250] on div "Dear Upper School Parents, I can’t believe our [DATE] is one week away! I look …" at bounding box center [402, 151] width 509 height 479
click at [532, 249] on div "Dear Upper School Parents, I can’t believe our [DATE] is one week away! I look …" at bounding box center [402, 151] width 509 height 479
drag, startPoint x: 532, startPoint y: 249, endPoint x: 568, endPoint y: 401, distance: 156.2
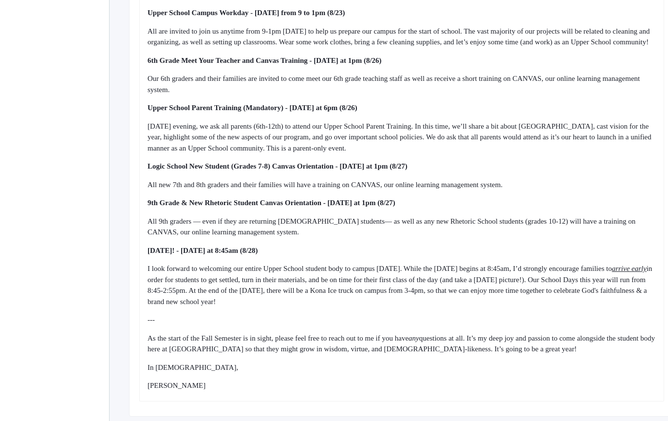
click at [568, 391] on div "Dear Upper School Parents, I can’t believe our [DATE] is one week away! I look …" at bounding box center [402, 151] width 509 height 479
click at [569, 401] on div "Dear Upper School Parents, I can’t believe our [DATE] is one week away! I look …" at bounding box center [401, 151] width 525 height 499
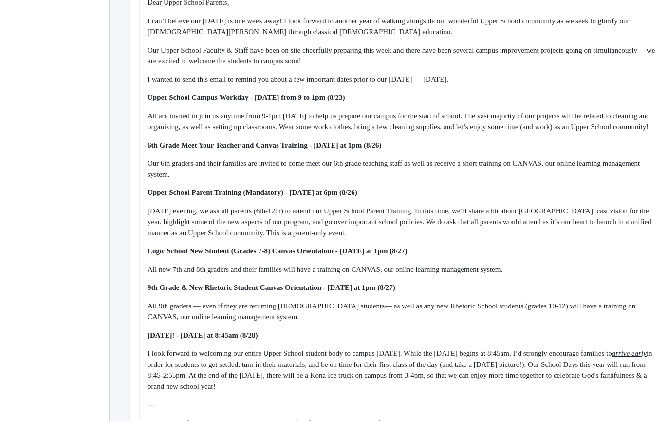
scroll to position [442, 0]
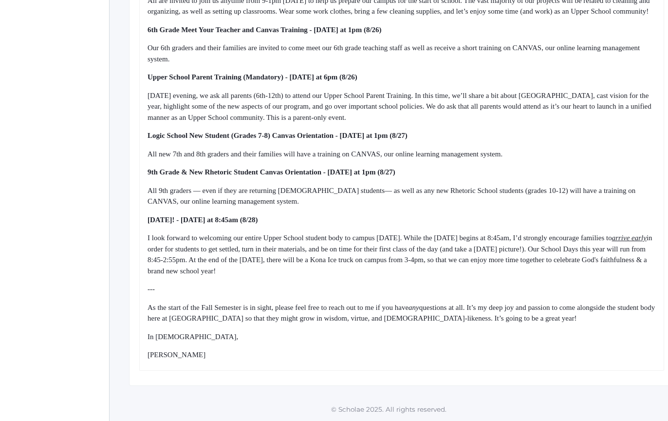
click at [497, 199] on div "All 9th graders — even if they are returning [DEMOGRAPHIC_DATA] students— as we…" at bounding box center [402, 196] width 509 height 22
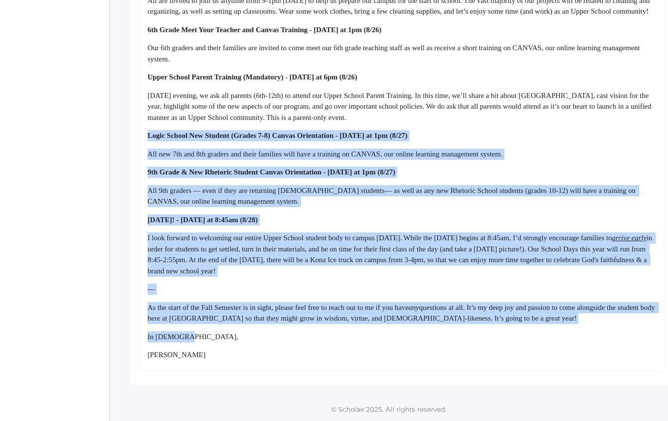
drag, startPoint x: 467, startPoint y: 178, endPoint x: 474, endPoint y: 336, distance: 157.5
click at [474, 335] on div "Dear Upper School Parents, I can’t believe our [DATE] is one week away! I look …" at bounding box center [402, 121] width 509 height 479
click at [474, 336] on div "In [DEMOGRAPHIC_DATA]," at bounding box center [402, 336] width 509 height 11
drag, startPoint x: 474, startPoint y: 336, endPoint x: 441, endPoint y: 218, distance: 122.4
click at [441, 218] on div "Dear Upper School Parents, I can’t believe our [DATE] is one week away! I look …" at bounding box center [402, 121] width 509 height 479
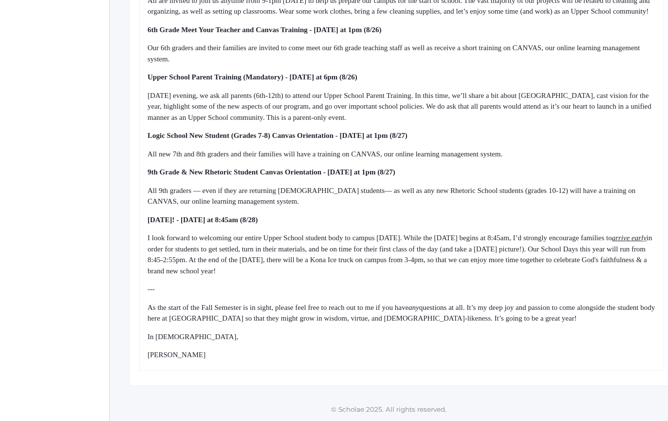
click at [440, 210] on div "Dear Upper School Parents, I can’t believe our [DATE] is one week away! I look …" at bounding box center [402, 121] width 509 height 479
drag, startPoint x: 440, startPoint y: 210, endPoint x: 474, endPoint y: 365, distance: 158.6
click at [474, 363] on div "Dear Upper School Parents, I can’t believe our [DATE] is one week away! I look …" at bounding box center [401, 120] width 525 height 499
click at [474, 365] on div "Dear Upper School Parents, I can’t believe our [DATE] is one week away! I look …" at bounding box center [401, 120] width 525 height 499
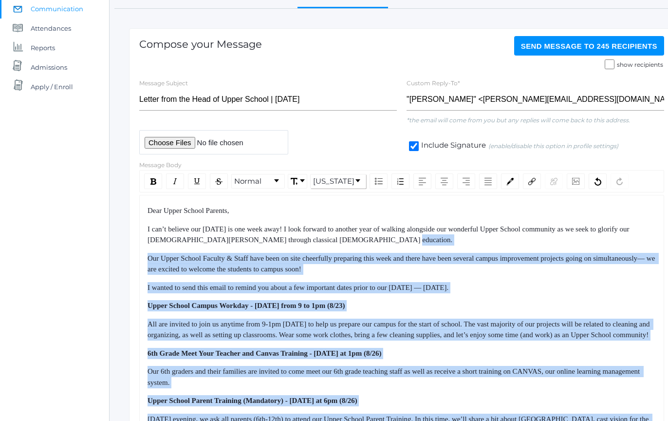
drag, startPoint x: 474, startPoint y: 365, endPoint x: 442, endPoint y: 235, distance: 134.1
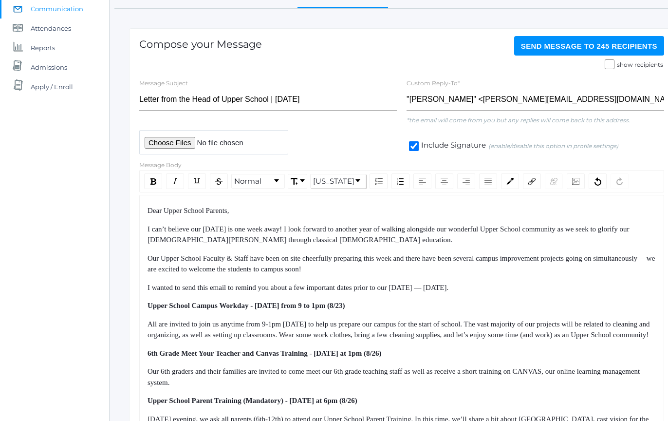
click at [442, 234] on div "I can’t believe our [DATE] is one week away! I look forward to another year of …" at bounding box center [402, 235] width 509 height 22
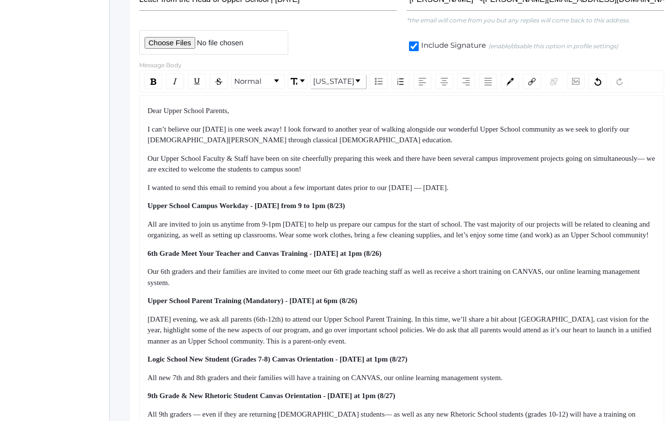
scroll to position [209, 0]
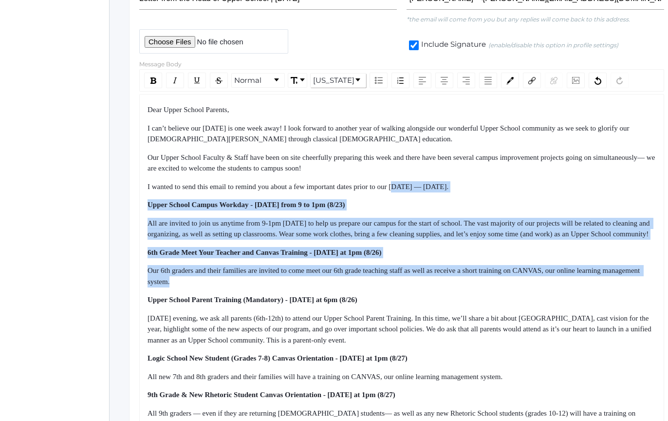
drag, startPoint x: 416, startPoint y: 183, endPoint x: 451, endPoint y: 302, distance: 124.7
click at [450, 301] on div "Dear Upper School Parents, I can’t believe our [DATE] is one week away! I look …" at bounding box center [402, 343] width 509 height 479
click at [451, 302] on div "Dear Upper School Parents, I can’t believe our [DATE] is one week away! I look …" at bounding box center [402, 343] width 509 height 479
drag, startPoint x: 451, startPoint y: 302, endPoint x: 414, endPoint y: 189, distance: 119.2
click at [414, 189] on div "Dear Upper School Parents, I can’t believe our [DATE] is one week away! I look …" at bounding box center [402, 343] width 509 height 479
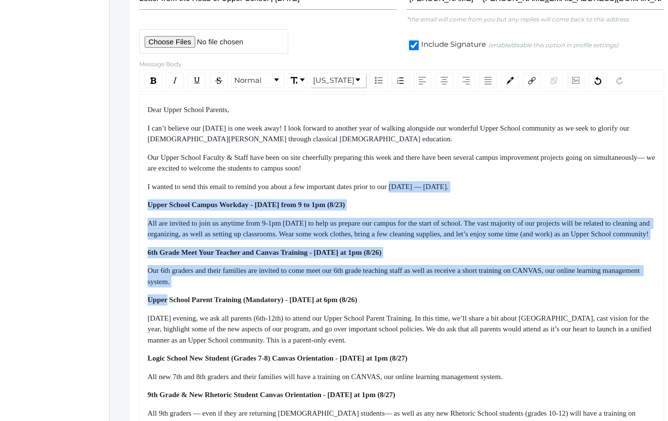
click at [414, 189] on span "I wanted to send this email to remind you about a few important dates prior to …" at bounding box center [298, 187] width 301 height 8
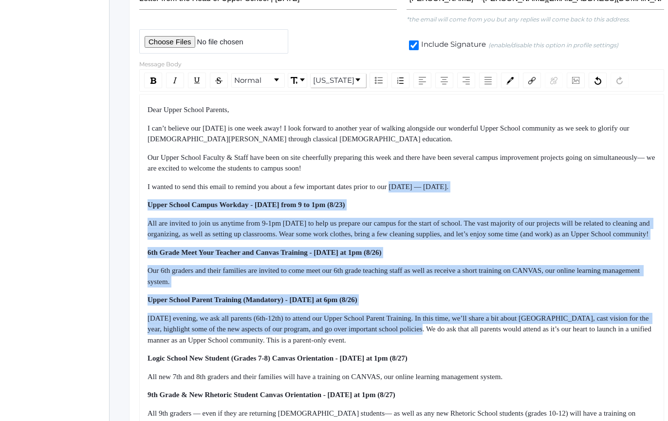
drag, startPoint x: 414, startPoint y: 189, endPoint x: 483, endPoint y: 340, distance: 166.3
click at [483, 340] on div "Dear Upper School Parents, I can’t believe our [DATE] is one week away! I look …" at bounding box center [402, 343] width 509 height 479
click at [484, 342] on span "[DATE] evening, we ask all parents (6th-12th) to attend our Upper School Parent…" at bounding box center [401, 329] width 506 height 30
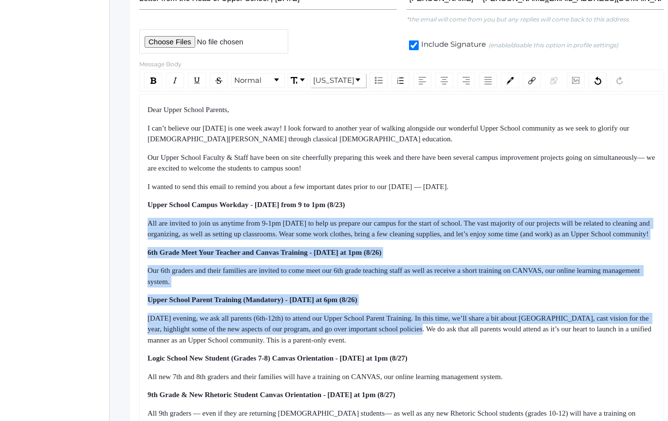
drag, startPoint x: 484, startPoint y: 342, endPoint x: 439, endPoint y: 212, distance: 137.2
click at [440, 214] on div "Dear Upper School Parents, I can’t believe our [DATE] is one week away! I look …" at bounding box center [402, 343] width 509 height 479
click at [439, 212] on div "Dear Upper School Parents, I can’t believe our [DATE] is one week away! I look …" at bounding box center [402, 343] width 509 height 479
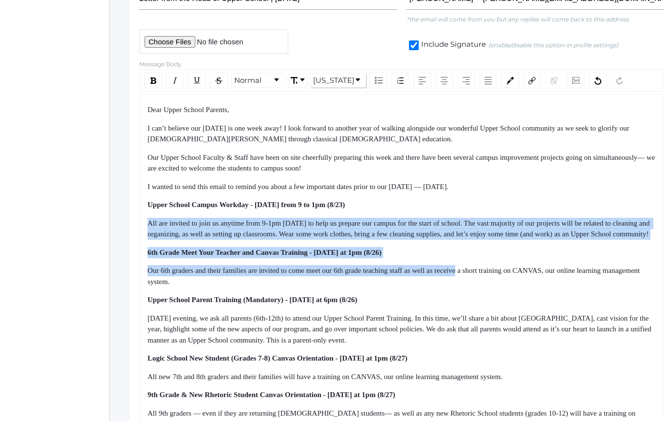
drag, startPoint x: 439, startPoint y: 212, endPoint x: 474, endPoint y: 297, distance: 91.9
click at [473, 294] on div "Dear Upper School Parents, I can’t believe our [DATE] is one week away! I look …" at bounding box center [402, 343] width 509 height 479
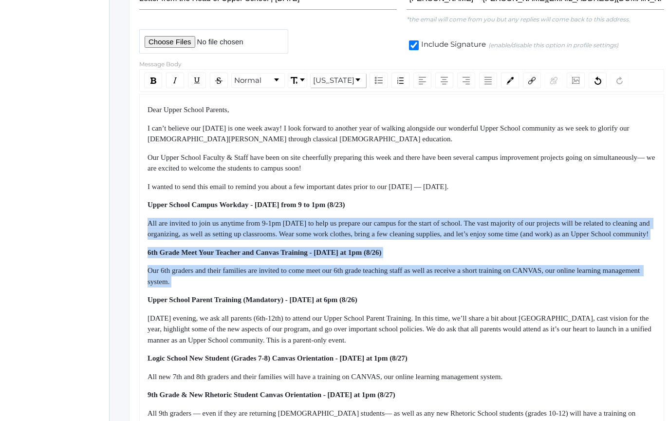
click at [474, 287] on div "Our 6th graders and their families are invited to come meet our 6th grade teach…" at bounding box center [402, 276] width 509 height 22
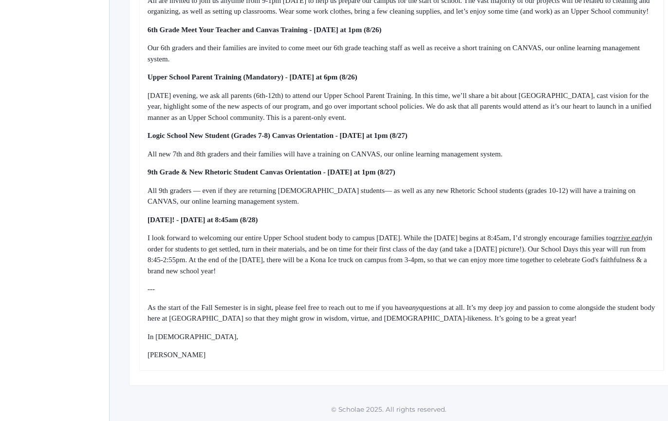
scroll to position [442, 0]
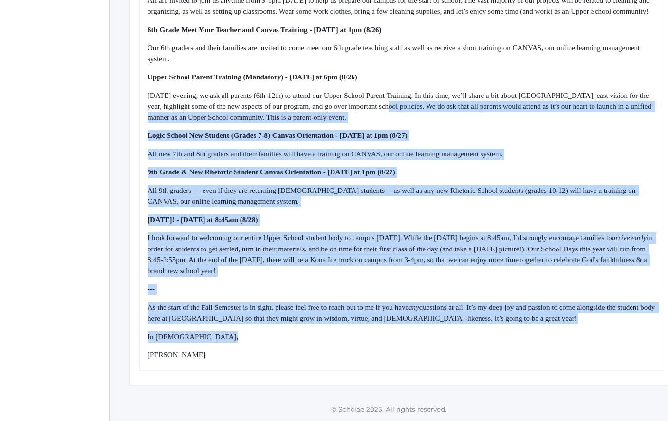
click at [451, 348] on div "Dear Upper School Parents, I can’t believe our [DATE] is one week away! I look …" at bounding box center [402, 121] width 509 height 479
click at [450, 355] on div "[PERSON_NAME]" at bounding box center [402, 354] width 509 height 11
click at [428, 289] on div "Dear Upper School Parents, I can’t believe our [DATE] is one week away! I look …" at bounding box center [402, 121] width 509 height 479
click at [429, 290] on div "---" at bounding box center [402, 288] width 509 height 11
click at [455, 356] on div "Dear Upper School Parents, I can’t believe our [DATE] is one week away! I look …" at bounding box center [402, 121] width 509 height 479
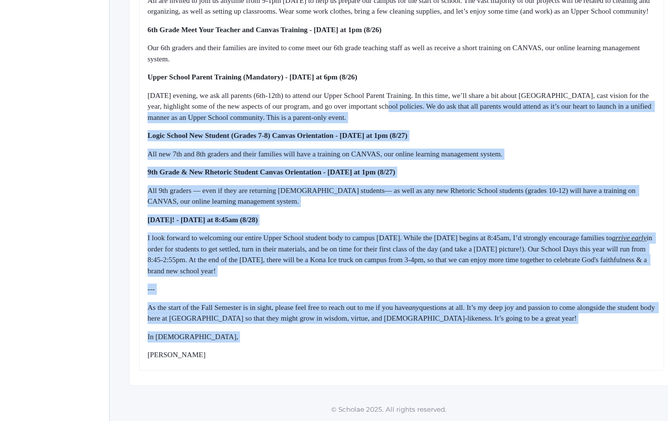
click at [455, 356] on div "[PERSON_NAME]" at bounding box center [402, 354] width 509 height 11
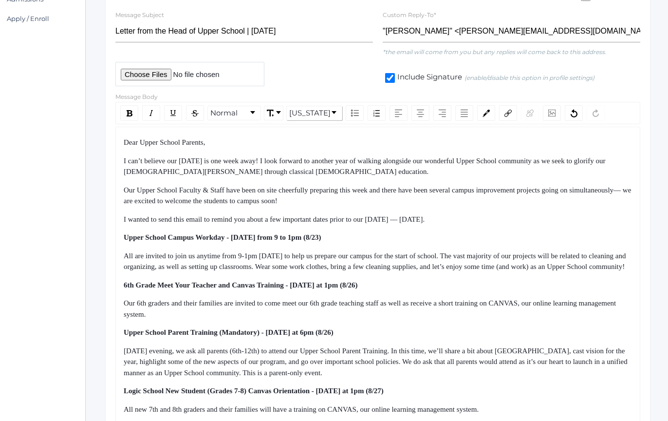
scroll to position [176, 26]
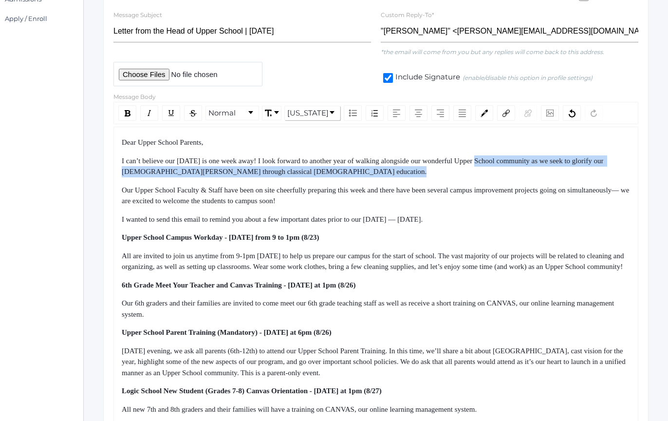
click at [489, 156] on div "Dear Upper School Parents, I can’t believe our [DATE] is one week away! I look …" at bounding box center [376, 376] width 509 height 479
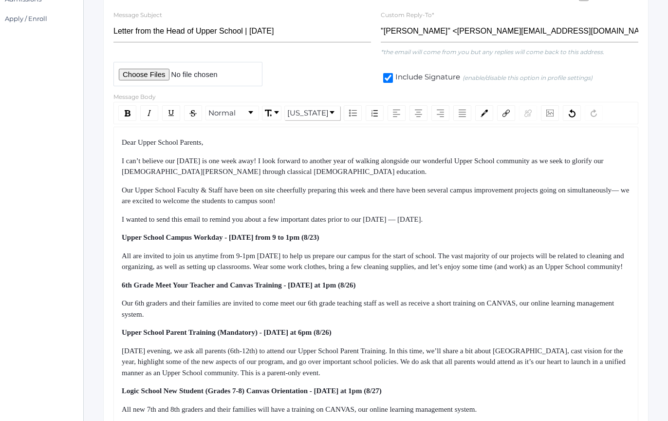
click at [489, 155] on div "I can’t believe our [DATE] is one week away! I look forward to another year of …" at bounding box center [376, 166] width 509 height 22
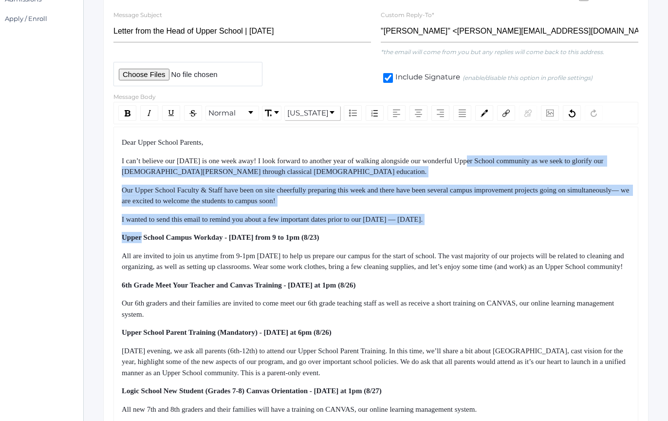
click at [569, 225] on div "Dear Upper School Parents, I can’t believe our [DATE] is one week away! I look …" at bounding box center [376, 376] width 509 height 479
click at [570, 225] on div "Dear Upper School Parents, I can’t believe our [DATE] is one week away! I look …" at bounding box center [376, 376] width 509 height 479
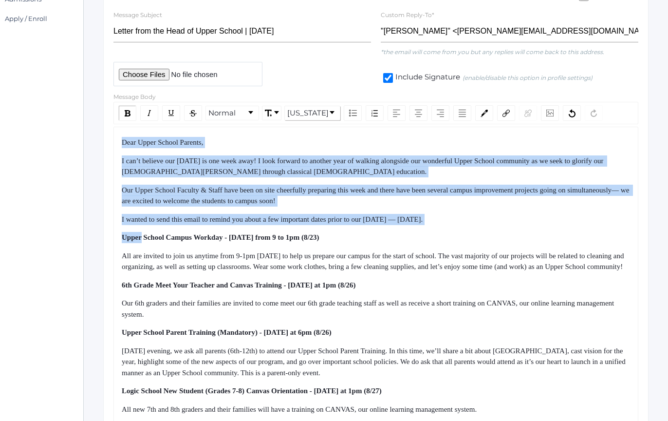
click at [537, 131] on div "Dear Upper School Parents, I can’t believe our [DATE] is one week away! I look …" at bounding box center [375, 376] width 525 height 499
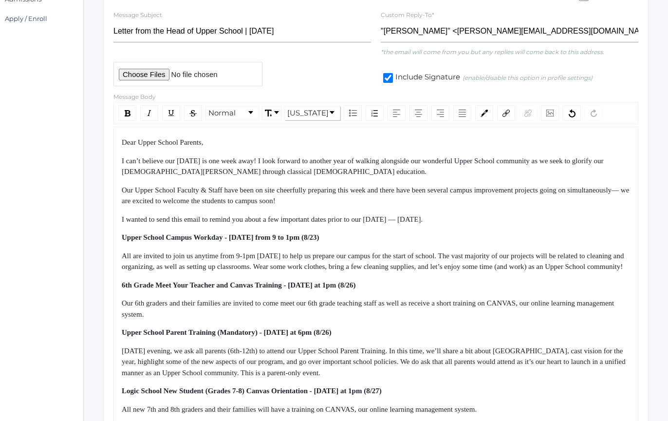
click at [537, 131] on div "Dear Upper School Parents, I can’t believe our [DATE] is one week away! I look …" at bounding box center [375, 376] width 525 height 499
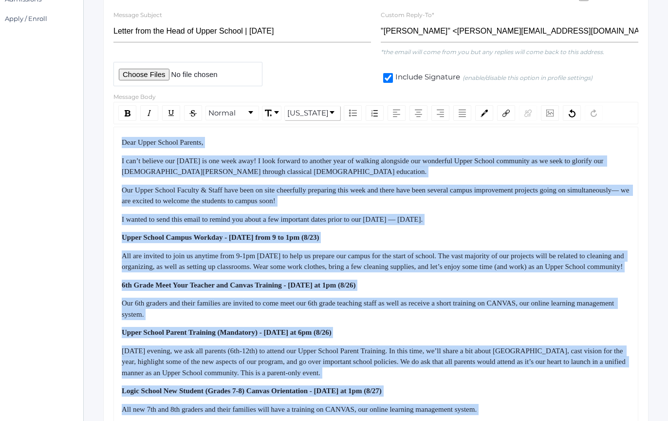
click at [574, 222] on div "Dear Upper School Parents, I can’t believe our [DATE] is one week away! I look …" at bounding box center [375, 376] width 525 height 499
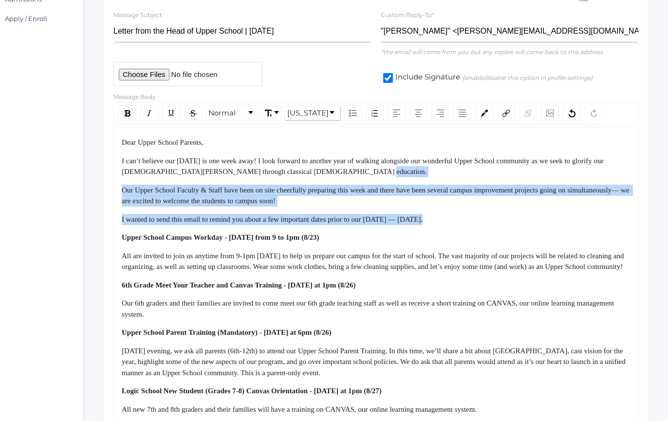
click at [555, 174] on div "Dear Upper School Parents, I can’t believe our [DATE] is one week away! I look …" at bounding box center [376, 376] width 509 height 479
click at [555, 173] on div "I can’t believe our [DATE] is one week away! I look forward to another year of …" at bounding box center [376, 166] width 509 height 22
click at [595, 224] on div "Dear Upper School Parents, I can’t believe our [DATE] is one week away! I look …" at bounding box center [376, 376] width 509 height 479
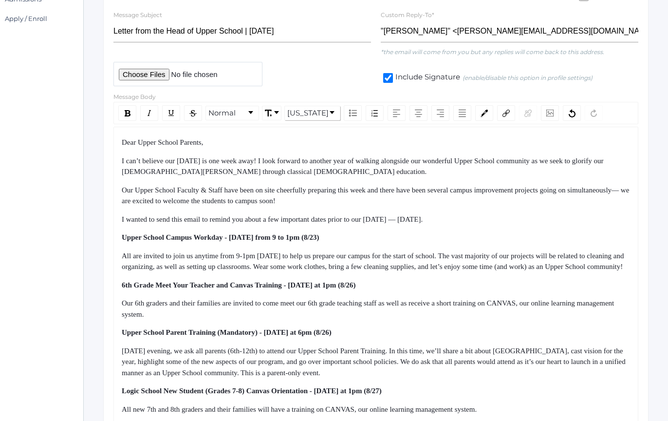
click at [597, 226] on div "Dear Upper School Parents, I can’t believe our [DATE] is one week away! I look …" at bounding box center [376, 376] width 509 height 479
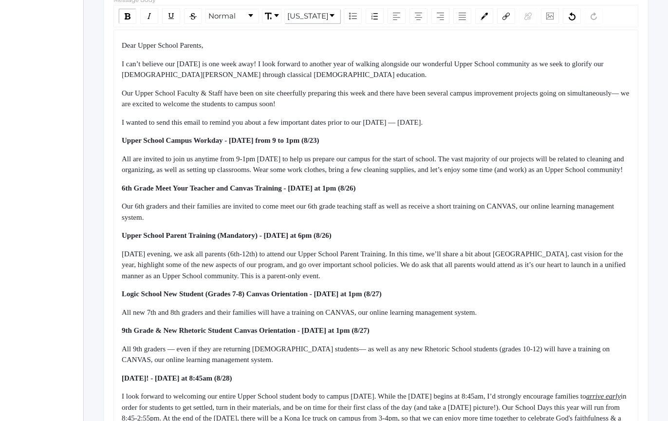
scroll to position [275, 26]
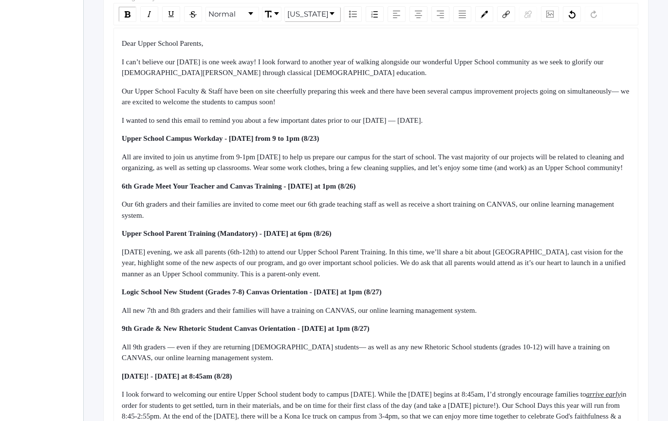
drag, startPoint x: 464, startPoint y: 253, endPoint x: 501, endPoint y: 284, distance: 48.1
click at [501, 283] on div "Dear Upper School Parents, I can’t believe our [DATE] is one week away! I look …" at bounding box center [376, 277] width 509 height 479
click at [501, 280] on div "[DATE] evening, we ask all parents (6th-12th) to attend our Upper School Parent…" at bounding box center [376, 262] width 509 height 33
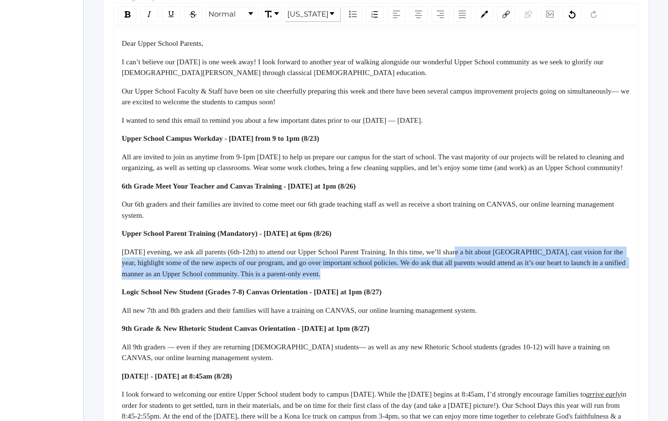
drag, startPoint x: 501, startPoint y: 284, endPoint x: 496, endPoint y: 257, distance: 27.2
click at [496, 258] on div "[DATE] evening, we ask all parents (6th-12th) to attend our Upper School Parent…" at bounding box center [376, 262] width 509 height 33
click at [496, 257] on div "[DATE] evening, we ask all parents (6th-12th) to attend our Upper School Parent…" at bounding box center [376, 262] width 509 height 33
drag, startPoint x: 496, startPoint y: 257, endPoint x: 506, endPoint y: 286, distance: 30.5
click at [506, 280] on div "[DATE] evening, we ask all parents (6th-12th) to attend our Upper School Parent…" at bounding box center [376, 262] width 509 height 33
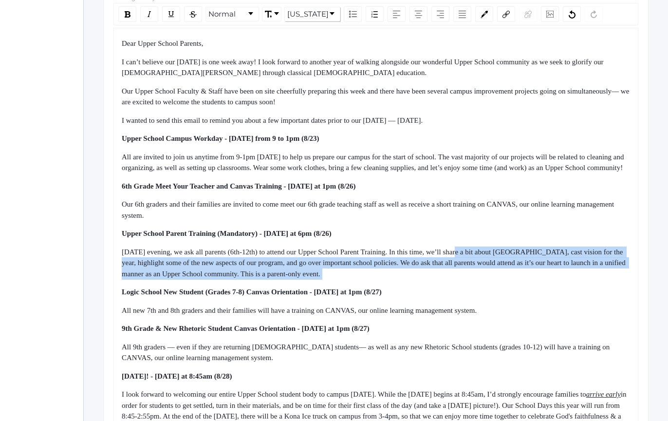
click at [507, 280] on div "[DATE] evening, we ask all parents (6th-12th) to attend our Upper School Parent…" at bounding box center [376, 262] width 509 height 33
drag, startPoint x: 507, startPoint y: 288, endPoint x: 491, endPoint y: 250, distance: 41.2
click at [492, 250] on div "Dear Upper School Parents, I can’t believe our [DATE] is one week away! I look …" at bounding box center [376, 277] width 509 height 479
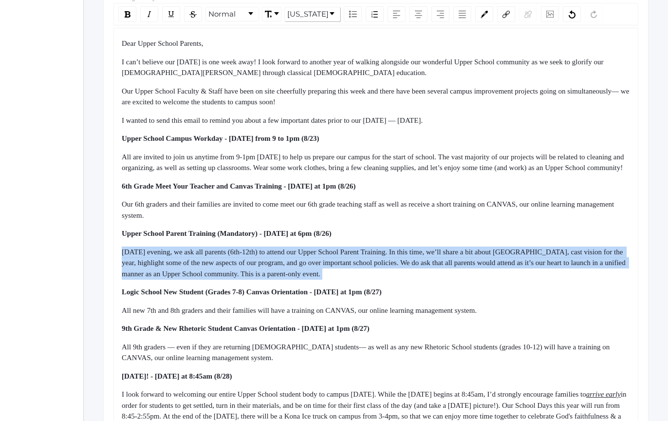
click at [491, 250] on div "Dear Upper School Parents, I can’t believe our [DATE] is one week away! I look …" at bounding box center [376, 277] width 509 height 479
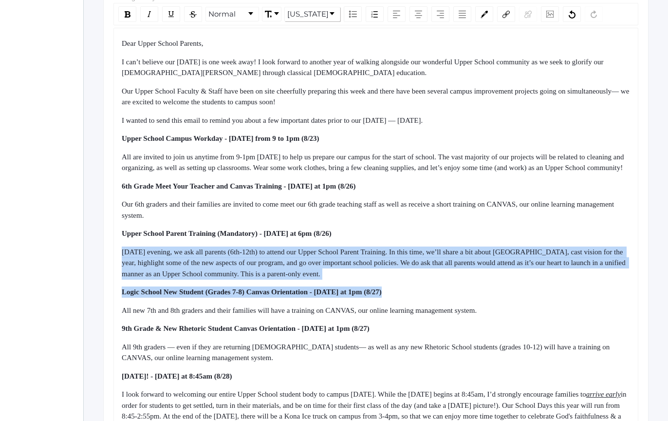
drag, startPoint x: 491, startPoint y: 250, endPoint x: 498, endPoint y: 305, distance: 55.9
click at [498, 304] on div "Dear Upper School Parents, I can’t believe our [DATE] is one week away! I look …" at bounding box center [376, 277] width 509 height 479
click at [498, 298] on div "Logic School New Student (Grades 7-8) Canvas Orientation - [DATE] at 1pm (8/27)" at bounding box center [376, 291] width 509 height 11
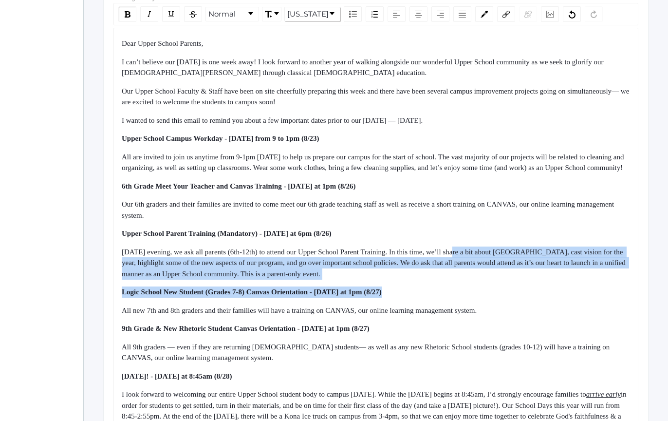
drag, startPoint x: 498, startPoint y: 305, endPoint x: 480, endPoint y: 253, distance: 55.0
click at [480, 253] on div "Dear Upper School Parents, I can’t believe our [DATE] is one week away! I look …" at bounding box center [376, 277] width 509 height 479
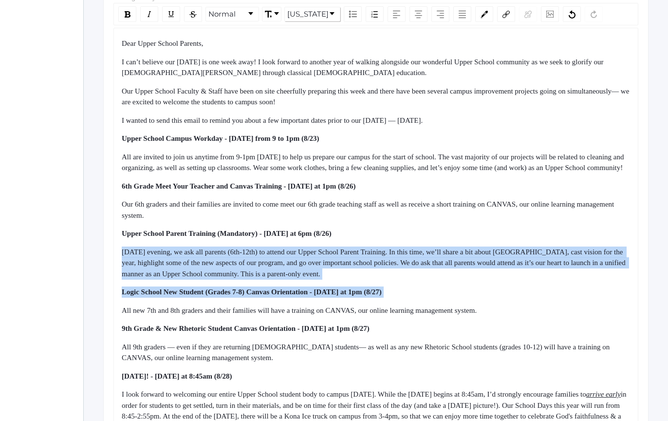
click at [480, 253] on div "Dear Upper School Parents, I can’t believe our [DATE] is one week away! I look …" at bounding box center [376, 277] width 509 height 479
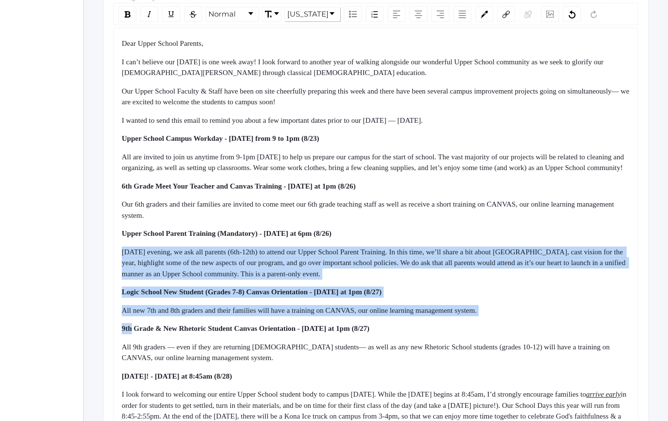
drag, startPoint x: 480, startPoint y: 253, endPoint x: 518, endPoint y: 330, distance: 85.2
click at [517, 329] on div "Dear Upper School Parents, I can’t believe our [DATE] is one week away! I look …" at bounding box center [376, 277] width 509 height 479
click at [518, 330] on div "Dear Upper School Parents, I can’t believe our [DATE] is one week away! I look …" at bounding box center [376, 277] width 509 height 479
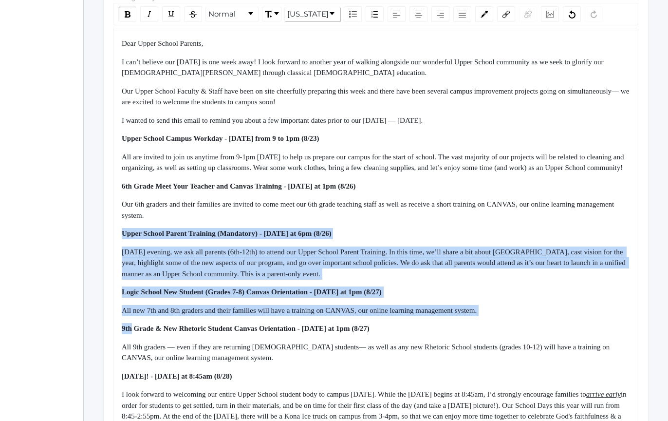
drag, startPoint x: 518, startPoint y: 330, endPoint x: 493, endPoint y: 233, distance: 100.1
click at [493, 235] on div "Dear Upper School Parents, I can’t believe our [DATE] is one week away! I look …" at bounding box center [376, 277] width 509 height 479
click at [493, 233] on div "Dear Upper School Parents, I can’t believe our [DATE] is one week away! I look …" at bounding box center [376, 277] width 509 height 479
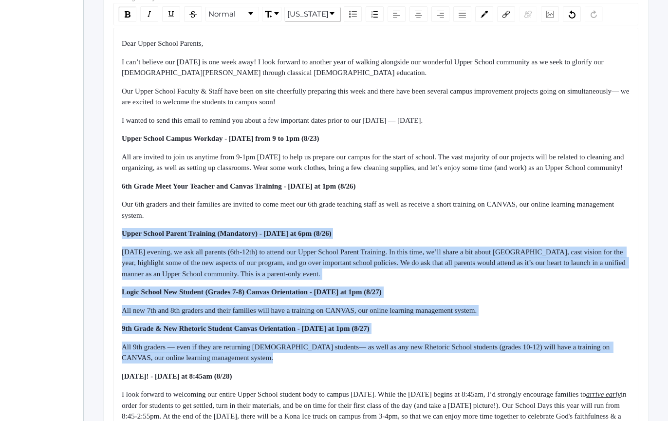
drag, startPoint x: 493, startPoint y: 233, endPoint x: 495, endPoint y: 369, distance: 136.4
click at [495, 369] on div "Dear Upper School Parents, I can’t believe our [DATE] is one week away! I look …" at bounding box center [376, 277] width 509 height 479
click at [495, 363] on div "All 9th graders — even if they are returning [DEMOGRAPHIC_DATA] students— as we…" at bounding box center [376, 352] width 509 height 22
drag, startPoint x: 495, startPoint y: 369, endPoint x: 477, endPoint y: 301, distance: 69.9
click at [477, 302] on div "Dear Upper School Parents, I can’t believe our [DATE] is one week away! I look …" at bounding box center [376, 277] width 509 height 479
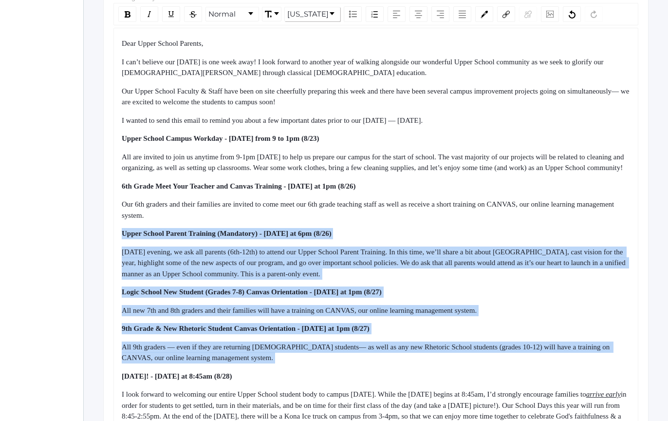
click at [477, 298] on div "Logic School New Student (Grades 7-8) Canvas Orientation - [DATE] at 1pm (8/27)" at bounding box center [376, 291] width 509 height 11
drag, startPoint x: 477, startPoint y: 301, endPoint x: 493, endPoint y: 324, distance: 27.3
click at [492, 324] on div "Dear Upper School Parents, I can’t believe our [DATE] is one week away! I look …" at bounding box center [376, 277] width 509 height 479
click
drag, startPoint x: 493, startPoint y: 324, endPoint x: 471, endPoint y: 289, distance: 40.7
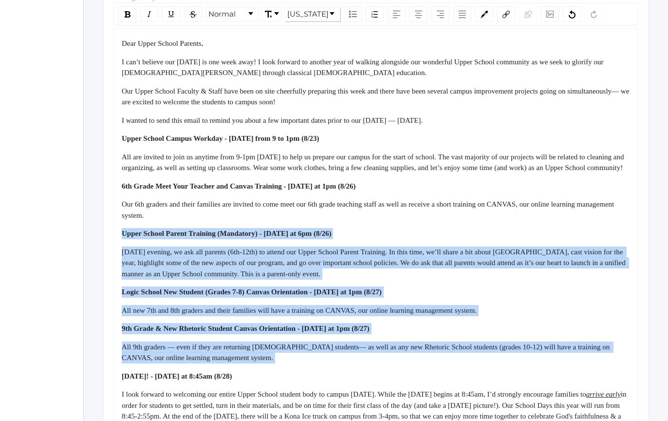
drag, startPoint x: 471, startPoint y: 289, endPoint x: 511, endPoint y: 324, distance: 52.5
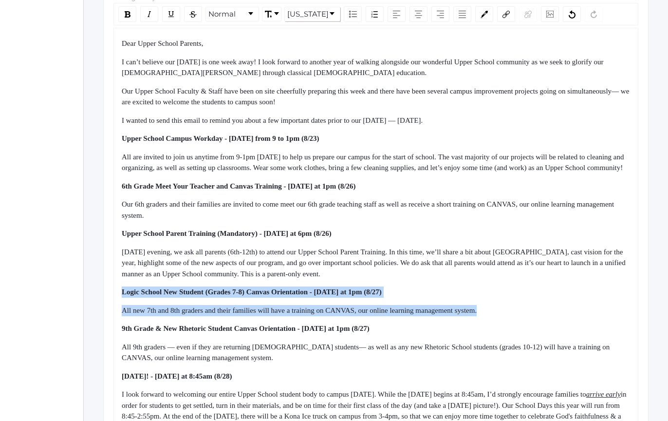
drag, startPoint x: 511, startPoint y: 324, endPoint x: 495, endPoint y: 296, distance: 32.3
drag, startPoint x: 495, startPoint y: 296, endPoint x: 521, endPoint y: 326, distance: 39.7
drag, startPoint x: 521, startPoint y: 326, endPoint x: 509, endPoint y: 291, distance: 37.1
drag, startPoint x: 508, startPoint y: 288, endPoint x: 526, endPoint y: 323, distance: 39.0
drag, startPoint x: 526, startPoint y: 323, endPoint x: 520, endPoint y: 296, distance: 28.3
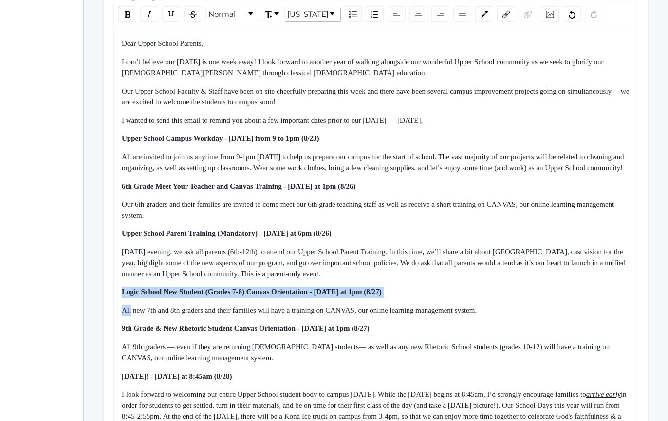
drag, startPoint x: 519, startPoint y: 293, endPoint x: 527, endPoint y: 324, distance: 32.3
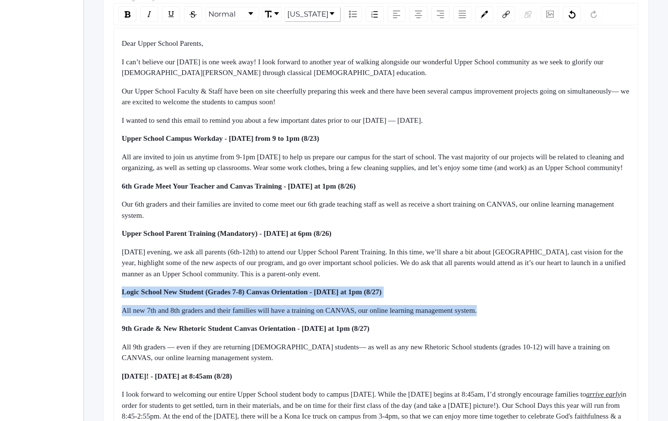
drag, startPoint x: 527, startPoint y: 324, endPoint x: 510, endPoint y: 287, distance: 40.8
drag, startPoint x: 510, startPoint y: 287, endPoint x: 518, endPoint y: 319, distance: 33.5
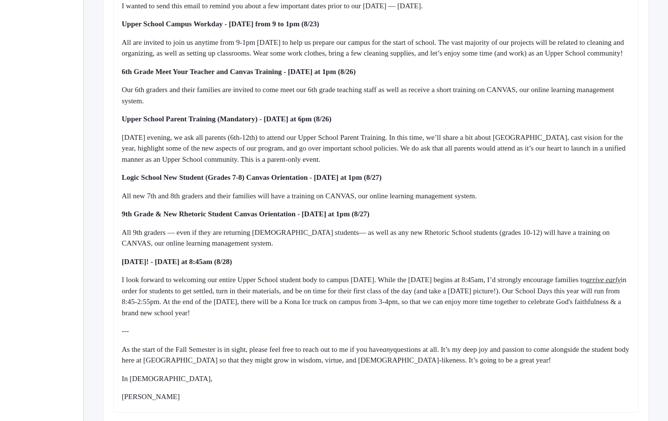
scroll to position [338, 26]
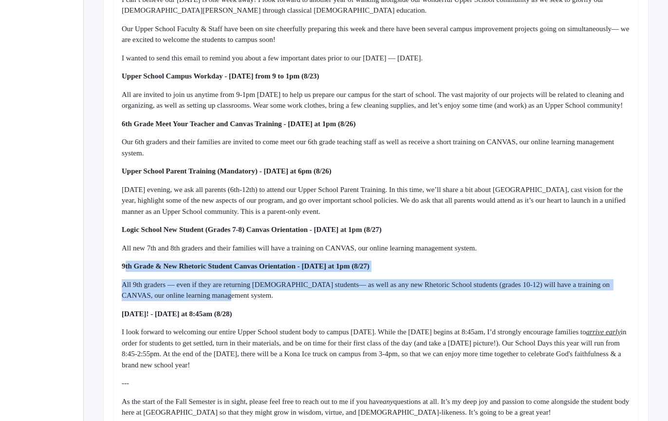
drag, startPoint x: 125, startPoint y: 273, endPoint x: 255, endPoint y: 305, distance: 134.3
drag, startPoint x: 255, startPoint y: 305, endPoint x: 125, endPoint y: 272, distance: 134.1
drag, startPoint x: 125, startPoint y: 272, endPoint x: 255, endPoint y: 313, distance: 136.2
drag, startPoint x: 255, startPoint y: 314, endPoint x: 120, endPoint y: 281, distance: 138.8
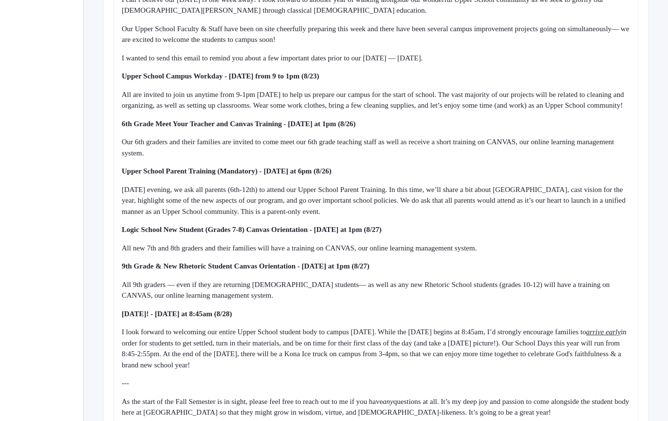
scroll to position [108, 26]
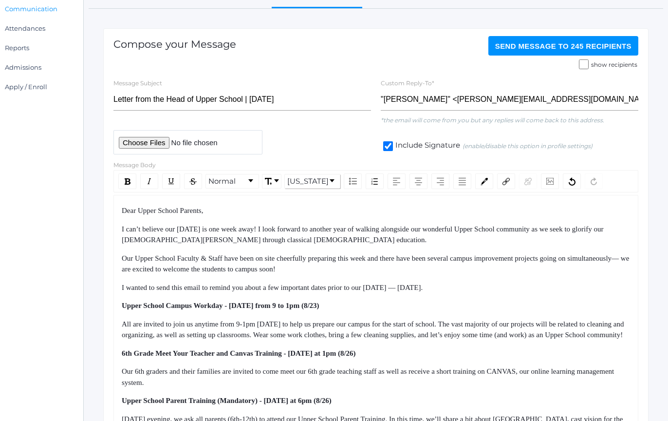
drag, startPoint x: 120, startPoint y: 281, endPoint x: 212, endPoint y: 321, distance: 100.5
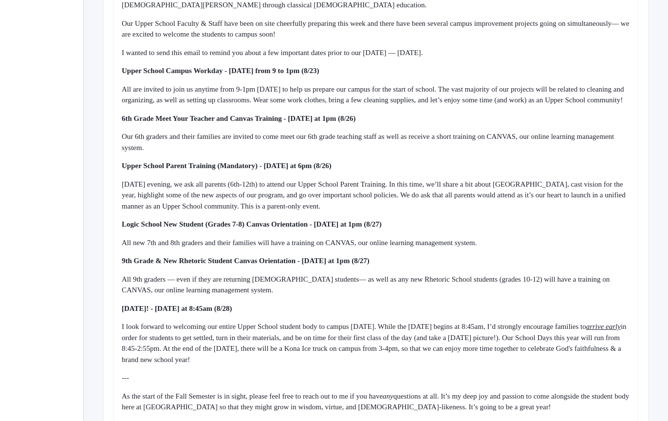
scroll to position [350, 26]
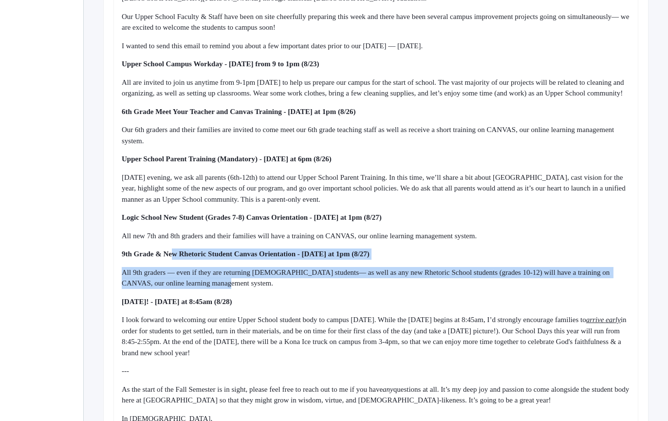
drag, startPoint x: 180, startPoint y: 268, endPoint x: 244, endPoint y: 294, distance: 69.3
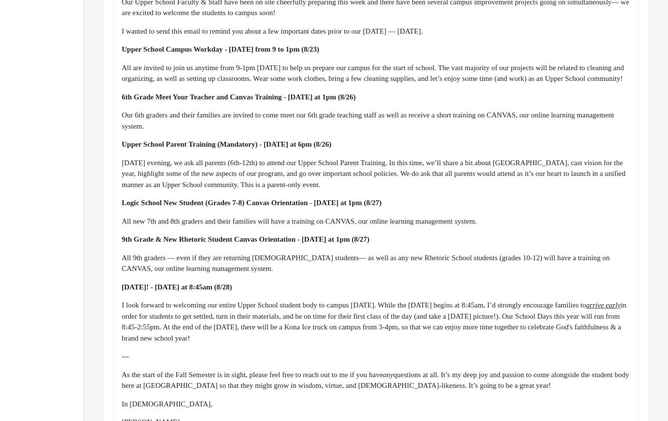
scroll to position [371, 26]
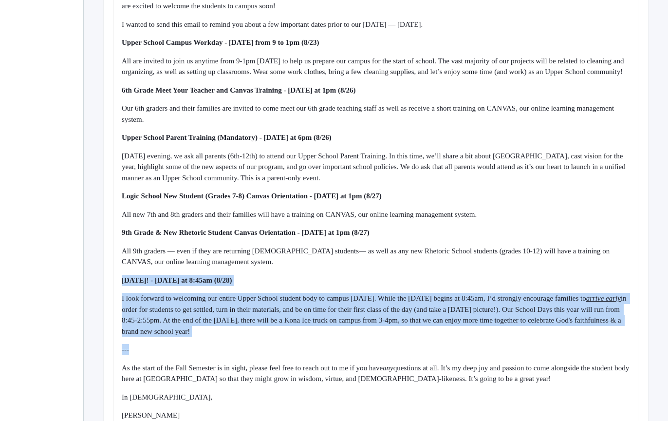
drag, startPoint x: 263, startPoint y: 284, endPoint x: 465, endPoint y: 356, distance: 214.4
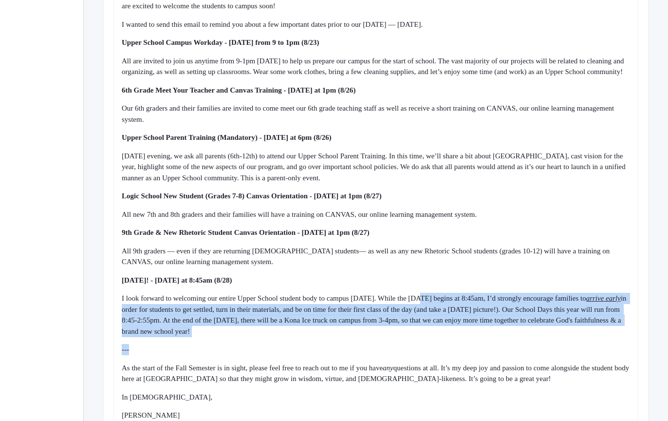
drag, startPoint x: 465, startPoint y: 356, endPoint x: 444, endPoint y: 302, distance: 58.0
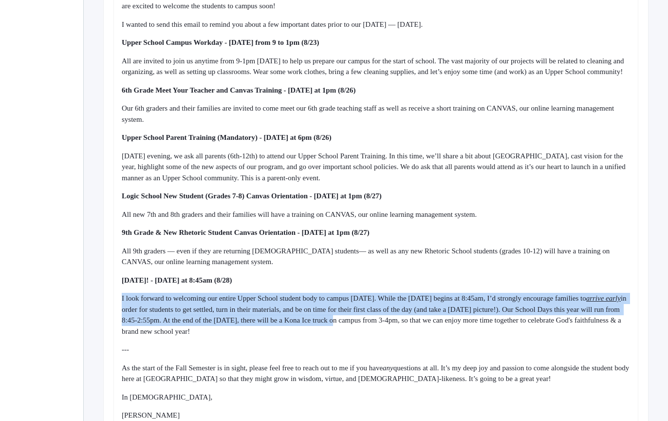
drag, startPoint x: 444, startPoint y: 302, endPoint x: 458, endPoint y: 337, distance: 37.4
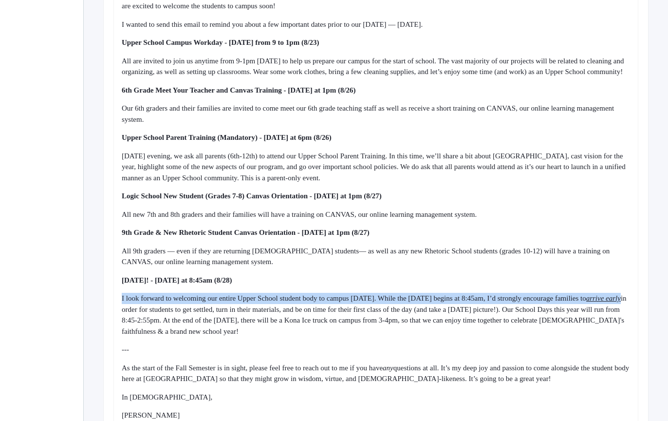
drag, startPoint x: 207, startPoint y: 309, endPoint x: 456, endPoint y: 343, distance: 251.2
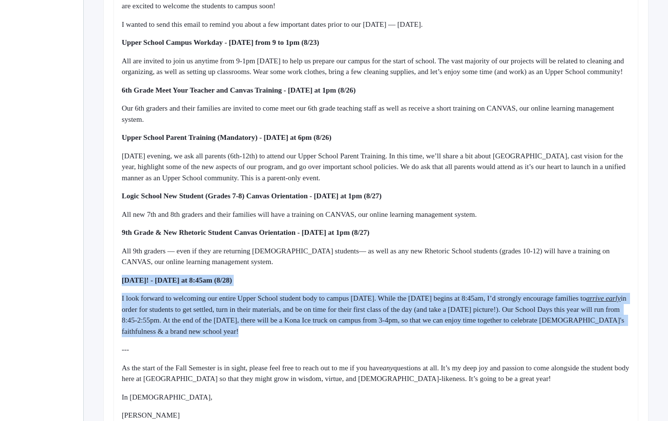
drag, startPoint x: 456, startPoint y: 343, endPoint x: 448, endPoint y: 281, distance: 62.8
drag, startPoint x: 448, startPoint y: 281, endPoint x: 473, endPoint y: 346, distance: 69.8
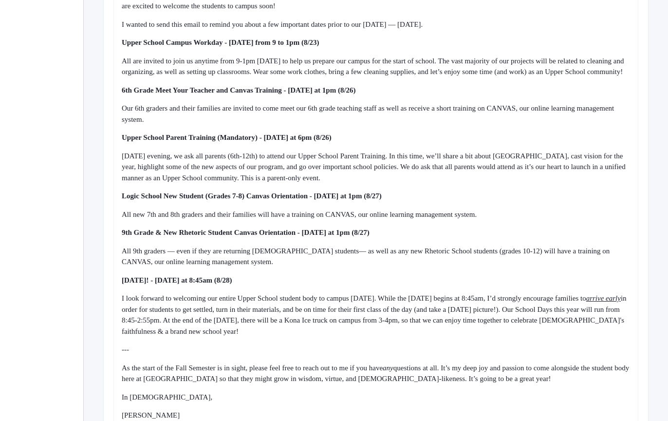
scroll to position [442, 26]
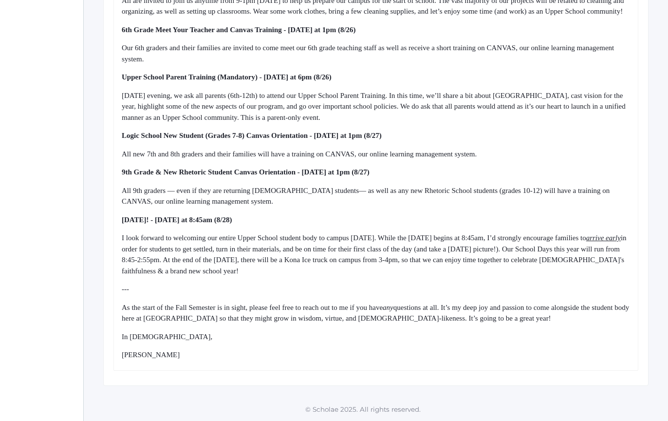
drag, startPoint x: 435, startPoint y: 171, endPoint x: 455, endPoint y: 363, distance: 192.9
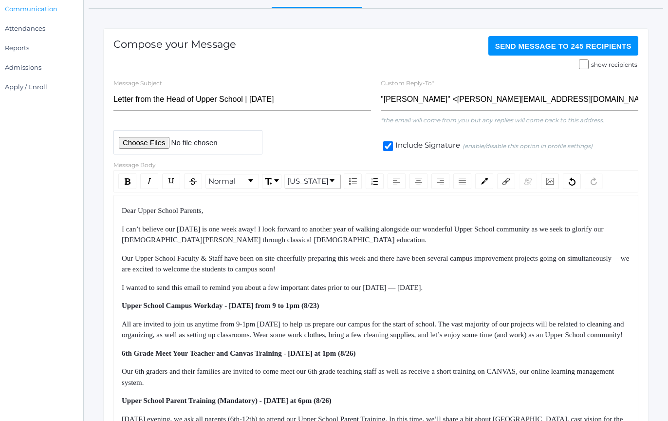
drag, startPoint x: 455, startPoint y: 363, endPoint x: 434, endPoint y: 296, distance: 69.9
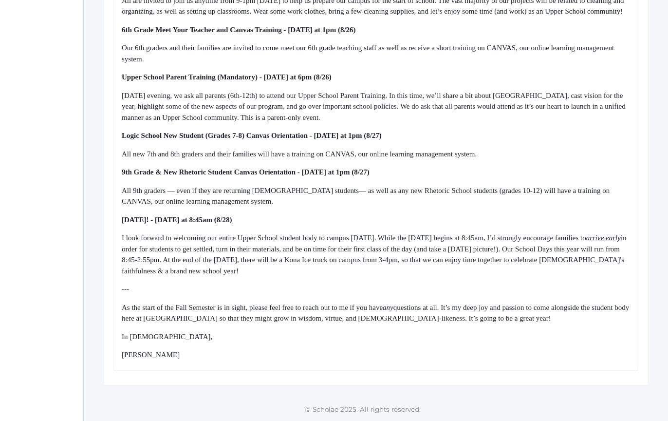
drag, startPoint x: 398, startPoint y: 279, endPoint x: 434, endPoint y: 356, distance: 85.2
drag, startPoint x: 434, startPoint y: 356, endPoint x: 420, endPoint y: 289, distance: 68.2
drag, startPoint x: 420, startPoint y: 289, endPoint x: 440, endPoint y: 355, distance: 68.7
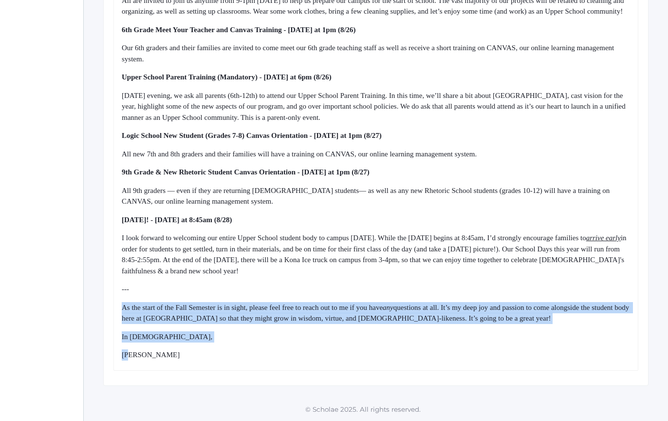
drag, startPoint x: 413, startPoint y: 290, endPoint x: 440, endPoint y: 353, distance: 68.3
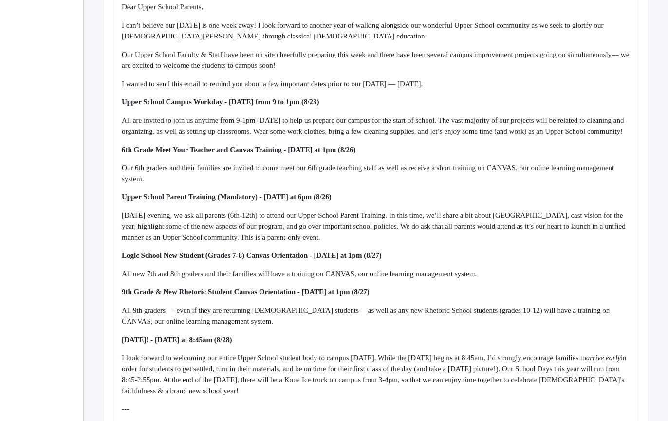
scroll to position [319, 26]
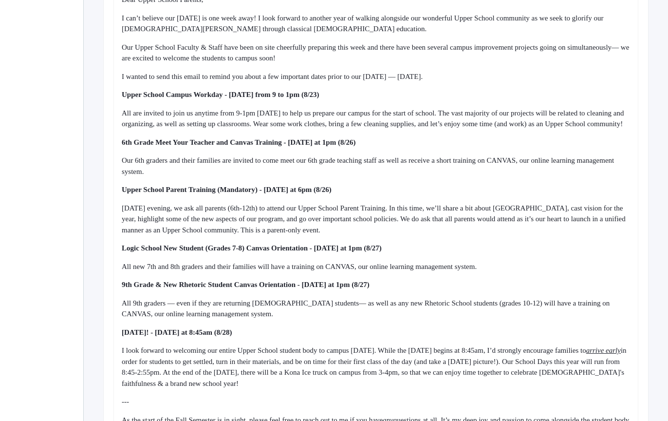
drag, startPoint x: 447, startPoint y: 257, endPoint x: 351, endPoint y: 255, distance: 96.4
drag, startPoint x: 350, startPoint y: 255, endPoint x: 482, endPoint y: 262, distance: 132.2
drag, startPoint x: 482, startPoint y: 262, endPoint x: 357, endPoint y: 254, distance: 124.5
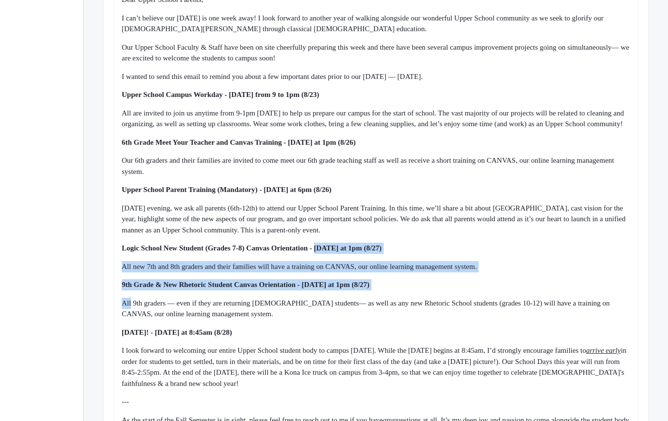
drag, startPoint x: 357, startPoint y: 254, endPoint x: 461, endPoint y: 302, distance: 114.0
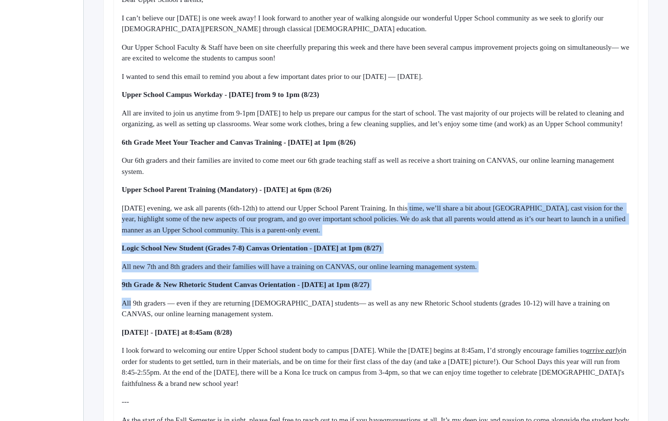
drag, startPoint x: 461, startPoint y: 302, endPoint x: 444, endPoint y: 207, distance: 96.4
drag, startPoint x: 444, startPoint y: 172, endPoint x: 437, endPoint y: 346, distance: 174.5
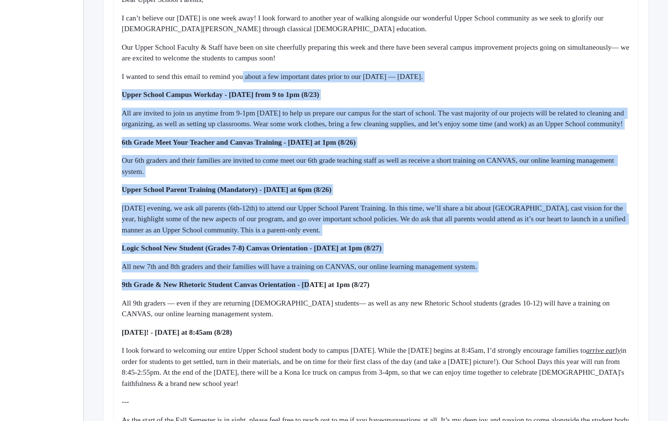
drag, startPoint x: 256, startPoint y: 84, endPoint x: 345, endPoint y: 301, distance: 235.0
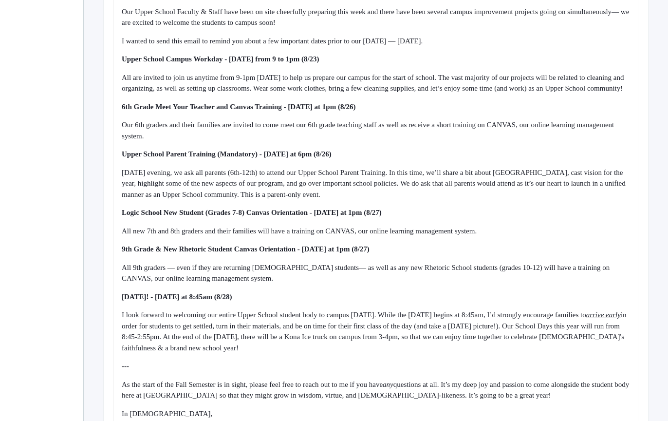
scroll to position [365, 26]
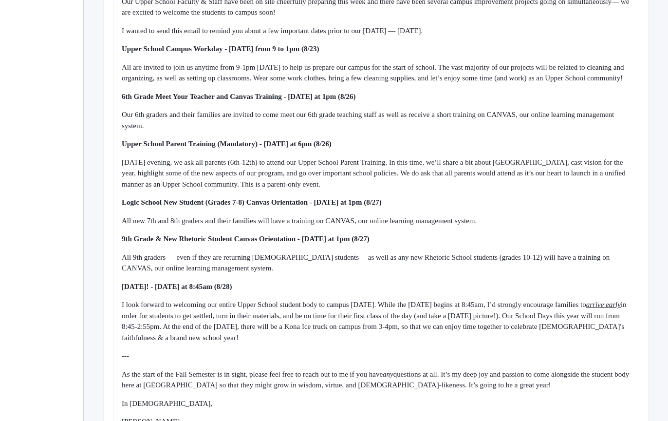
drag, startPoint x: 293, startPoint y: 123, endPoint x: 520, endPoint y: 349, distance: 320.3
drag, startPoint x: 520, startPoint y: 349, endPoint x: 521, endPoint y: 132, distance: 216.7
drag, startPoint x: 521, startPoint y: 132, endPoint x: 514, endPoint y: 319, distance: 186.7
drag, startPoint x: 514, startPoint y: 319, endPoint x: 524, endPoint y: 142, distance: 178.0
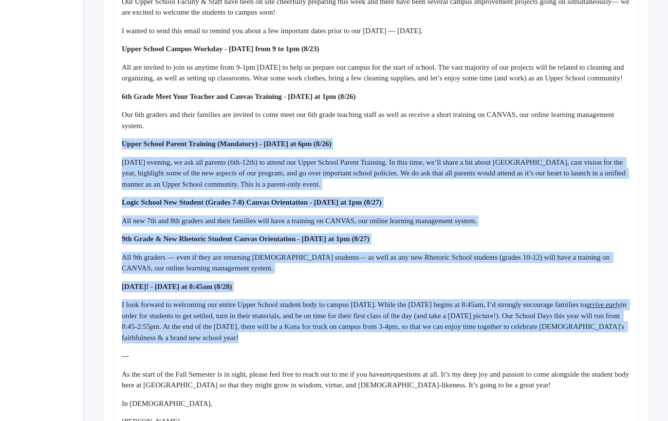
drag, startPoint x: 524, startPoint y: 142, endPoint x: 510, endPoint y: 343, distance: 202.1
drag, startPoint x: 490, startPoint y: 153, endPoint x: 501, endPoint y: 343, distance: 190.7
drag, startPoint x: 501, startPoint y: 343, endPoint x: 487, endPoint y: 145, distance: 198.7
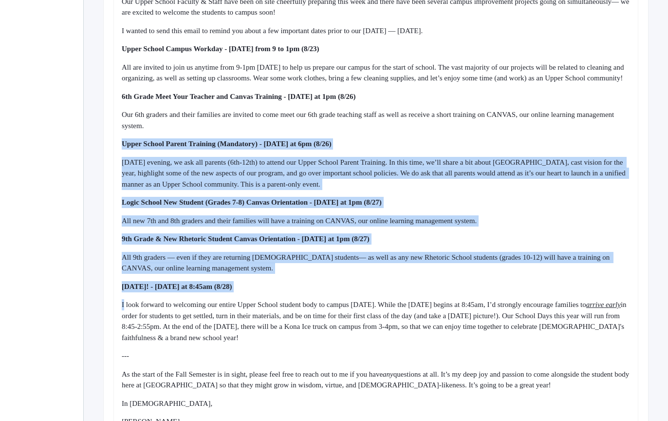
drag, startPoint x: 487, startPoint y: 145, endPoint x: 486, endPoint y: 330, distance: 185.1
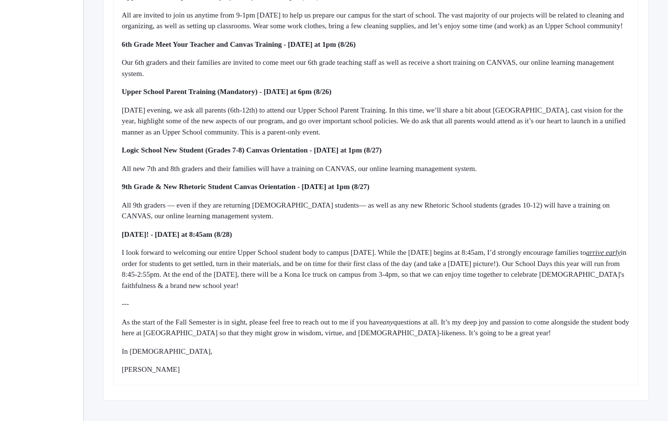
scroll to position [442, 26]
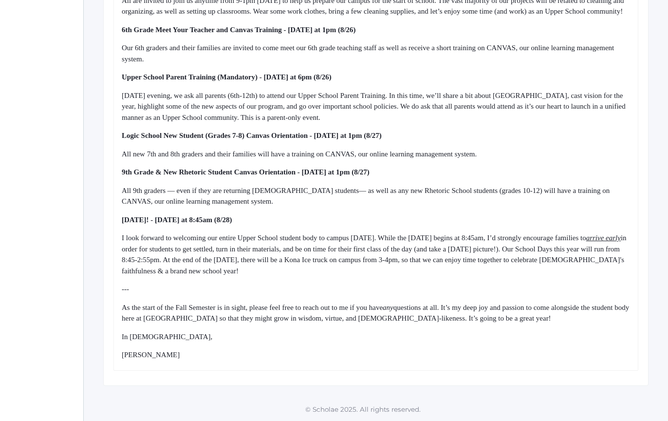
drag, startPoint x: 425, startPoint y: 209, endPoint x: 431, endPoint y: 369, distance: 159.9
drag, startPoint x: 391, startPoint y: 167, endPoint x: 399, endPoint y: 340, distance: 173.6
drag, startPoint x: 399, startPoint y: 340, endPoint x: 396, endPoint y: 211, distance: 128.6
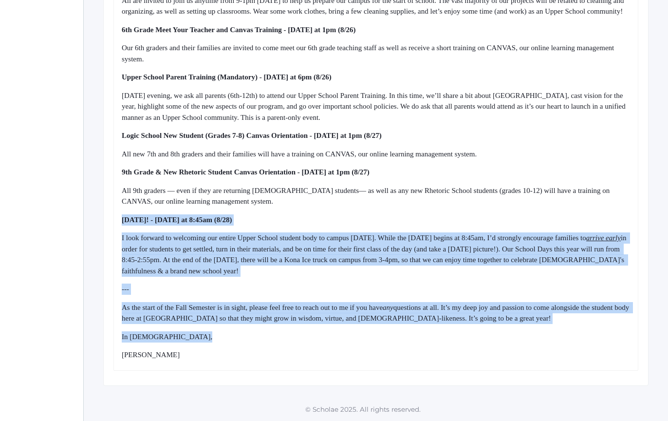
drag, startPoint x: 396, startPoint y: 211, endPoint x: 408, endPoint y: 347, distance: 135.9
drag, startPoint x: 408, startPoint y: 347, endPoint x: 392, endPoint y: 207, distance: 140.2
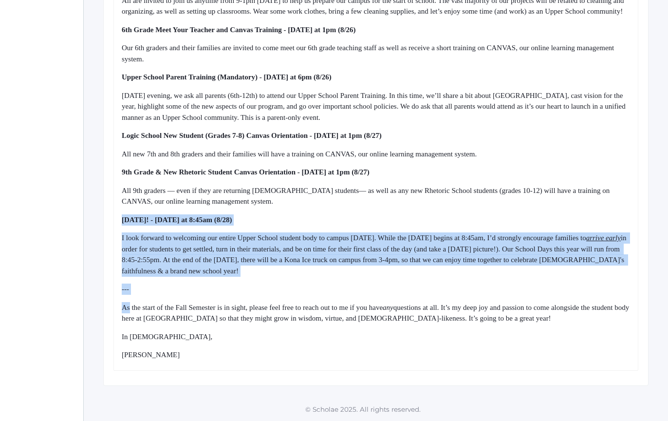
drag, startPoint x: 392, startPoint y: 207, endPoint x: 406, endPoint y: 334, distance: 127.4
drag, startPoint x: 406, startPoint y: 334, endPoint x: 393, endPoint y: 218, distance: 117.1
drag, startPoint x: 393, startPoint y: 218, endPoint x: 413, endPoint y: 355, distance: 138.8
drag, startPoint x: 413, startPoint y: 355, endPoint x: 396, endPoint y: 203, distance: 153.4
drag, startPoint x: 396, startPoint y: 203, endPoint x: 419, endPoint y: 359, distance: 158.6
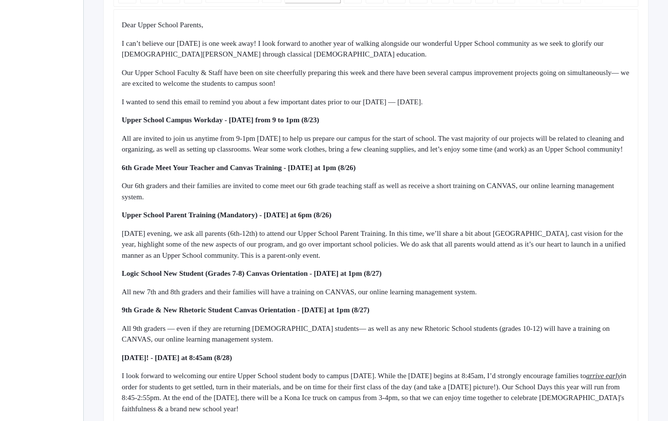
scroll to position [293, 26]
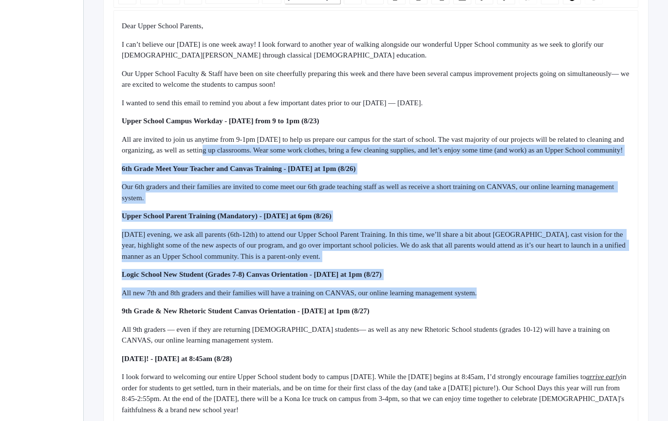
drag, startPoint x: 265, startPoint y: 154, endPoint x: 338, endPoint y: 314, distance: 174.8
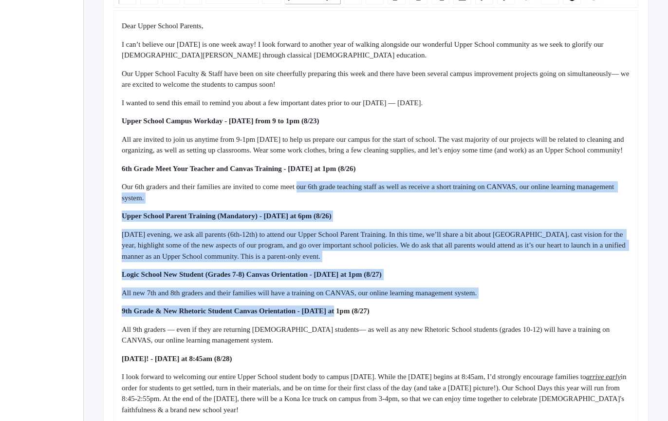
drag, startPoint x: 345, startPoint y: 324, endPoint x: 317, endPoint y: 192, distance: 134.5
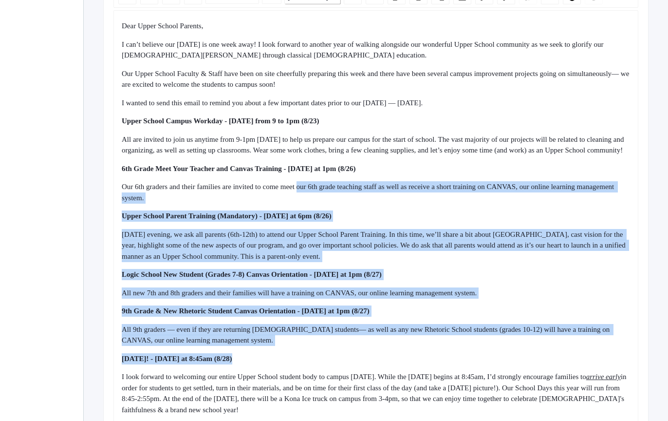
drag, startPoint x: 317, startPoint y: 192, endPoint x: 432, endPoint y: 369, distance: 211.0
drag, startPoint x: 432, startPoint y: 369, endPoint x: 418, endPoint y: 215, distance: 154.1
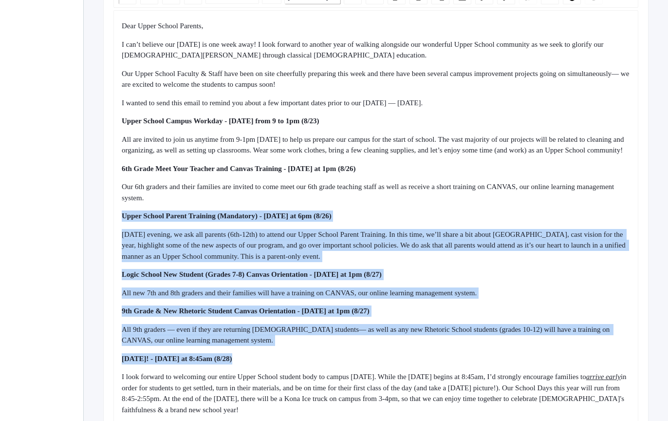
drag, startPoint x: 418, startPoint y: 215, endPoint x: 445, endPoint y: 379, distance: 165.7
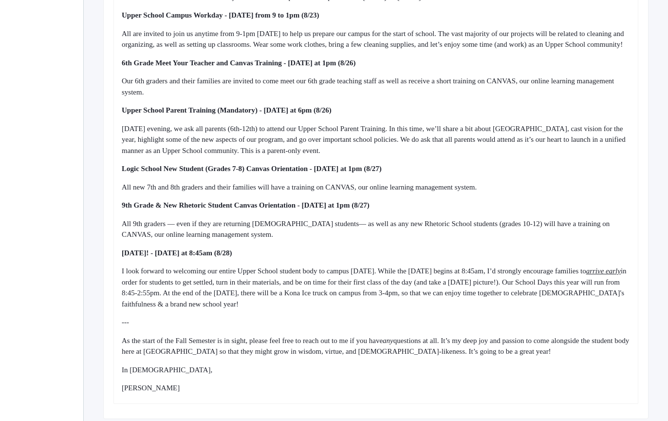
scroll to position [398, 26]
drag, startPoint x: 428, startPoint y: 74, endPoint x: 430, endPoint y: 396, distance: 321.9
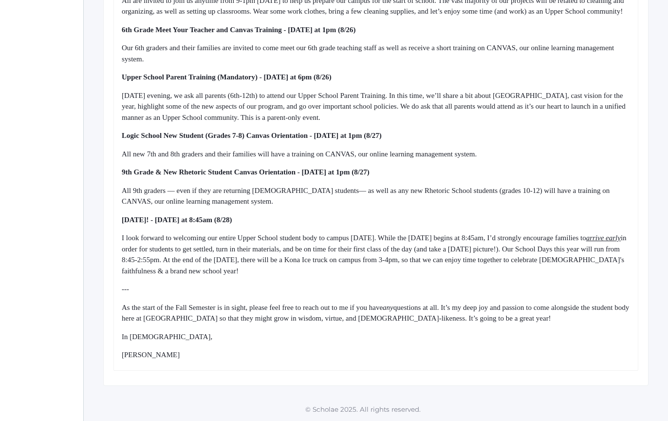
scroll to position [442, 26]
drag, startPoint x: 376, startPoint y: 202, endPoint x: 423, endPoint y: 369, distance: 173.3
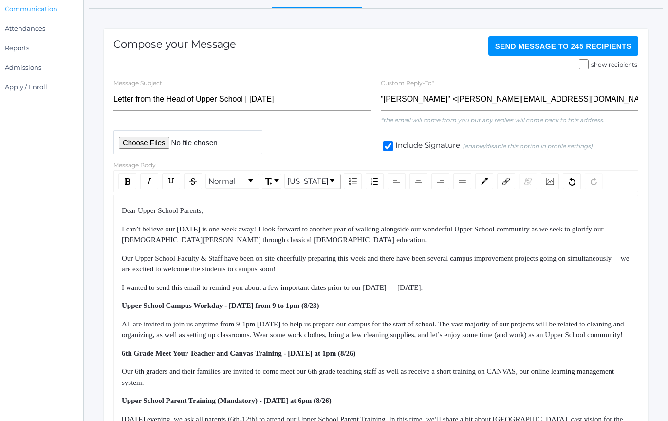
drag, startPoint x: 423, startPoint y: 369, endPoint x: 412, endPoint y: 209, distance: 160.2
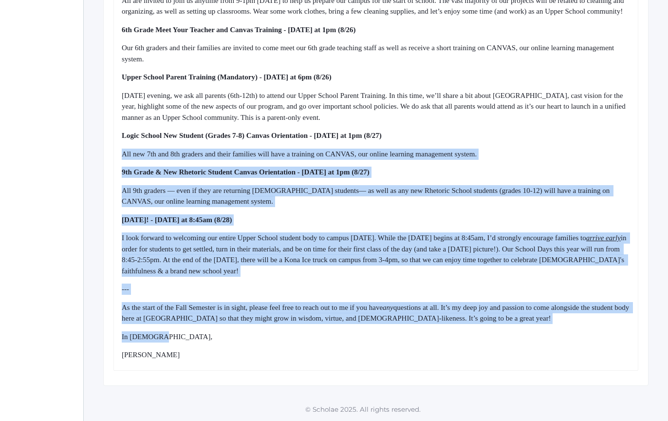
drag, startPoint x: 359, startPoint y: 205, endPoint x: 406, endPoint y: 338, distance: 140.5
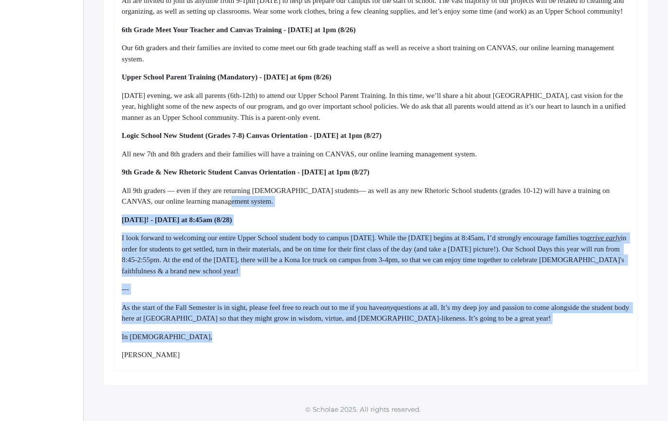
drag, startPoint x: 406, startPoint y: 338, endPoint x: 394, endPoint y: 188, distance: 150.0
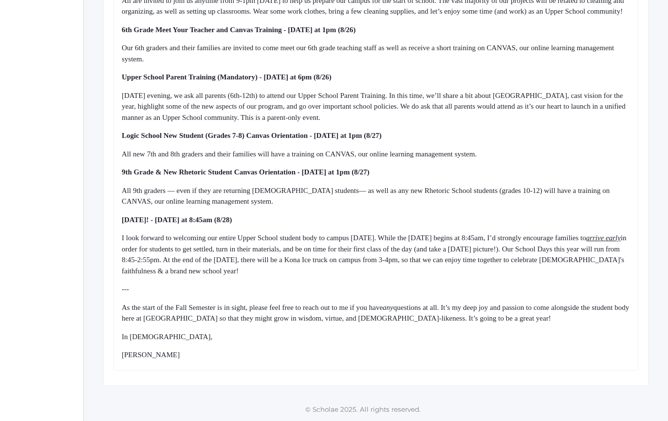
drag, startPoint x: 394, startPoint y: 188, endPoint x: 405, endPoint y: 376, distance: 187.8
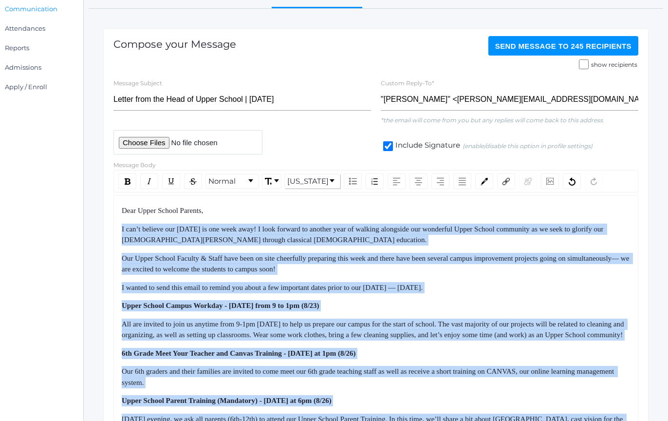
drag, startPoint x: 408, startPoint y: 360, endPoint x: 408, endPoint y: 223, distance: 137.8
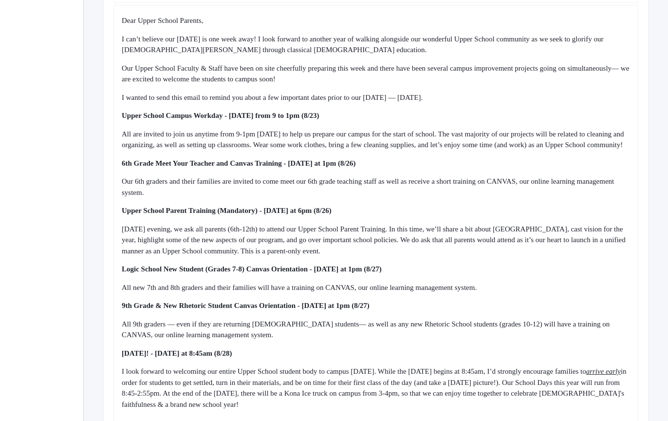
scroll to position [299, 26]
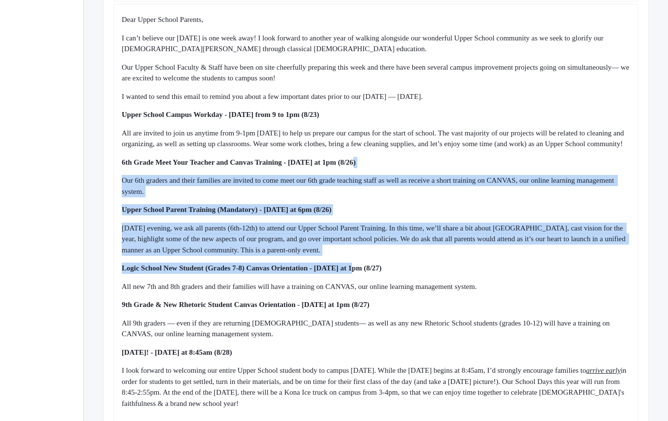
drag, startPoint x: 396, startPoint y: 175, endPoint x: 404, endPoint y: 345, distance: 169.7
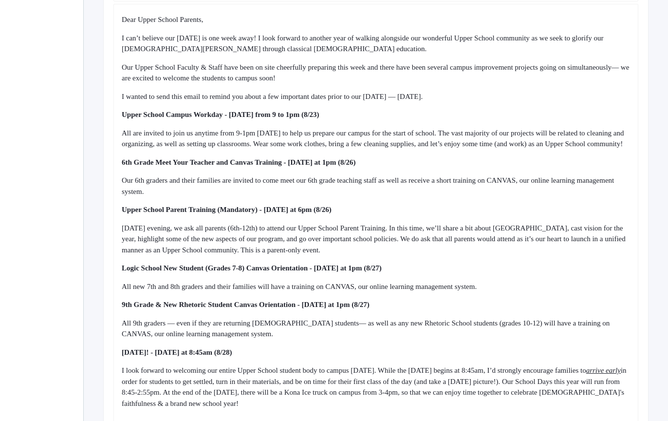
scroll to position [442, 26]
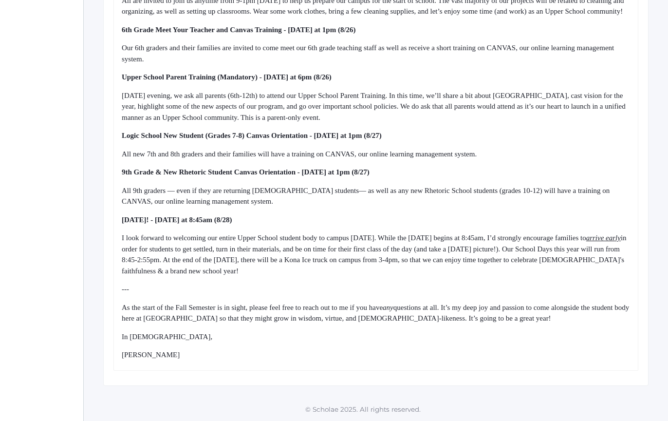
drag, startPoint x: 393, startPoint y: 198, endPoint x: 404, endPoint y: 360, distance: 162.1
drag, startPoint x: 404, startPoint y: 360, endPoint x: 393, endPoint y: 230, distance: 130.1
drag, startPoint x: 393, startPoint y: 230, endPoint x: 402, endPoint y: 357, distance: 127.0
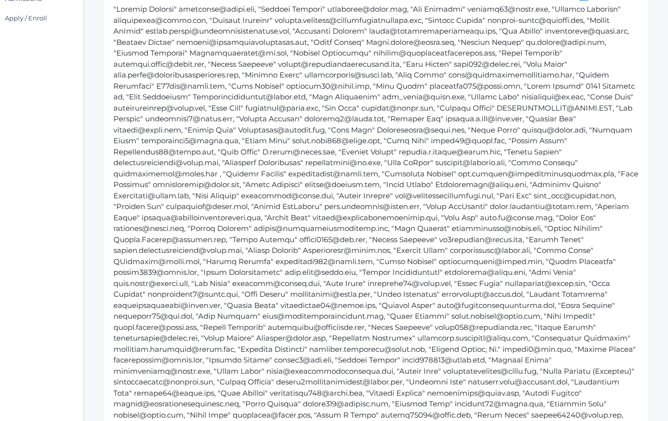
scroll to position [193, 26]
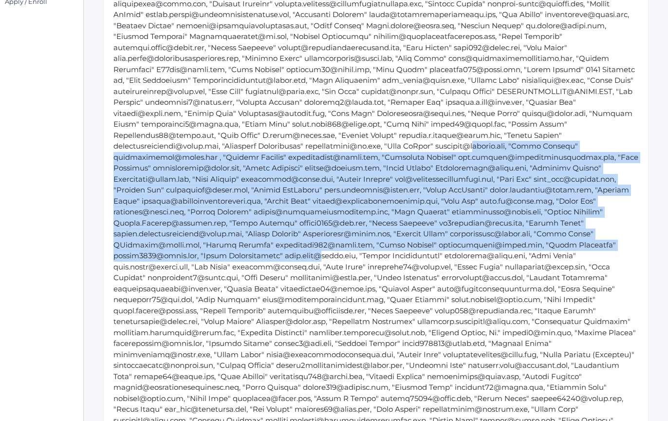
drag, startPoint x: 509, startPoint y: 150, endPoint x: 508, endPoint y: 282, distance: 131.5
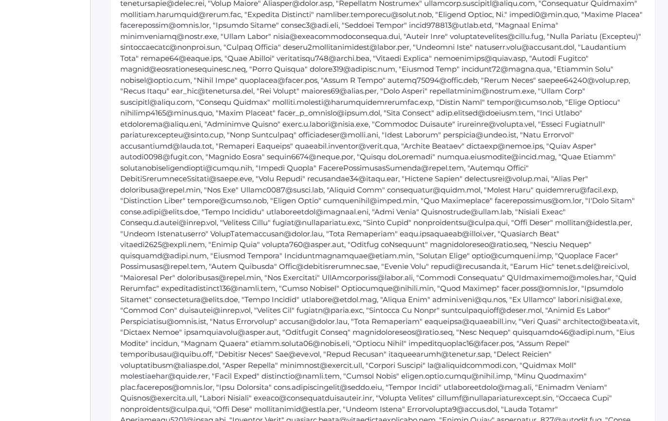
scroll to position [514, 19]
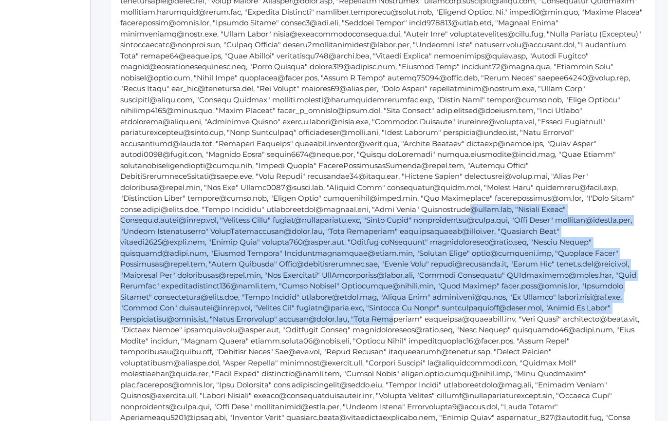
drag, startPoint x: 476, startPoint y: 223, endPoint x: 488, endPoint y: 336, distance: 113.6
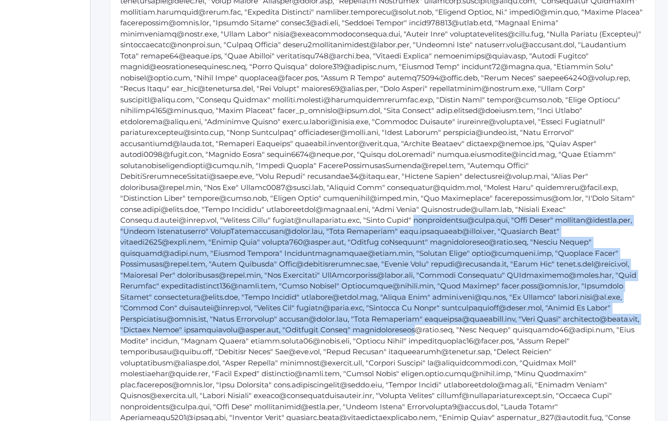
drag, startPoint x: 488, startPoint y: 336, endPoint x: 468, endPoint y: 220, distance: 118.2
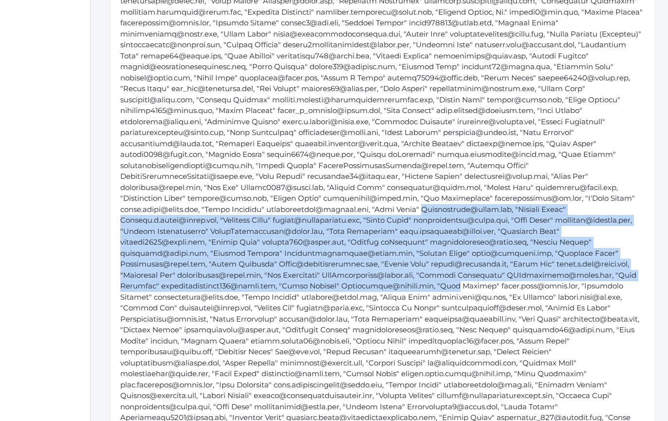
drag, startPoint x: 468, startPoint y: 220, endPoint x: 470, endPoint y: 306, distance: 86.7
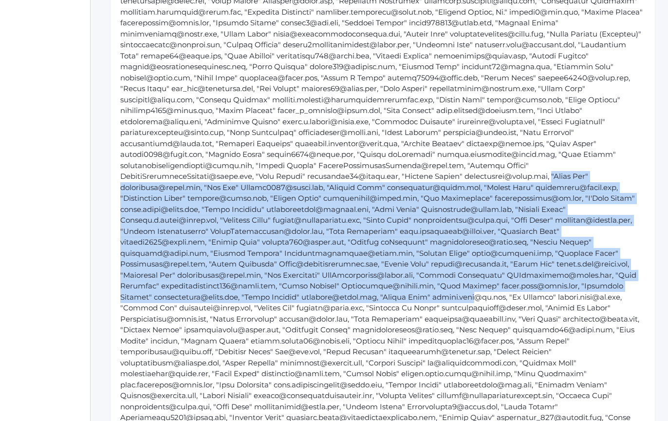
drag, startPoint x: 470, startPoint y: 306, endPoint x: 449, endPoint y: 188, distance: 120.8
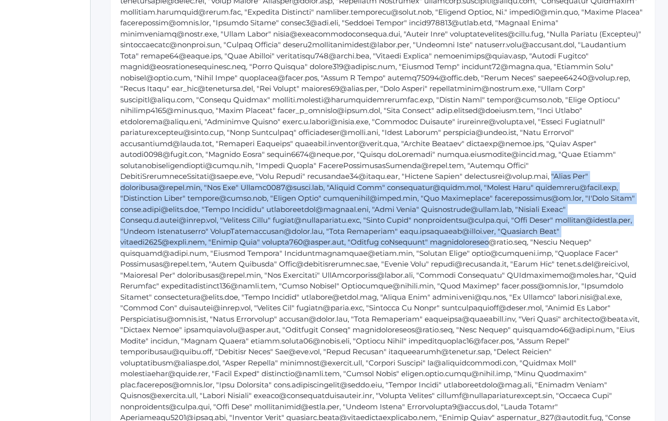
drag, startPoint x: 449, startPoint y: 188, endPoint x: 455, endPoint y: 298, distance: 110.7
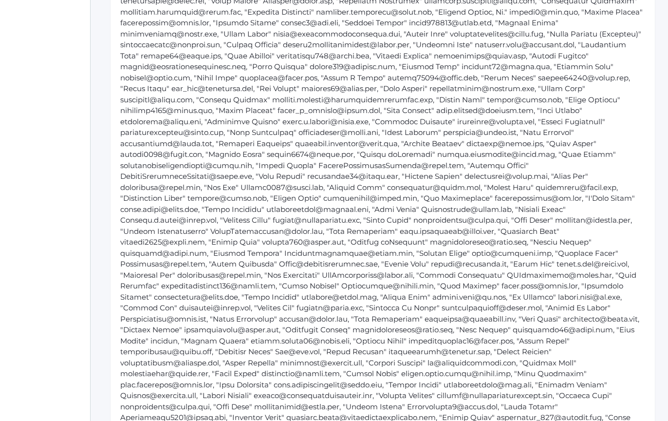
scroll to position [603, 19]
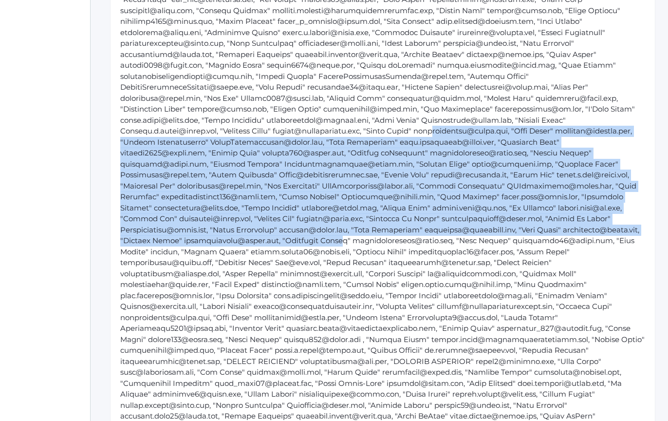
drag, startPoint x: 458, startPoint y: 137, endPoint x: 461, endPoint y: 319, distance: 182.2
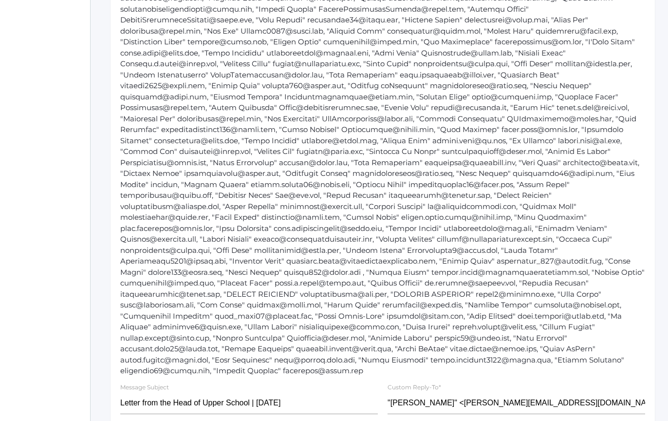
scroll to position [670, 19]
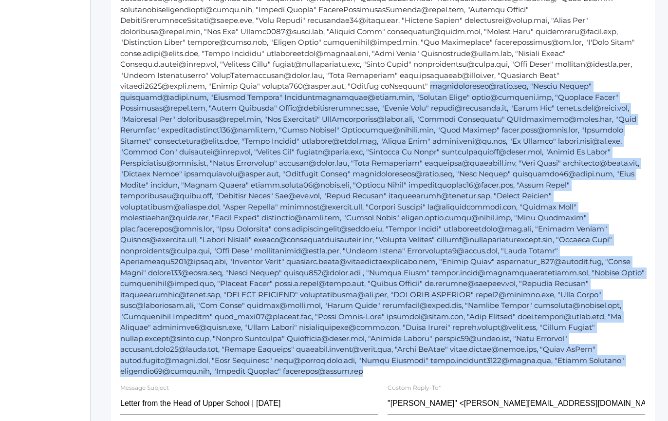
drag, startPoint x: 449, startPoint y: 128, endPoint x: 484, endPoint y: 385, distance: 259.5
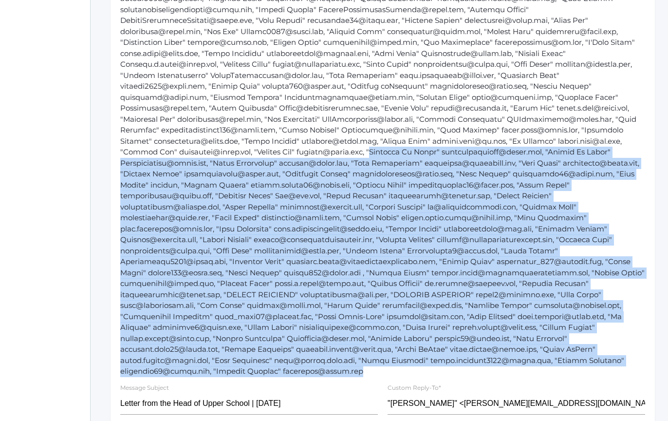
drag, startPoint x: 485, startPoint y: 385, endPoint x: 483, endPoint y: 147, distance: 238.2
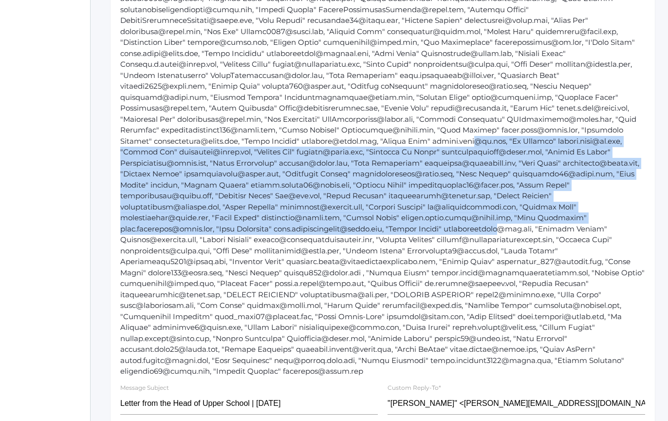
drag, startPoint x: 483, startPoint y: 147, endPoint x: 483, endPoint y: 260, distance: 113.0
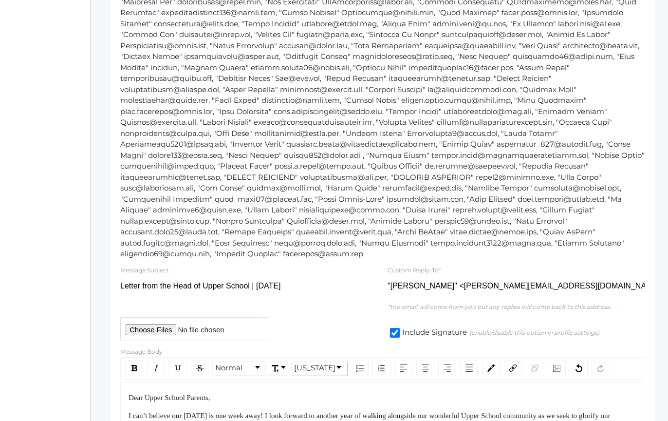
scroll to position [801, 19]
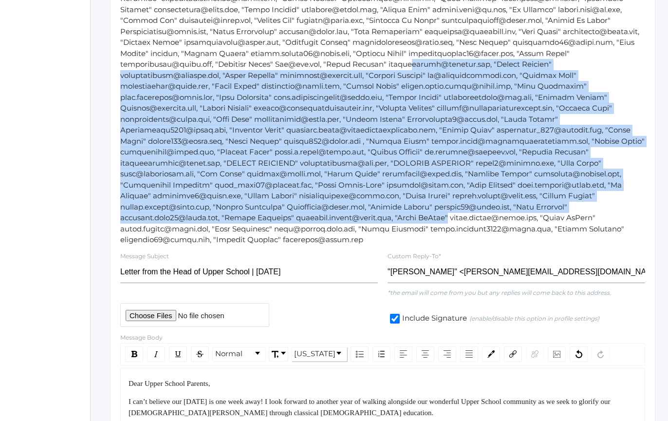
drag, startPoint x: 474, startPoint y: 81, endPoint x: 462, endPoint y: 238, distance: 157.8
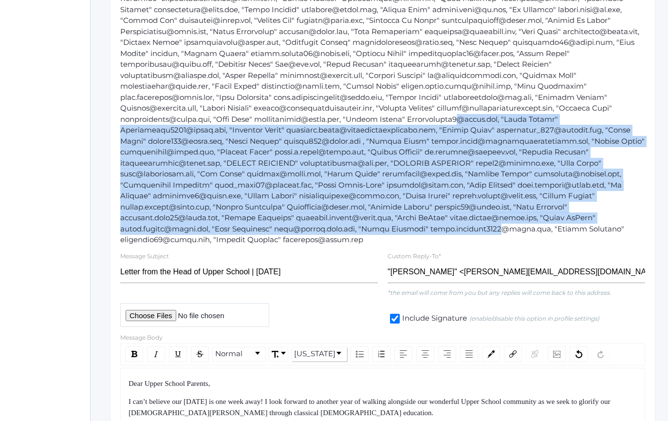
drag, startPoint x: 462, startPoint y: 238, endPoint x: 452, endPoint y: 115, distance: 123.2
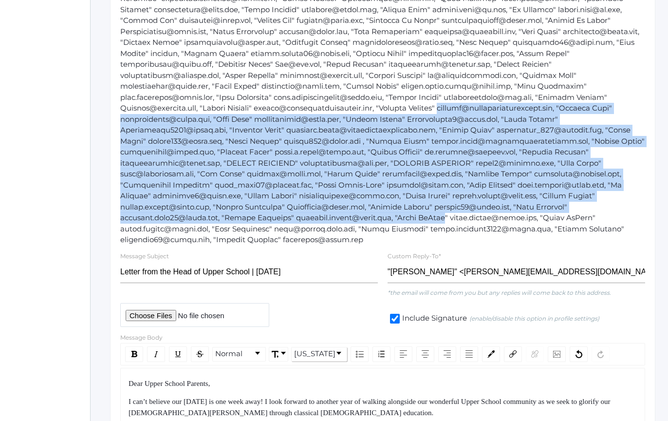
drag, startPoint x: 452, startPoint y: 115, endPoint x: 450, endPoint y: 239, distance: 123.2
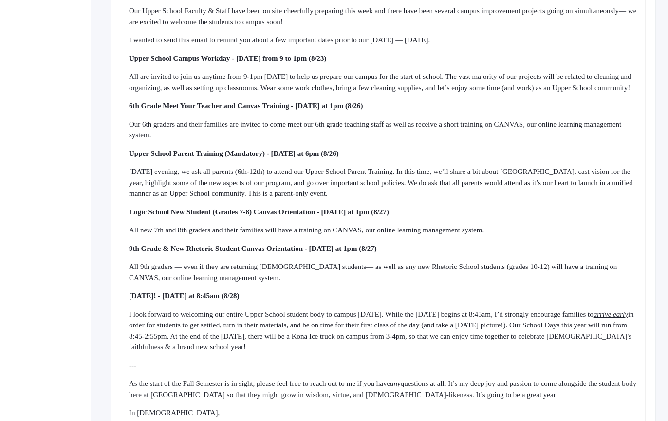
scroll to position [1222, 19]
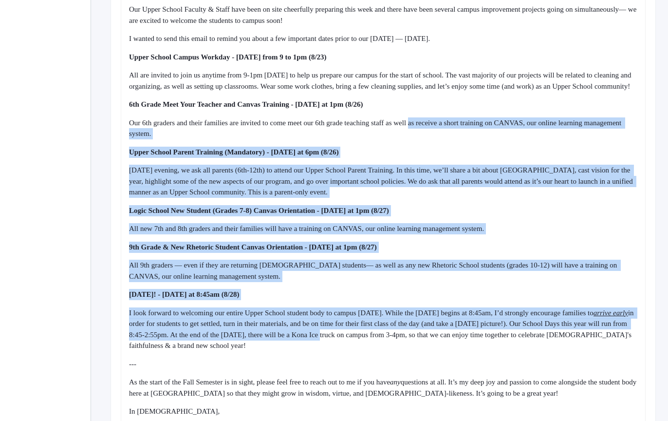
drag, startPoint x: 436, startPoint y: 167, endPoint x: 448, endPoint y: 368, distance: 201.5
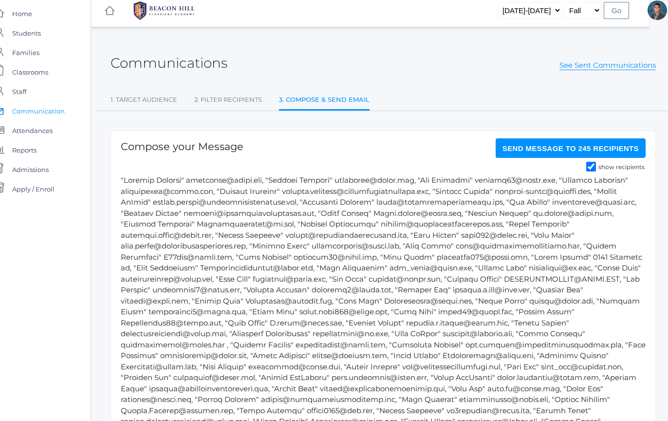
scroll to position [0, 19]
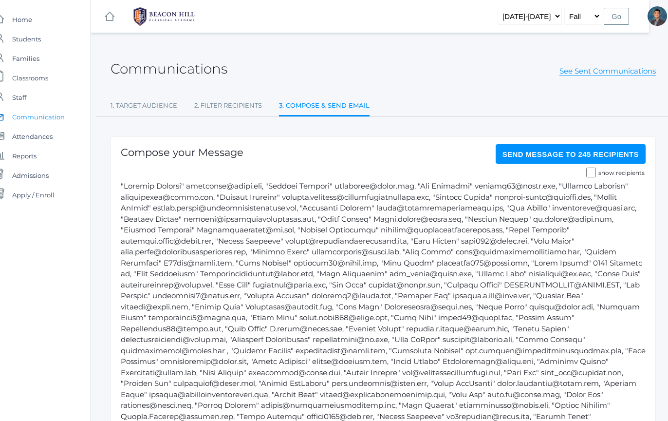
checkbox input "false"
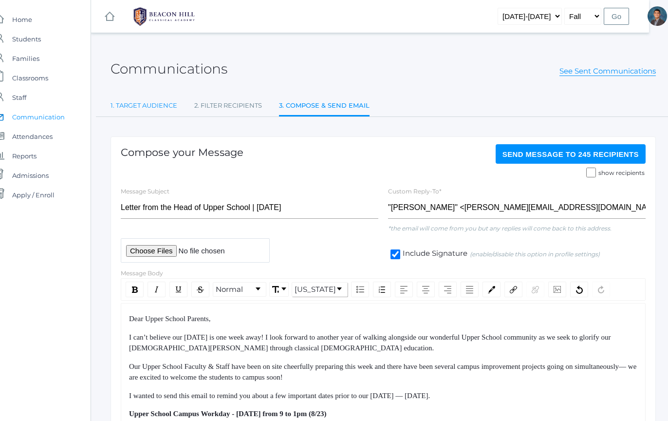
select select "Enrolled"
select select "upper"
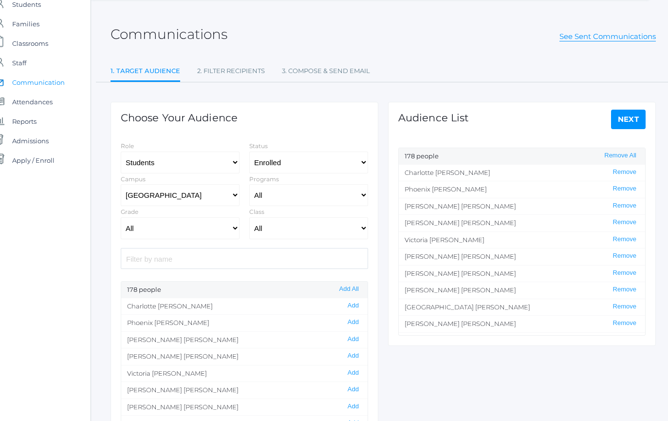
scroll to position [37, 19]
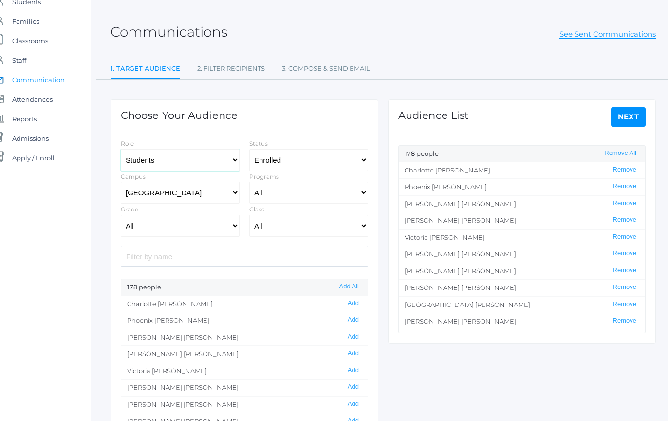
select select "1"
select select
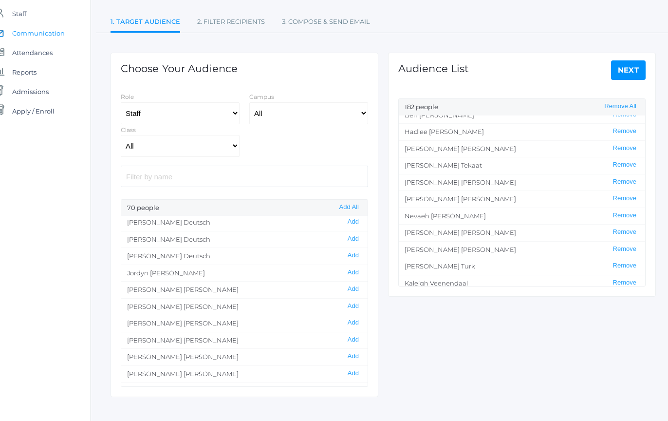
scroll to position [2887, 0]
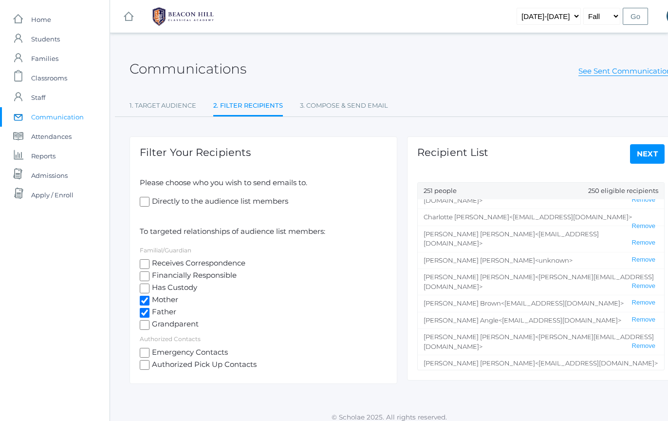
scroll to position [4046, 0]
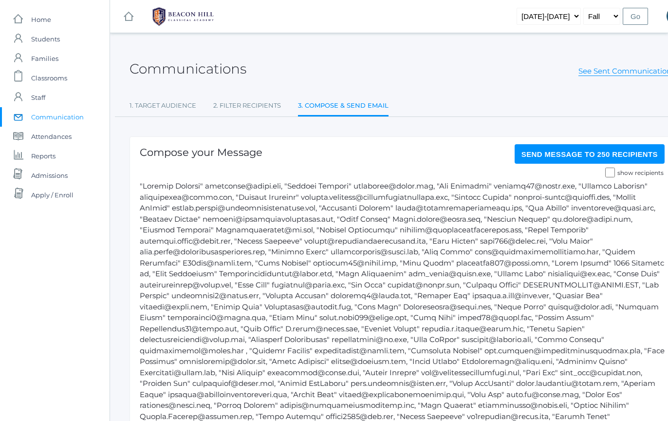
checkbox input "false"
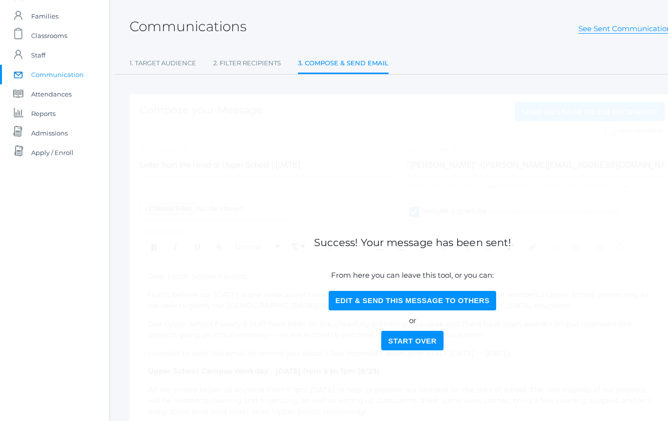
scroll to position [52, 0]
